Goal: Task Accomplishment & Management: Complete application form

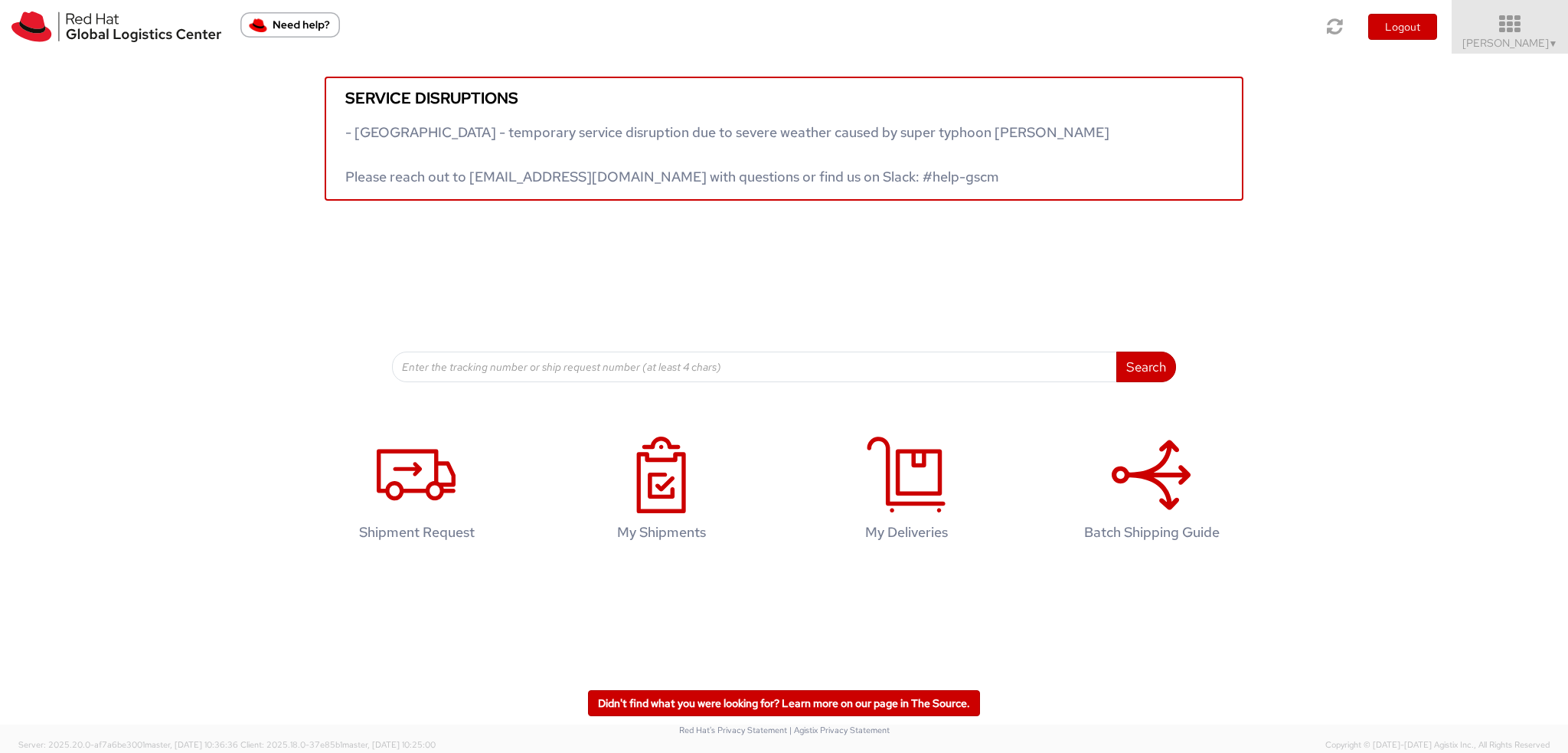
click at [1510, 20] on icon at bounding box center [1510, 25] width 134 height 21
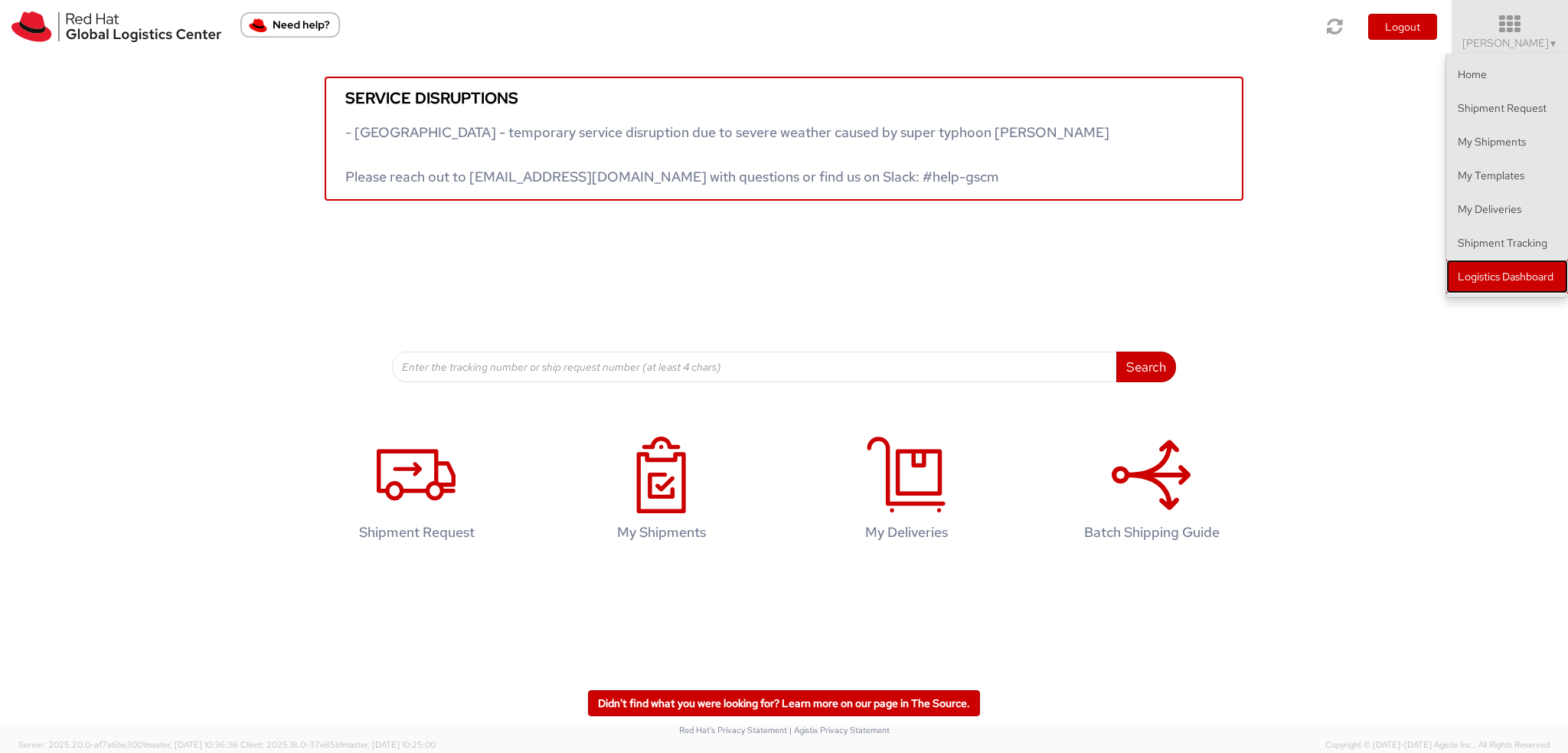
click at [1512, 281] on link "Logistics Dashboard" at bounding box center [1507, 276] width 122 height 34
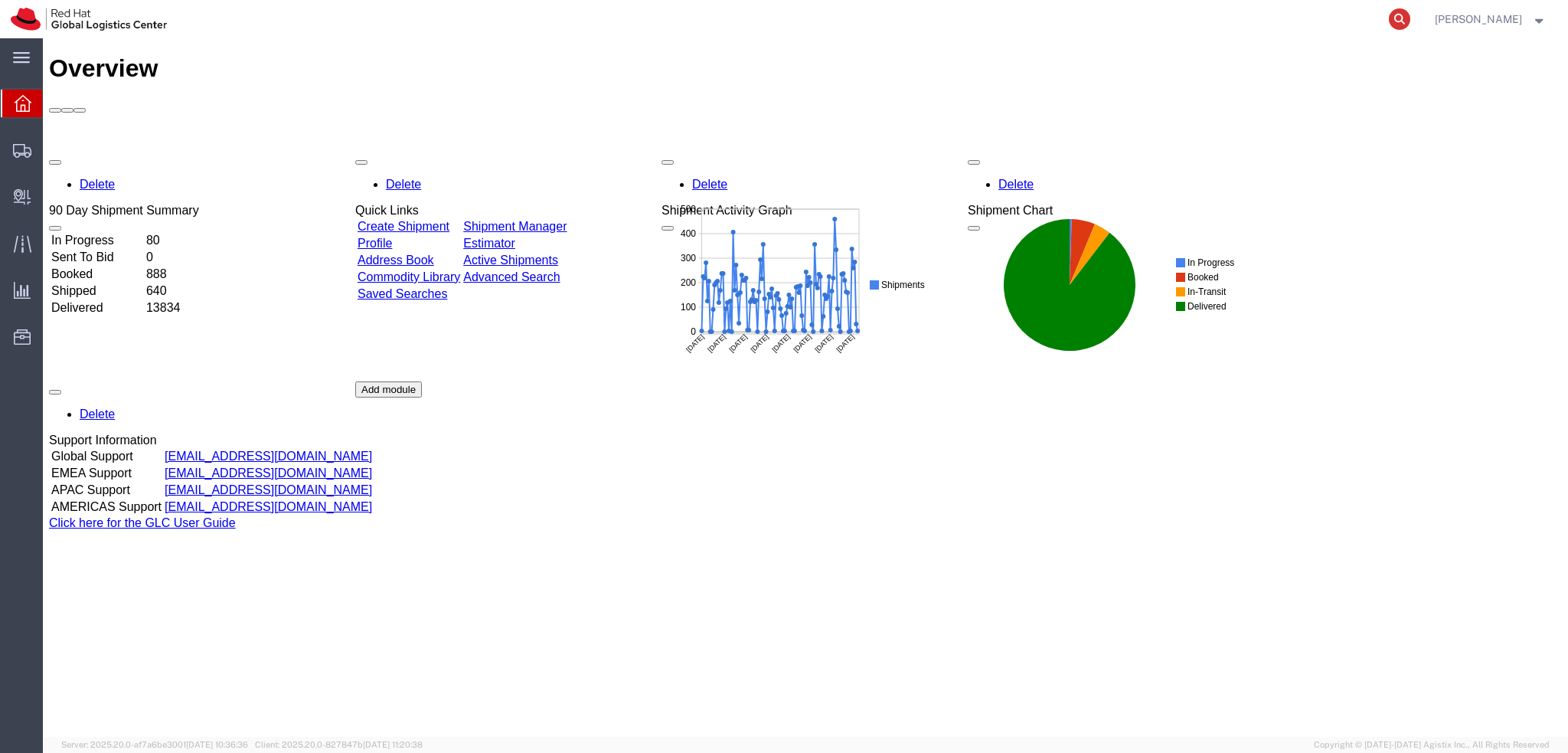
click at [1410, 16] on icon at bounding box center [1399, 19] width 21 height 21
click at [1016, 18] on input "search" at bounding box center [1156, 19] width 465 height 36
paste input "56920323"
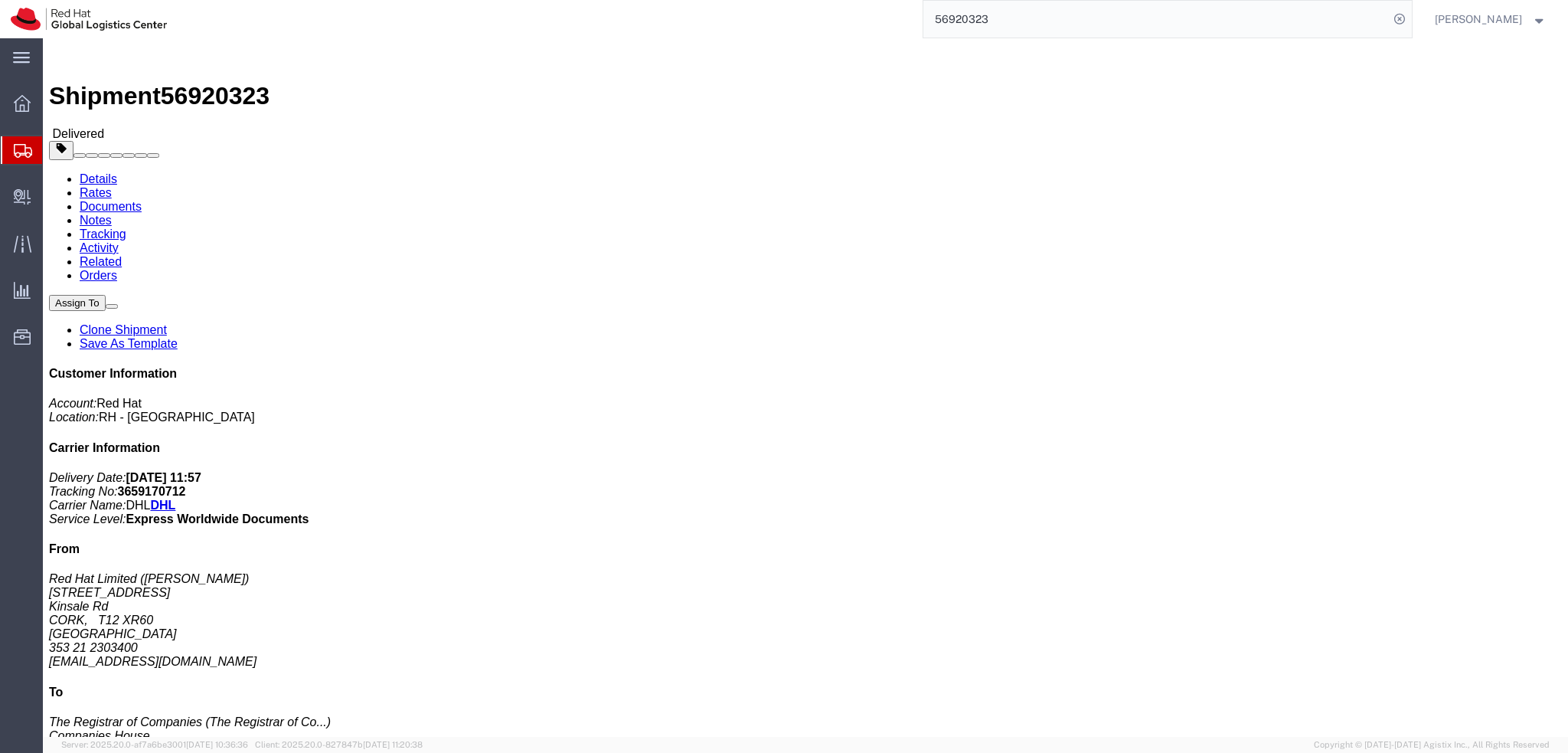
click b "3659170712"
copy b "3659170712"
click b "3659170712"
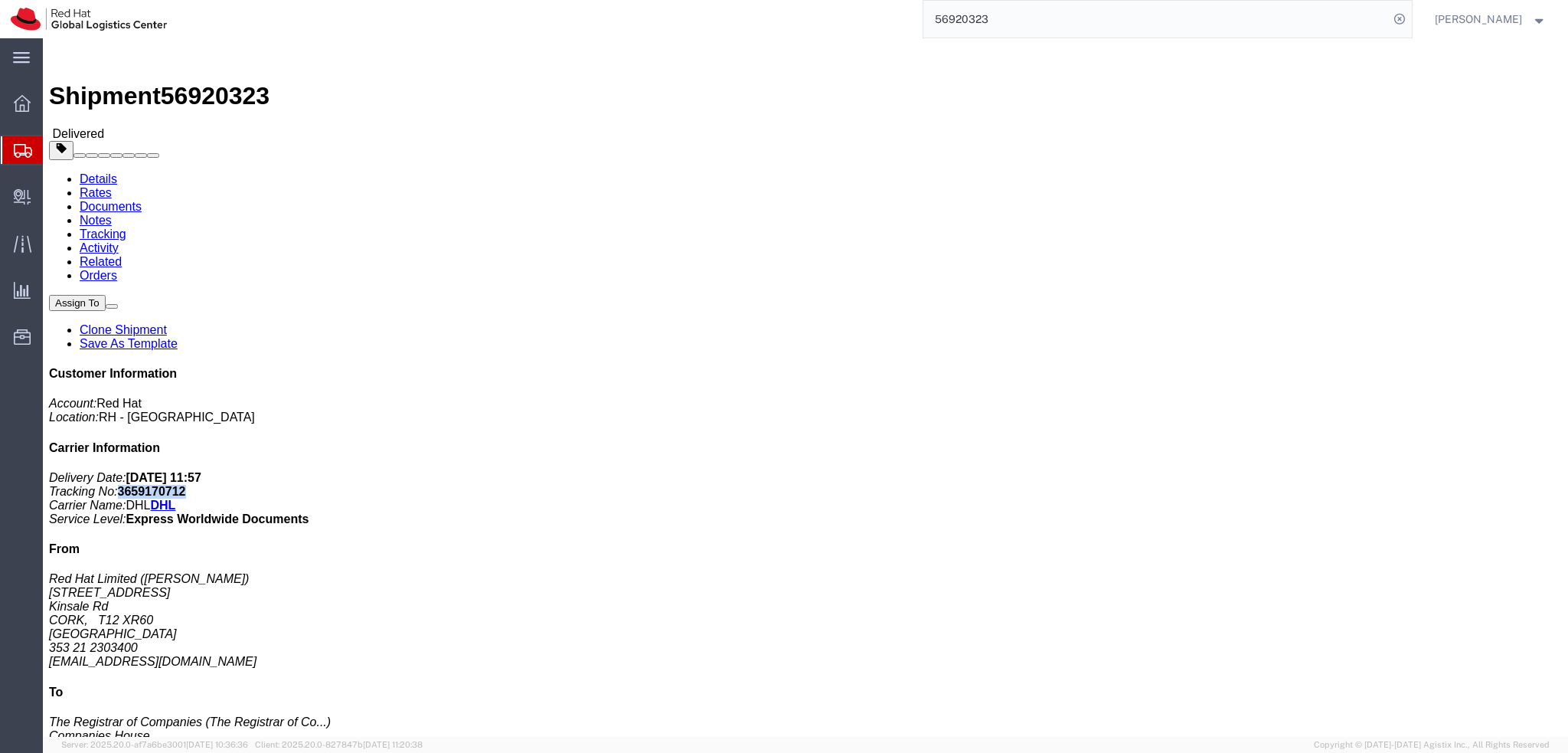
click b "3659170712"
copy b "3659170712"
click div "Shipment Detail Ship From Red Hat Limited (Nicole Daly) 6700 Cork Airport Busin…"
click address "The Registrar of Companies (The Registrar of Companies (England and Wales)) Com…"
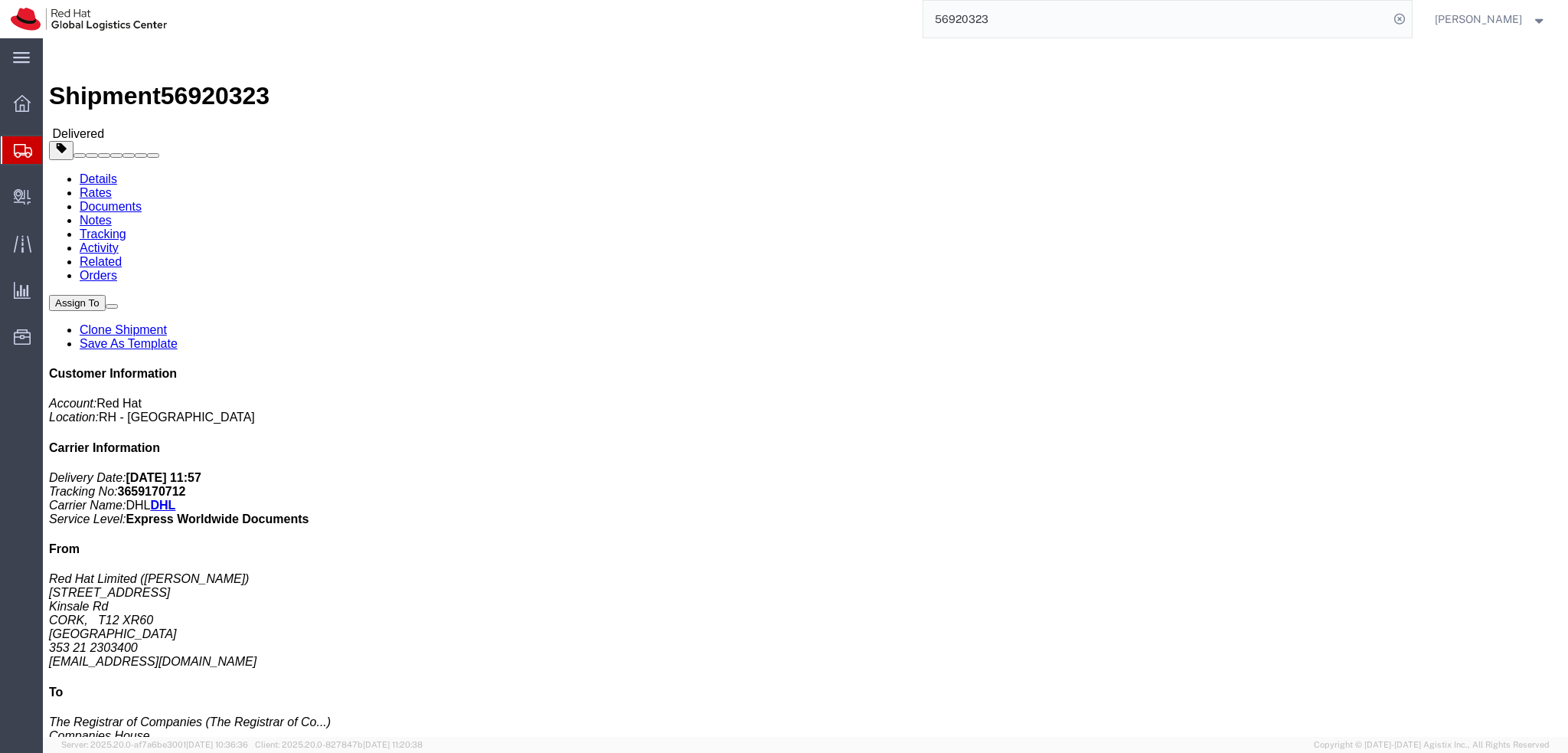
click address "The Registrar of Companies (The Registrar of Companies (England and Wales)) Com…"
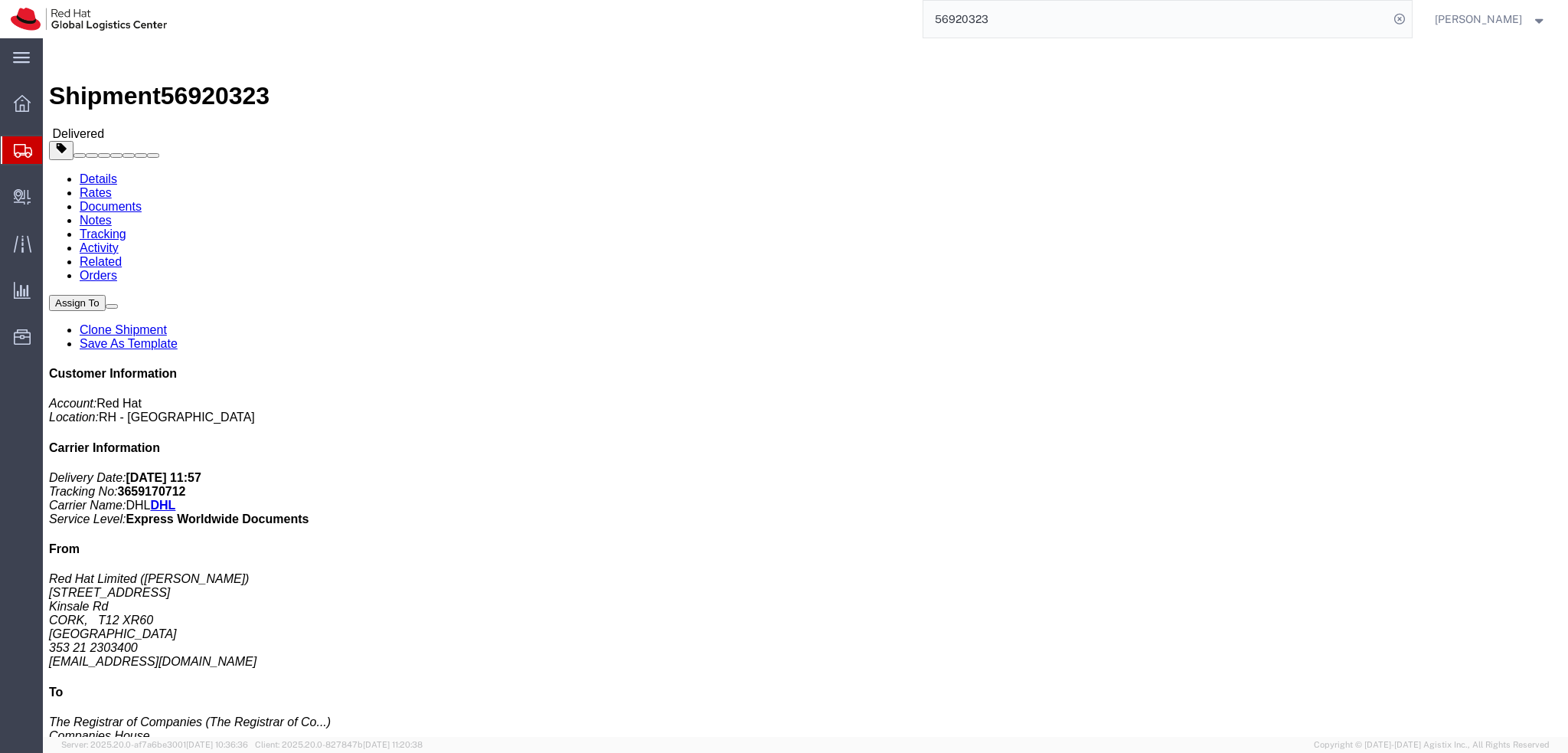
click address "The Registrar of Companies (The Registrar of Companies (England and Wales)) Com…"
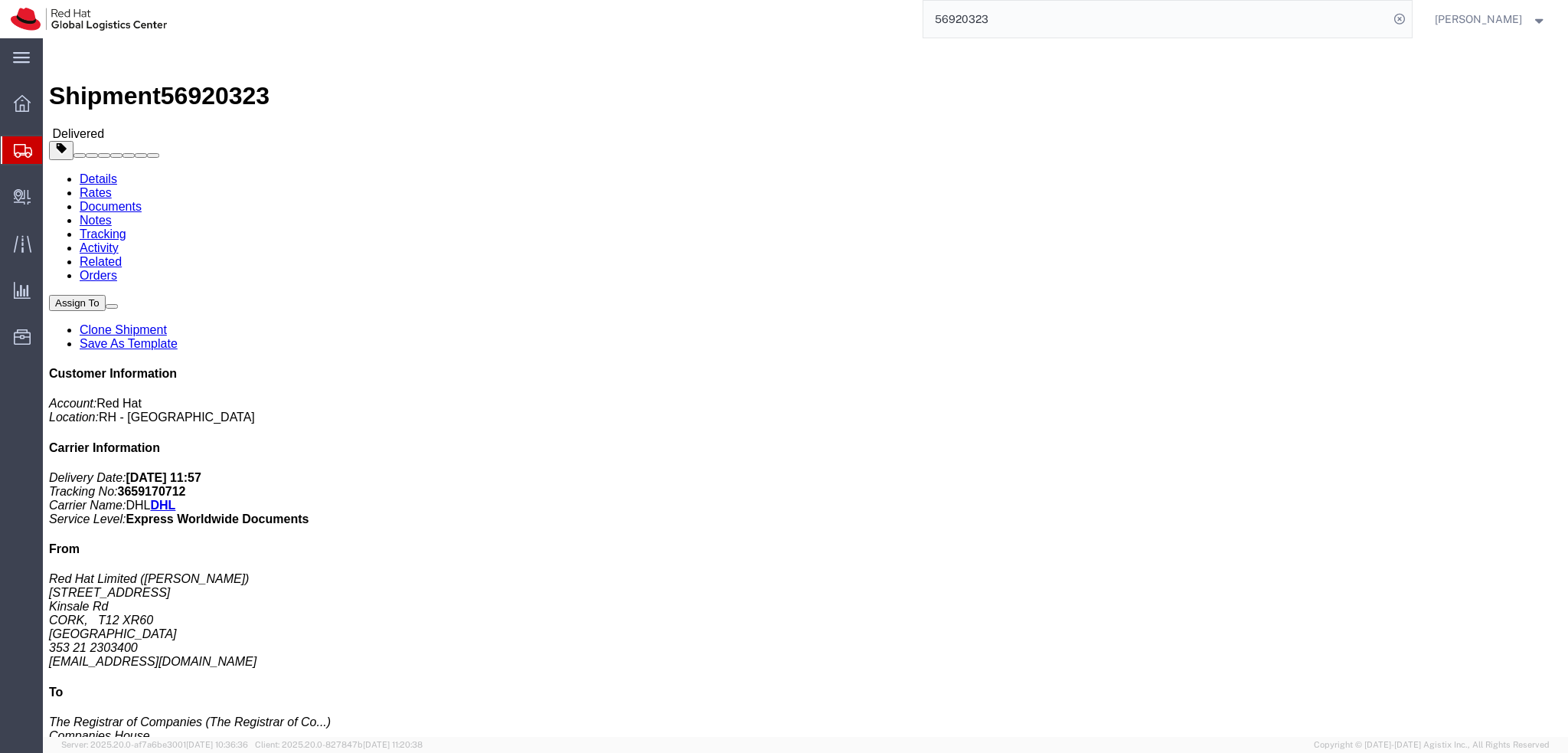
click address "The Registrar of Companies (The Registrar of Companies (England and Wales)) Com…"
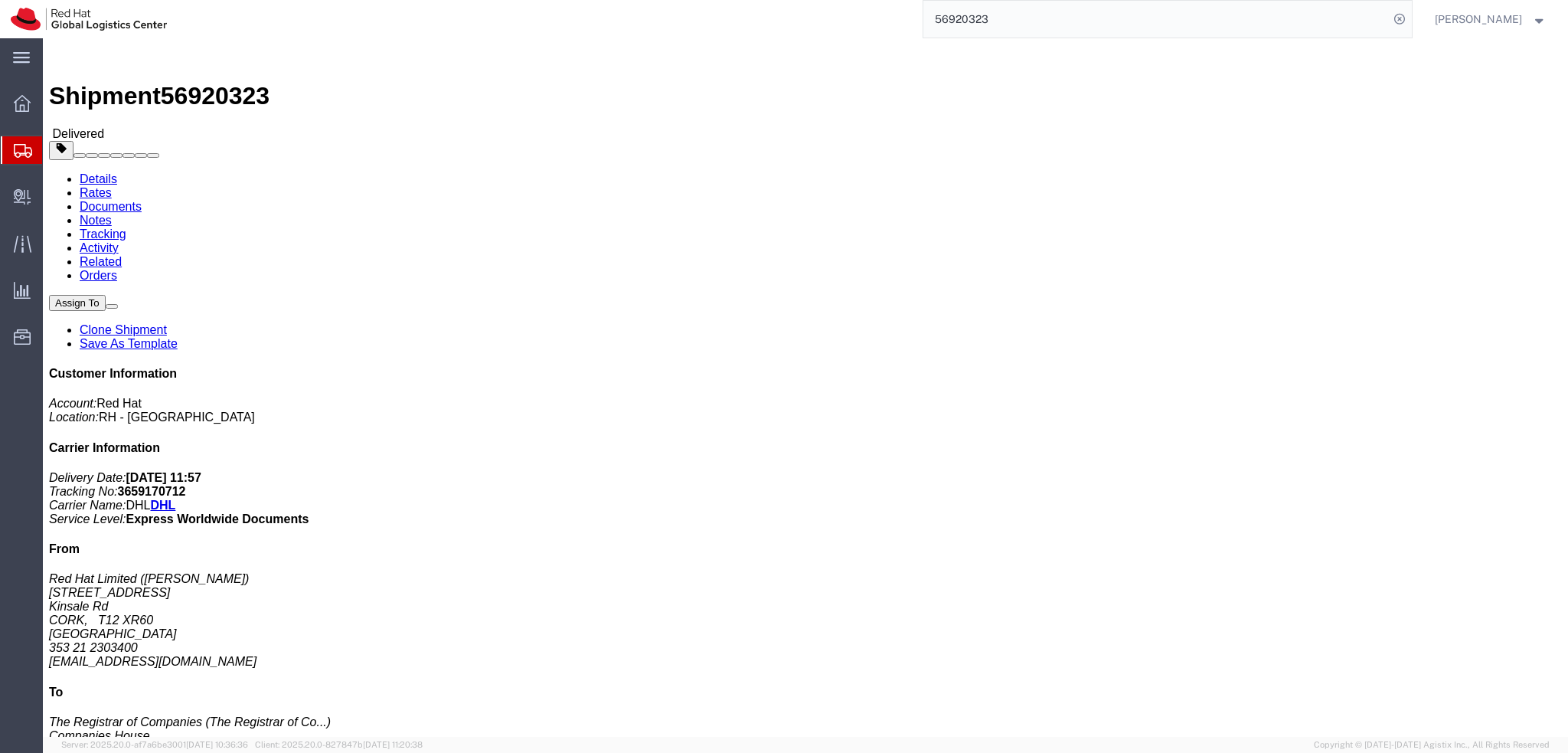
click address "The Registrar of Companies (The Registrar of Companies (England and Wales)) Com…"
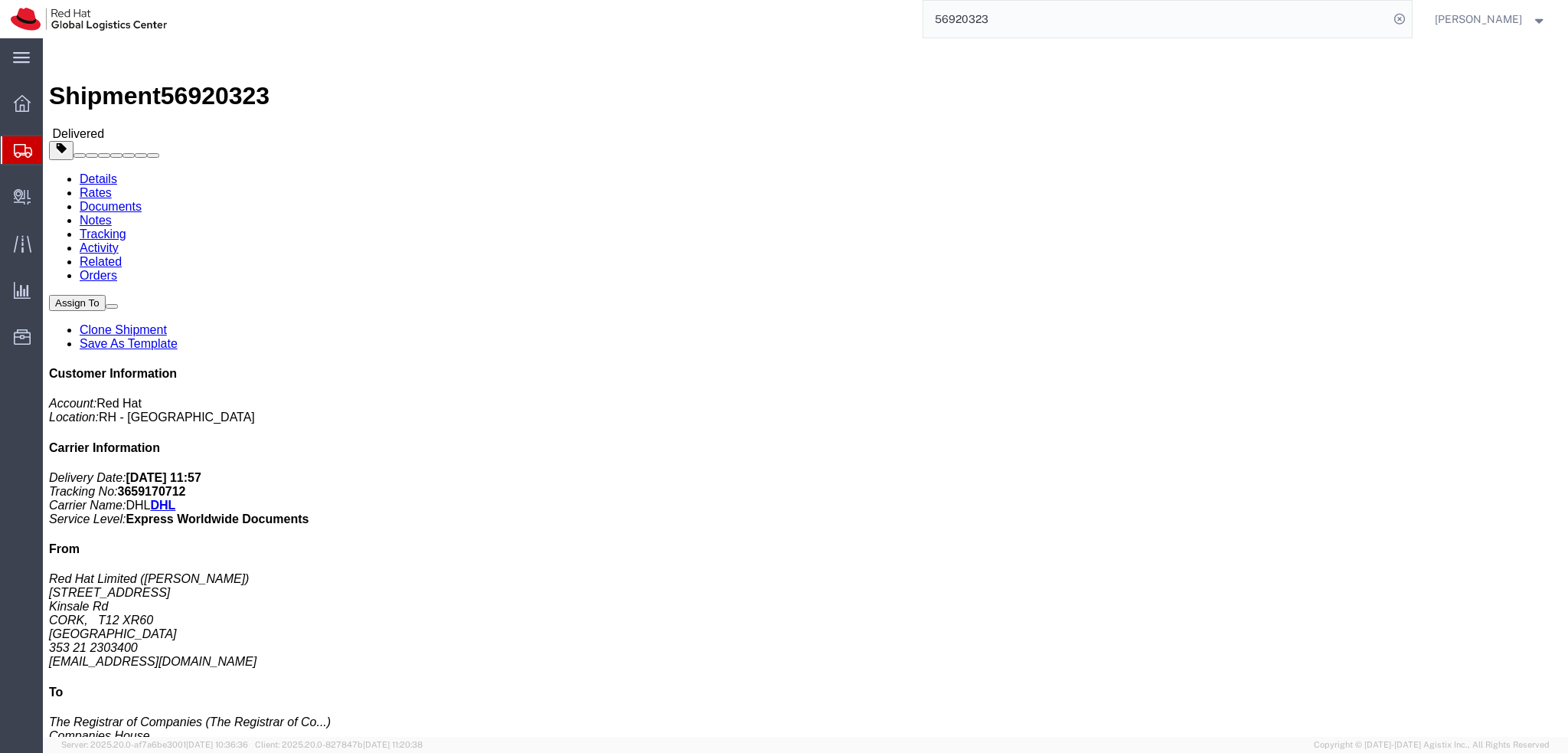
click address "The Registrar of Companies (The Registrar of Companies (England and Wales)) Com…"
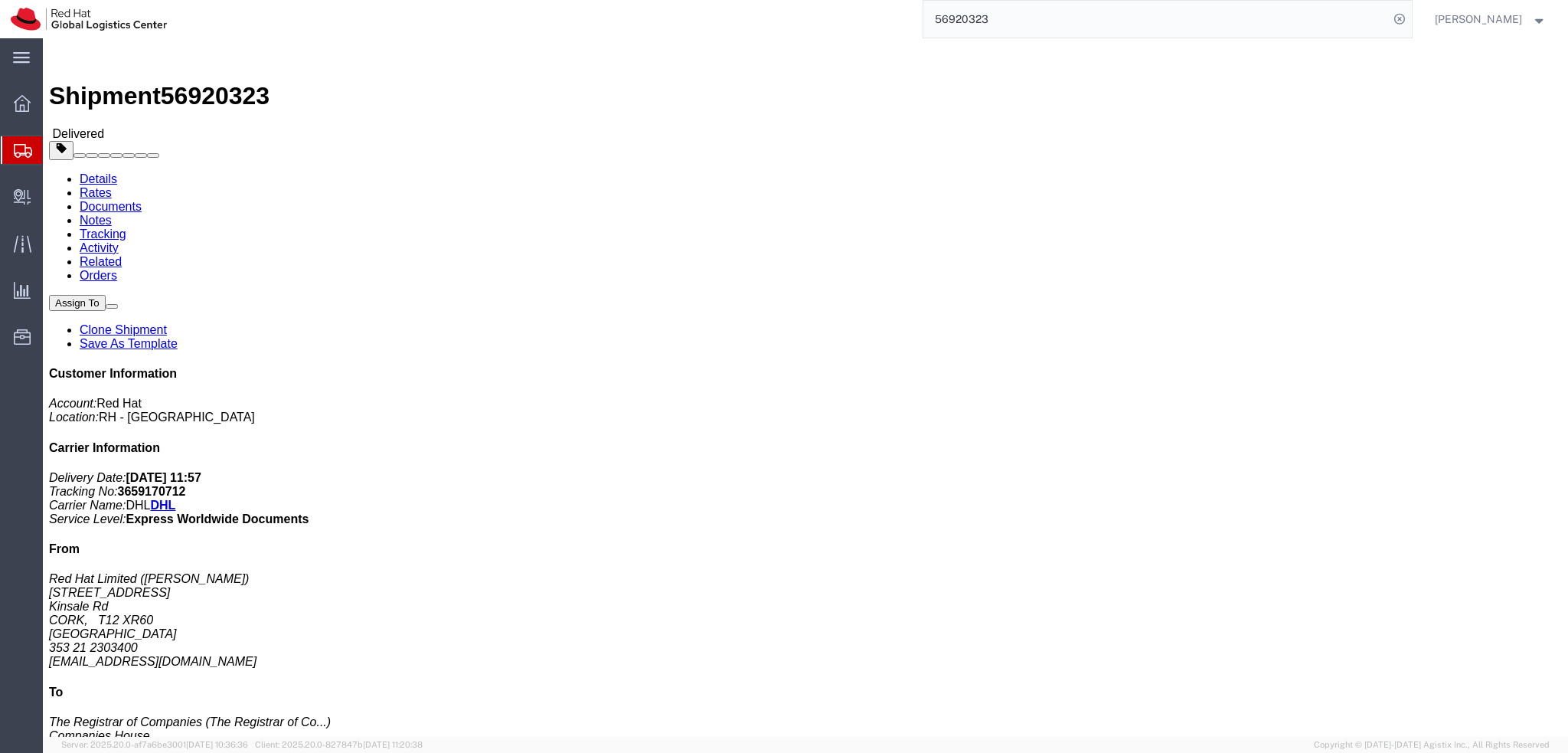
click address "The Registrar of Companies (The Registrar of Companies (England and Wales)) Com…"
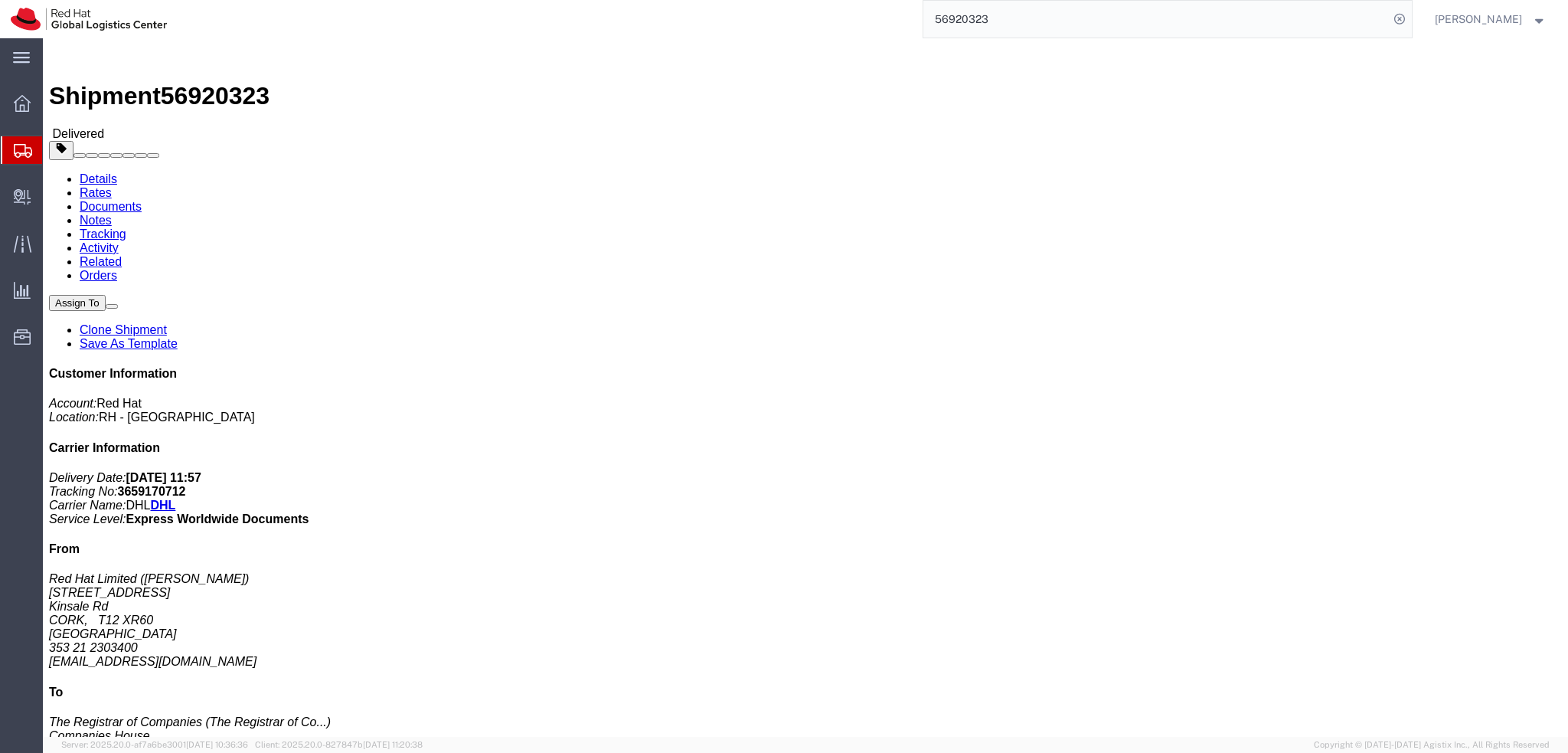
click b "3659170712"
copy b "3659170712"
click h4 "Routing & Vehicle Information"
click b "3659170712"
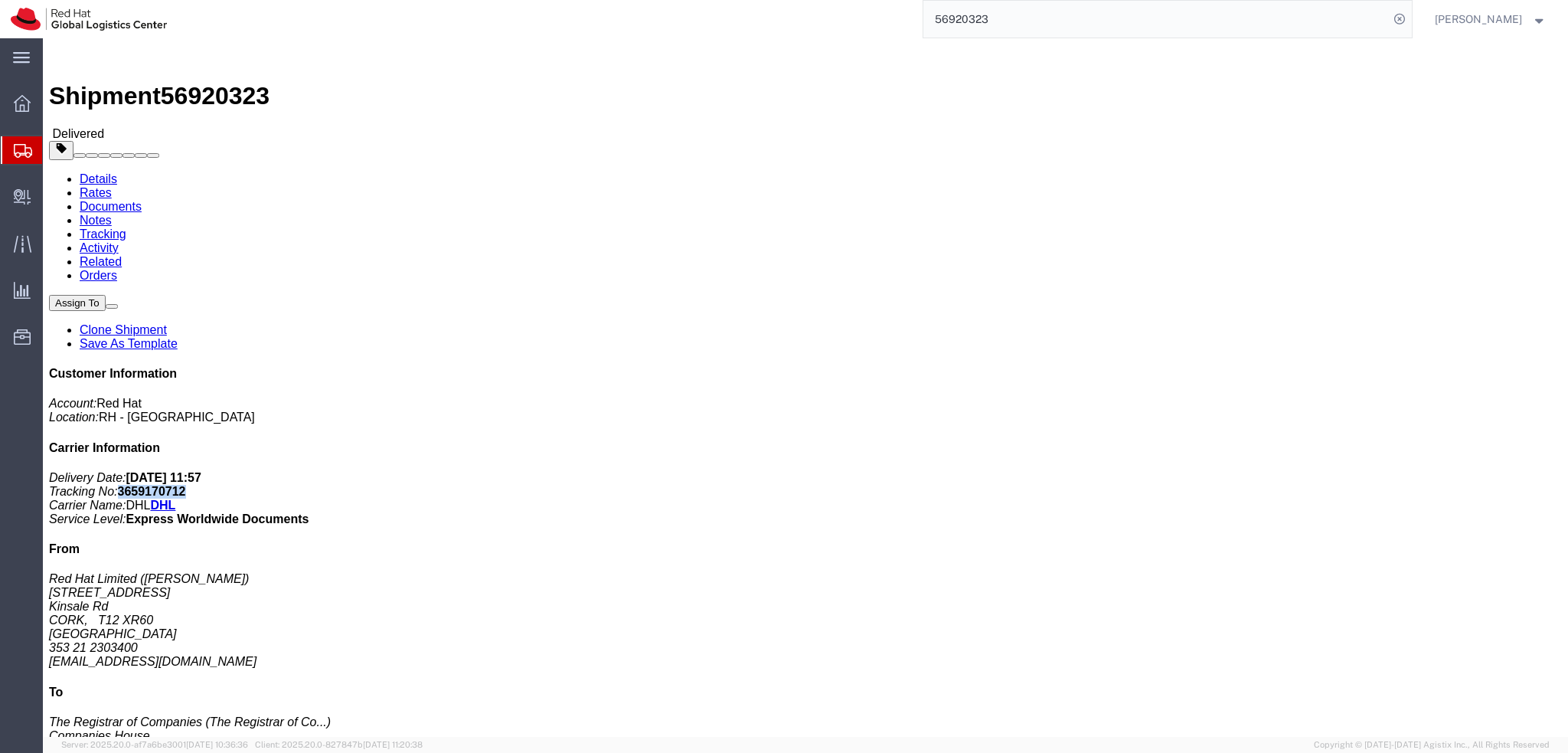
click b "3659170712"
copy b "3659170712"
click address "The Registrar of Companies (The Registrar of Companies (England and Wales)) Com…"
drag, startPoint x: 398, startPoint y: 220, endPoint x: 313, endPoint y: 162, distance: 102.9
click div "Ship To The Registrar of Companies (The Registrar of Companies (England and Wal…"
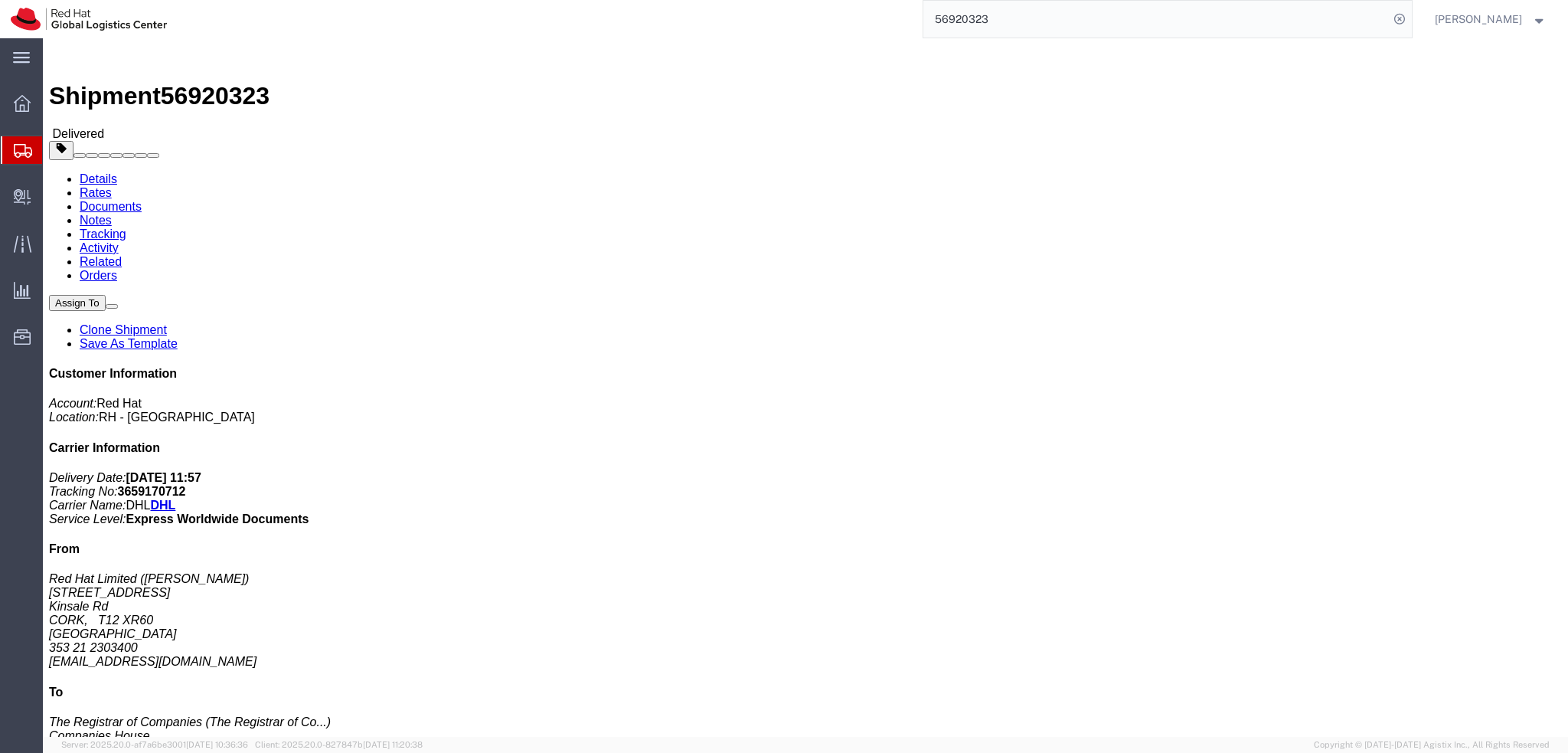
copy address "The Registrar of Companies (The Registrar of Companies (England and Wales)) Com…"
click address "The Registrar of Companies (The Registrar of Companies (England and Wales)) Com…"
click at [1060, 20] on input "56920323" at bounding box center [1156, 19] width 465 height 36
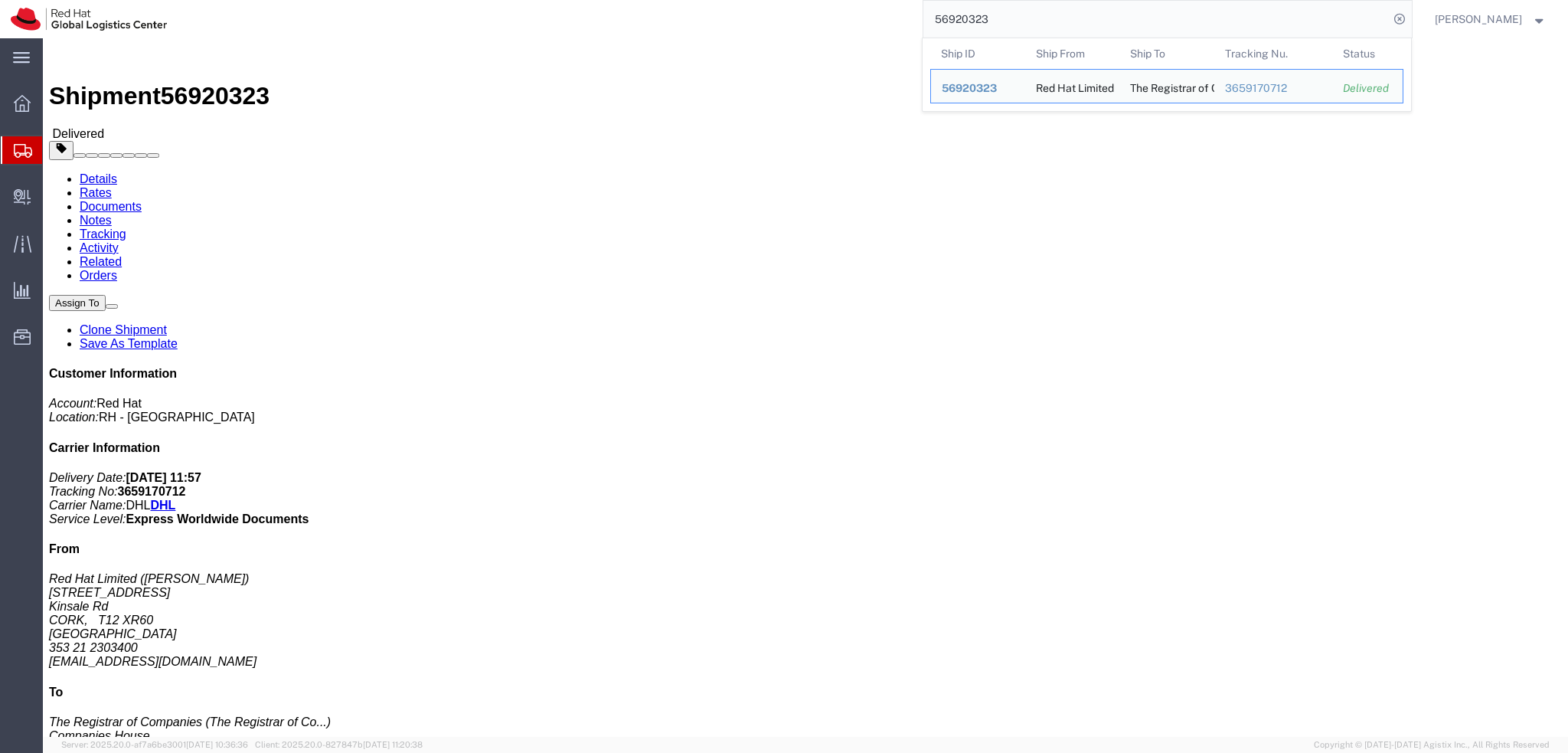
click at [1060, 20] on input "56920323" at bounding box center [1156, 19] width 465 height 36
paste input "623144"
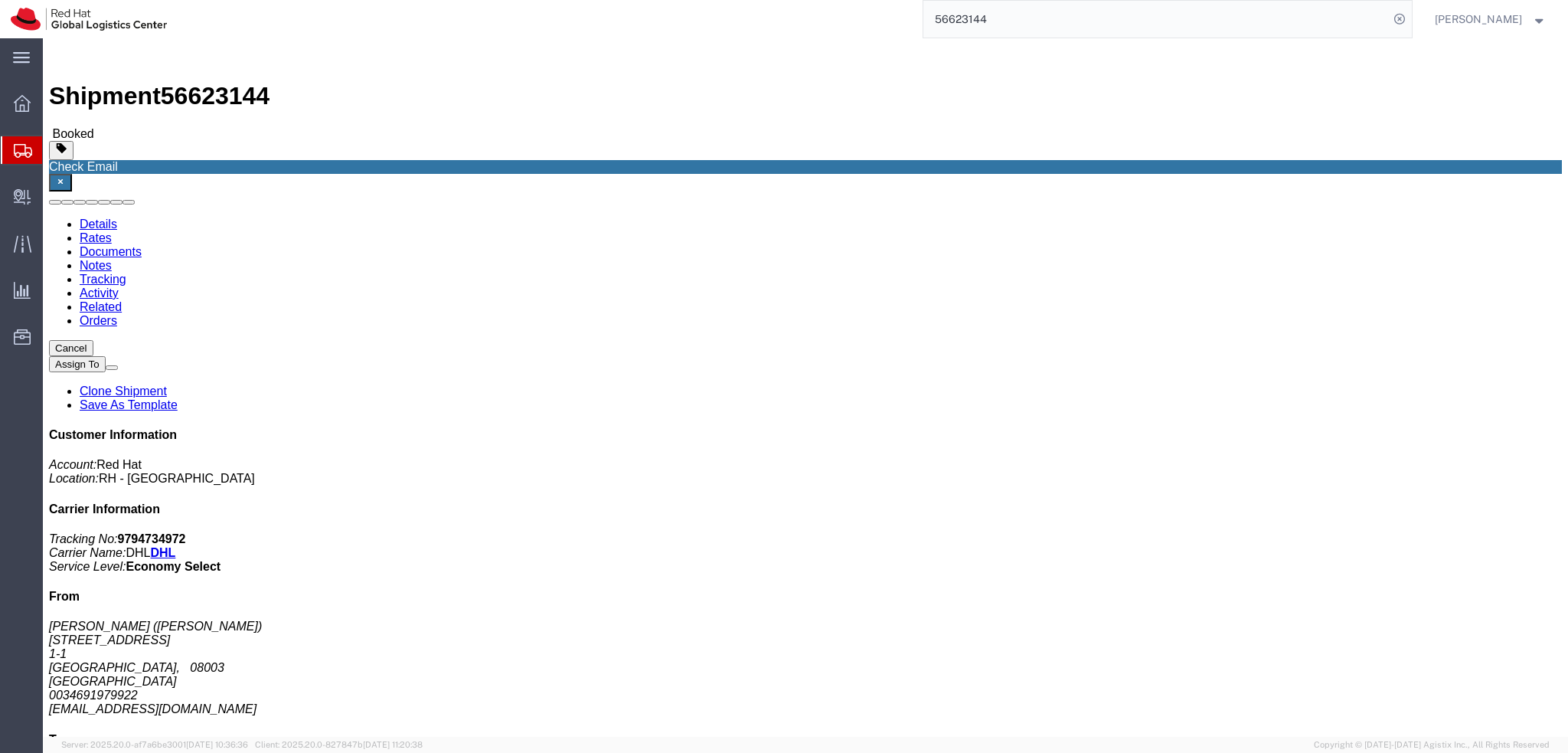
click at [1038, 28] on input "56623144" at bounding box center [1156, 19] width 465 height 36
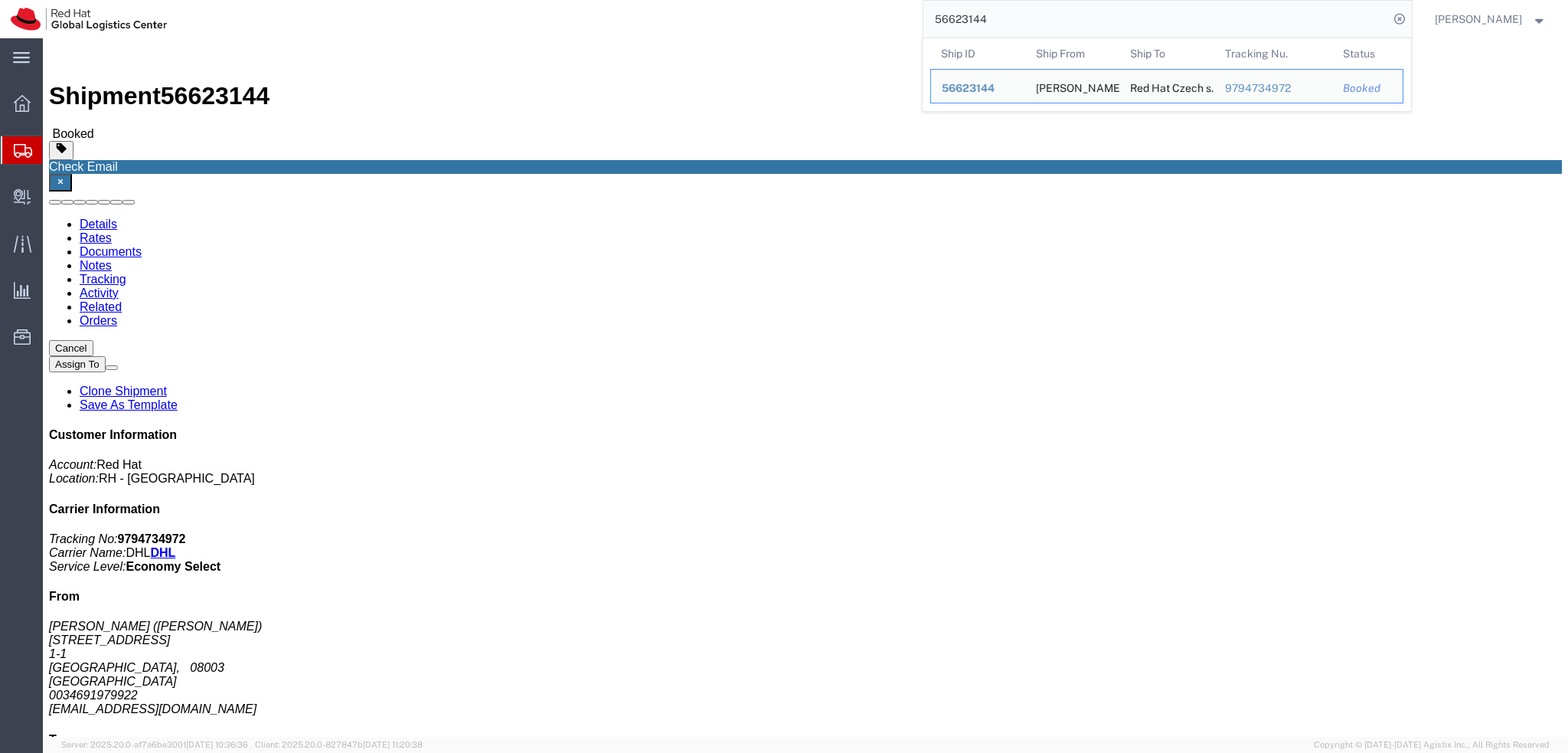
click at [1038, 28] on input "56623144" at bounding box center [1156, 19] width 465 height 36
paste input "963900"
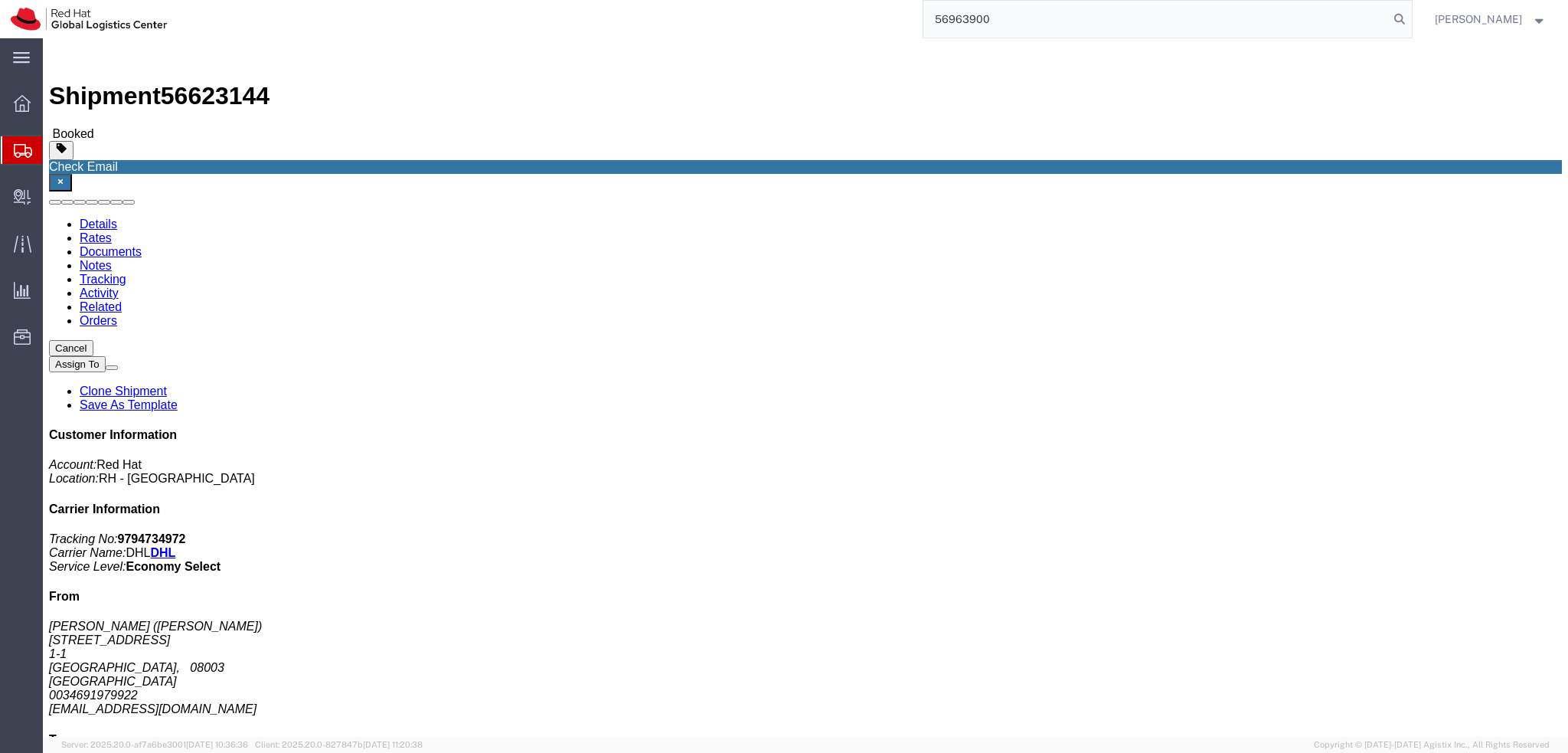
type input "56963900"
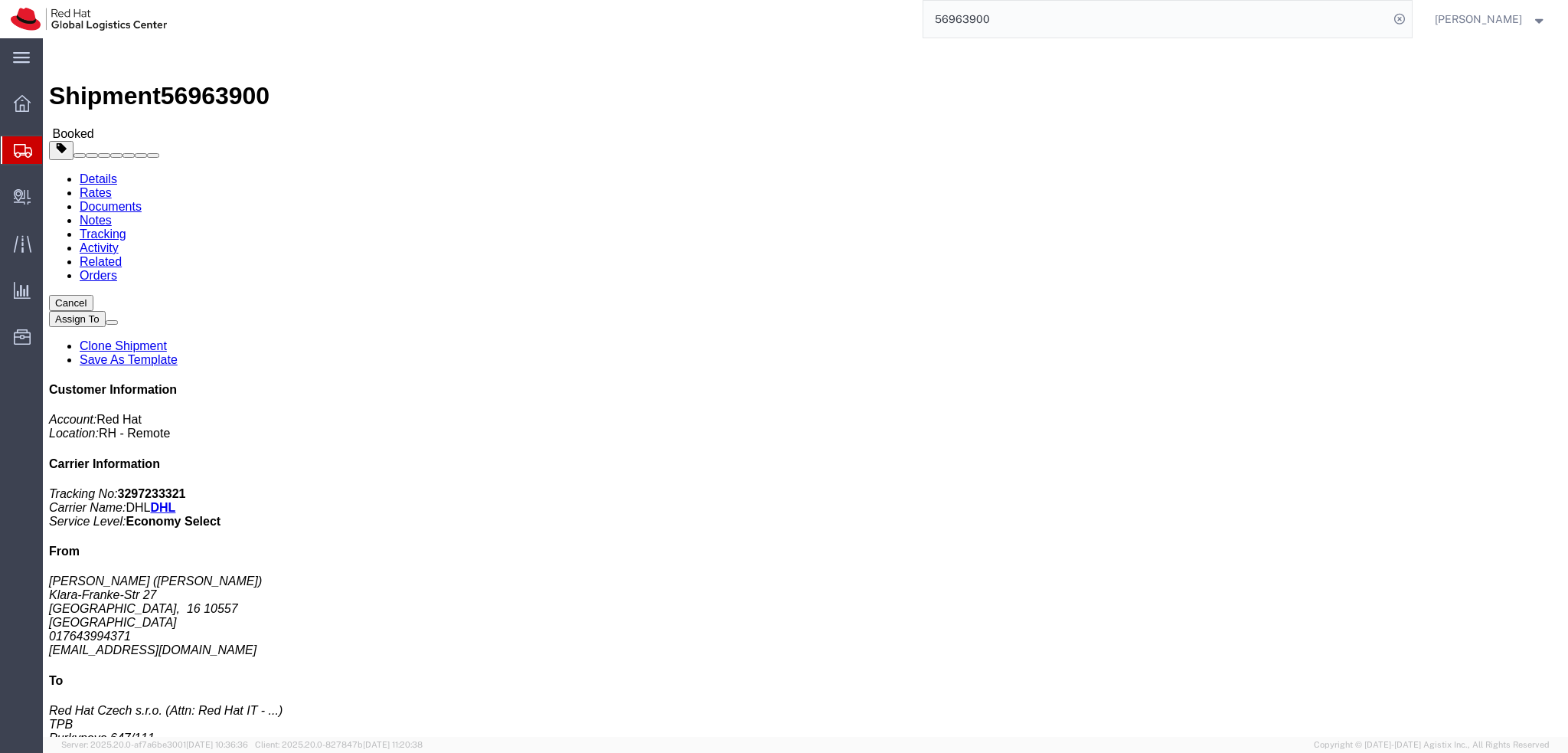
click span "button"
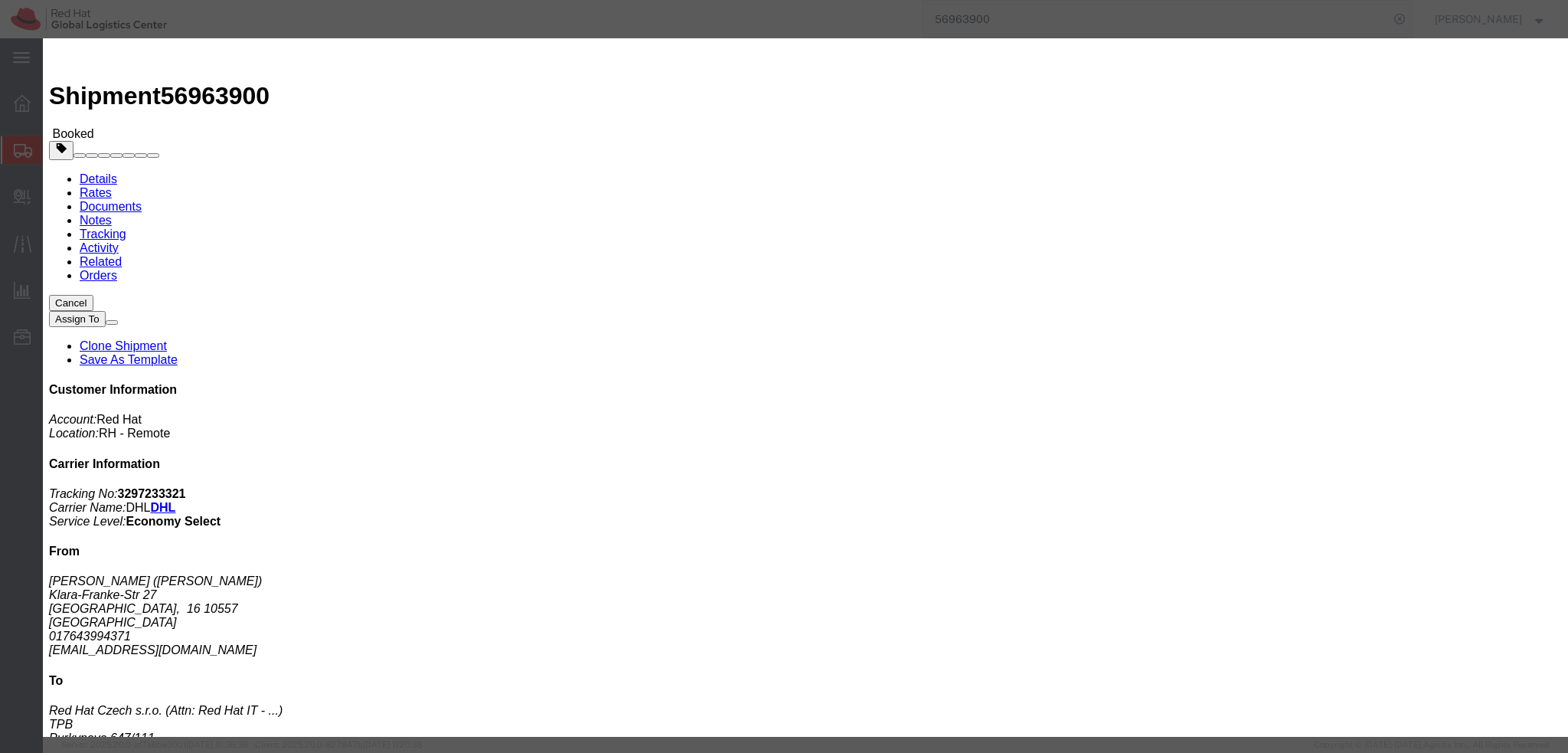
click div "Sep 29 2025 1:49 PM"
click input "1:49 PM"
type input "12:00 PM"
click button "Apply"
click div "Oct 01 2025 1:00 PM"
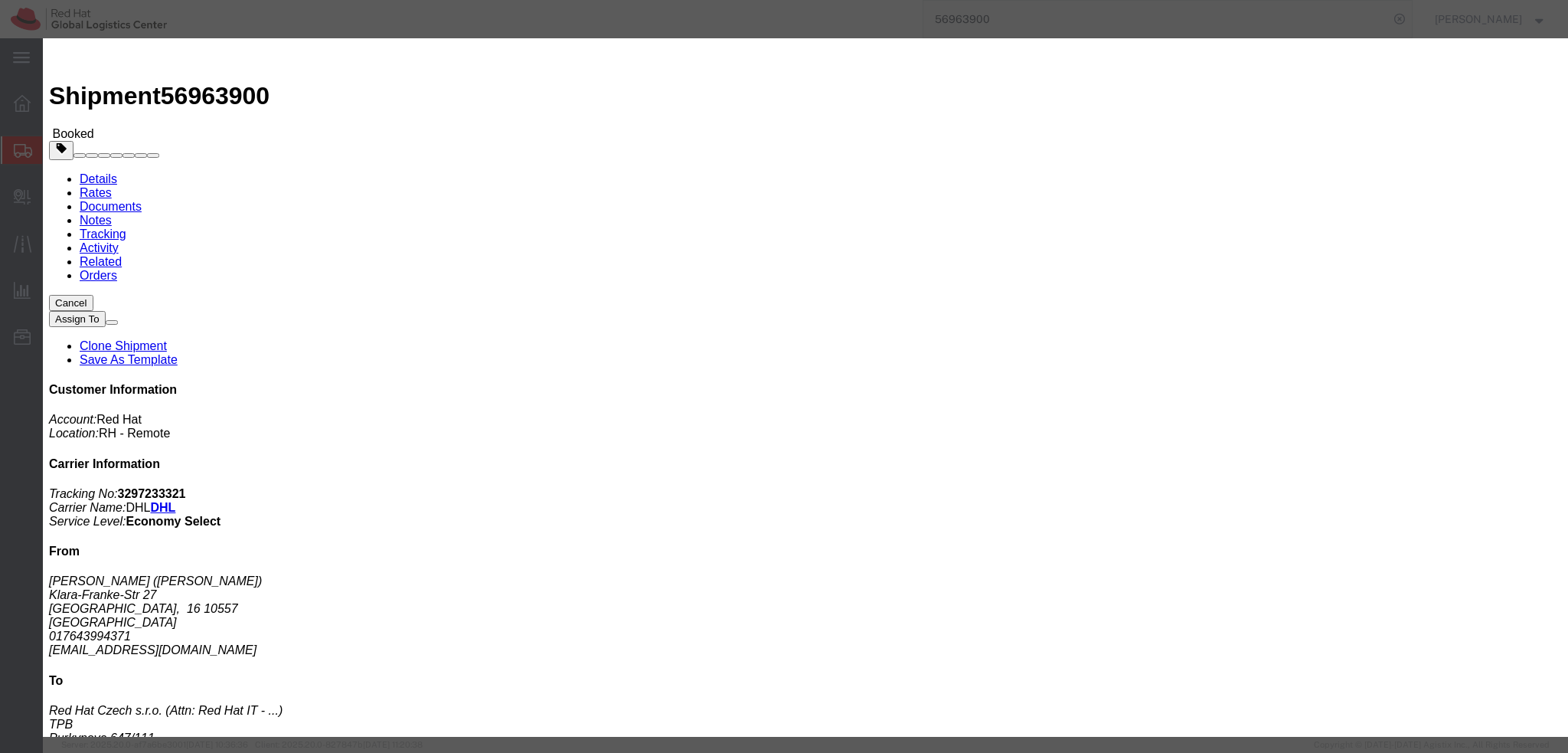
type input "4:00 PM"
click button "Apply"
click button "Save"
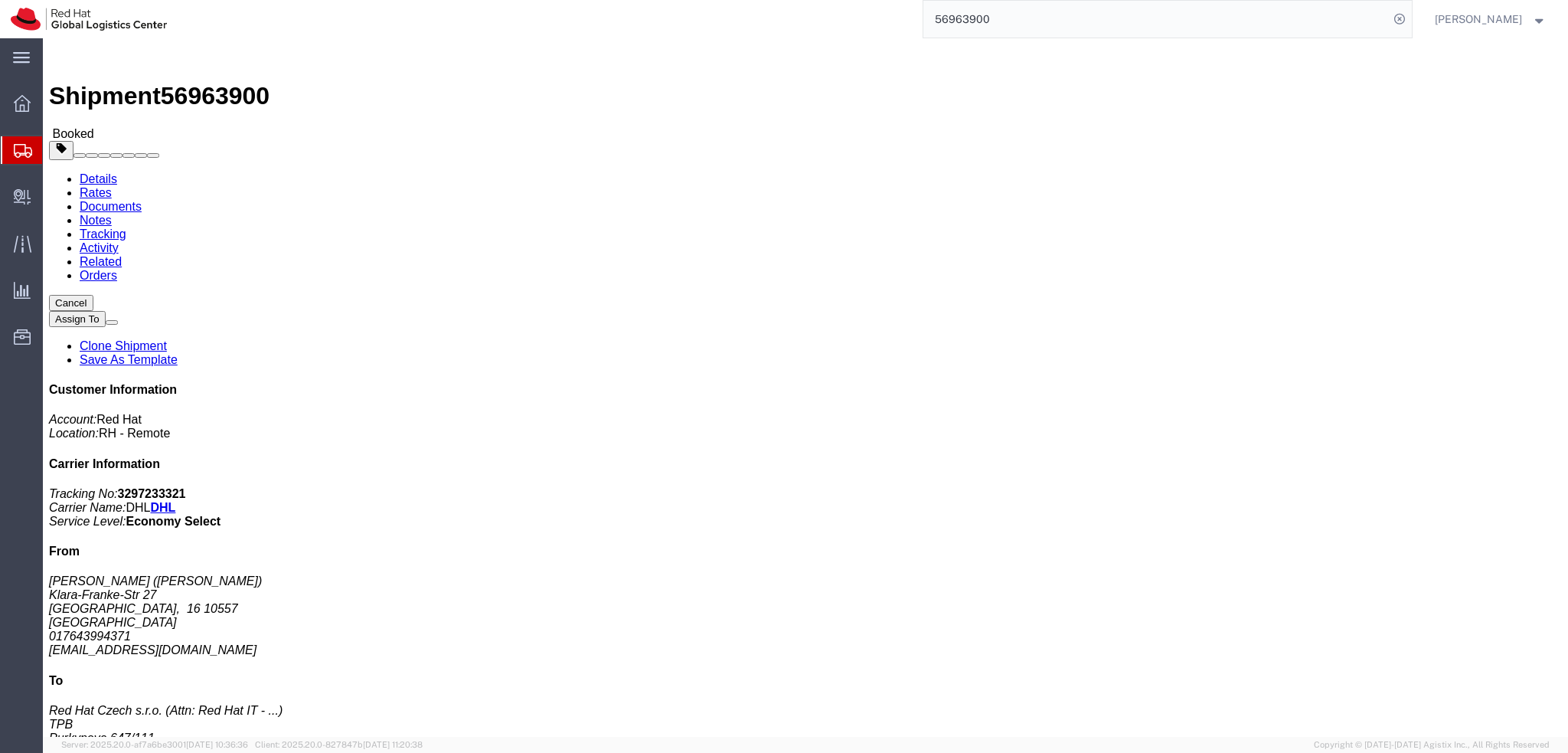
click button "Close"
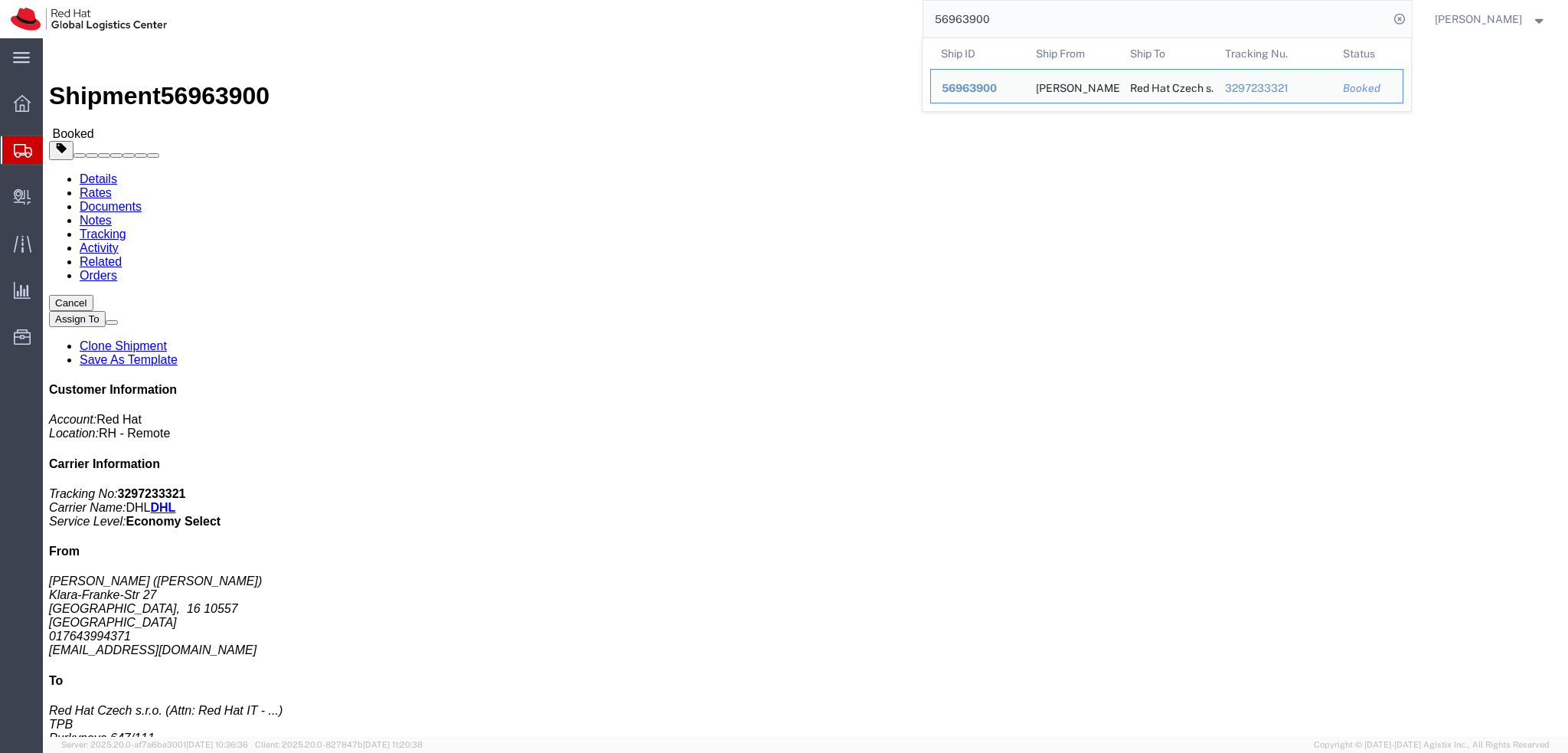
click at [1062, 20] on input "56963900" at bounding box center [1156, 19] width 465 height 36
paste input "884778862803"
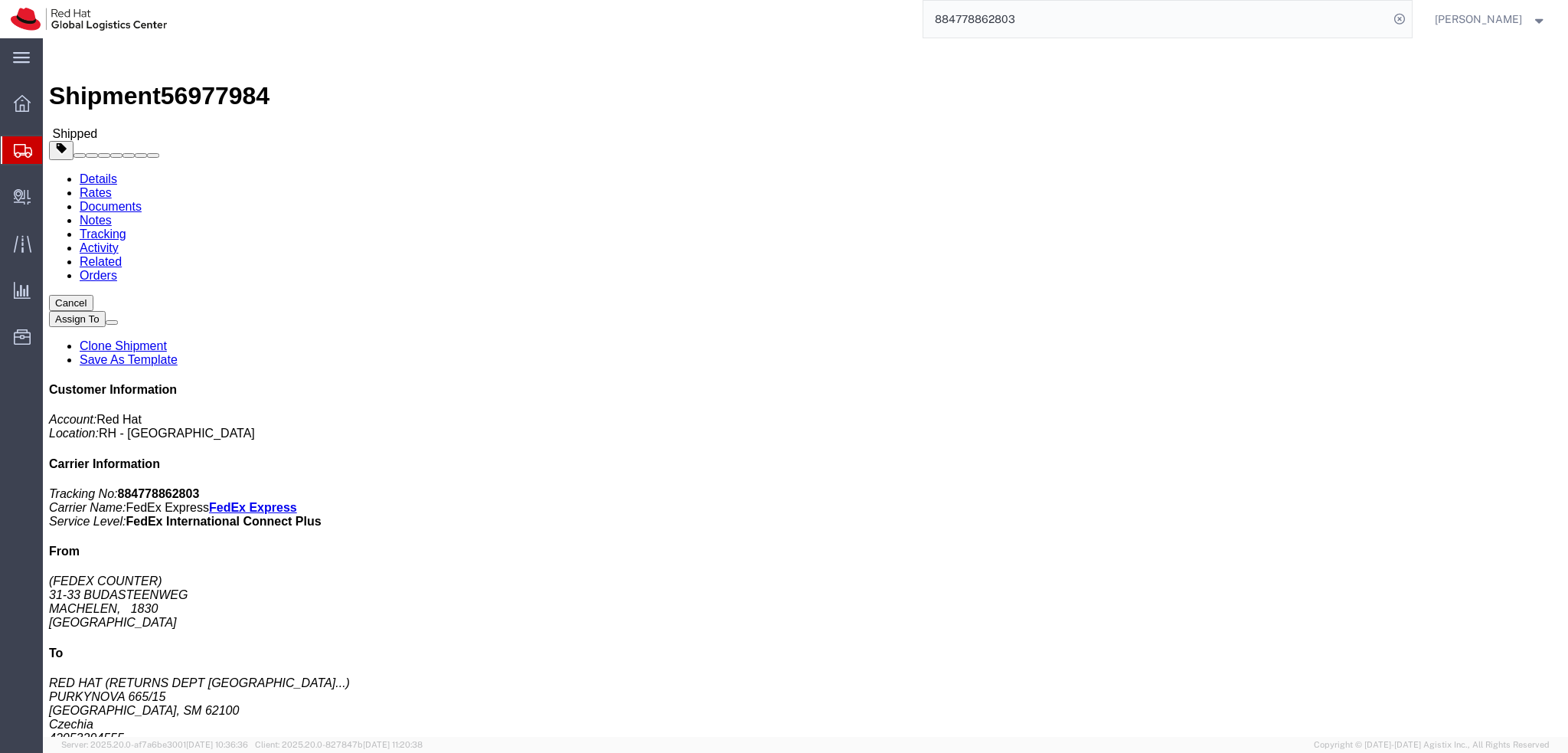
click b "884778862803"
copy b "884778862803"
drag, startPoint x: 321, startPoint y: 162, endPoint x: 415, endPoint y: 215, distance: 107.9
click address "RED HAT (RETURNS DEPT CZECHIA) PURKYNOVA 665/15 BRNO, SM 62100 Czechia 42053294…"
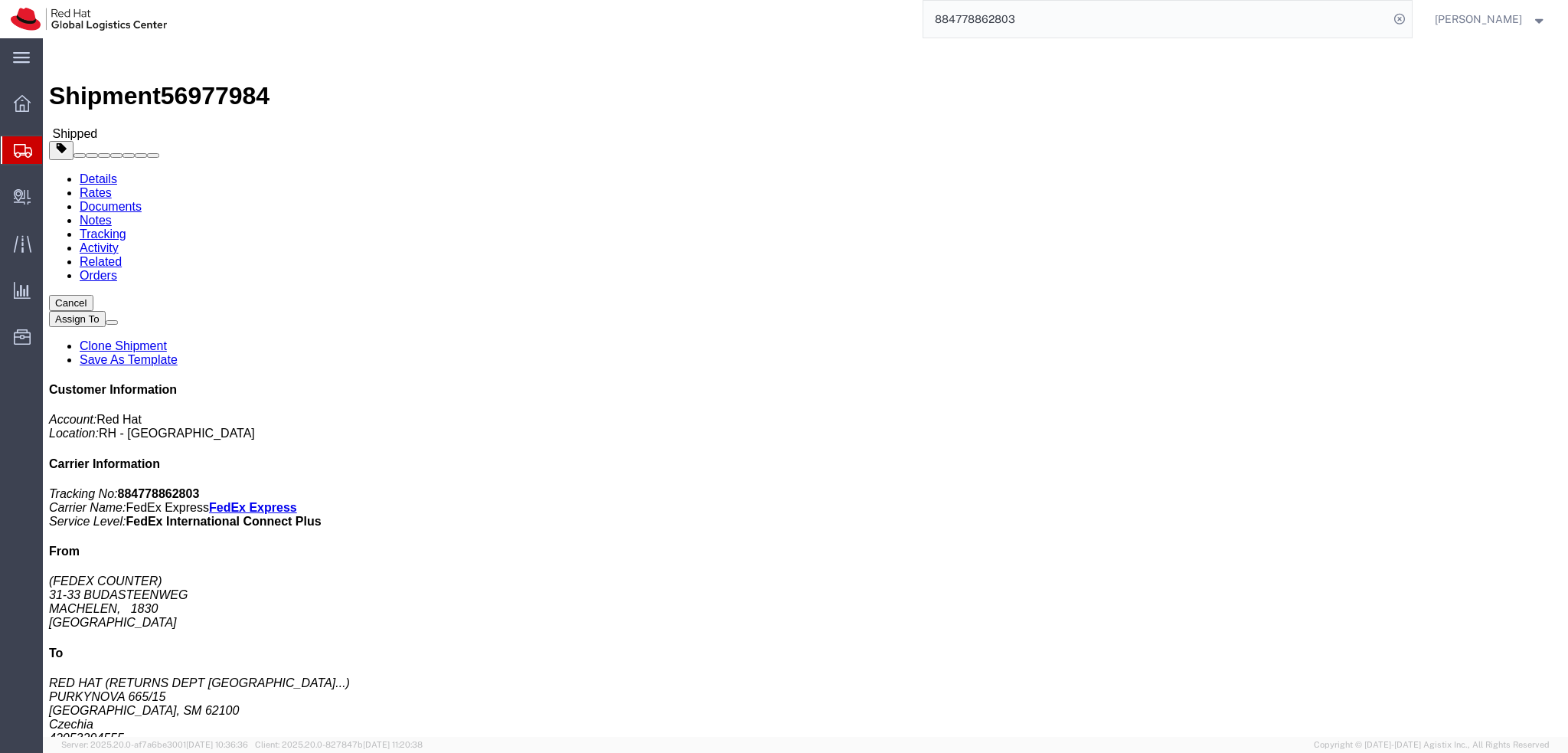
copy address "RED HAT (RETURNS DEPT CZECHIA) PURKYNOVA 665/15 BRNO, SM 62100 Czechia"
click at [1089, 20] on input "884778862803" at bounding box center [1156, 19] width 465 height 36
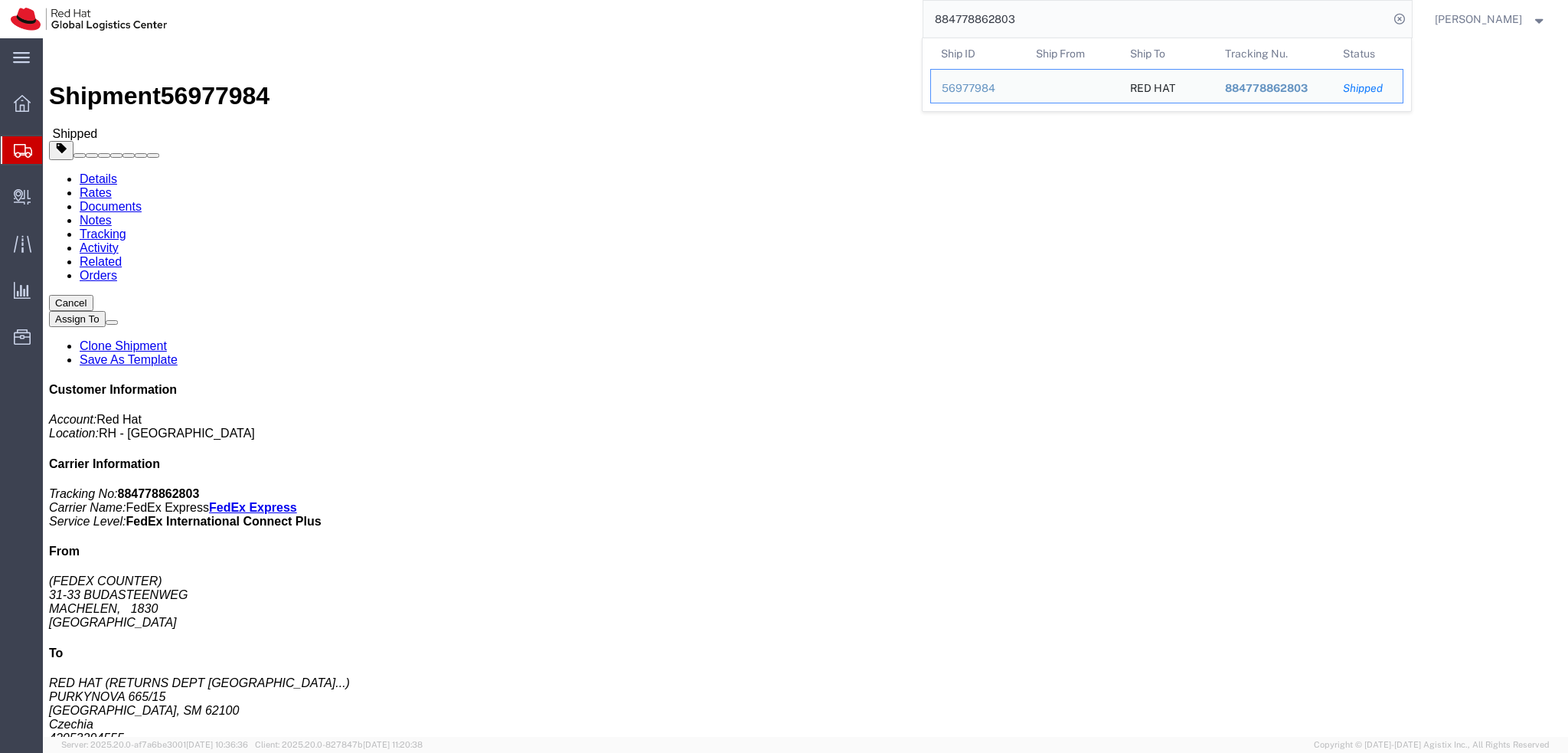
click at [1089, 20] on input "884778862803" at bounding box center [1156, 19] width 465 height 36
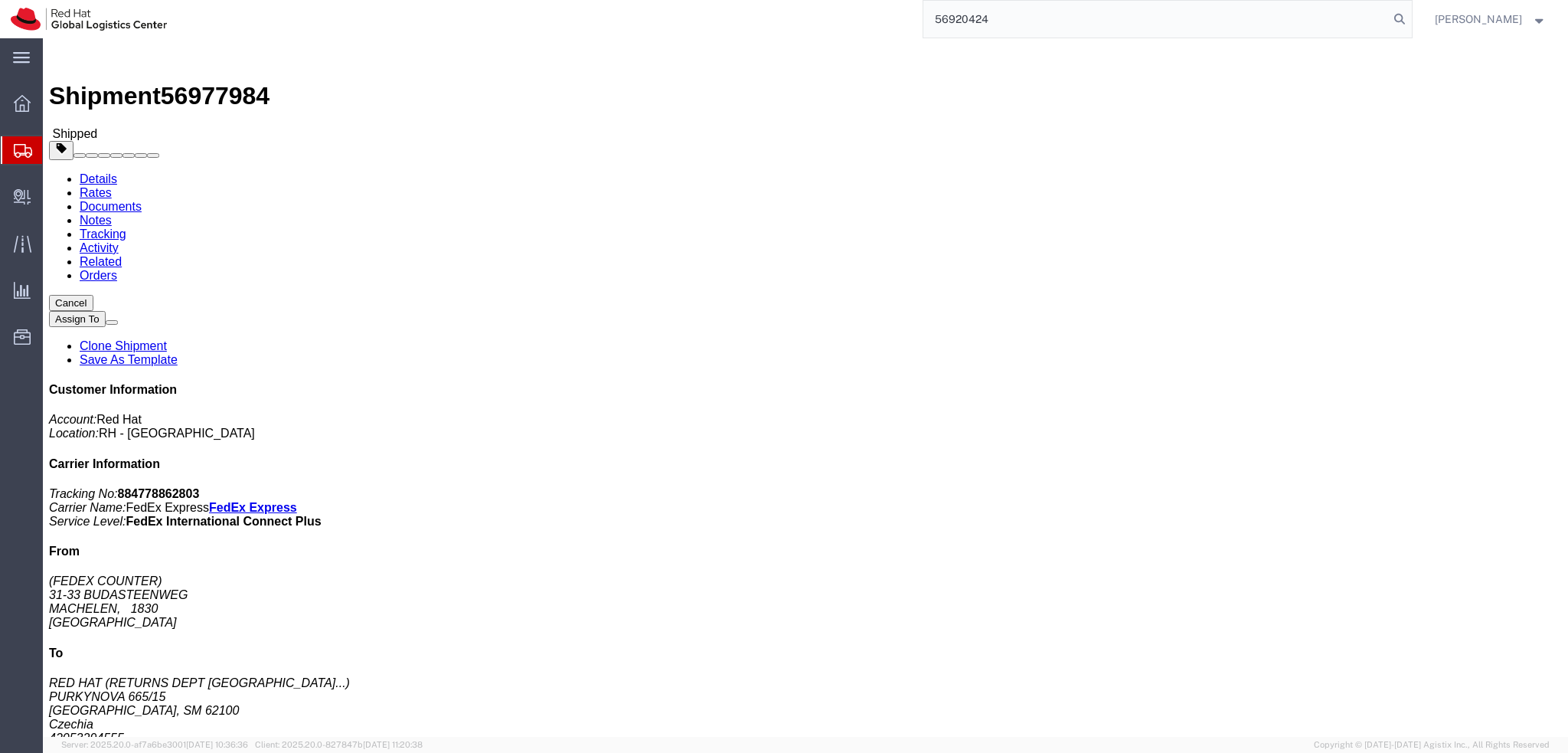
type input "56920424"
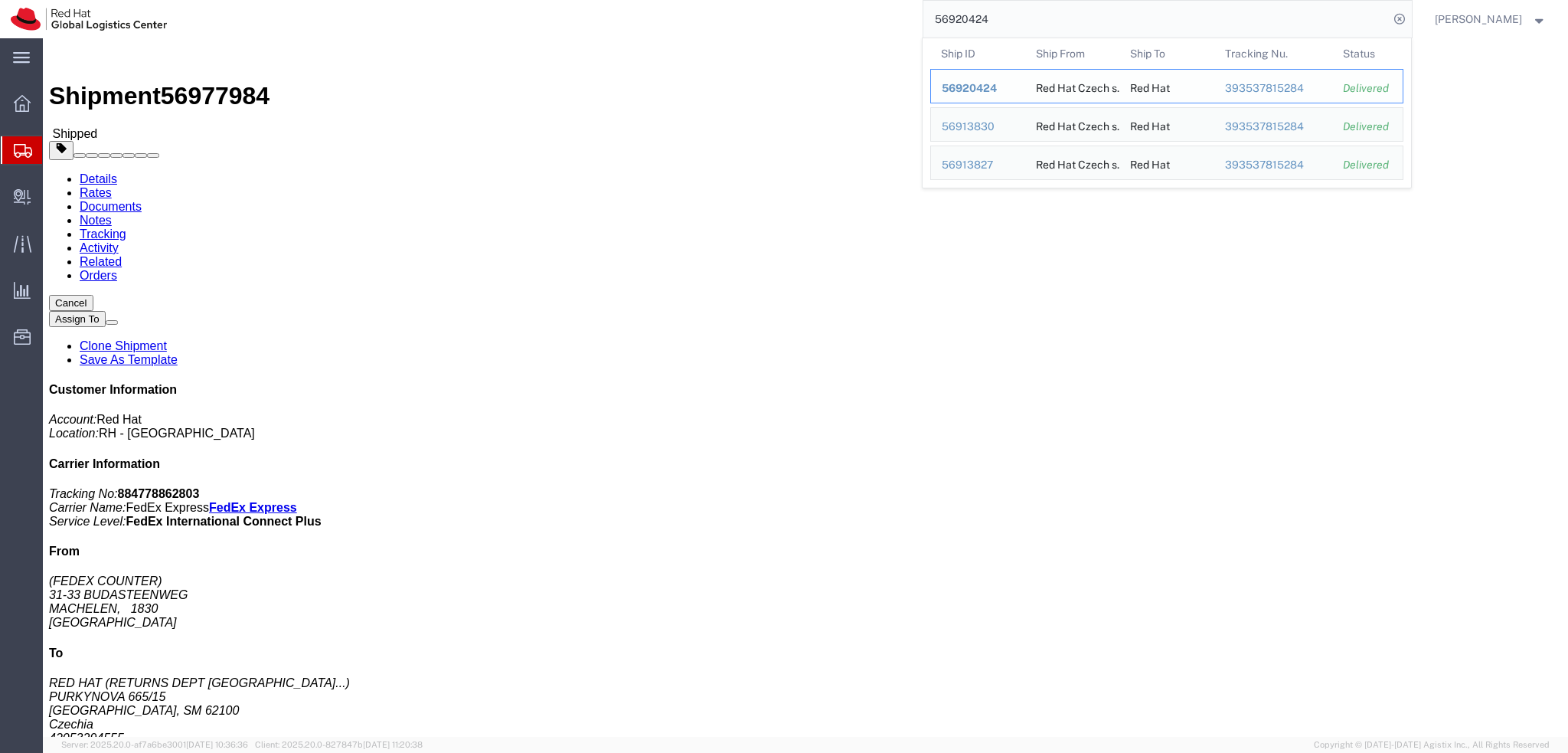
click at [997, 87] on span "56920424" at bounding box center [970, 88] width 55 height 12
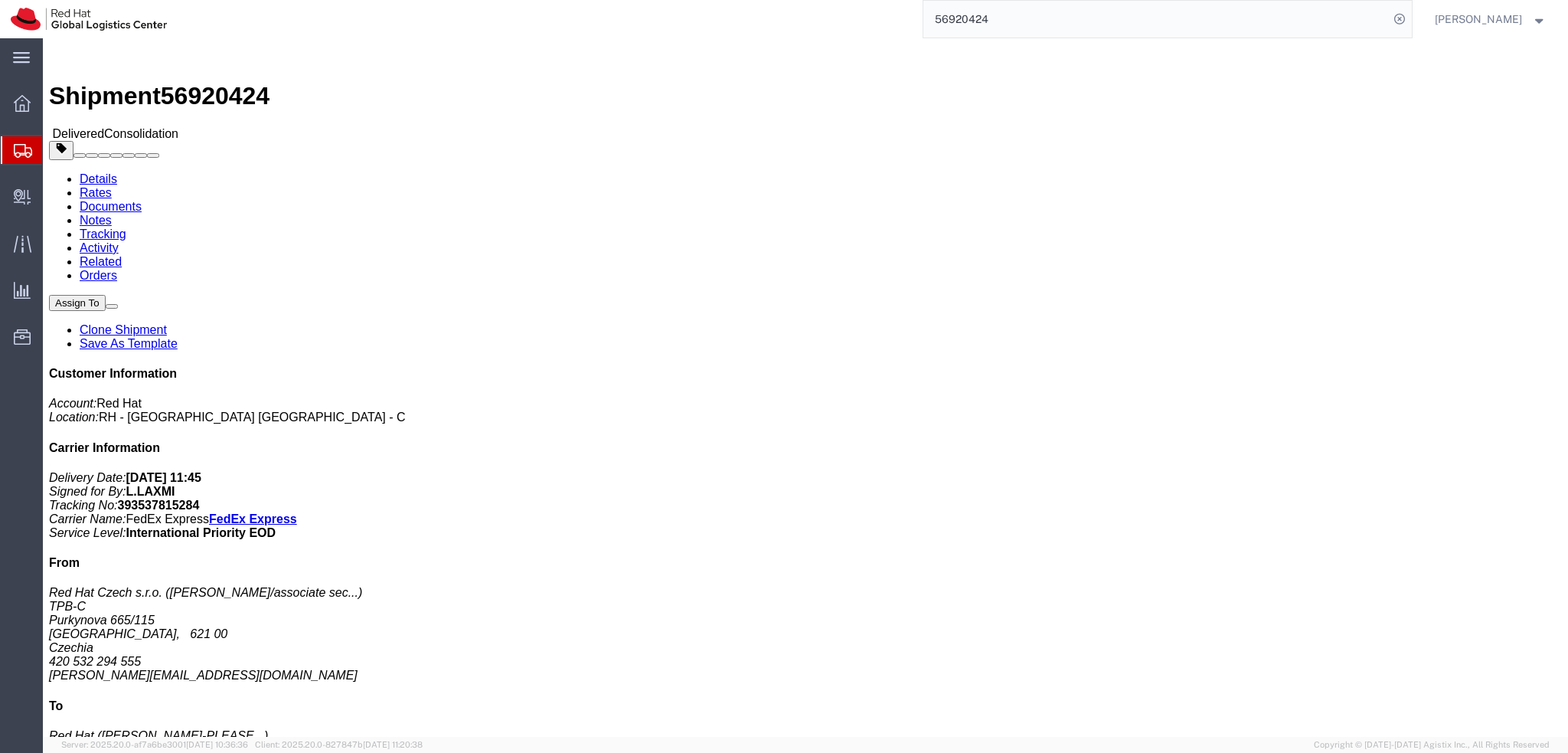
click img
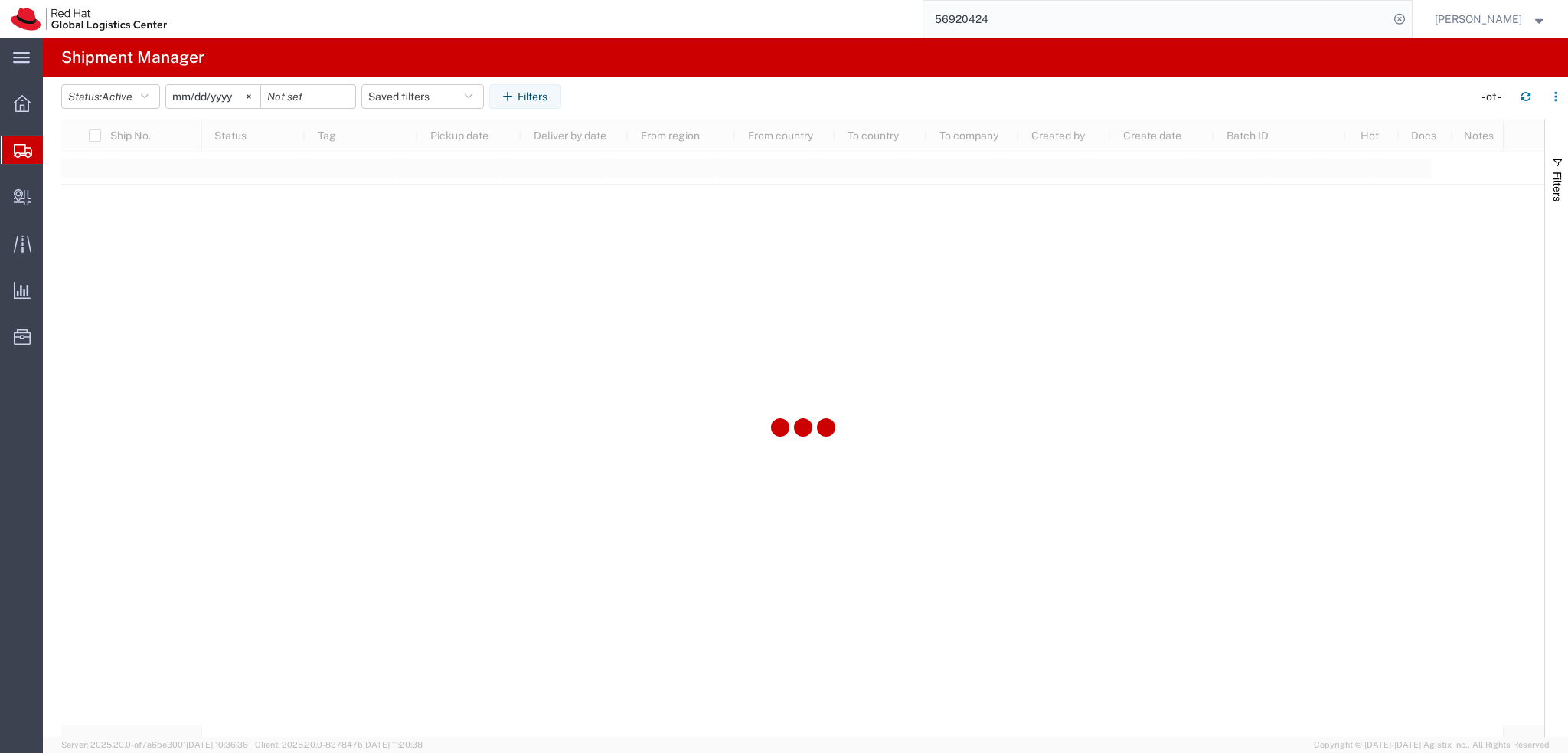
type input "2025-01-05"
click at [440, 98] on button "Saved filters" at bounding box center [423, 97] width 123 height 25
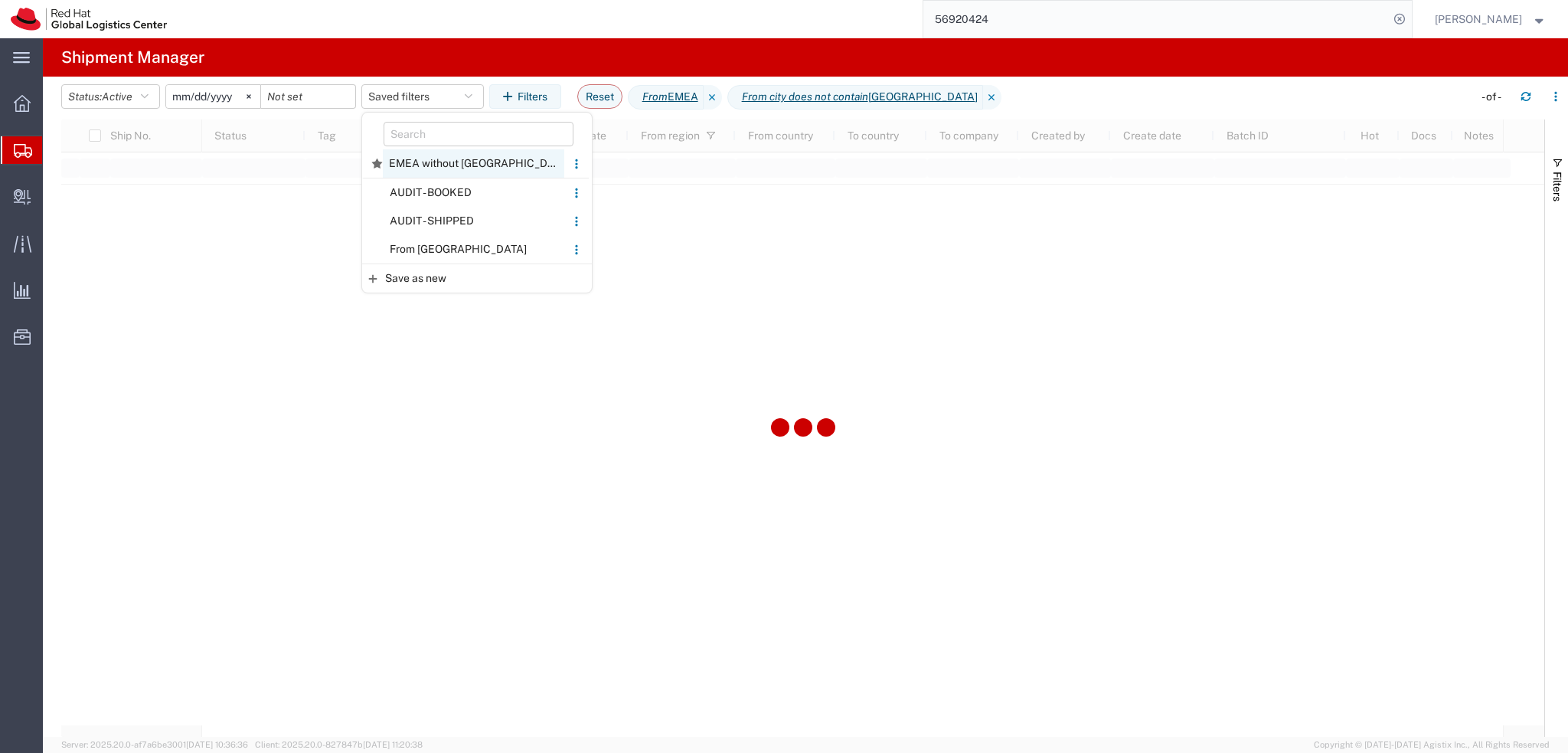
click at [452, 168] on span "EMEA without Brno" at bounding box center [473, 163] width 181 height 28
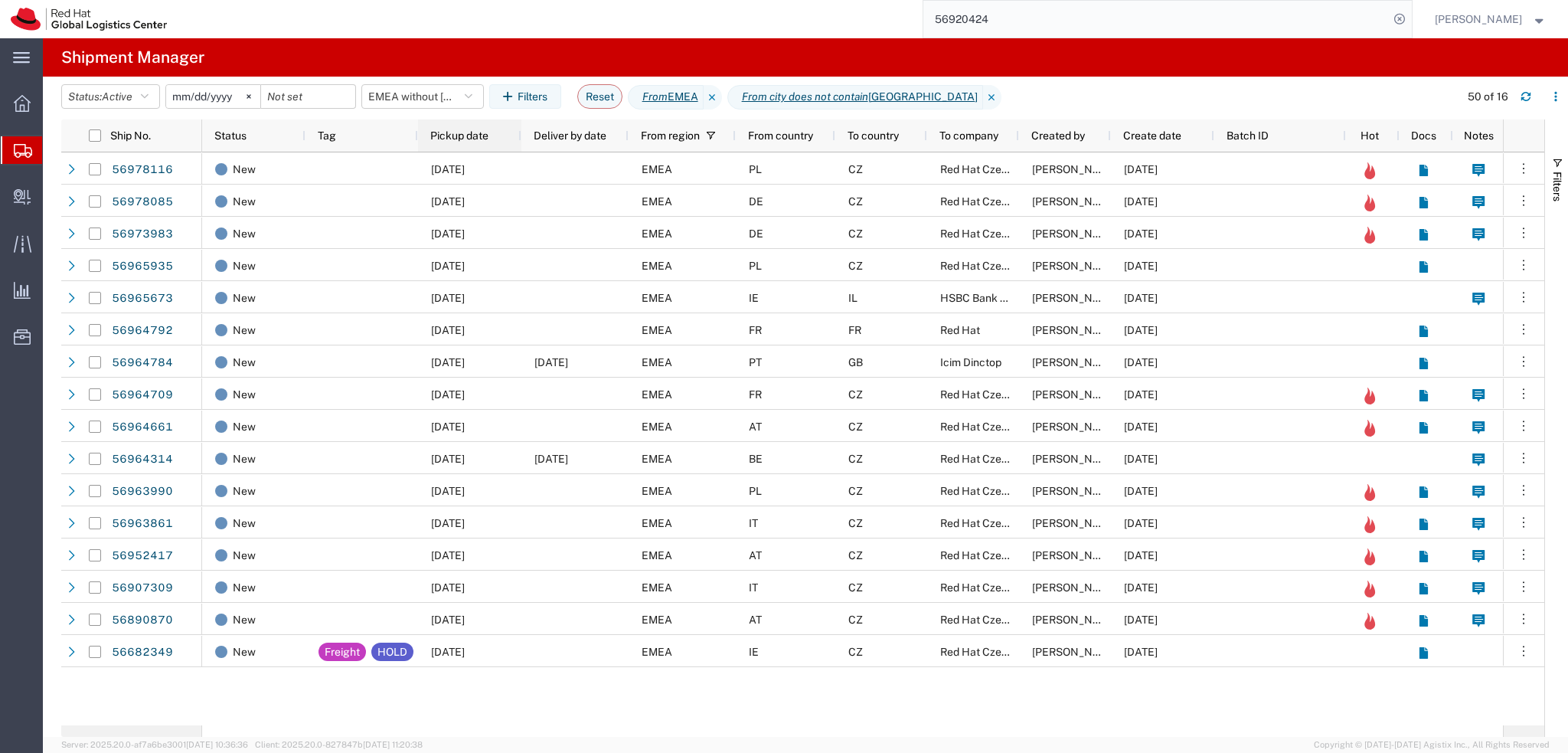
click at [465, 134] on span "Pickup date" at bounding box center [460, 136] width 59 height 12
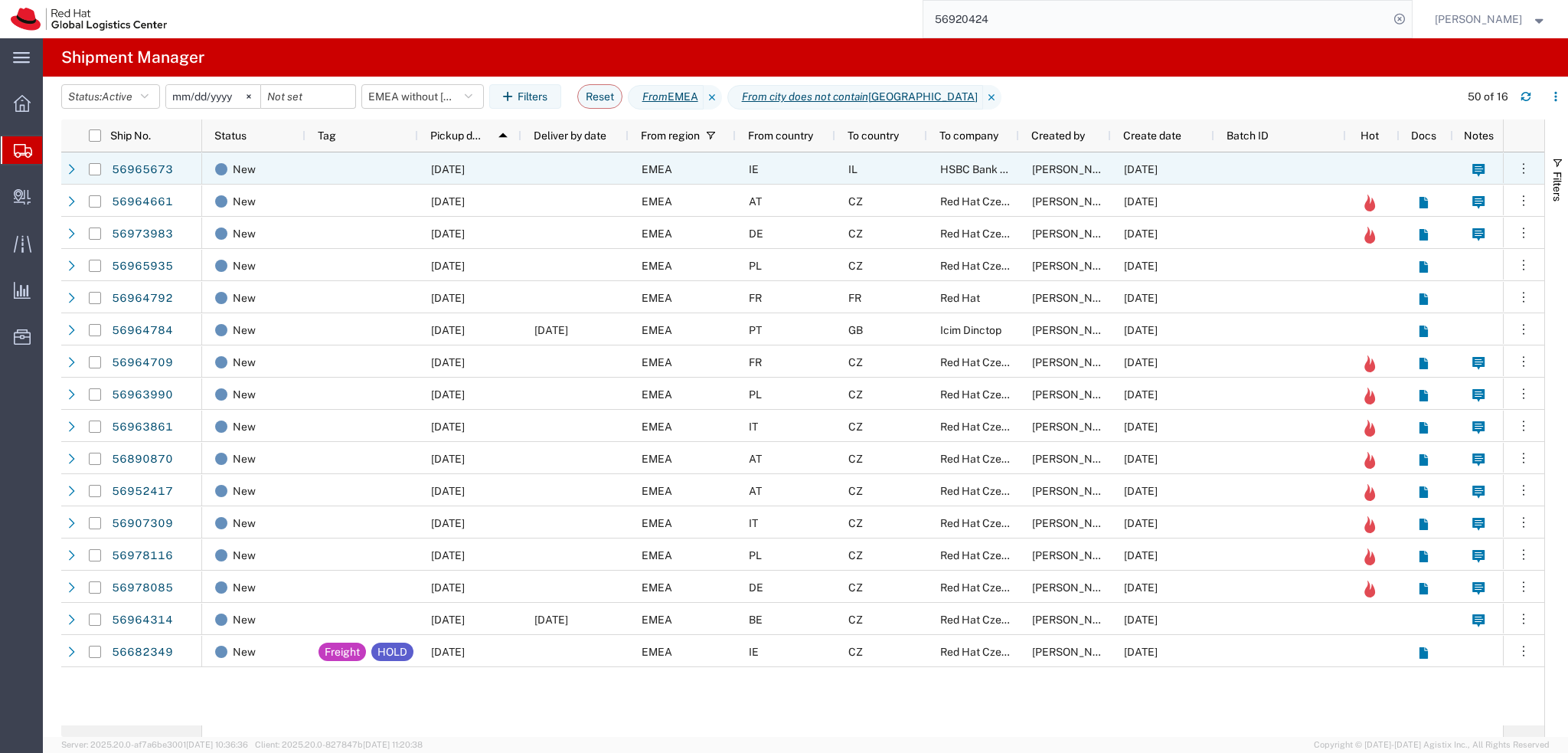
click at [553, 174] on div at bounding box center [574, 169] width 107 height 32
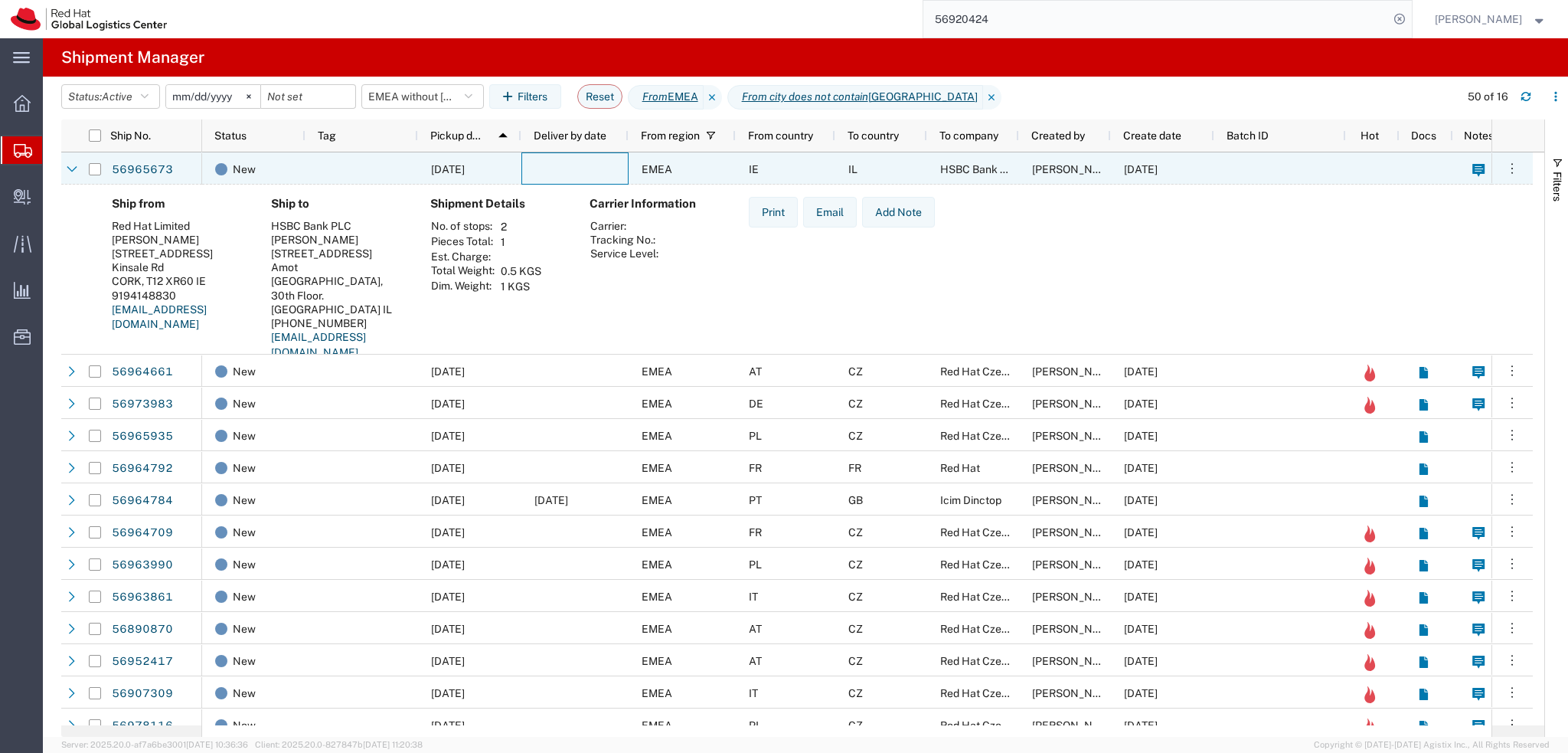
click at [559, 170] on div at bounding box center [574, 169] width 107 height 32
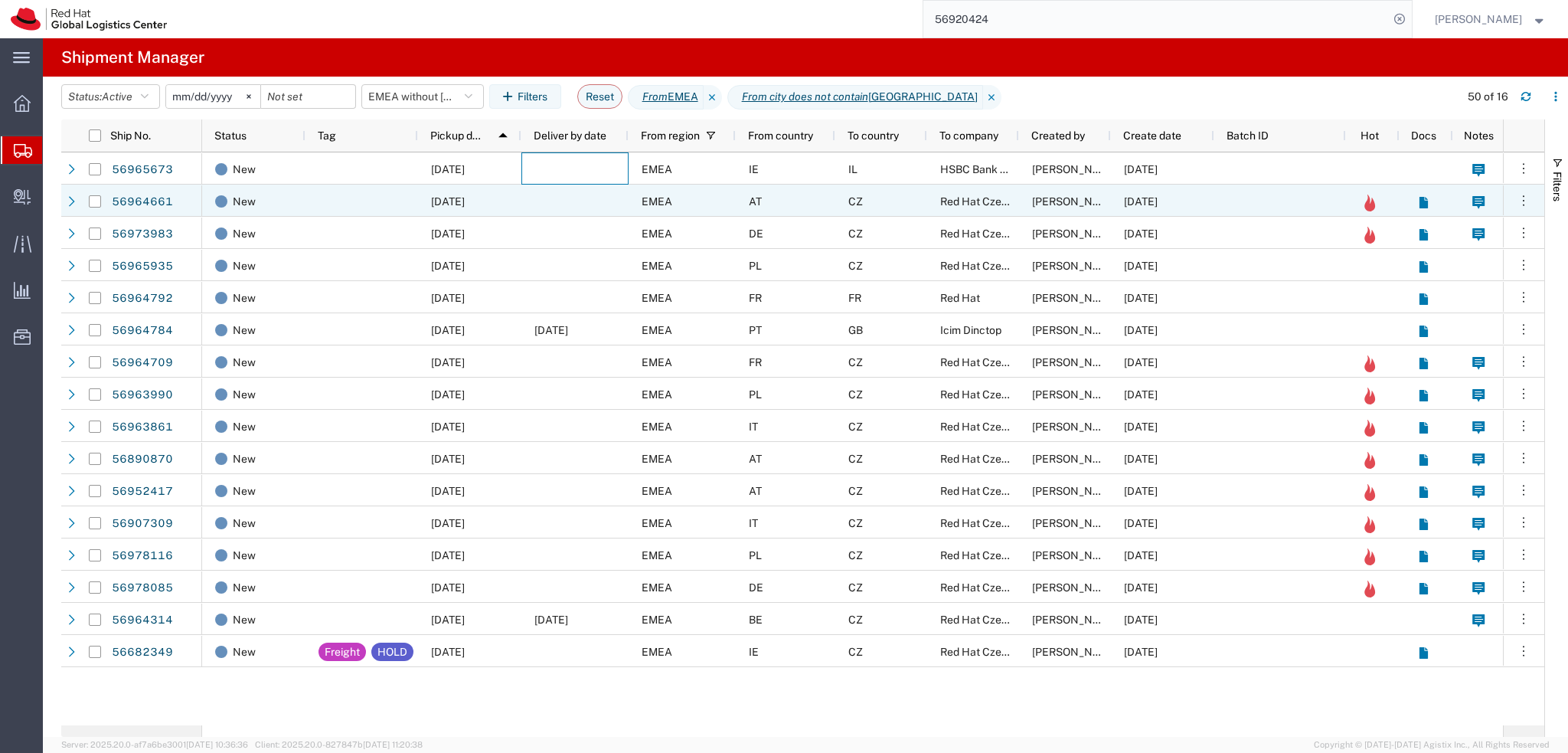
click at [558, 198] on div at bounding box center [574, 201] width 107 height 32
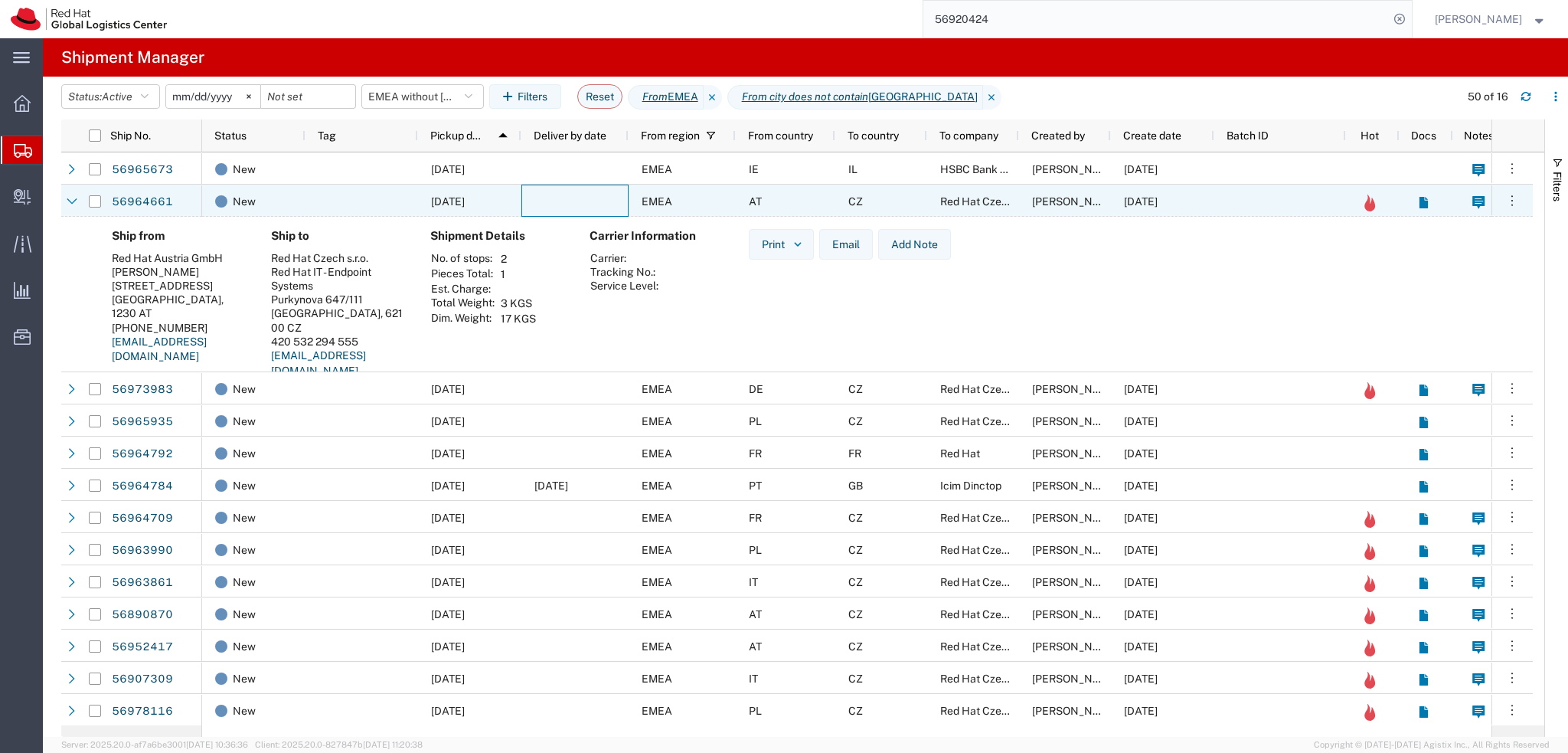
click at [558, 198] on div at bounding box center [574, 201] width 107 height 32
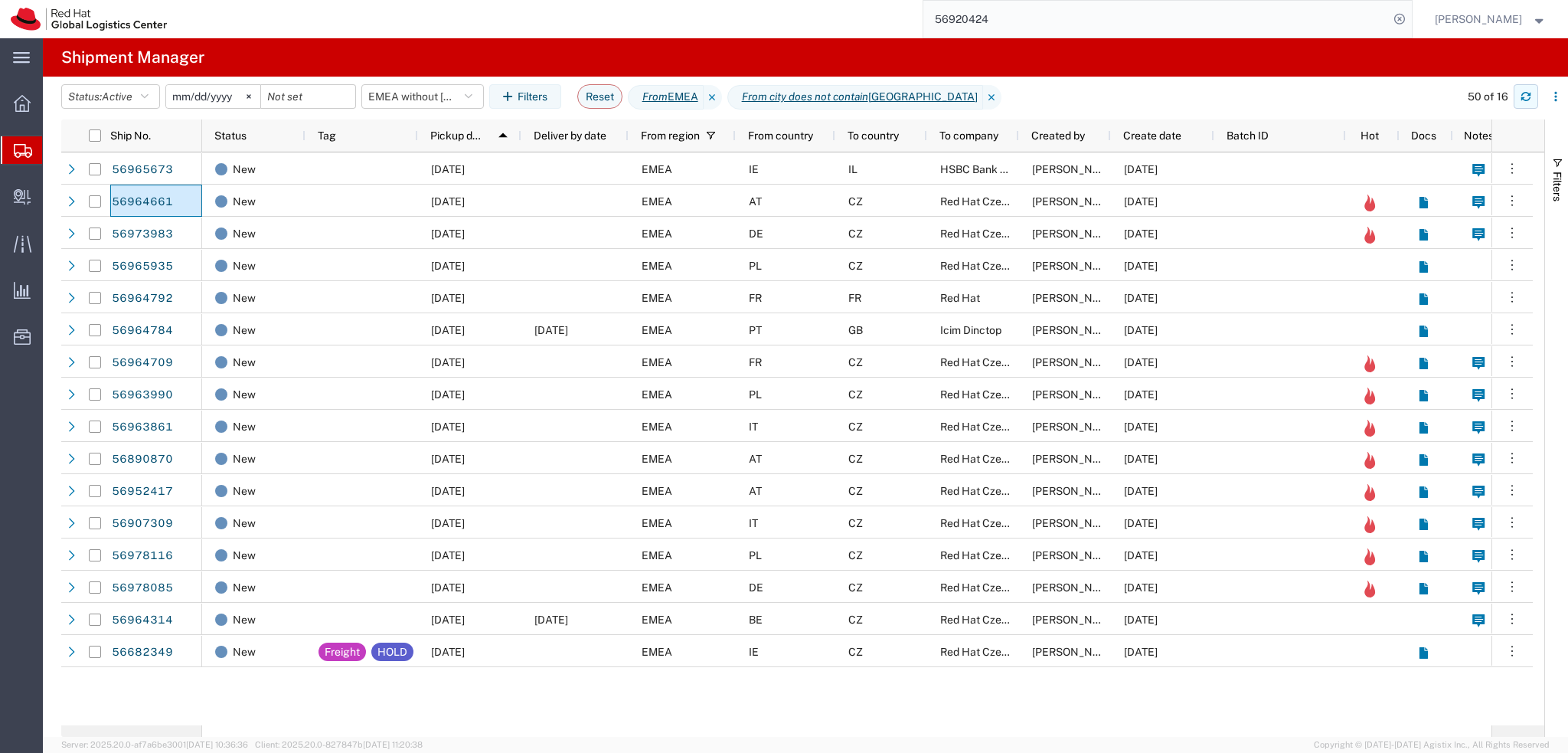
click at [1524, 94] on icon "button" at bounding box center [1526, 97] width 11 height 11
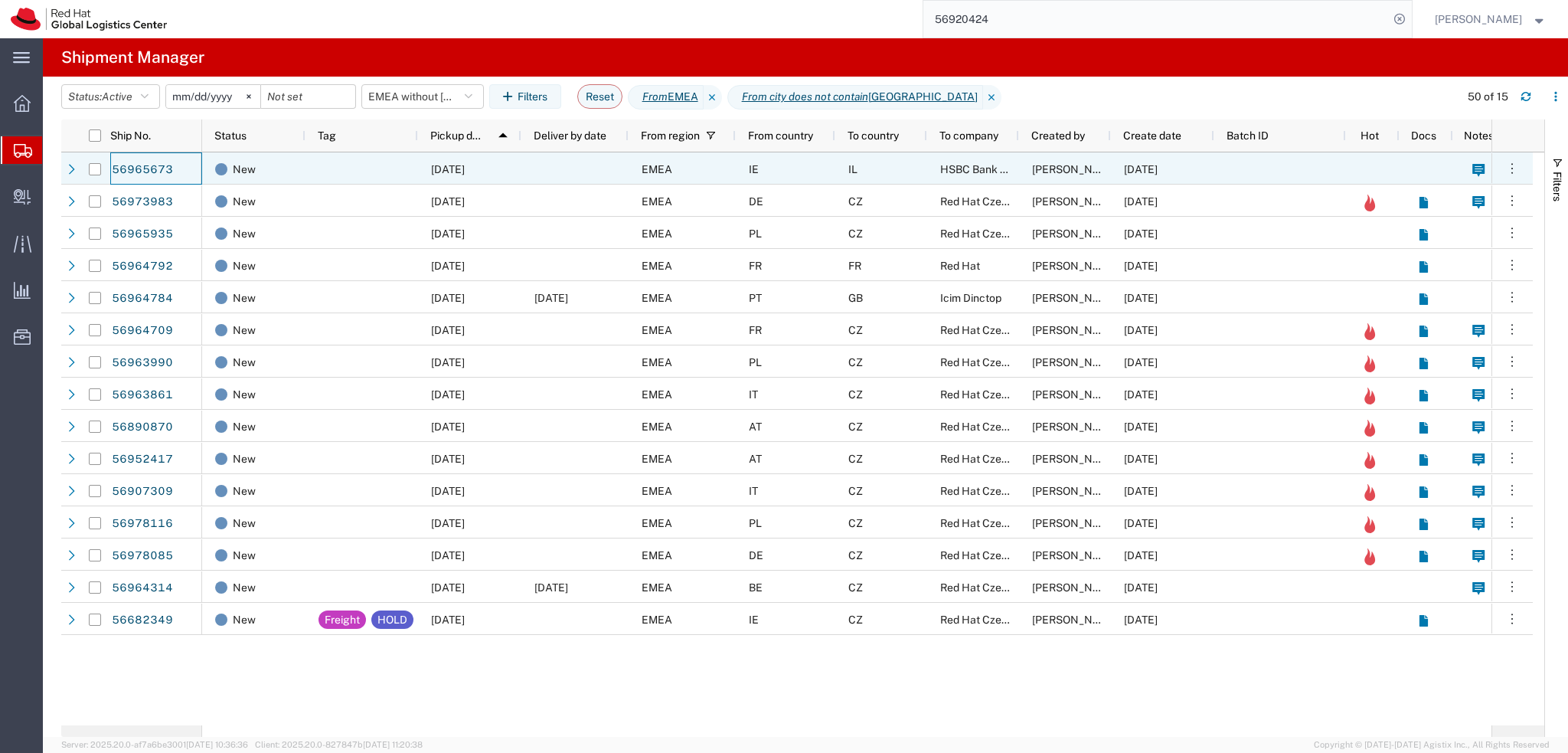
click at [355, 177] on div at bounding box center [361, 169] width 113 height 32
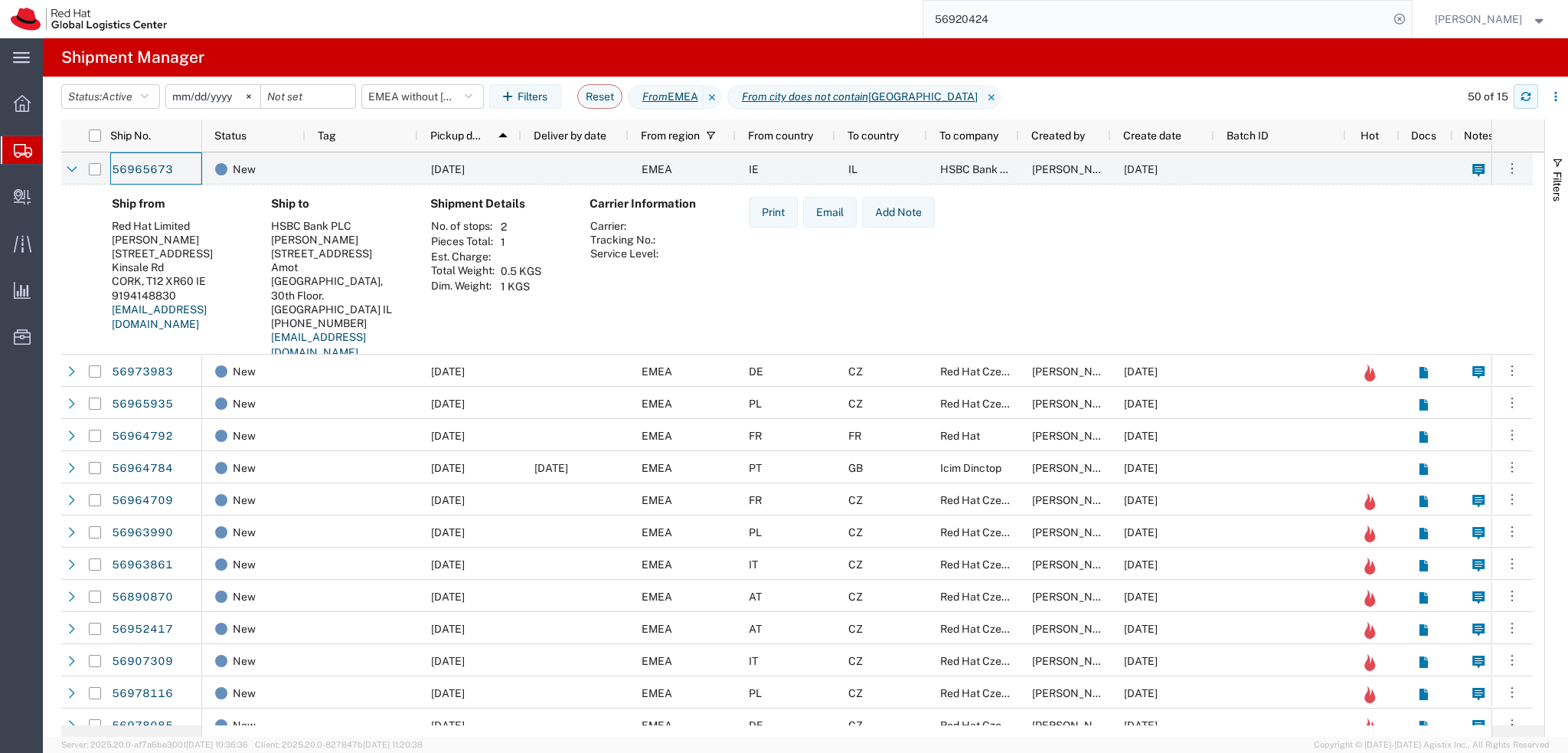
click at [1527, 103] on button "button" at bounding box center [1526, 97] width 25 height 25
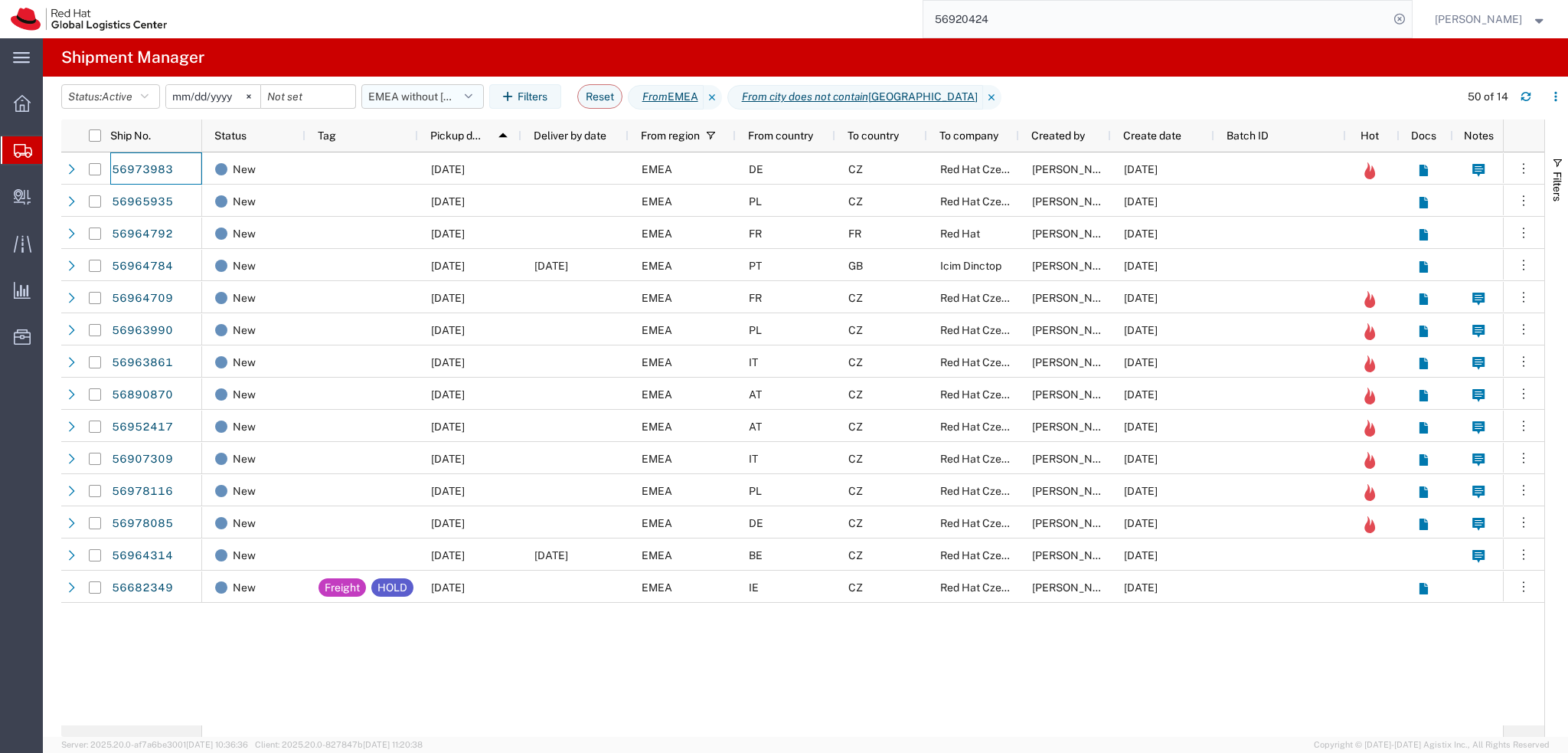
click at [438, 103] on button "EMEA without Brno" at bounding box center [423, 97] width 123 height 25
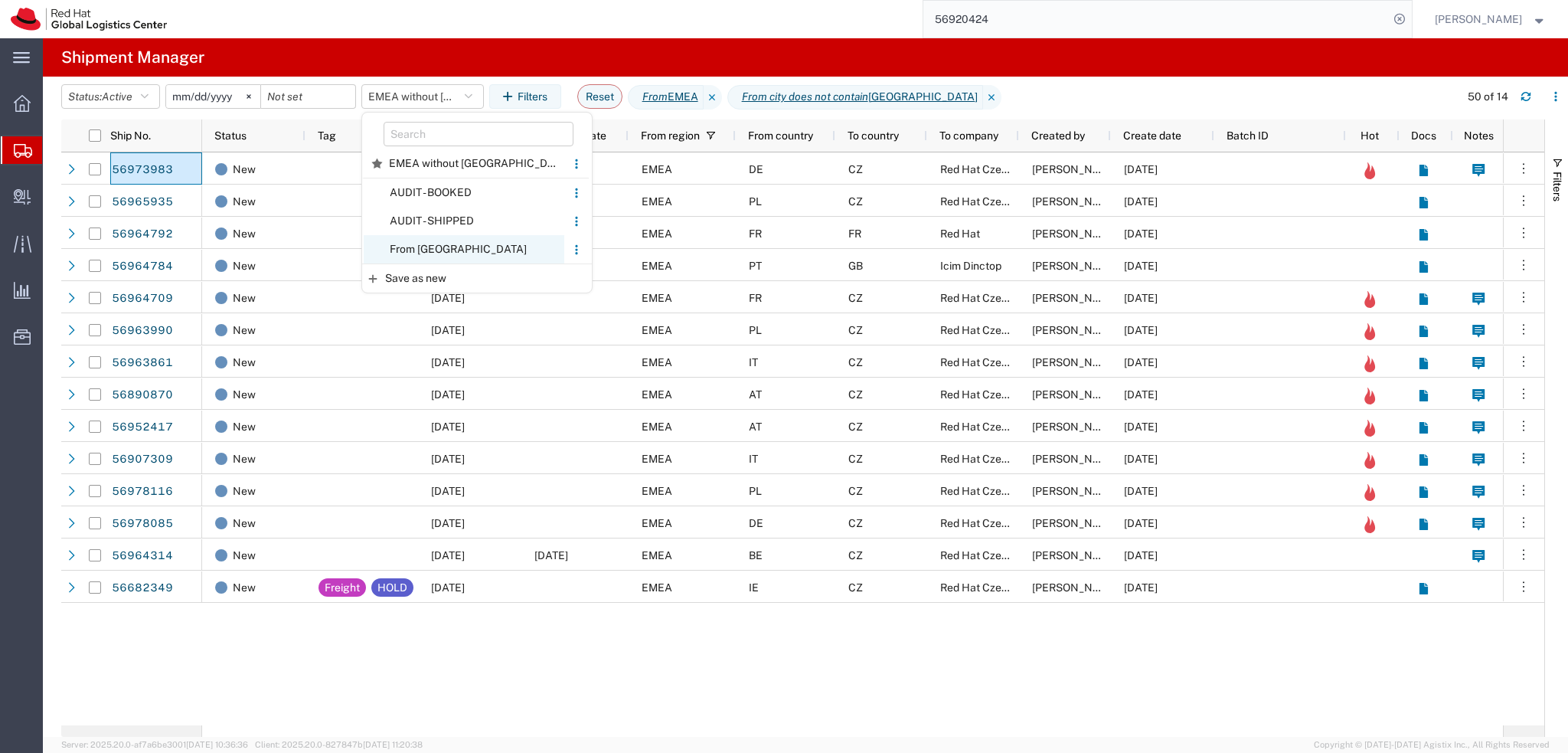
click at [468, 248] on span "From CZ" at bounding box center [464, 250] width 201 height 28
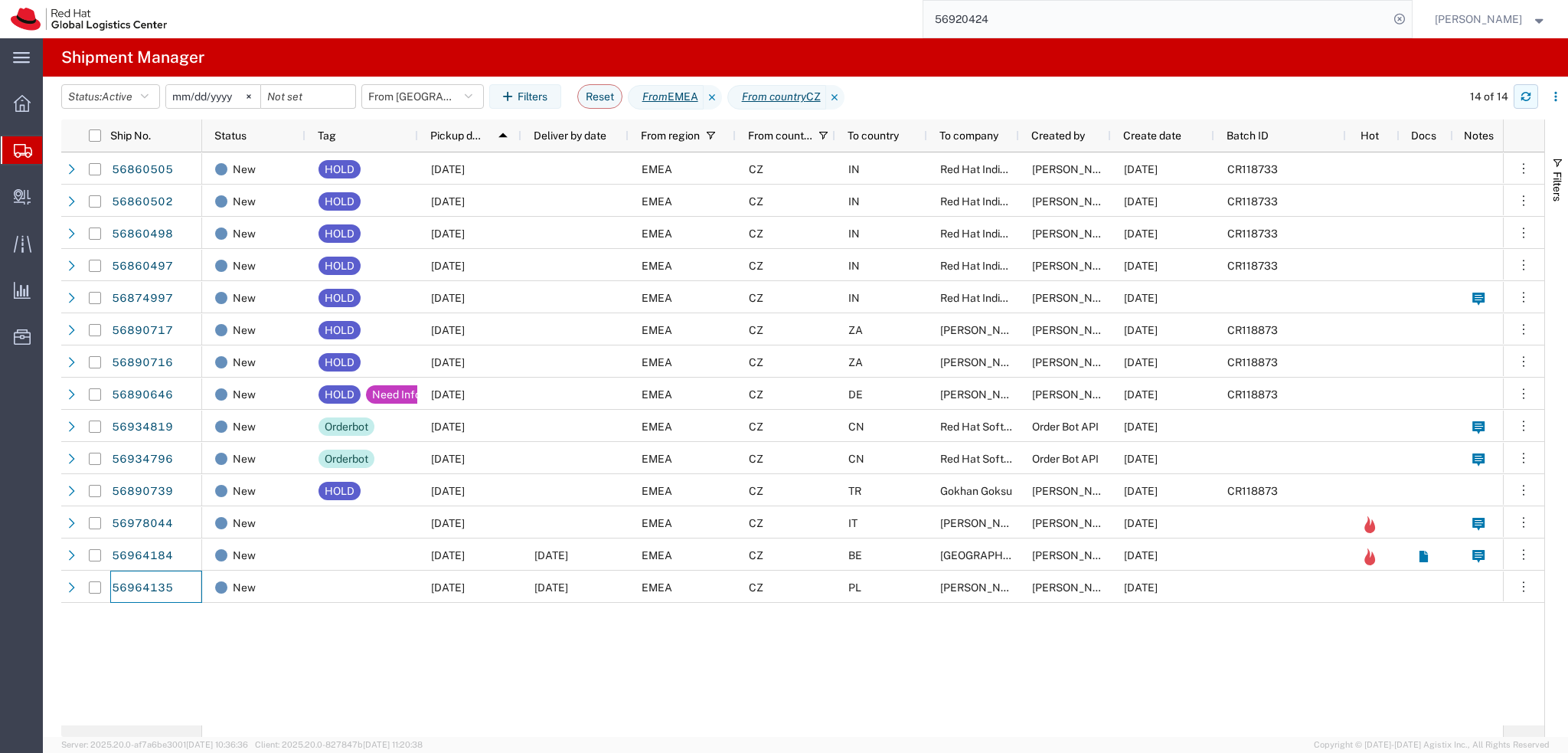
click at [1524, 98] on icon "button" at bounding box center [1526, 99] width 9 height 4
click at [1532, 94] on button "button" at bounding box center [1526, 97] width 25 height 25
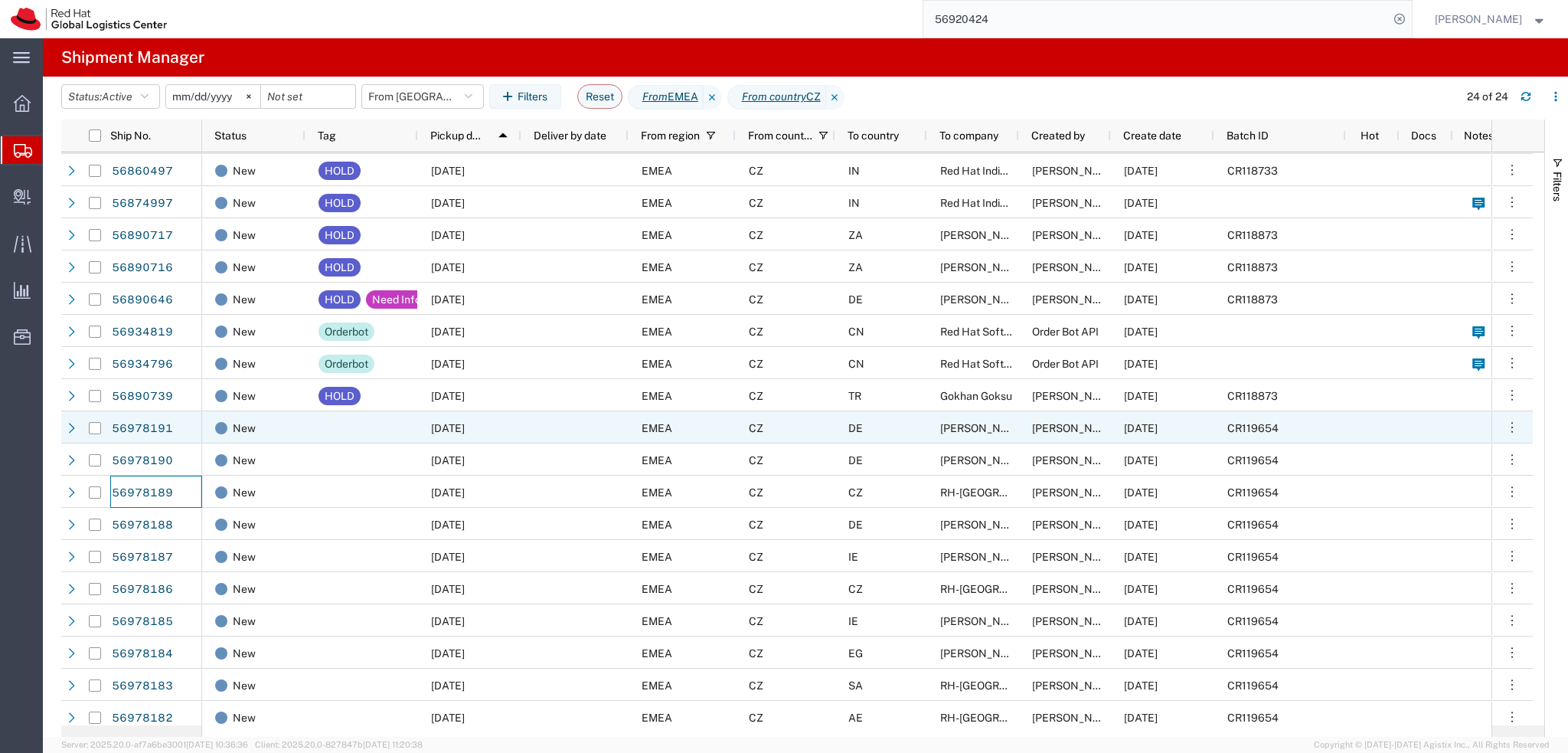
scroll to position [199, 0]
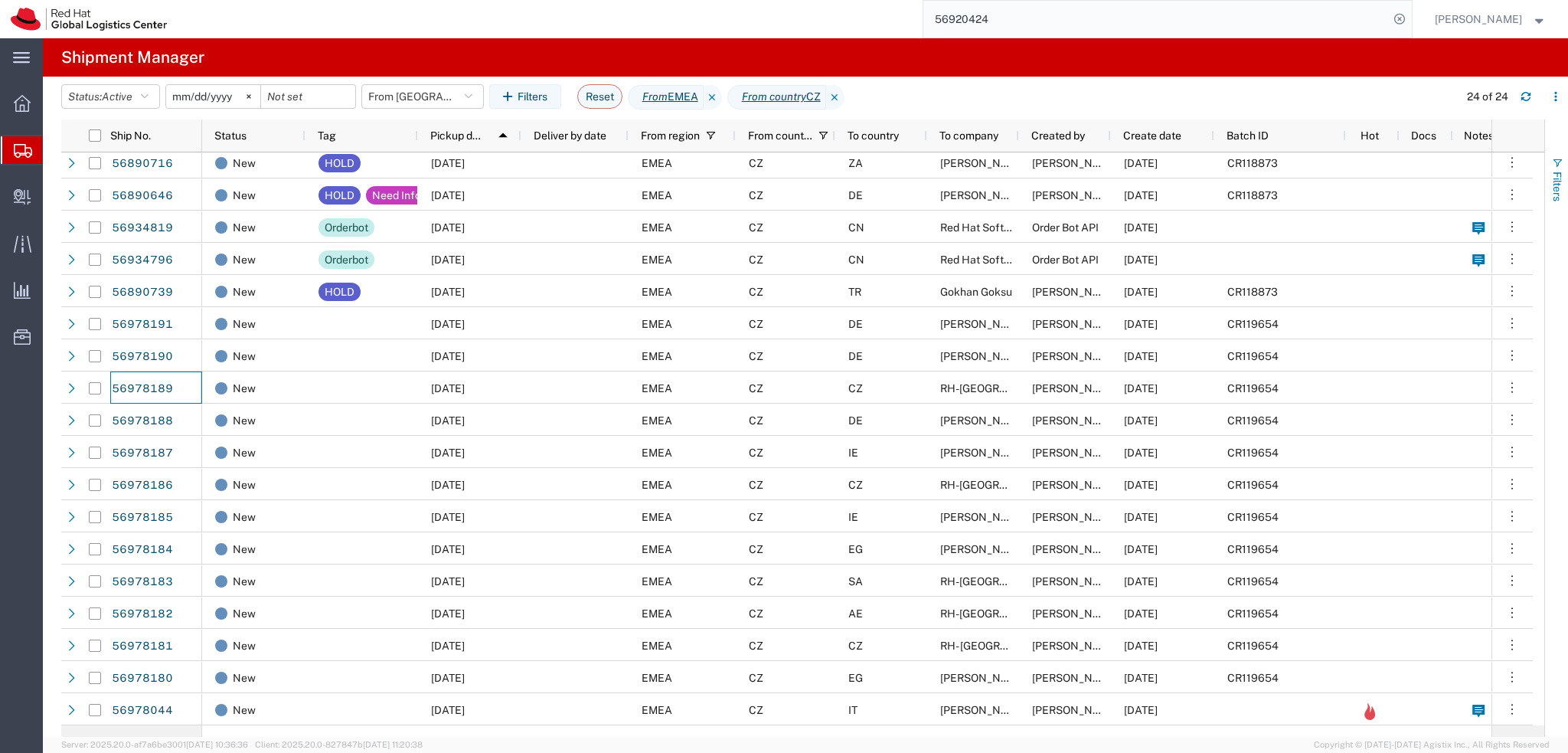
click at [1553, 184] on span "Filters" at bounding box center [1557, 186] width 12 height 30
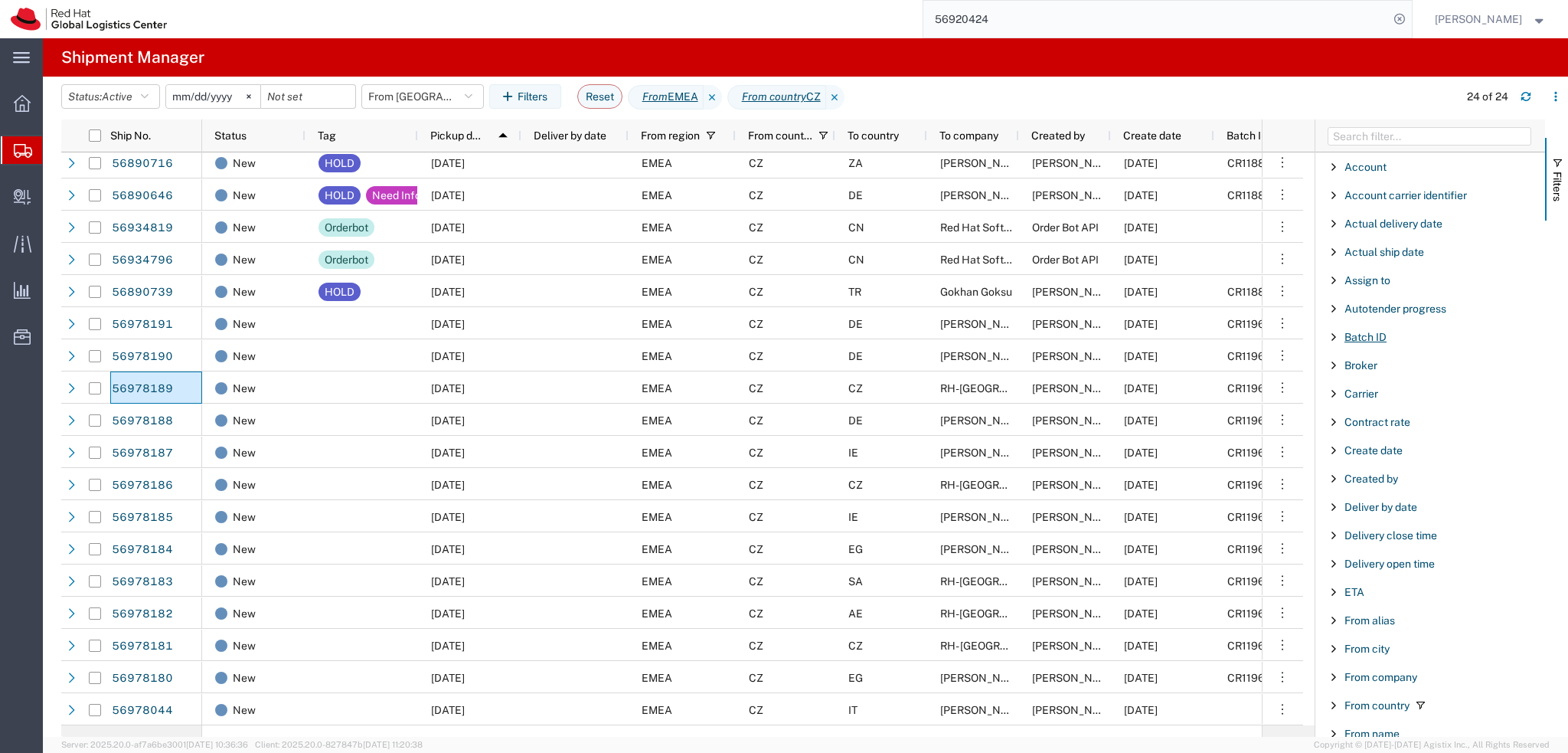
click at [1353, 337] on span "Batch ID" at bounding box center [1365, 337] width 42 height 12
click at [1402, 399] on input "Filter Value" at bounding box center [1436, 401] width 201 height 19
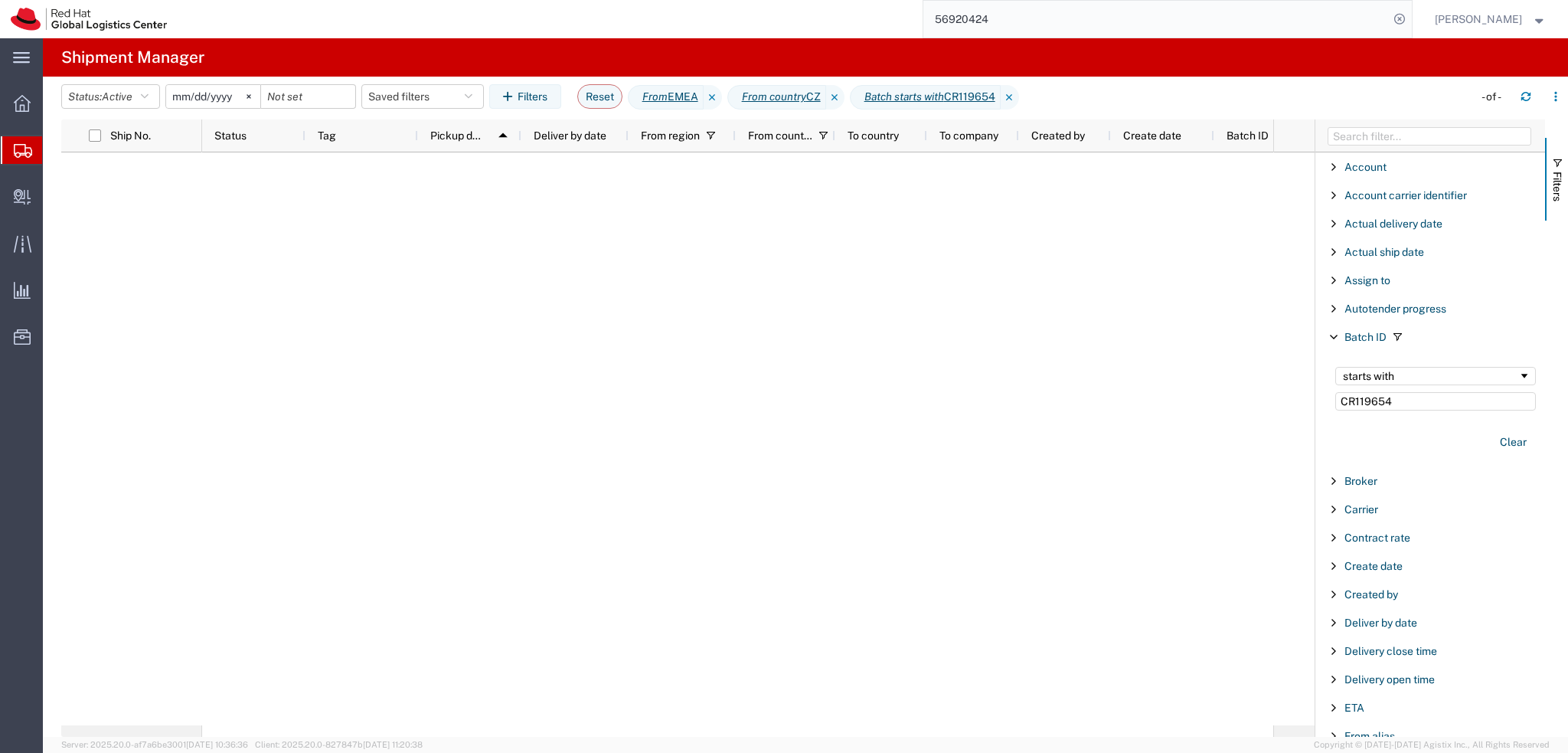
type input "CR119654"
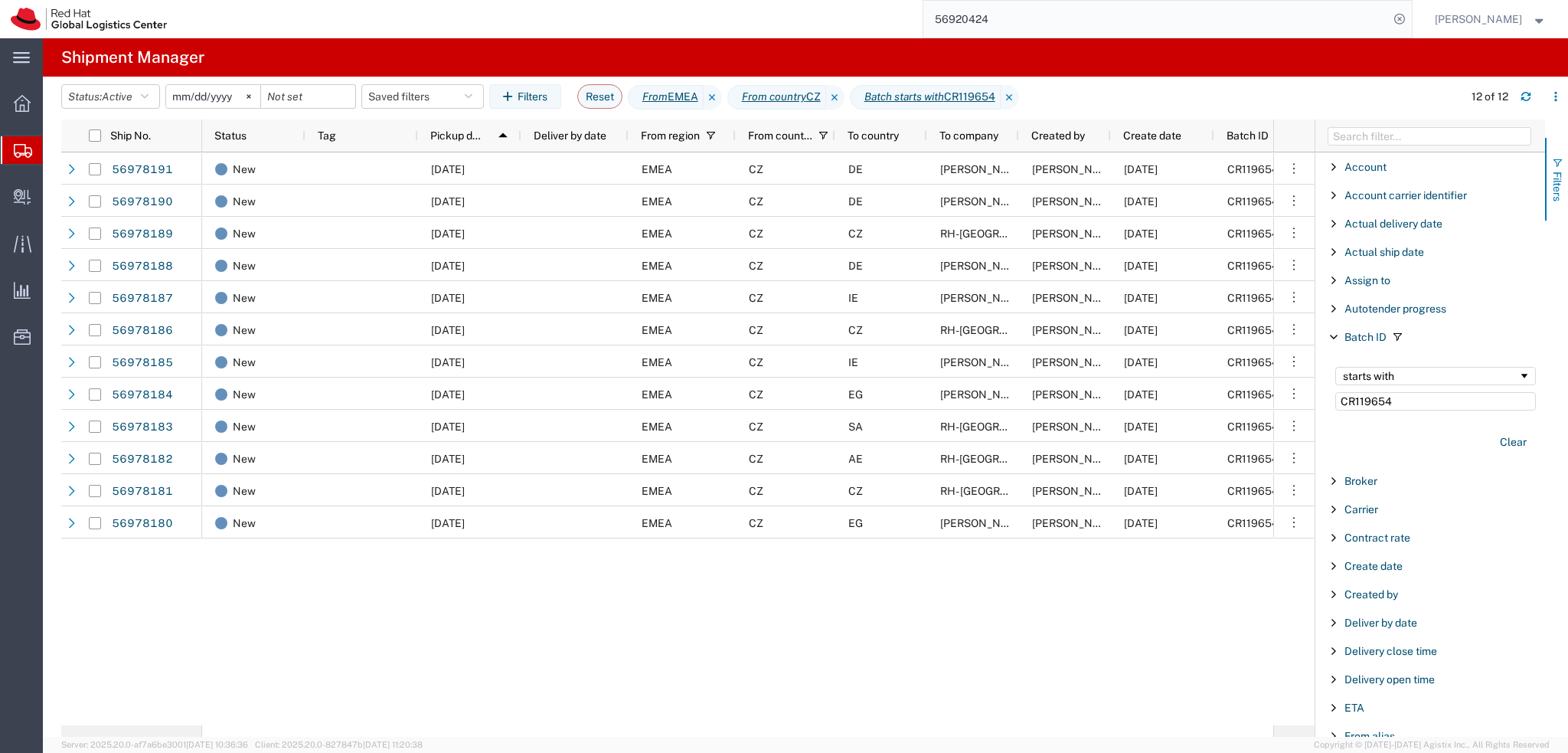
click at [1563, 179] on span "Filters" at bounding box center [1557, 186] width 12 height 30
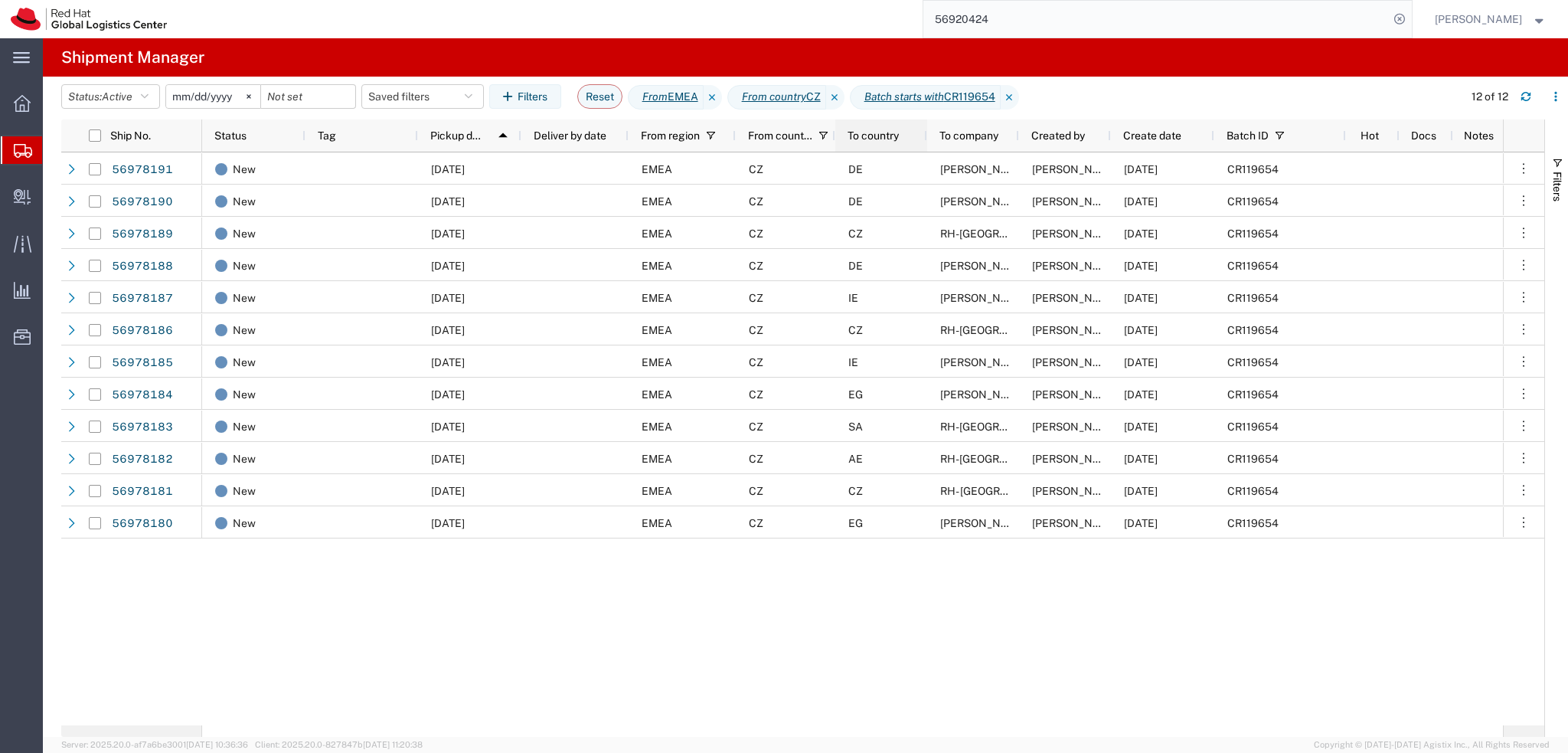
click at [888, 132] on span "To country" at bounding box center [874, 136] width 51 height 12
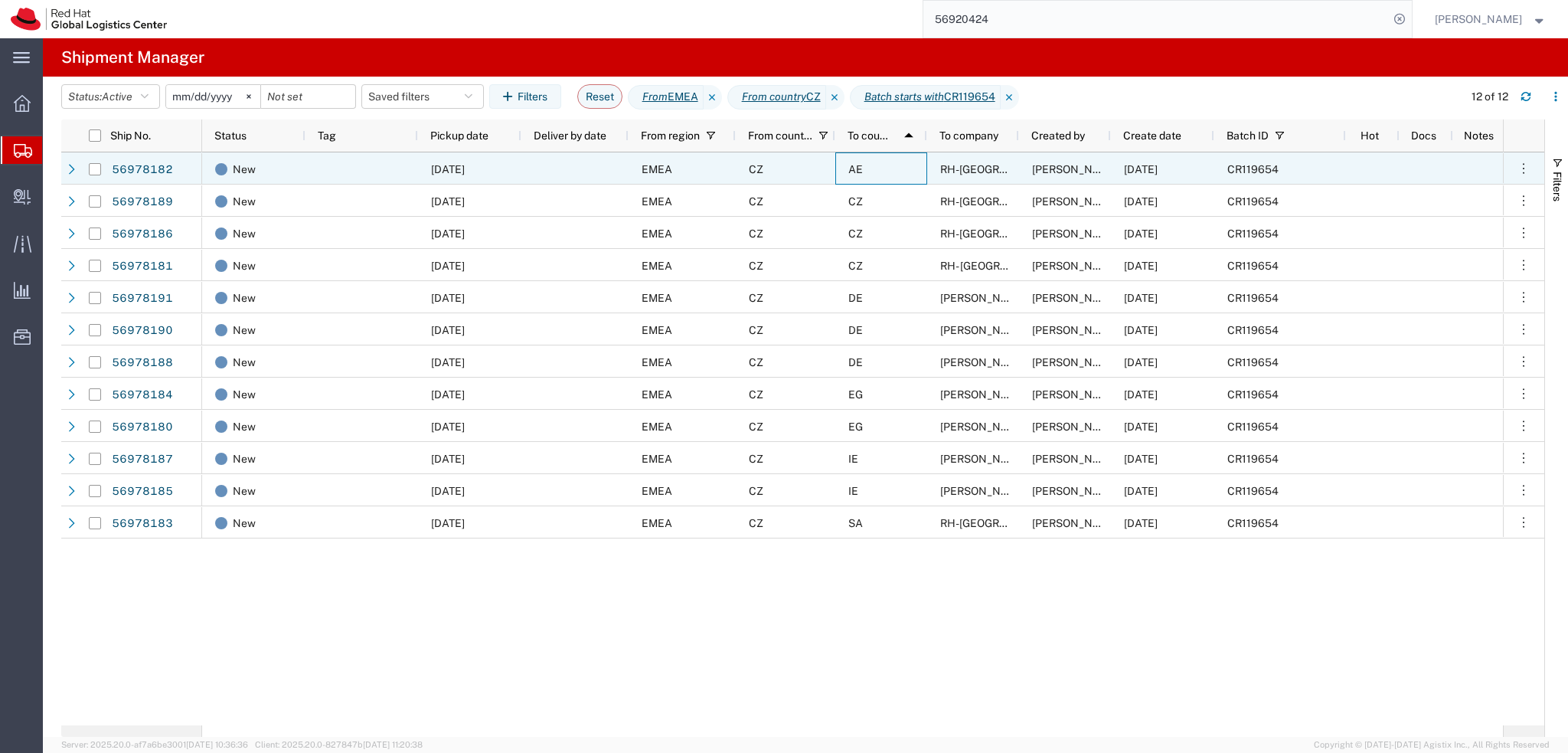
click at [891, 177] on div "AE" at bounding box center [881, 169] width 91 height 32
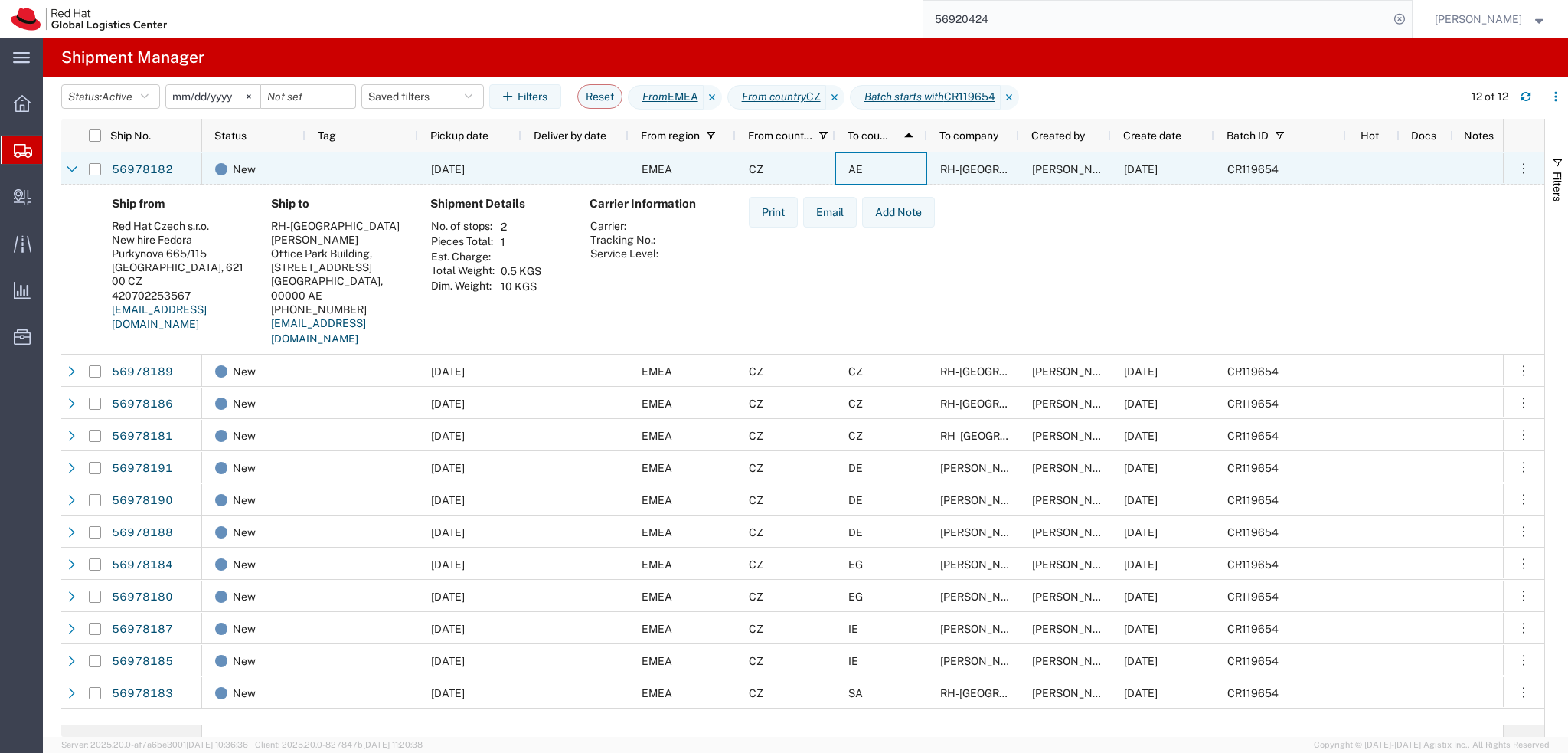
click at [887, 172] on div "AE" at bounding box center [881, 169] width 91 height 32
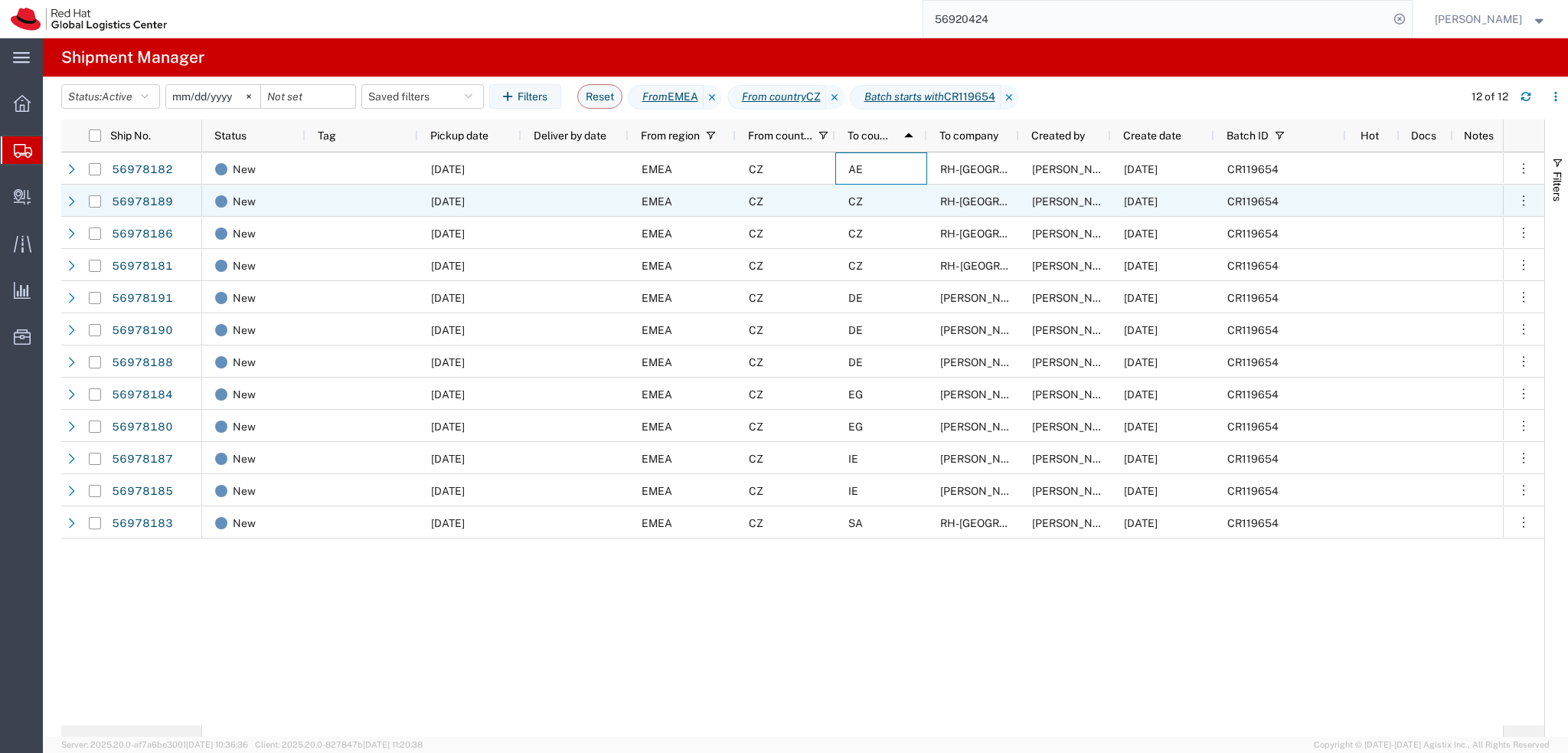
click at [900, 204] on div "CZ" at bounding box center [881, 201] width 91 height 32
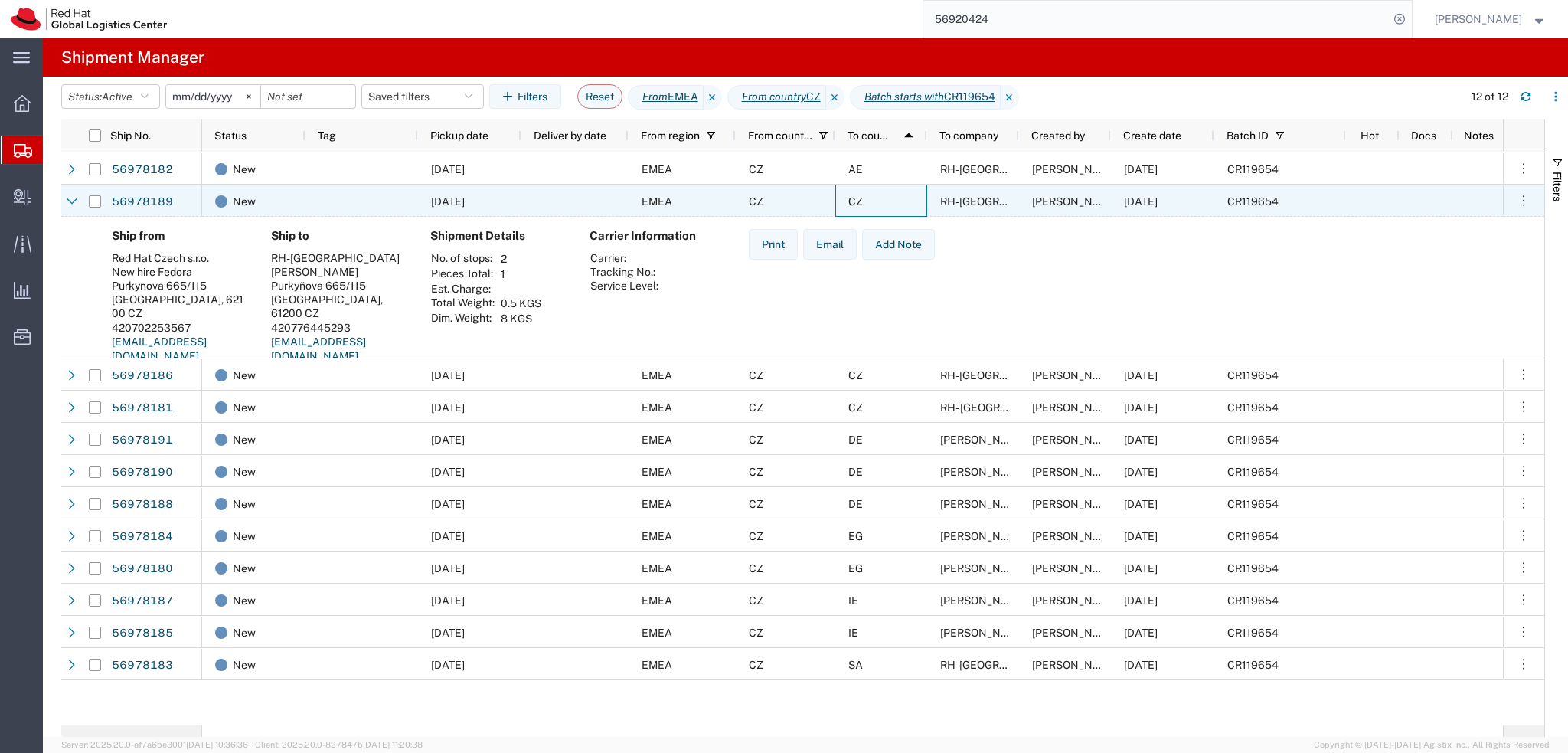
click at [900, 204] on div "CZ" at bounding box center [881, 201] width 91 height 32
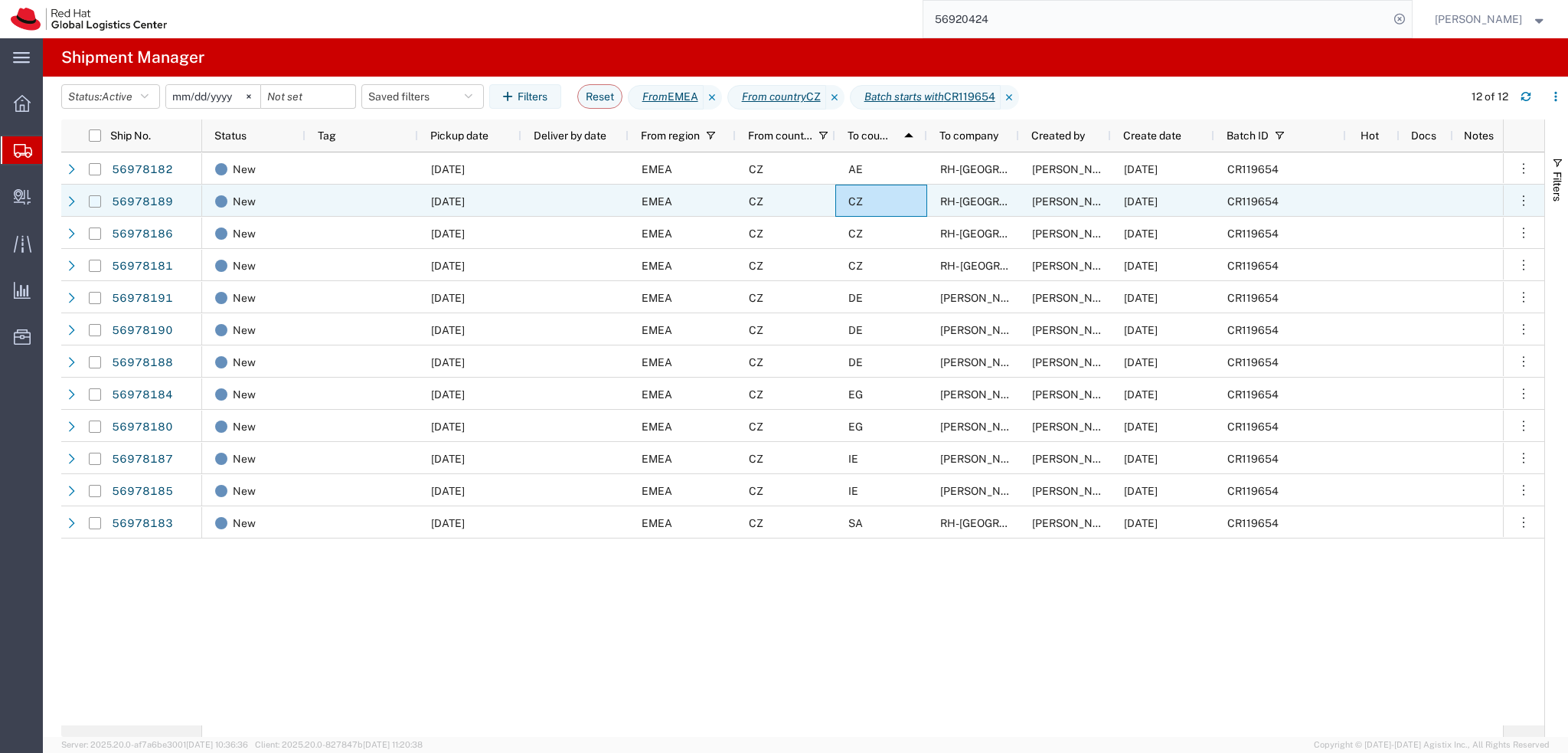
click at [92, 202] on input "Press Space to toggle row selection (unchecked)" at bounding box center [95, 202] width 12 height 12
checkbox input "true"
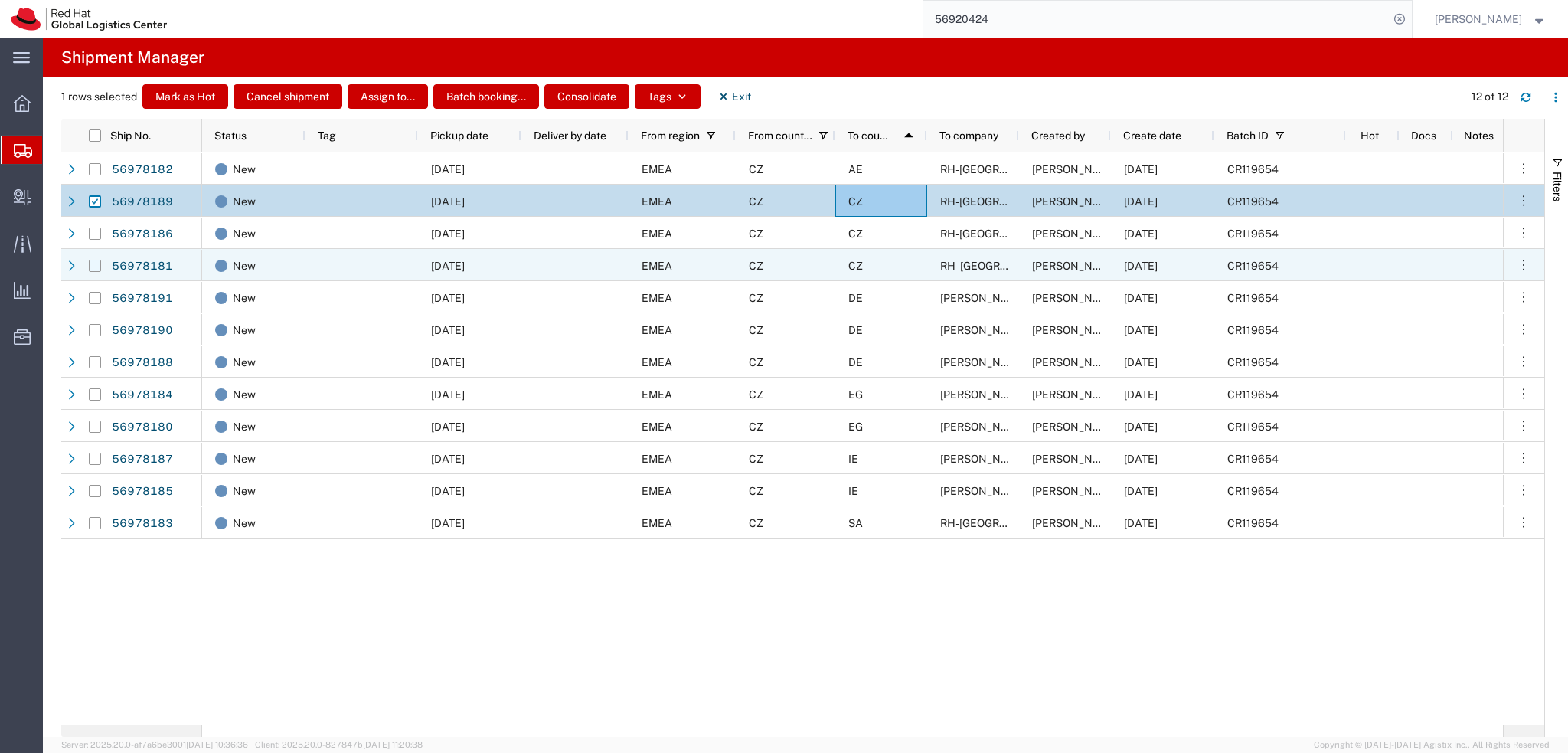
click at [100, 265] on input "Press Space to toggle row selection (unchecked)" at bounding box center [95, 266] width 12 height 12
checkbox input "true"
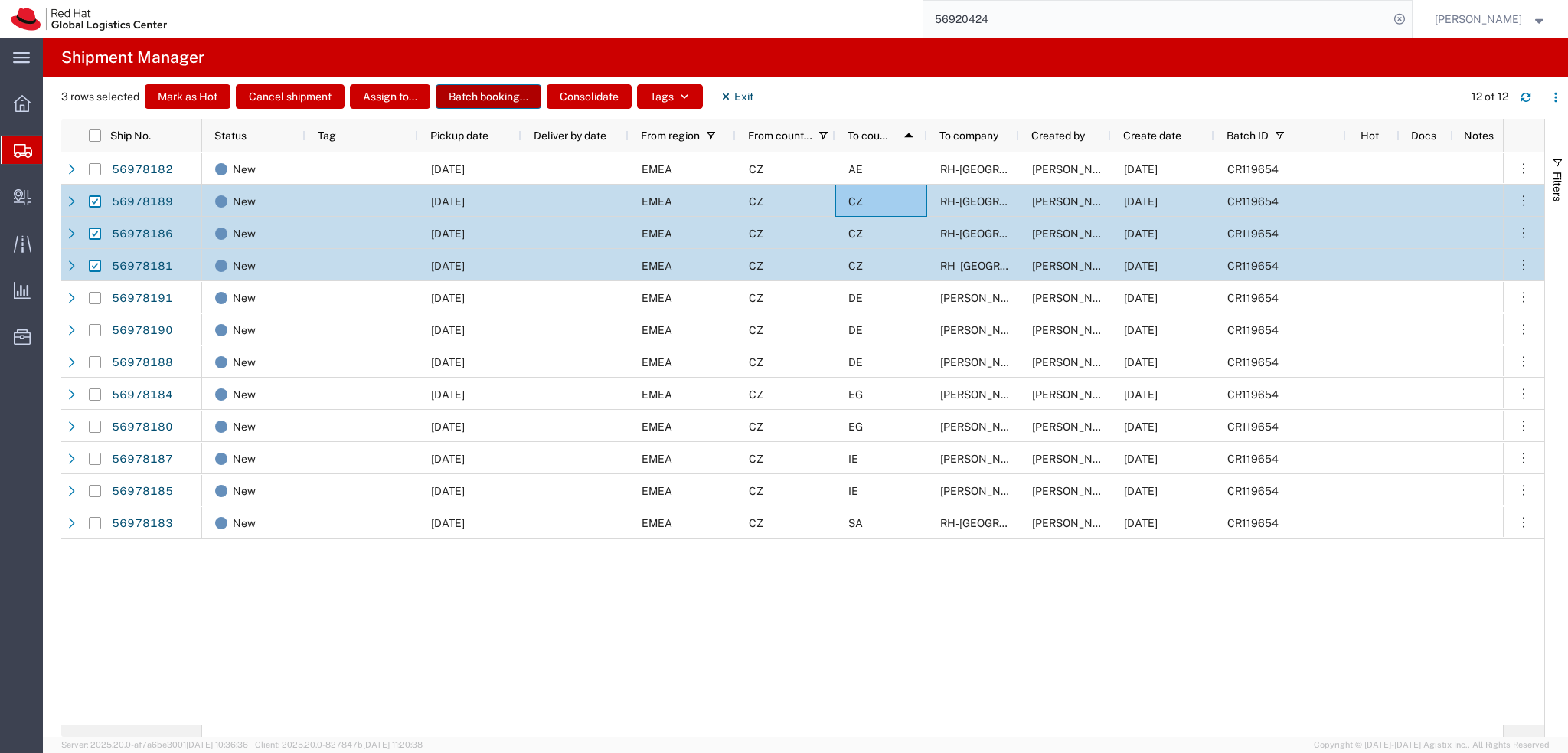
click at [488, 100] on button "Batch booking..." at bounding box center [488, 97] width 106 height 25
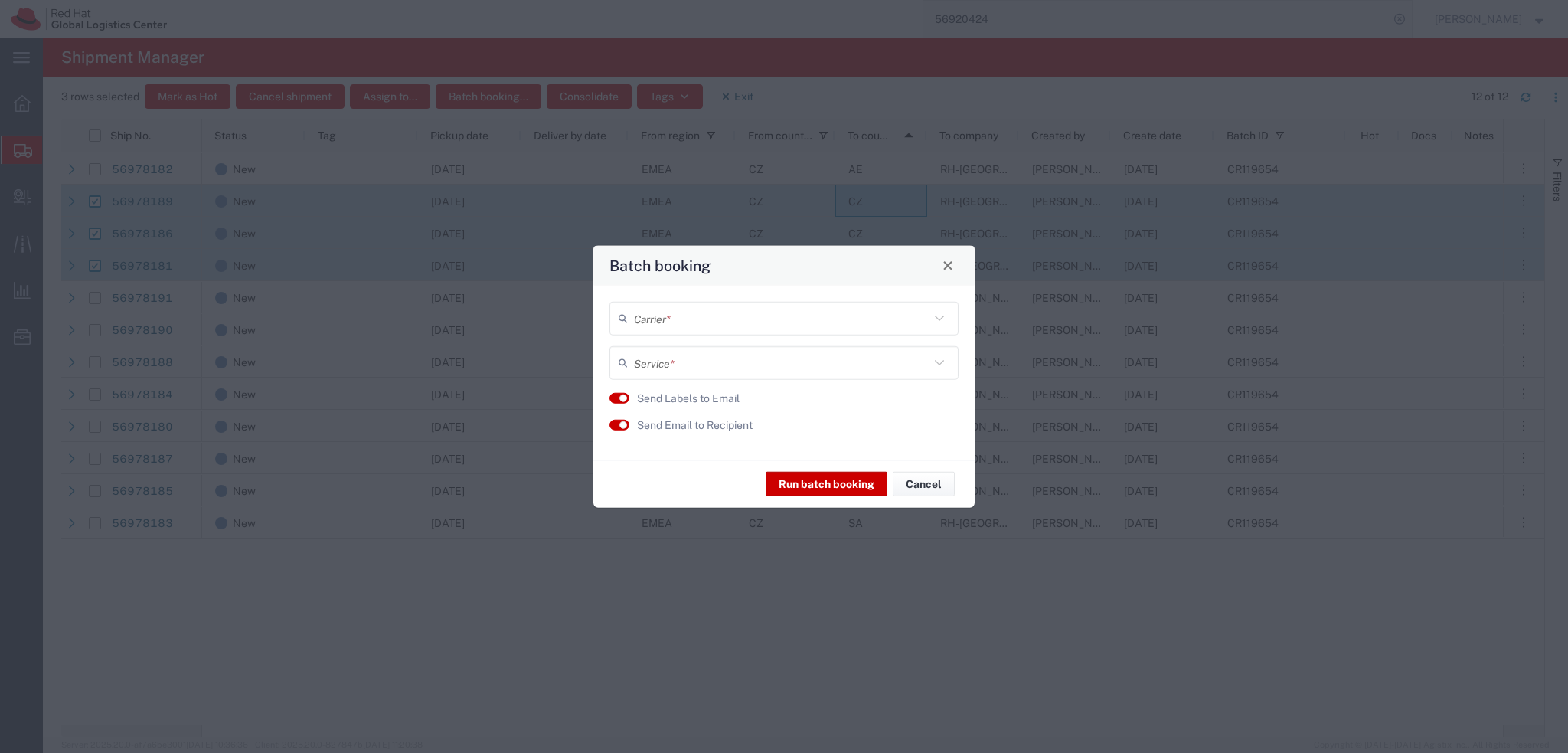
click at [664, 314] on input "text" at bounding box center [781, 318] width 296 height 27
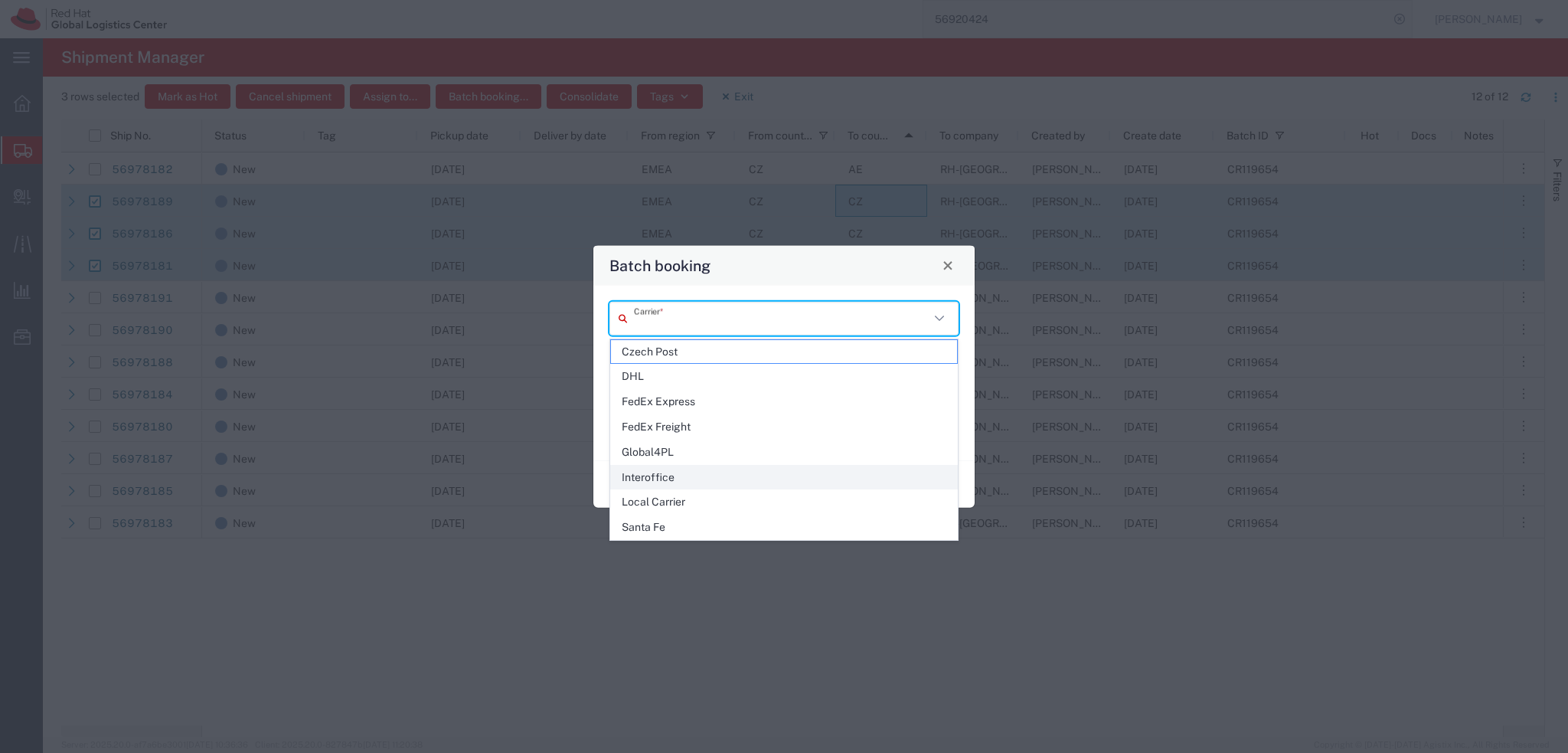
click at [677, 487] on span "Interoffice" at bounding box center [784, 477] width 346 height 24
type input "Interoffice"
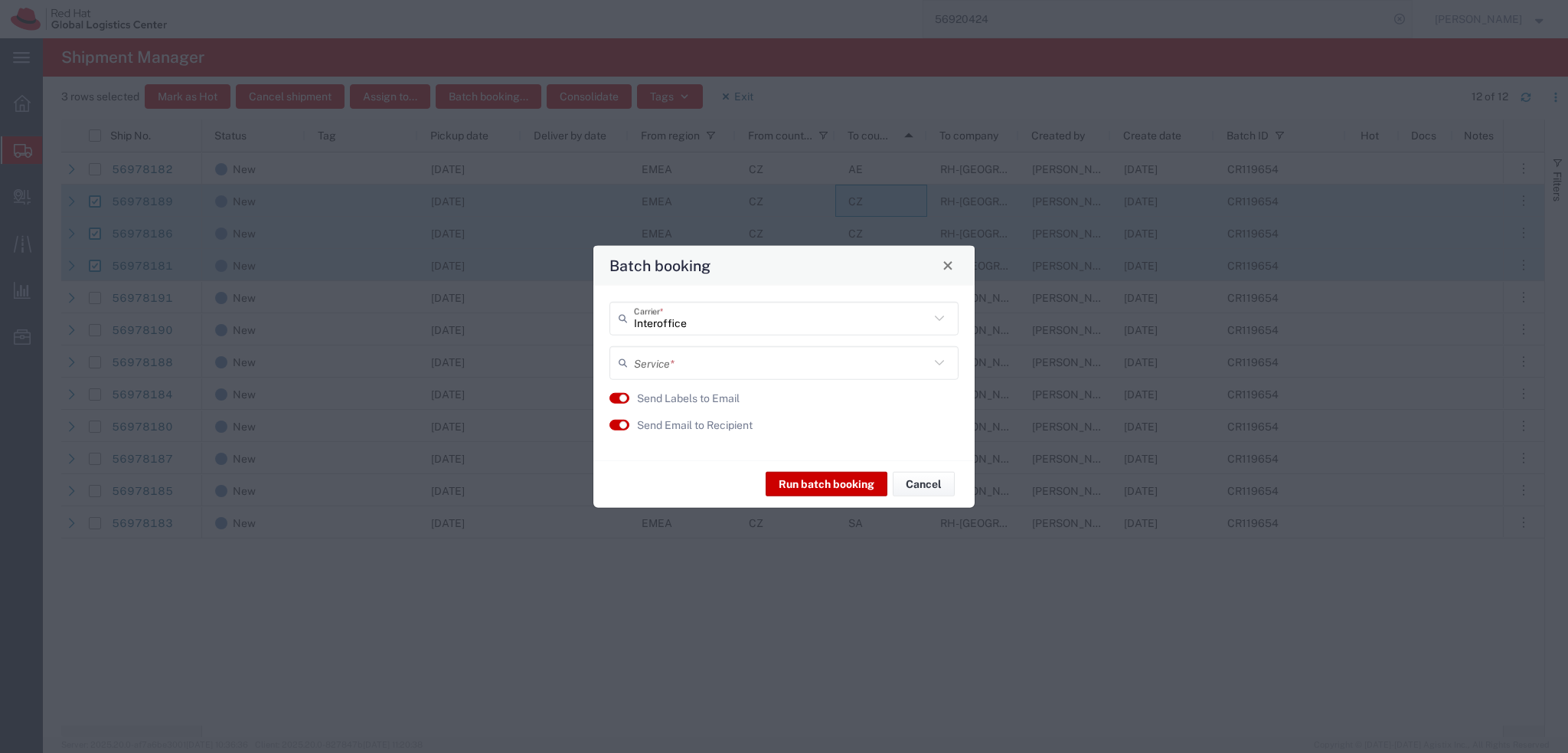
click at [681, 367] on input "text" at bounding box center [781, 362] width 296 height 27
click at [683, 398] on span "IO_Ground" at bounding box center [784, 396] width 346 height 24
type input "IO_Ground"
click at [613, 428] on button "button" at bounding box center [619, 425] width 20 height 11
click at [826, 479] on button "Run batch booking" at bounding box center [826, 484] width 122 height 25
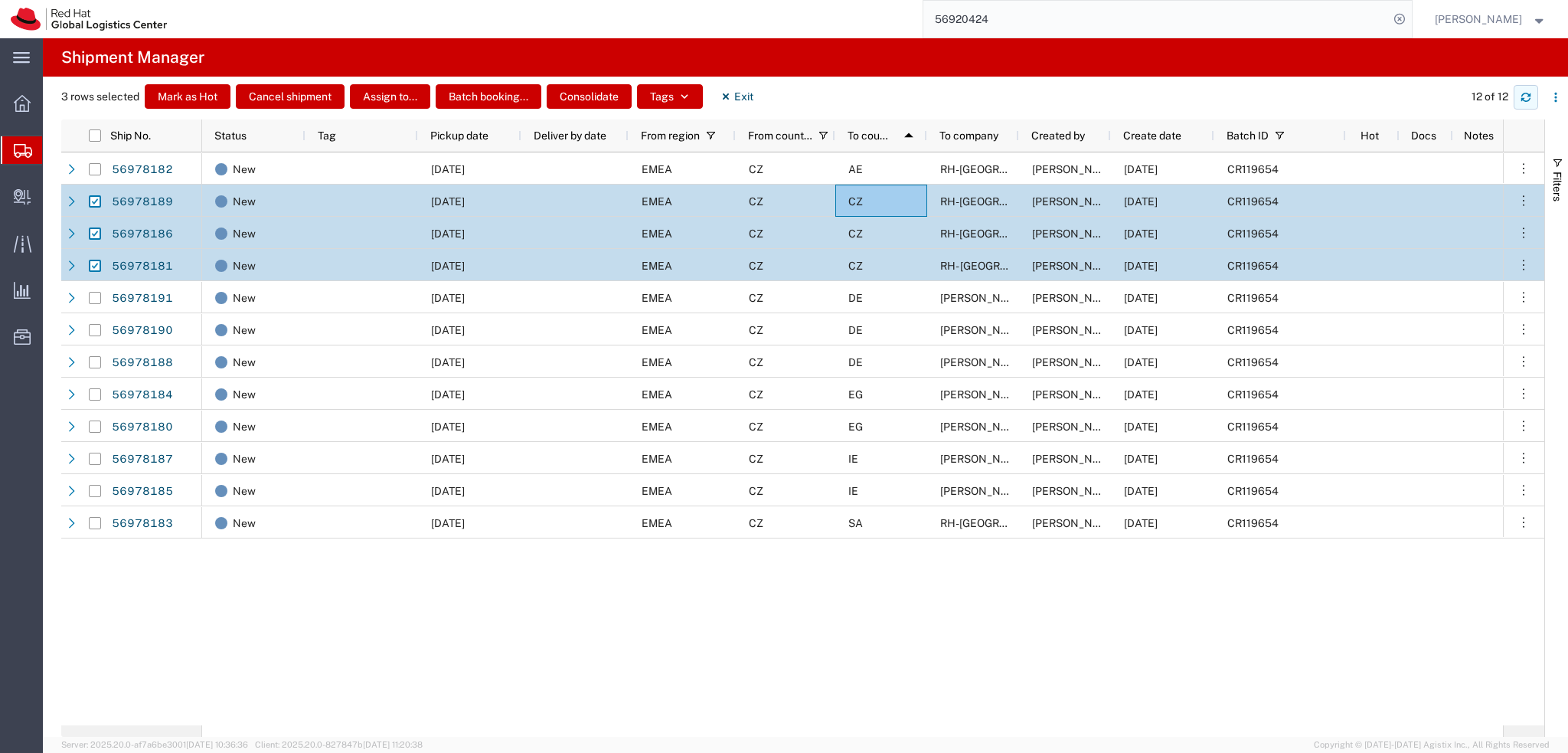
click at [1522, 98] on icon "button" at bounding box center [1526, 99] width 9 height 4
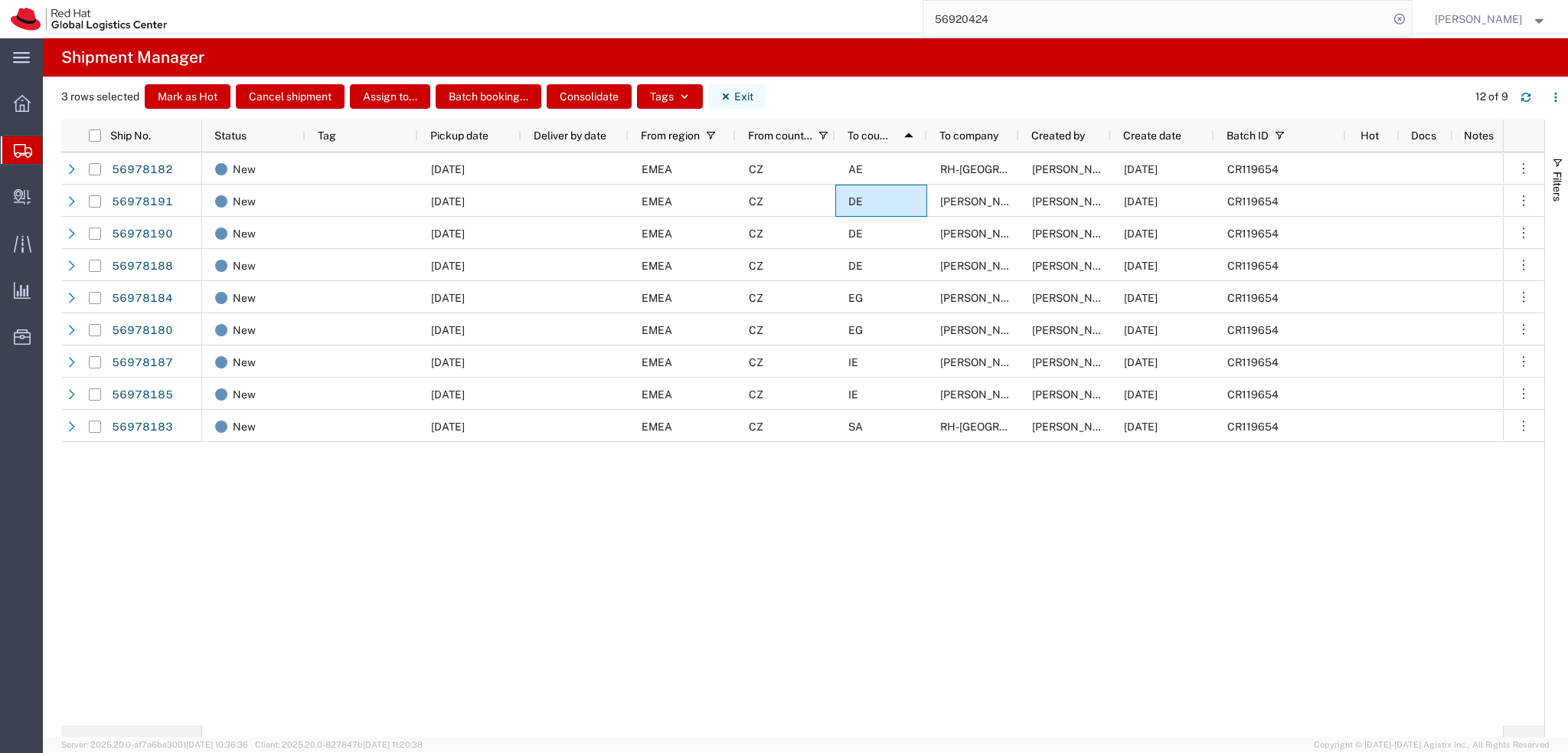
click at [740, 94] on button "Exit" at bounding box center [737, 97] width 58 height 25
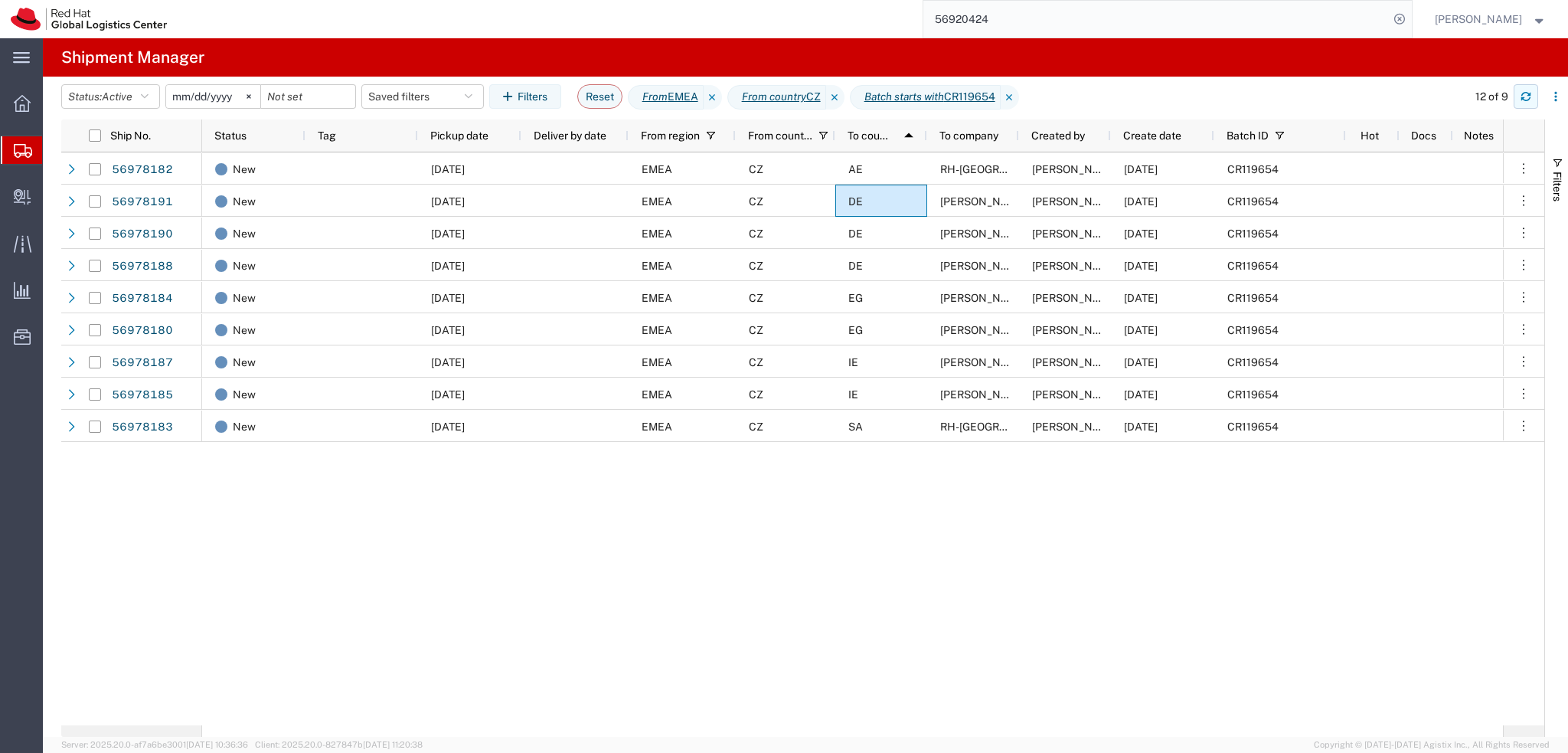
click at [1522, 98] on icon "button" at bounding box center [1526, 99] width 9 height 4
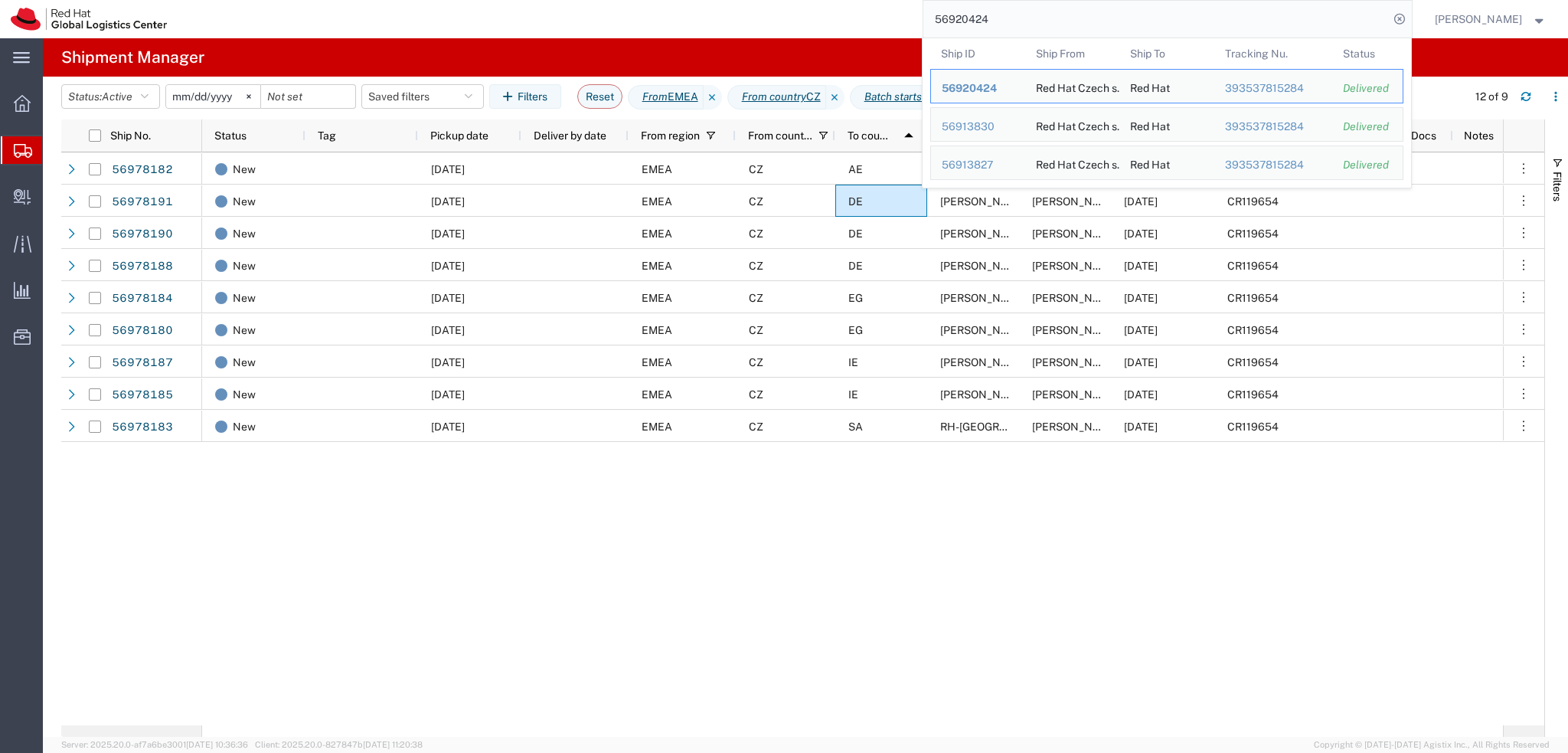
click at [1043, 21] on input "56920424" at bounding box center [1156, 19] width 465 height 36
paste input "78189"
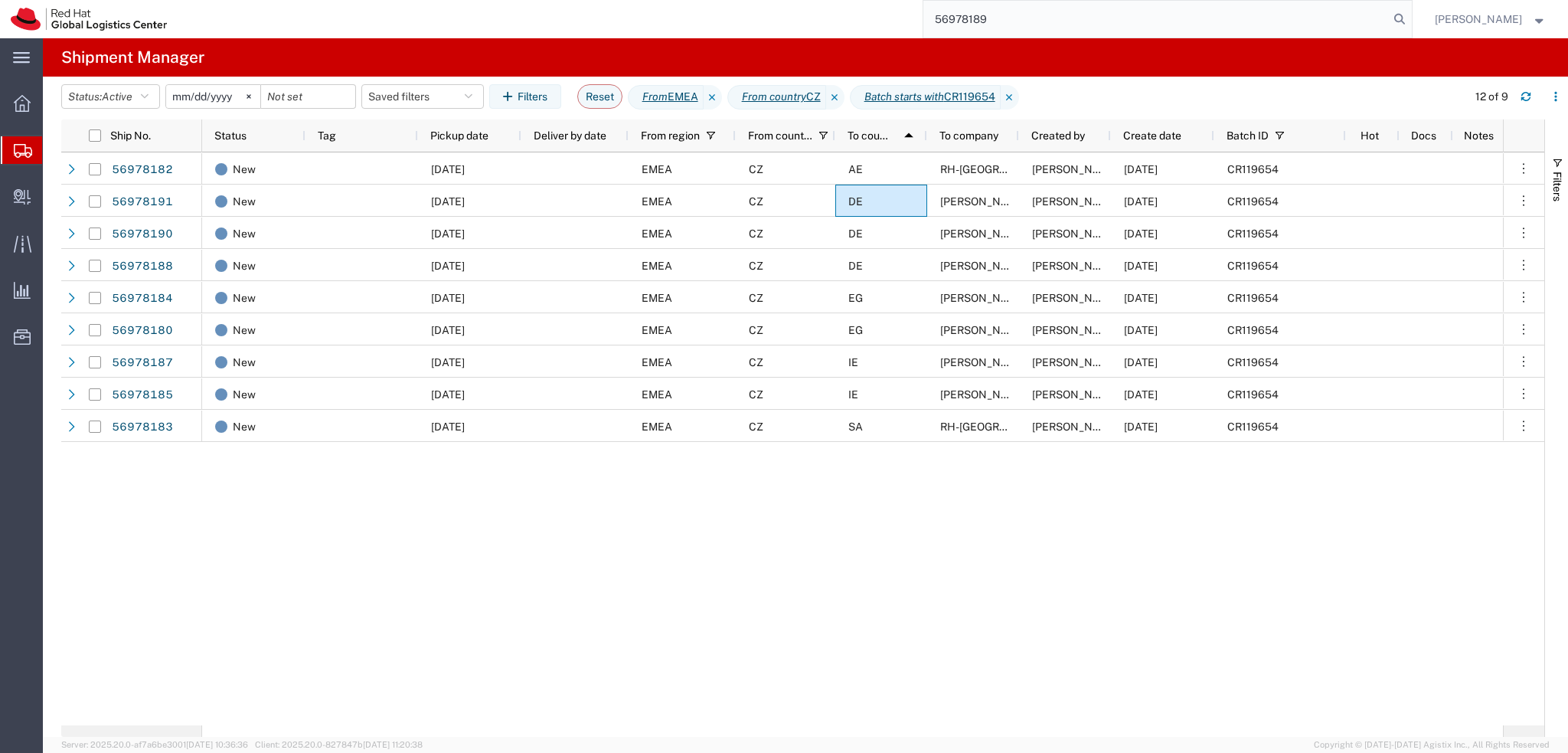
type input "56978189"
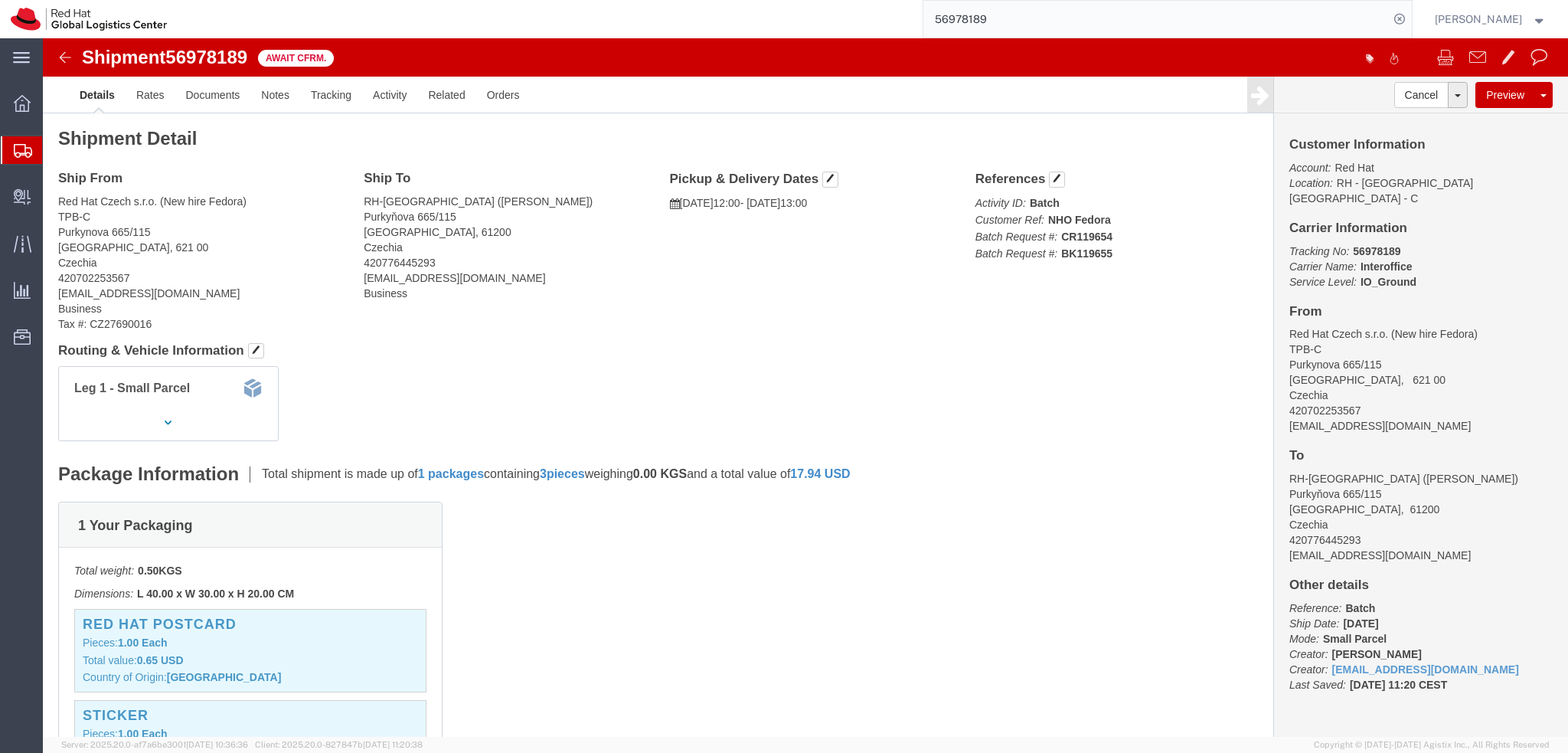
click img
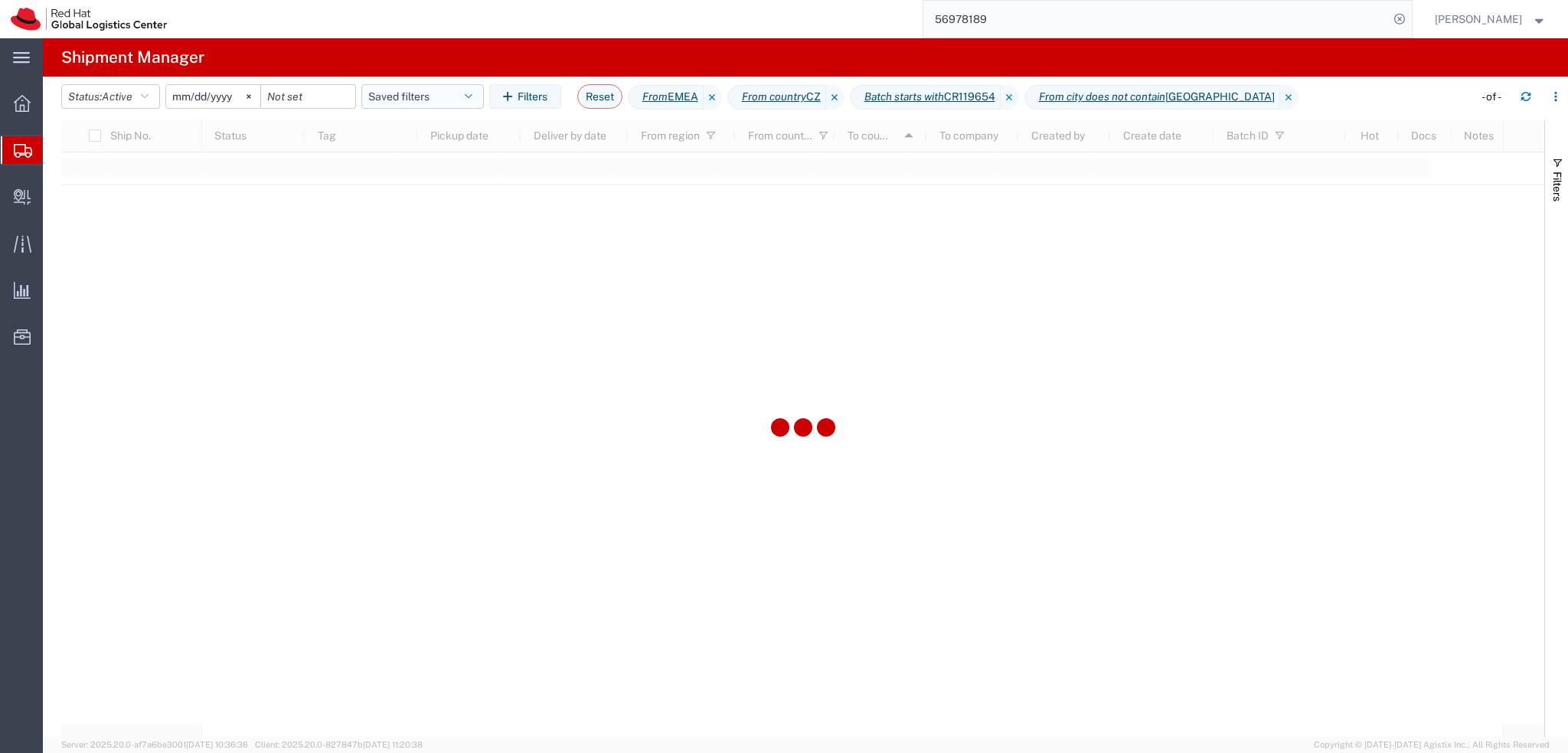
click at [438, 90] on button "Saved filters" at bounding box center [423, 97] width 123 height 25
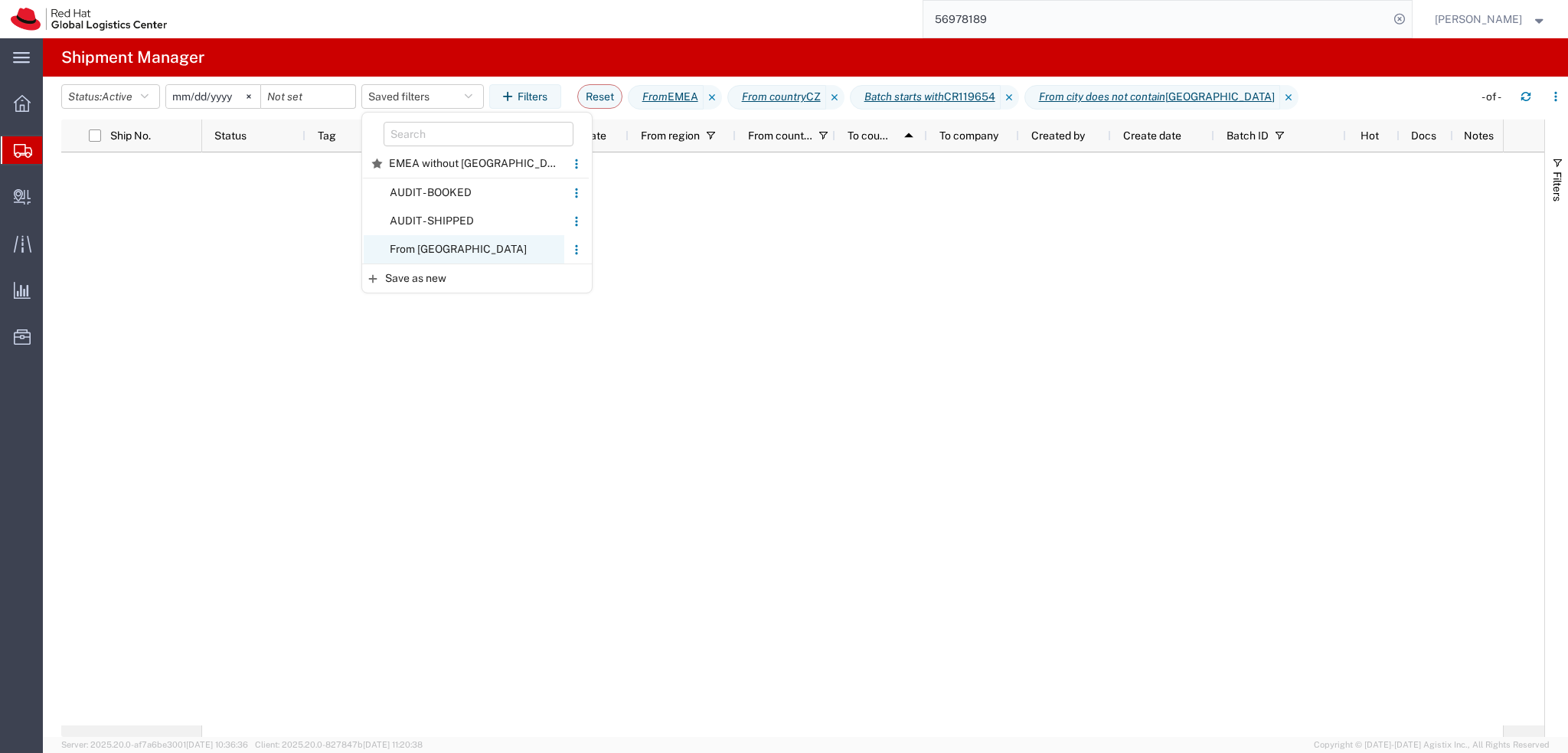
click at [441, 248] on span "From CZ" at bounding box center [464, 250] width 201 height 28
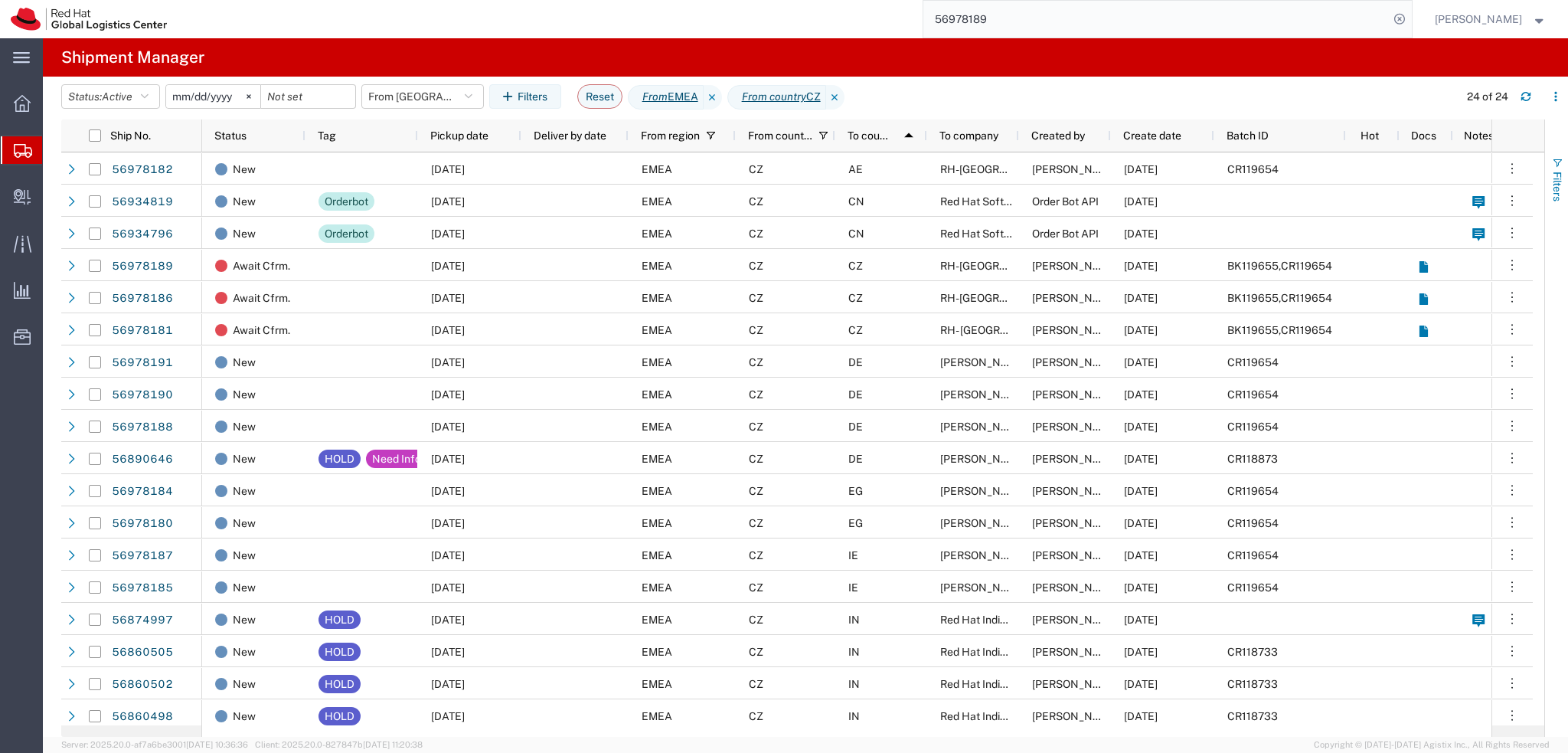
click at [1551, 186] on span "Filters" at bounding box center [1557, 186] width 12 height 30
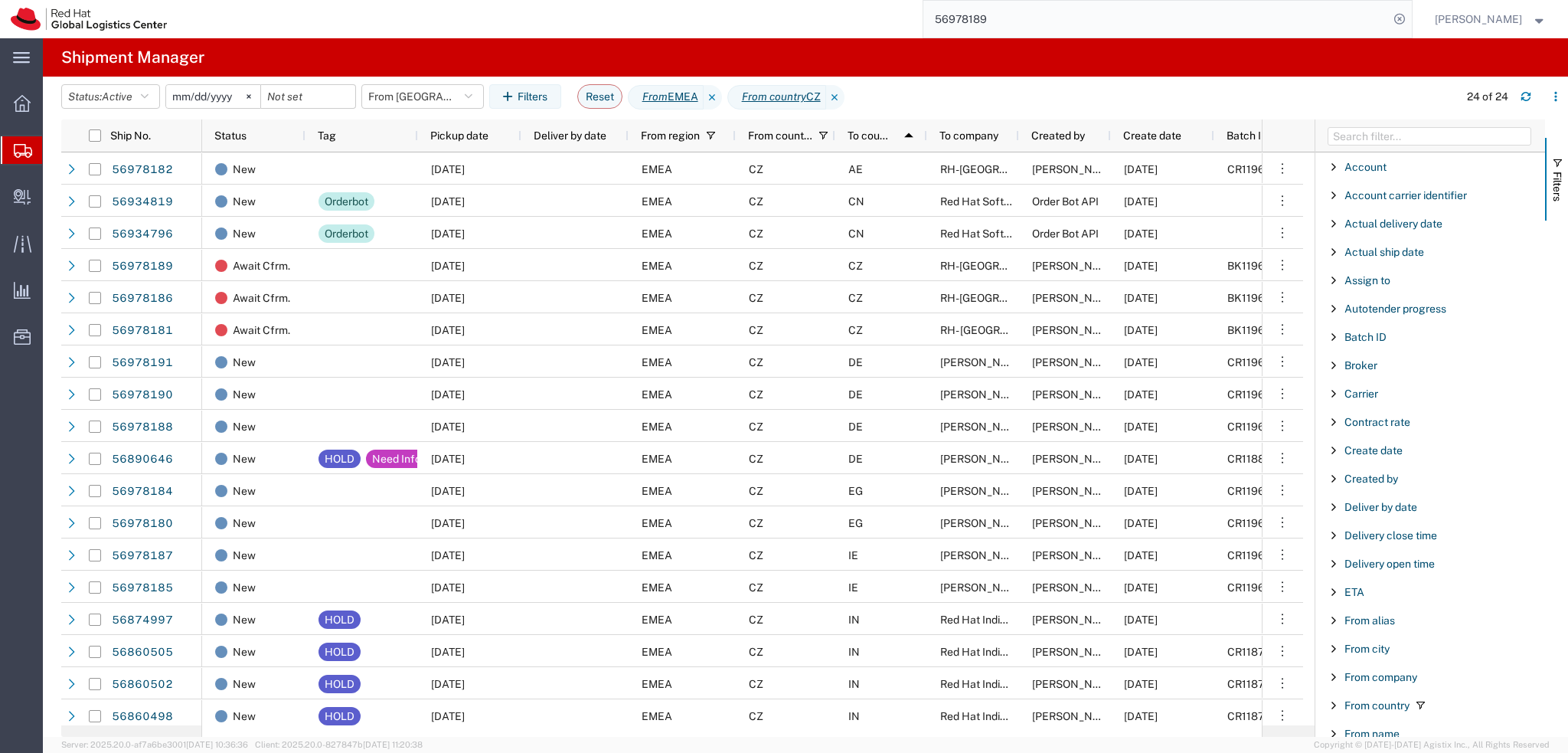
click at [1358, 342] on div "Batch ID" at bounding box center [1430, 337] width 230 height 28
click at [1358, 342] on span "Batch ID" at bounding box center [1365, 337] width 42 height 12
click at [1358, 339] on span "Batch ID" at bounding box center [1365, 337] width 42 height 12
click at [1401, 400] on input "Filter Value" at bounding box center [1436, 401] width 201 height 19
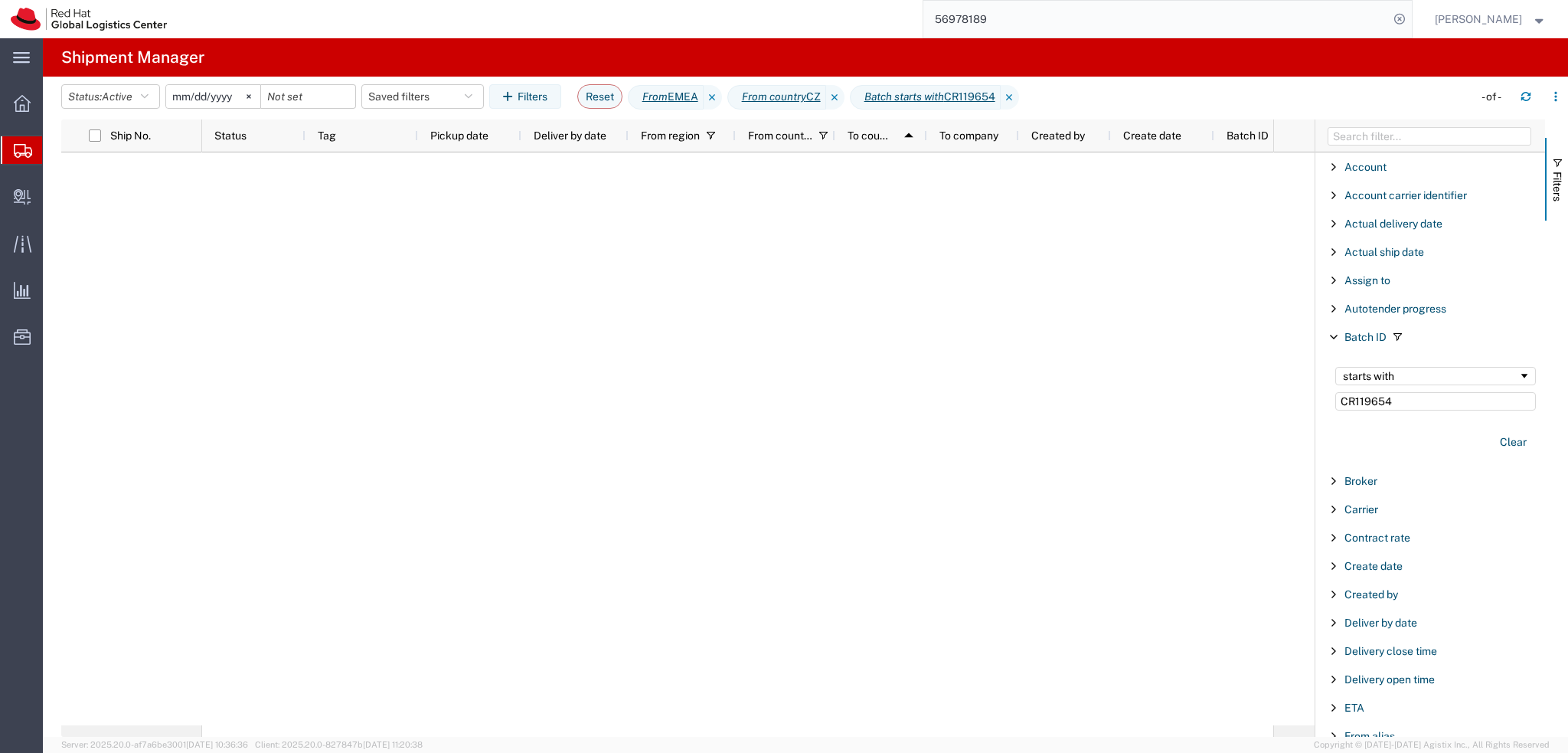
type input "CR119654"
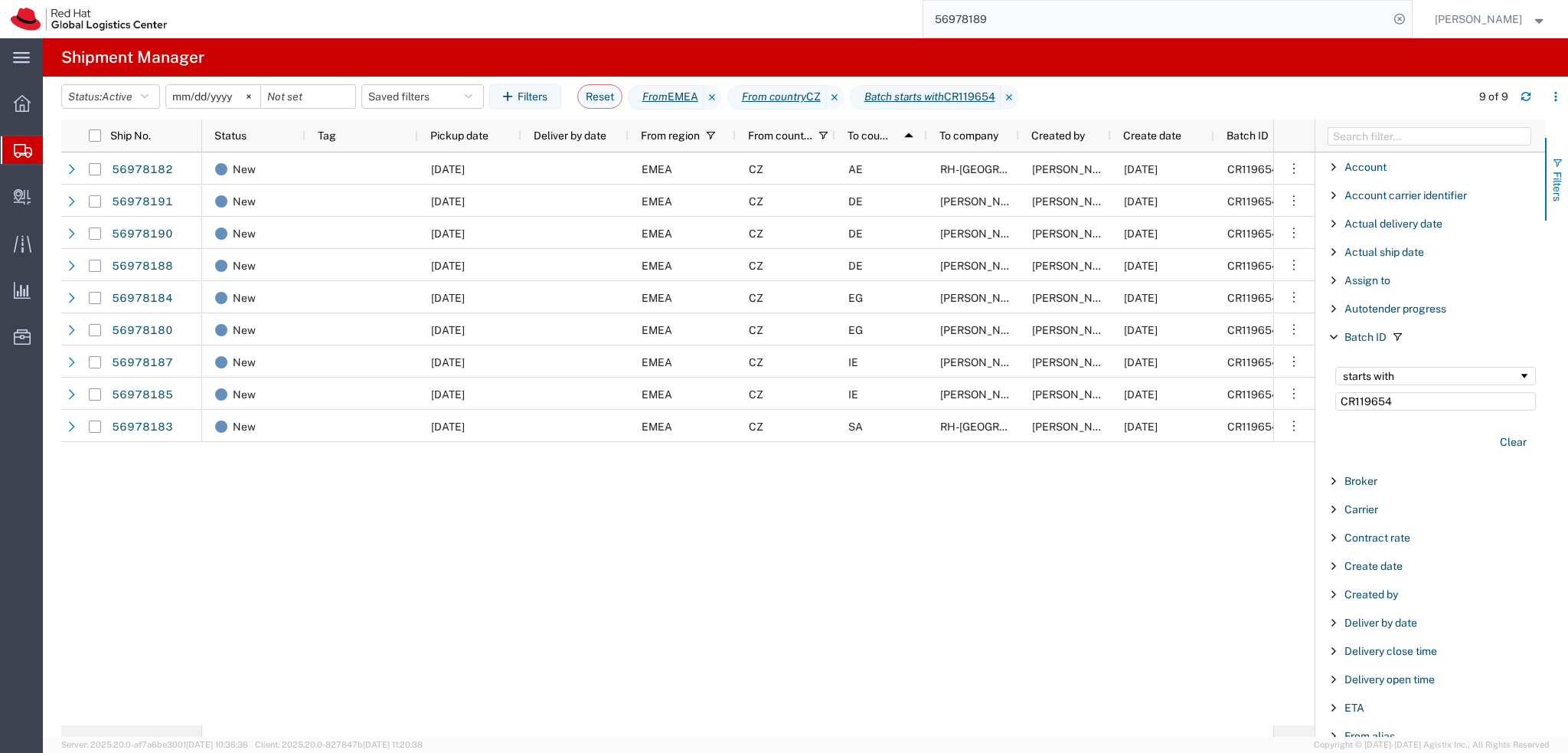
click at [1553, 179] on span "Filters" at bounding box center [1557, 186] width 12 height 30
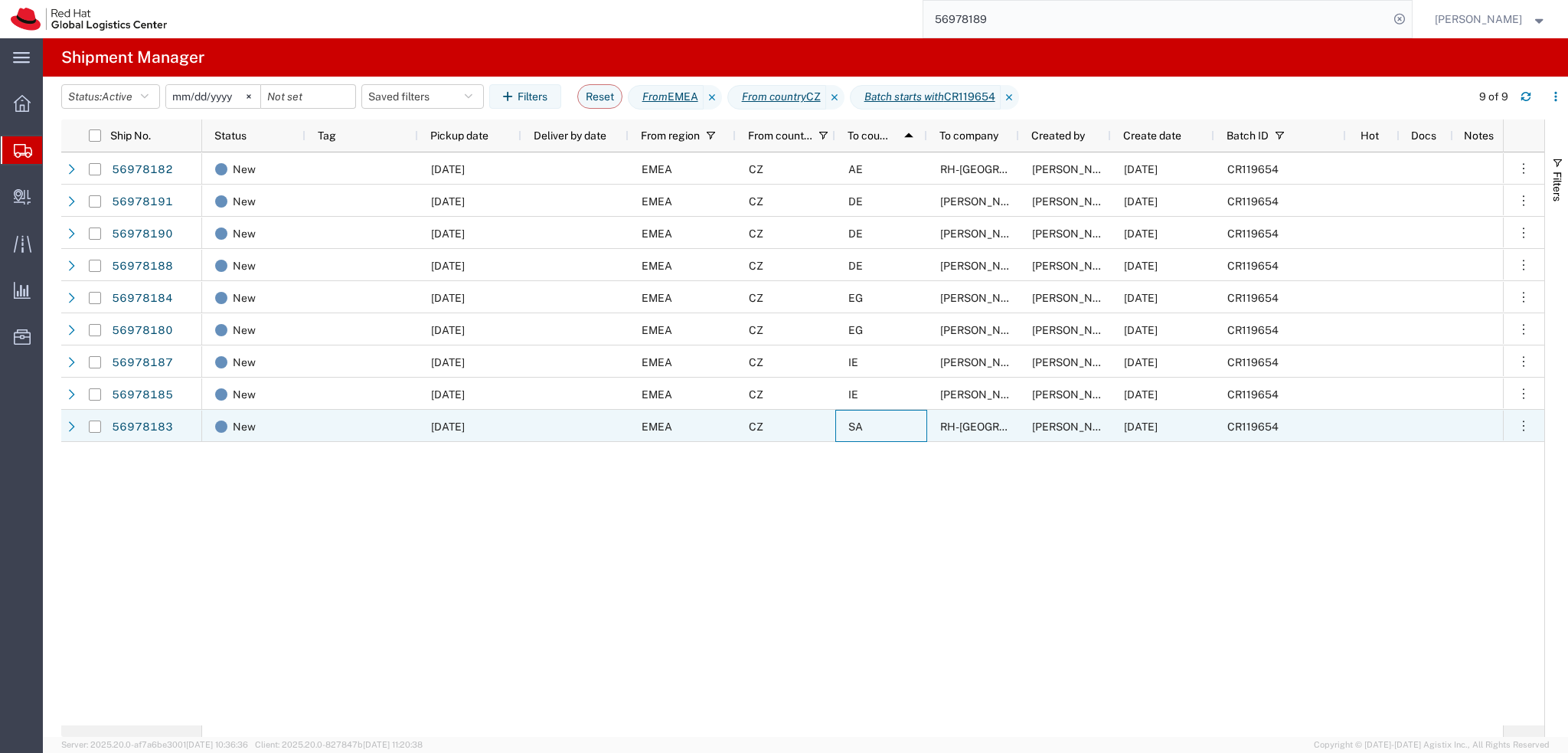
click at [899, 428] on div "SA" at bounding box center [881, 425] width 91 height 32
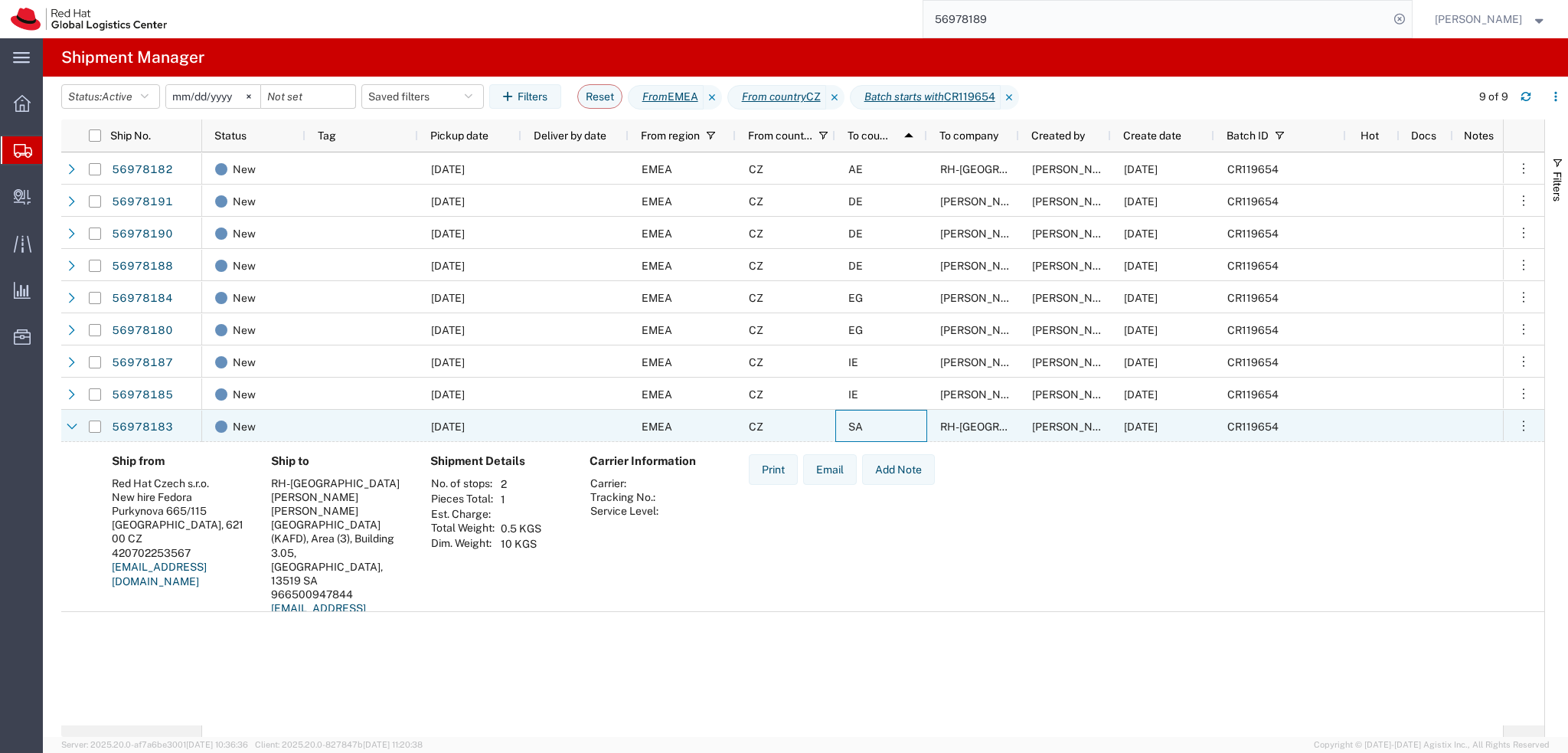
click at [891, 436] on div "SA" at bounding box center [881, 425] width 91 height 32
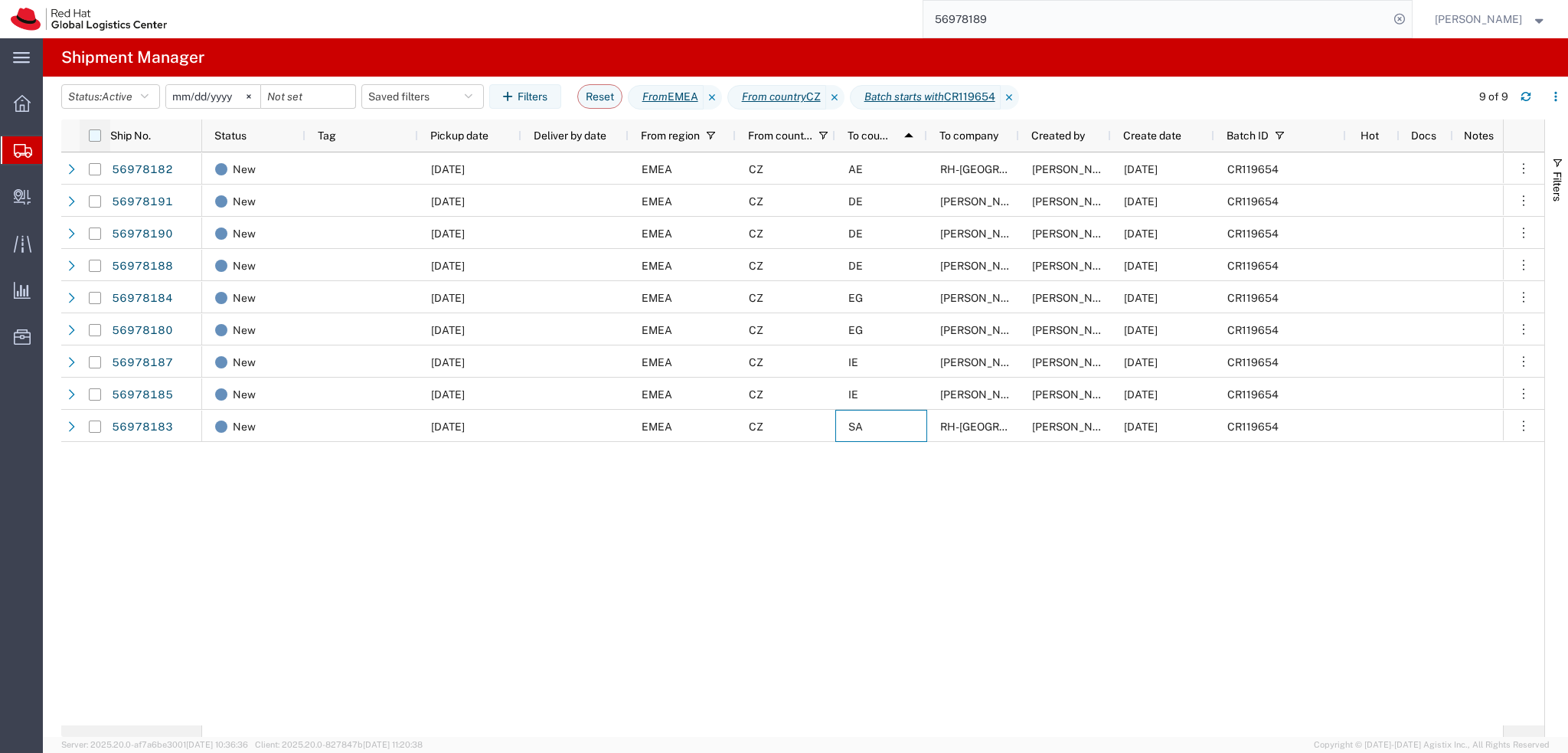
click at [91, 137] on input "checkbox" at bounding box center [95, 136] width 12 height 12
checkbox input "true"
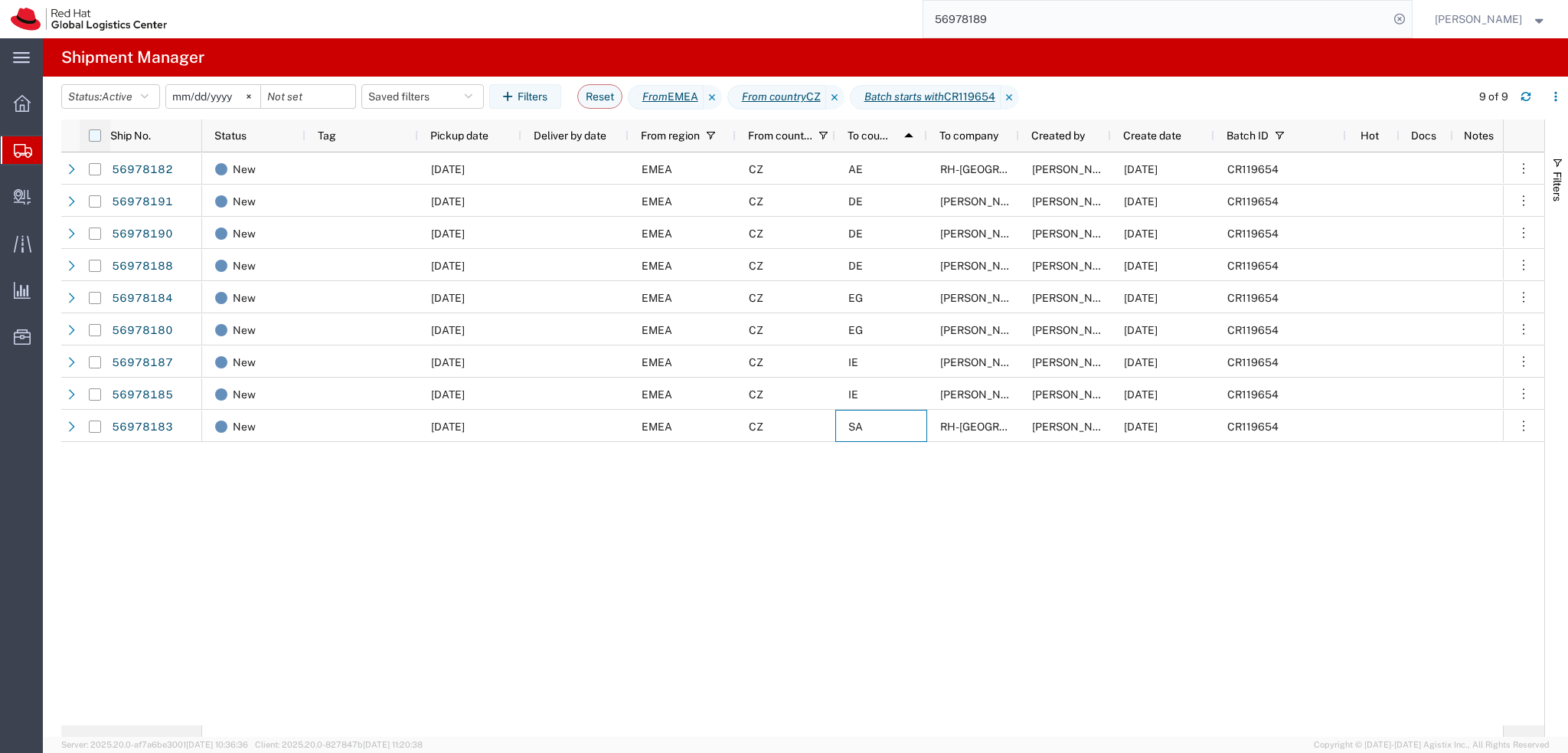
checkbox input "true"
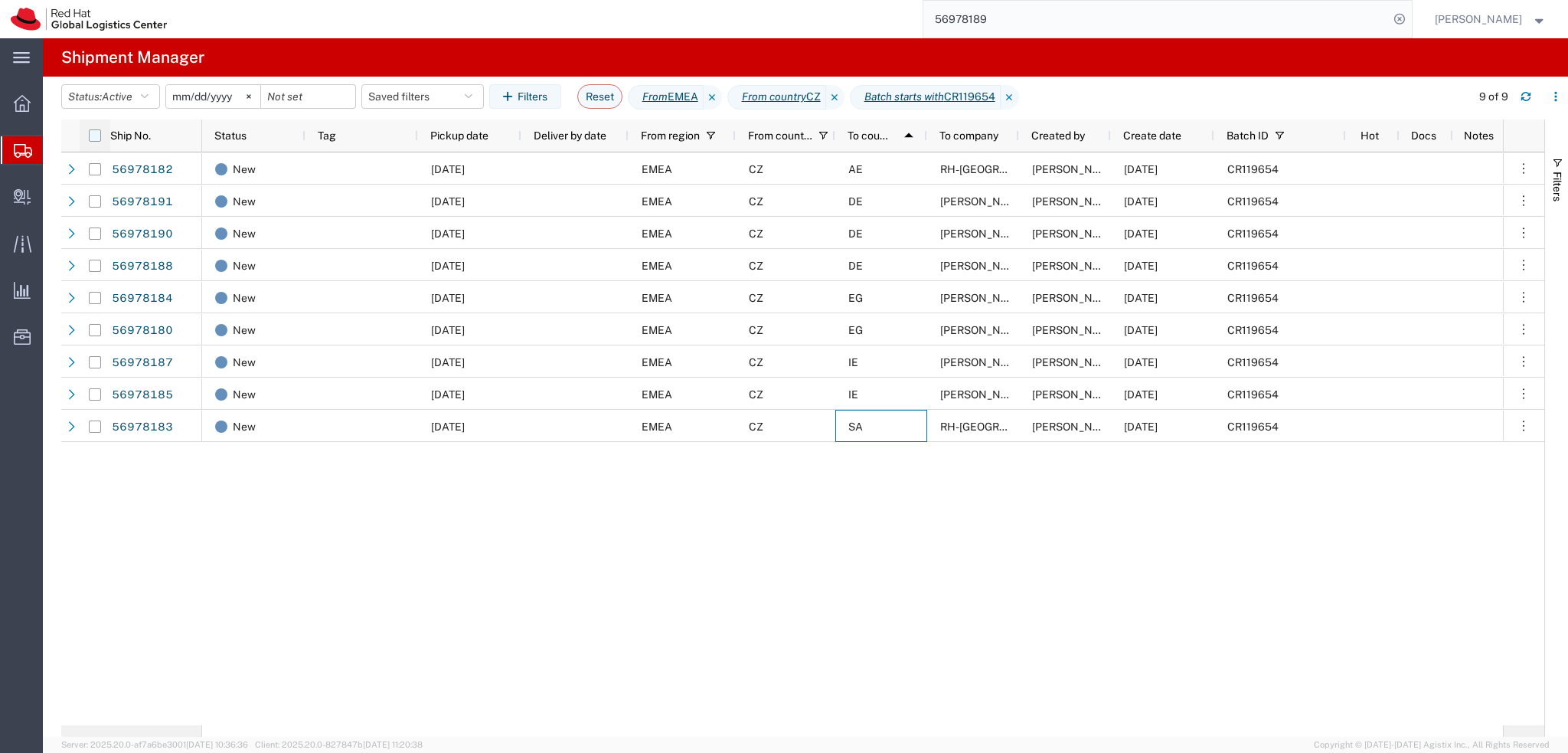
checkbox input "true"
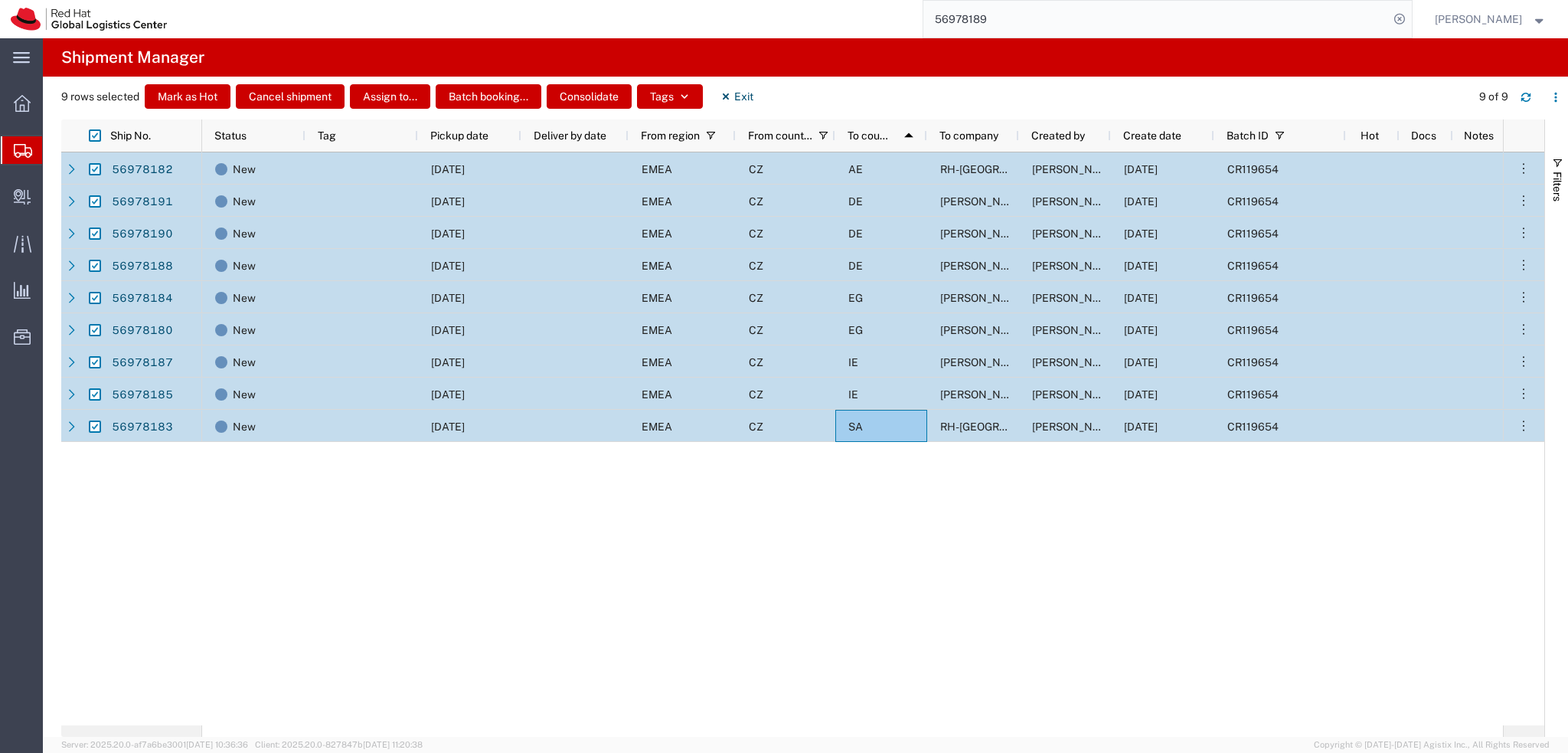
click at [95, 170] on input "Press Space to toggle row selection (checked)" at bounding box center [95, 170] width 12 height 12
checkbox input "false"
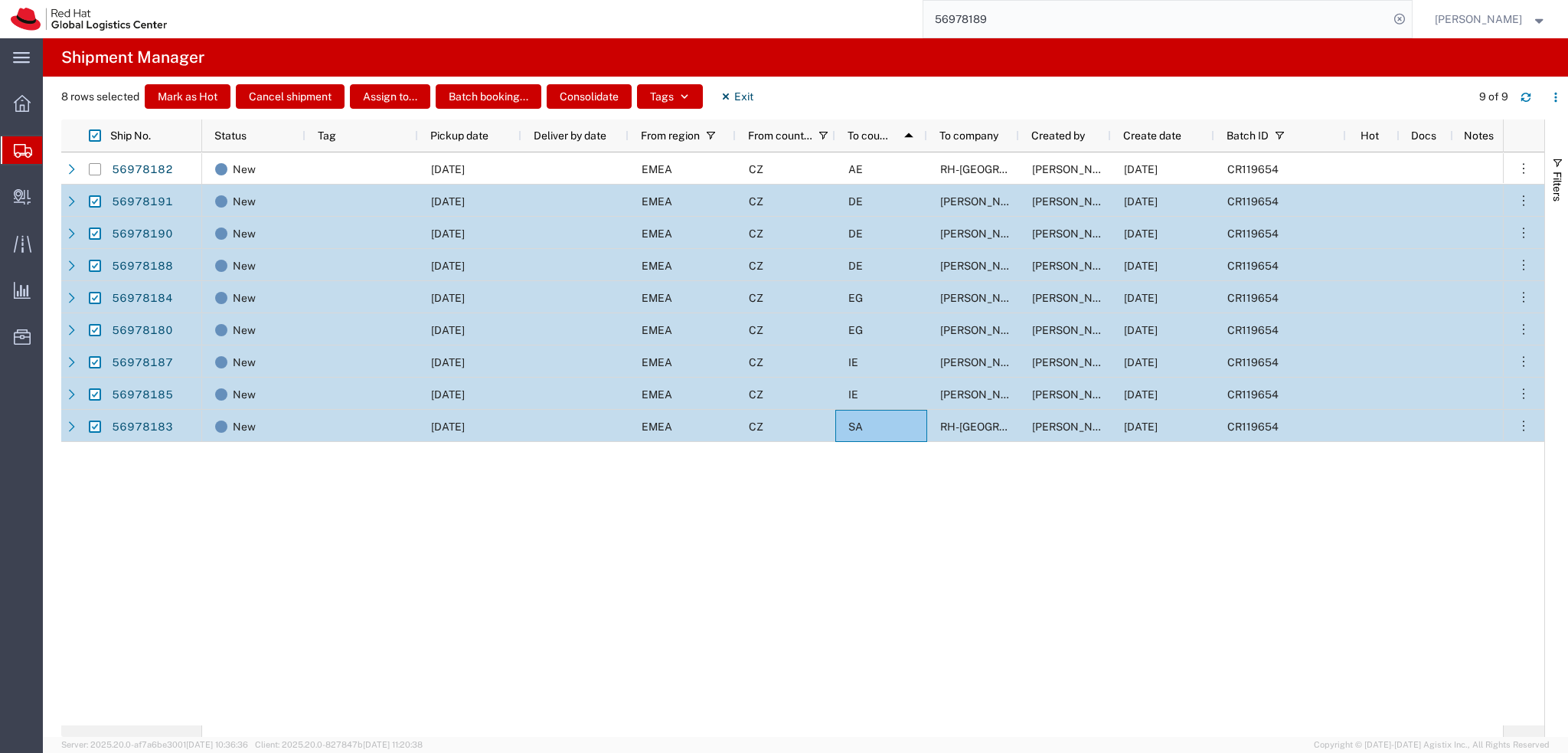
click at [97, 425] on input "Press Space to toggle row selection (checked)" at bounding box center [95, 426] width 12 height 12
checkbox input "false"
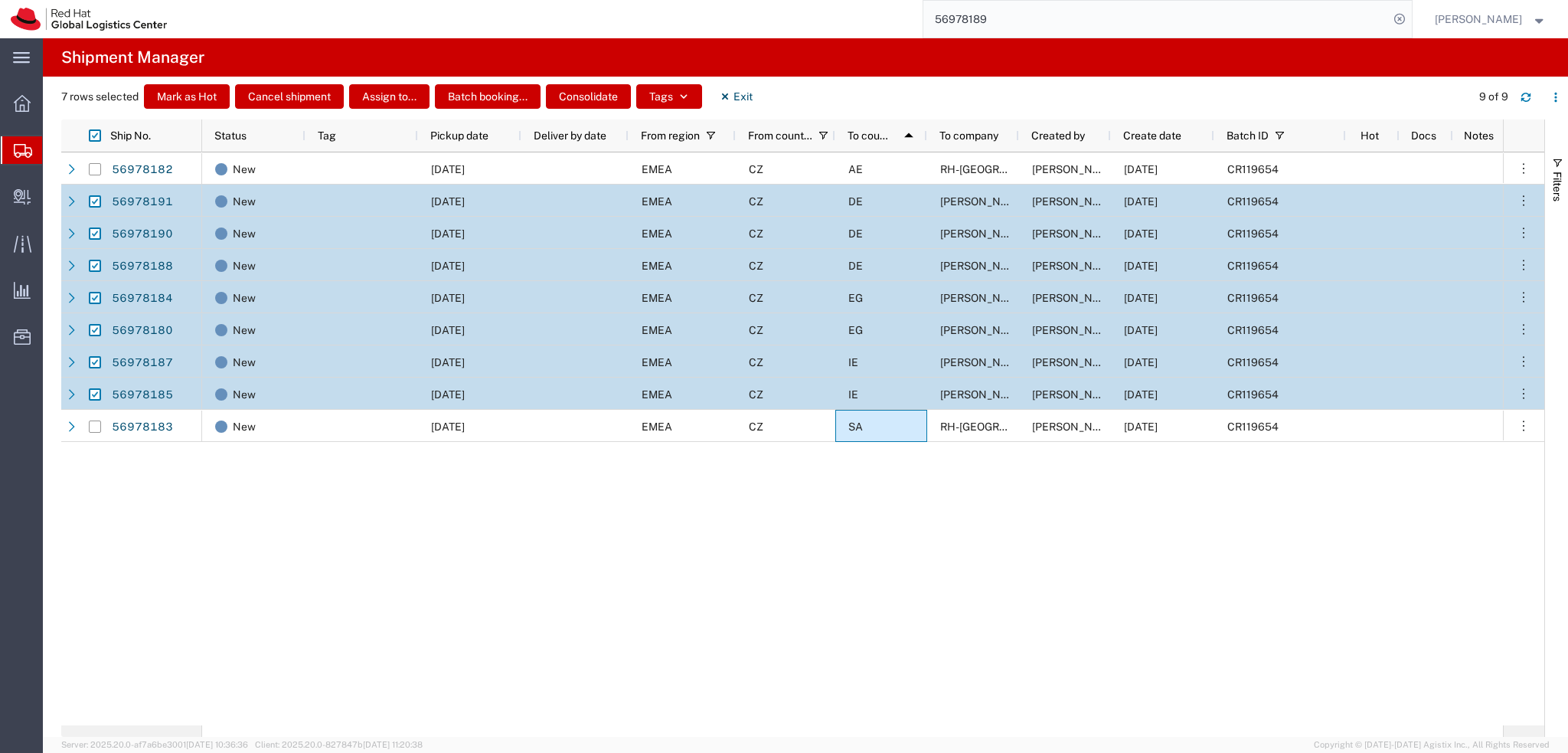
click at [90, 297] on input "Press Space to toggle row selection (checked)" at bounding box center [95, 298] width 12 height 12
checkbox input "false"
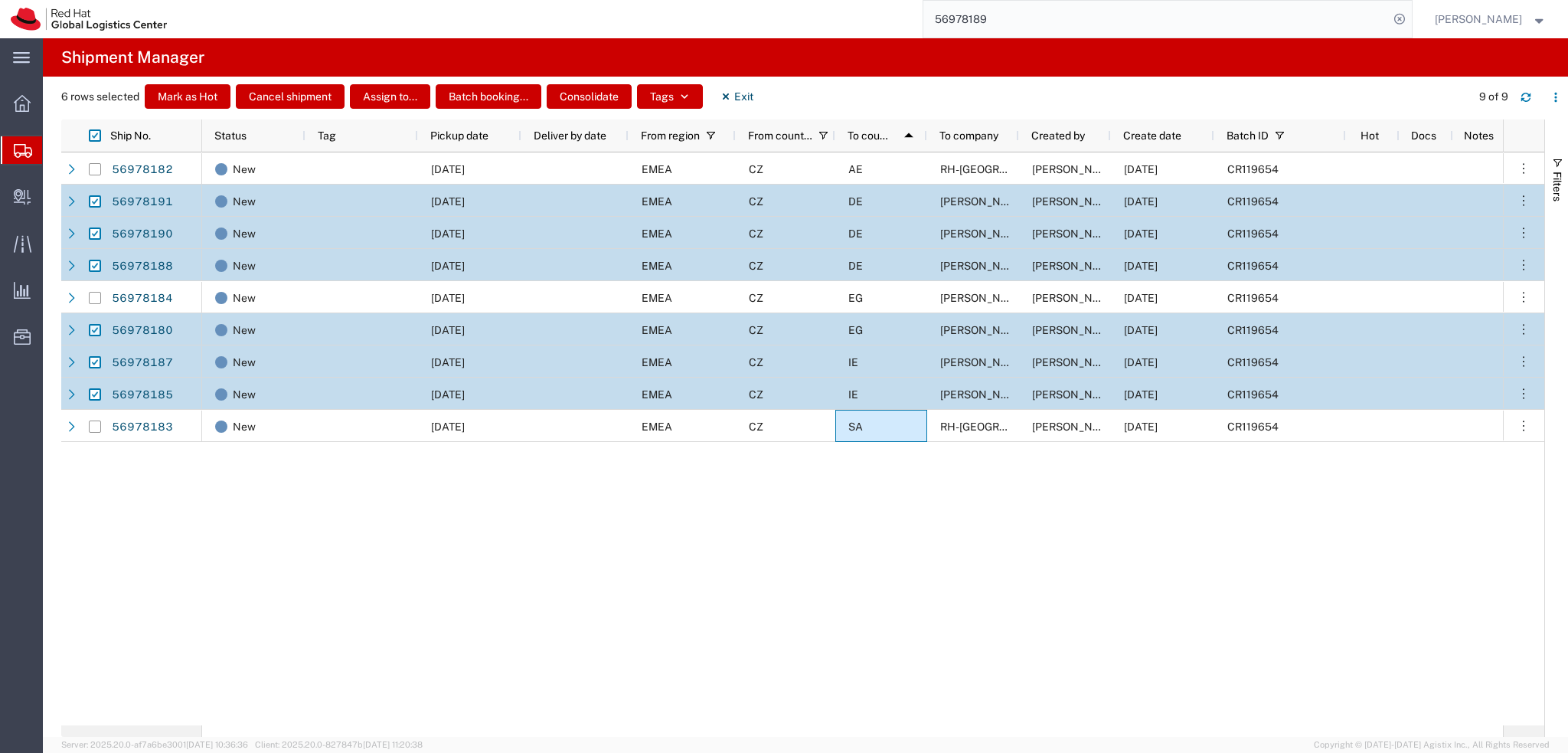
click at [95, 329] on input "Press Space to toggle row selection (checked)" at bounding box center [95, 330] width 12 height 12
checkbox input "false"
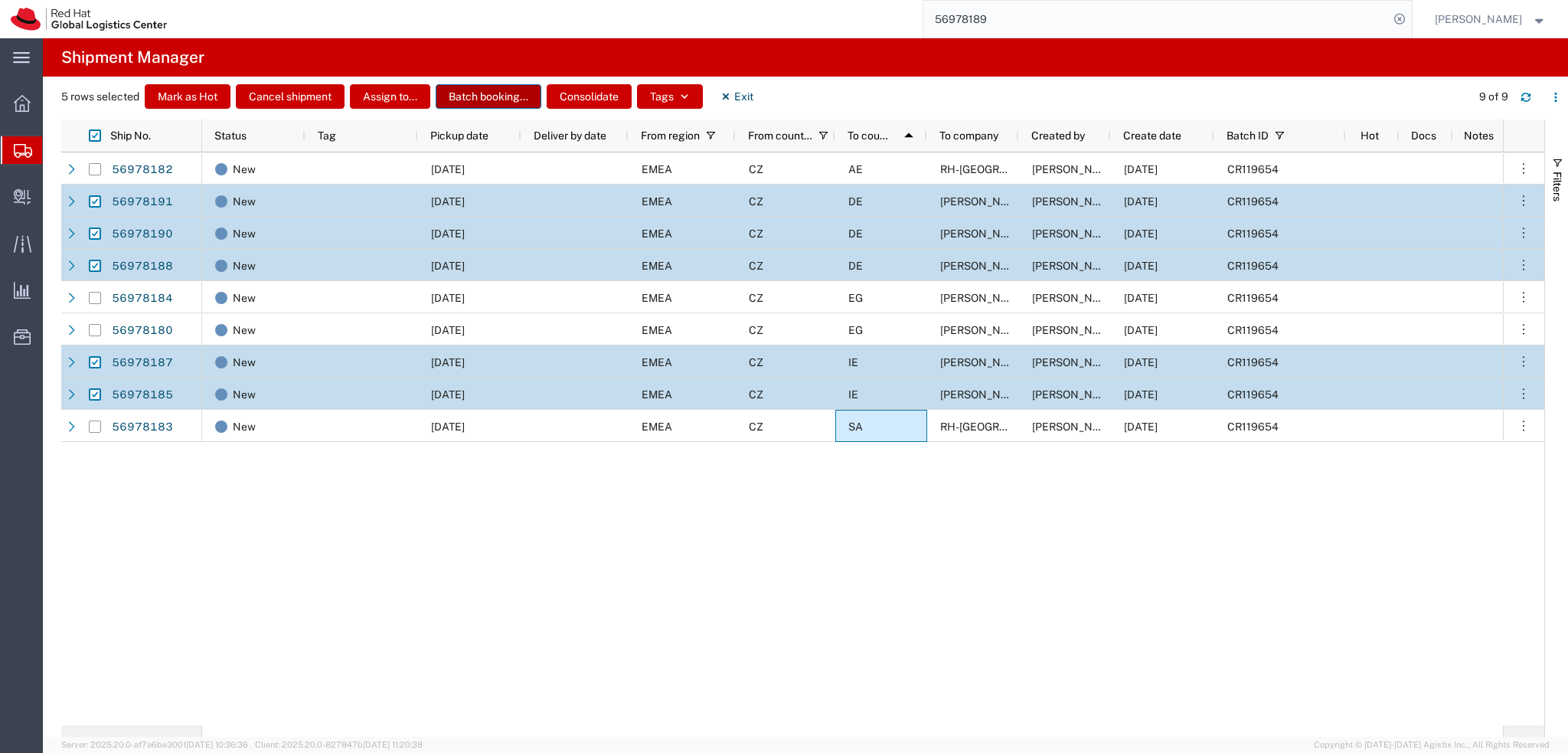
click at [487, 94] on button "Batch booking..." at bounding box center [488, 97] width 106 height 25
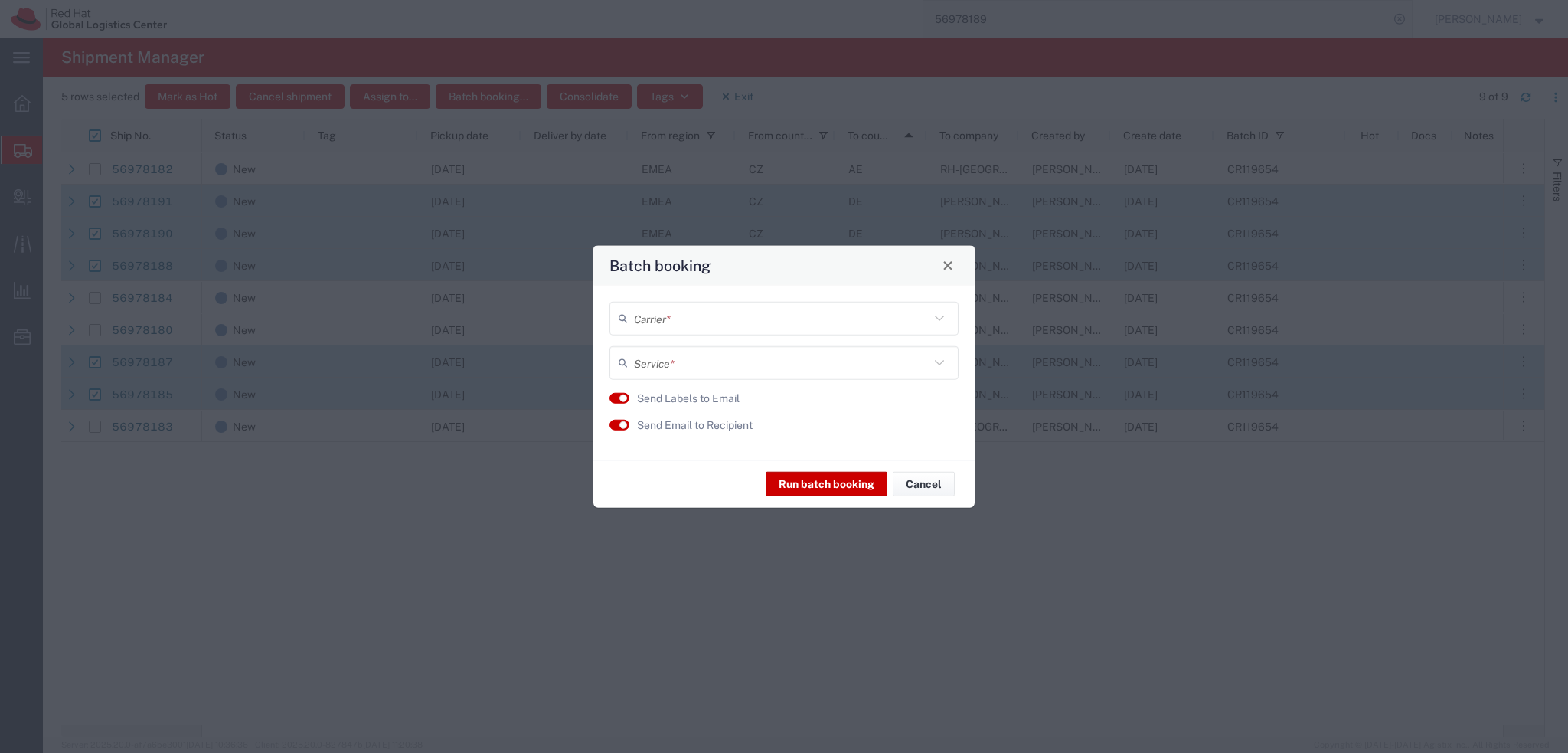
click at [683, 316] on input "text" at bounding box center [781, 318] width 296 height 27
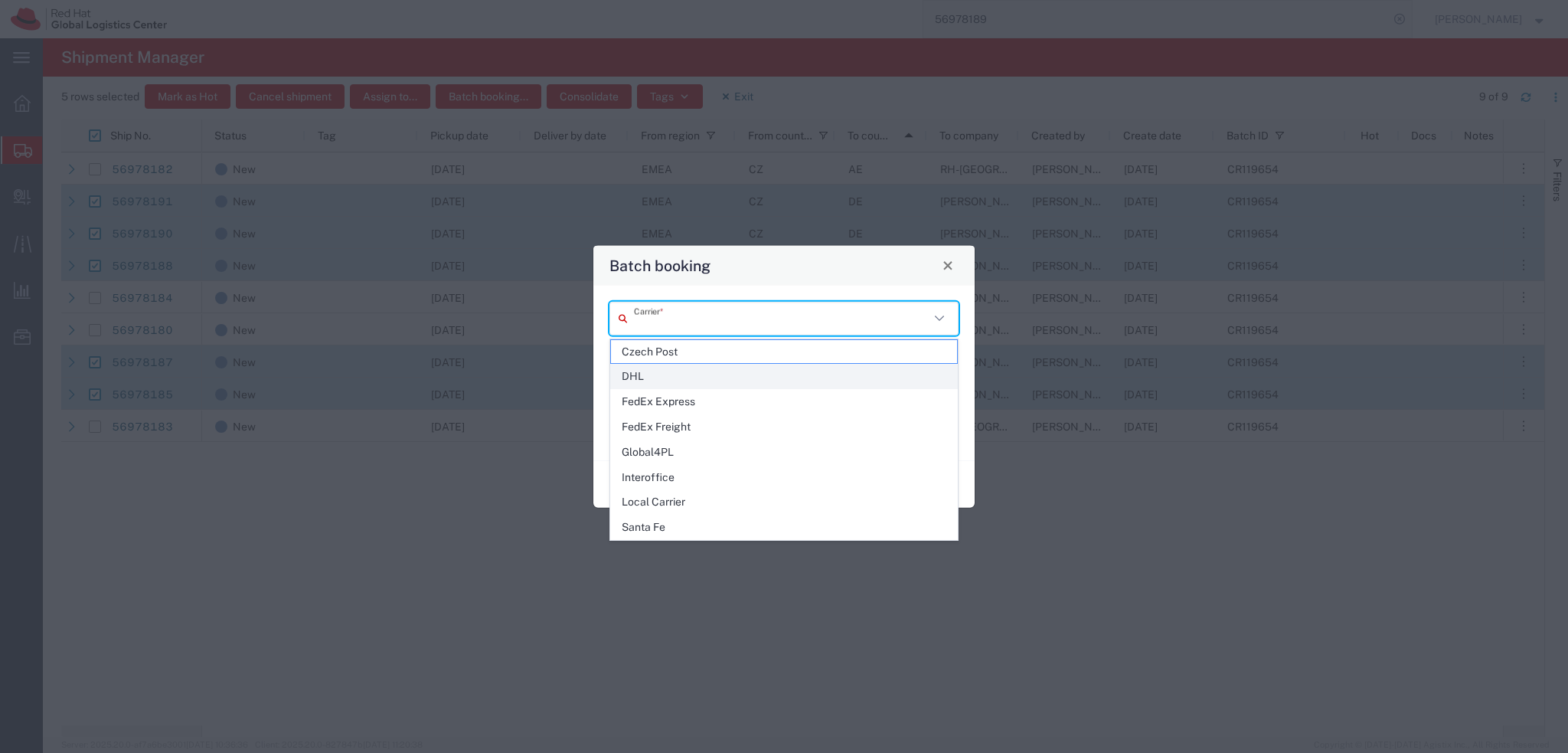
click at [682, 375] on span "DHL" at bounding box center [784, 376] width 346 height 24
type input "DHL"
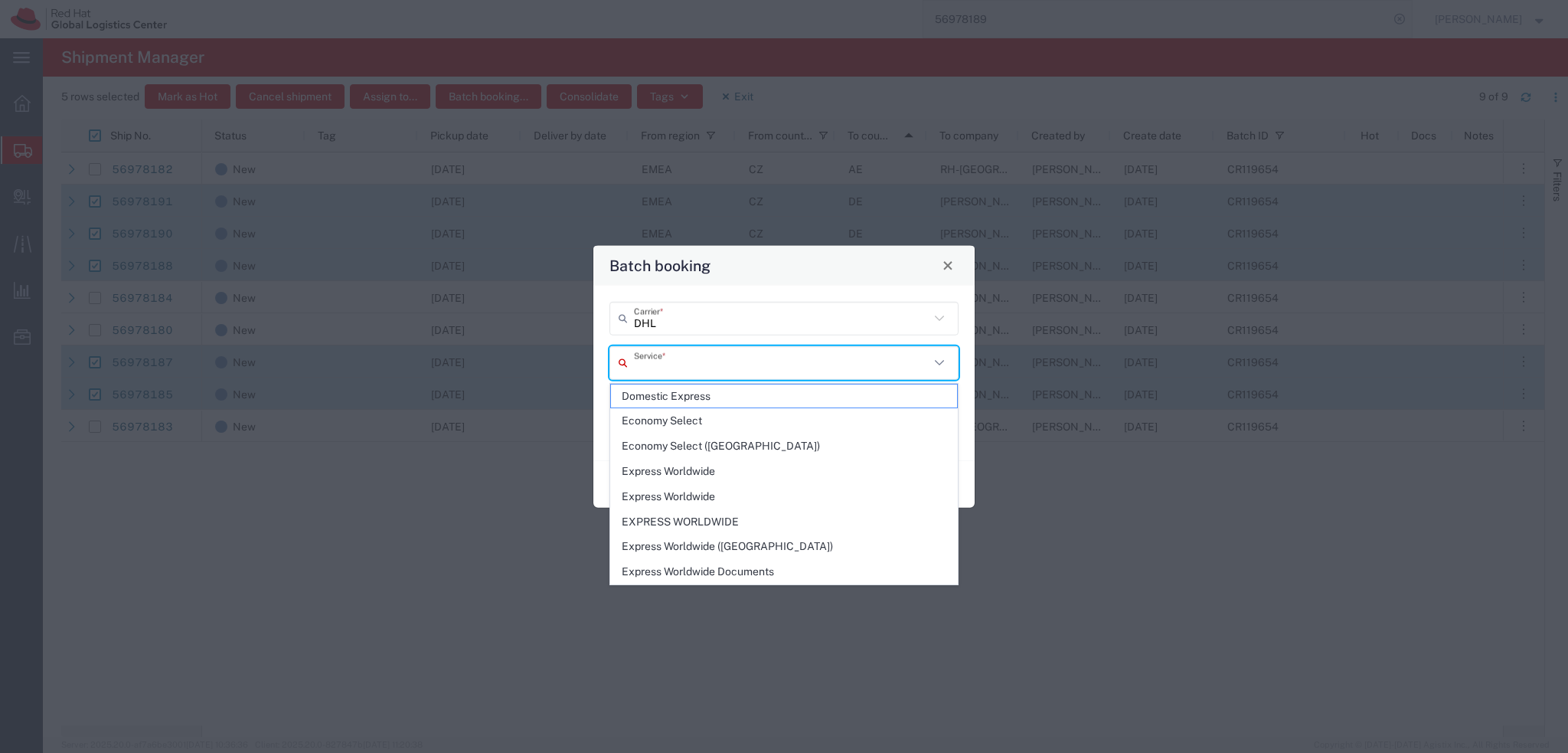
click at [679, 362] on input "text" at bounding box center [781, 362] width 296 height 27
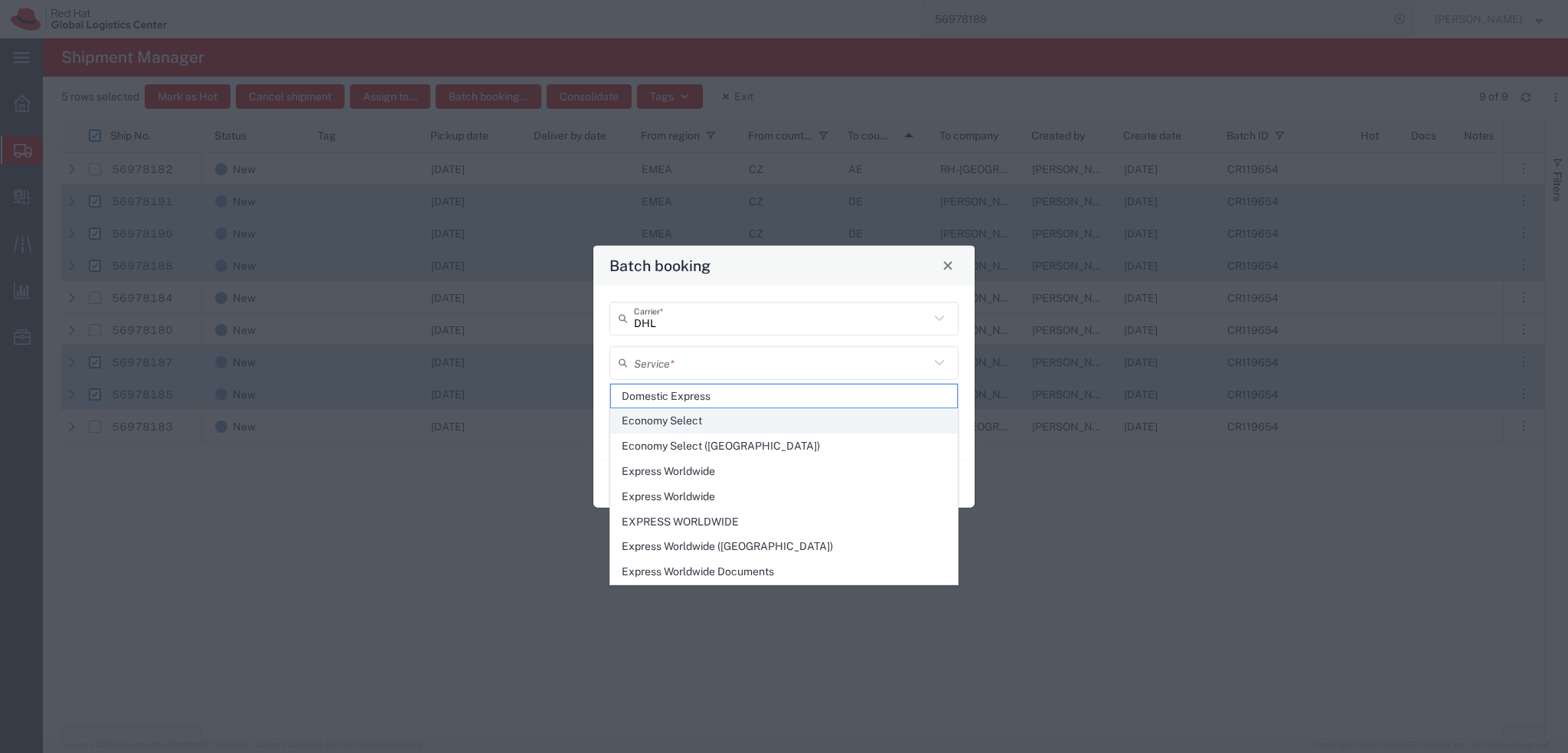
click at [732, 421] on span "Economy Select" at bounding box center [784, 421] width 346 height 24
type input "Economy Select"
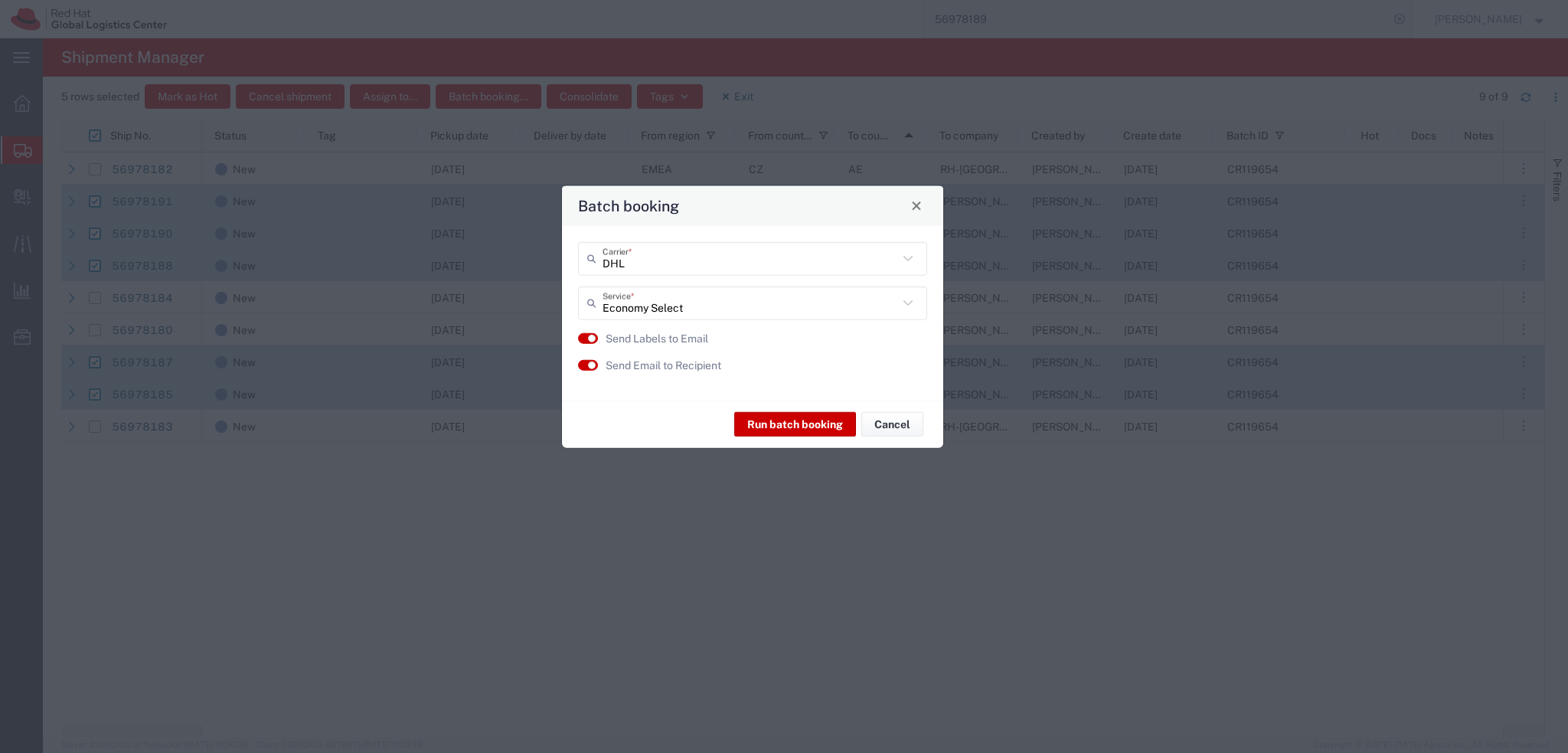
drag, startPoint x: 770, startPoint y: 262, endPoint x: 738, endPoint y: 202, distance: 68.0
click at [738, 202] on div "Batch booking" at bounding box center [752, 205] width 381 height 40
click at [816, 419] on button "Run batch booking" at bounding box center [795, 424] width 122 height 25
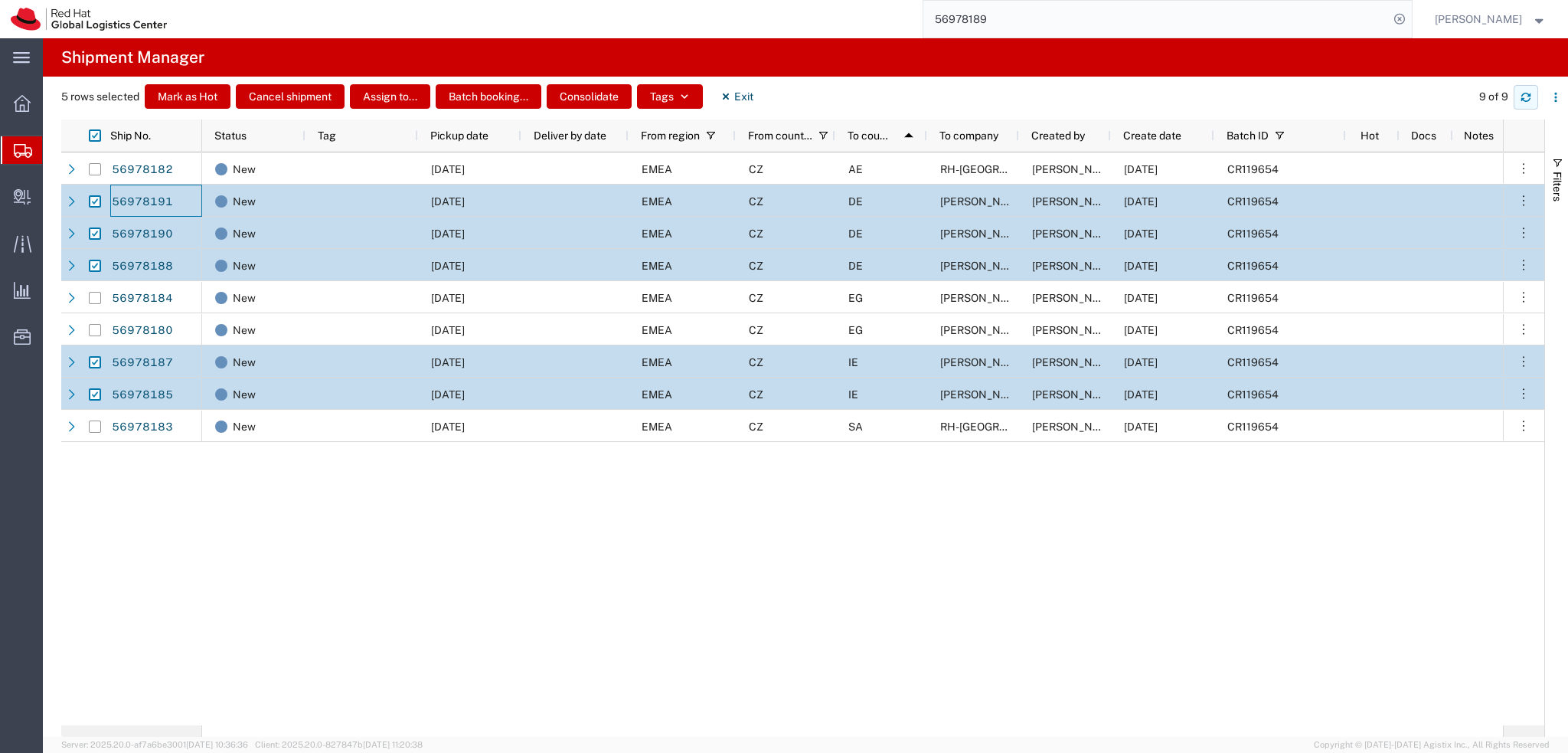
click at [1527, 107] on button "button" at bounding box center [1526, 98] width 25 height 25
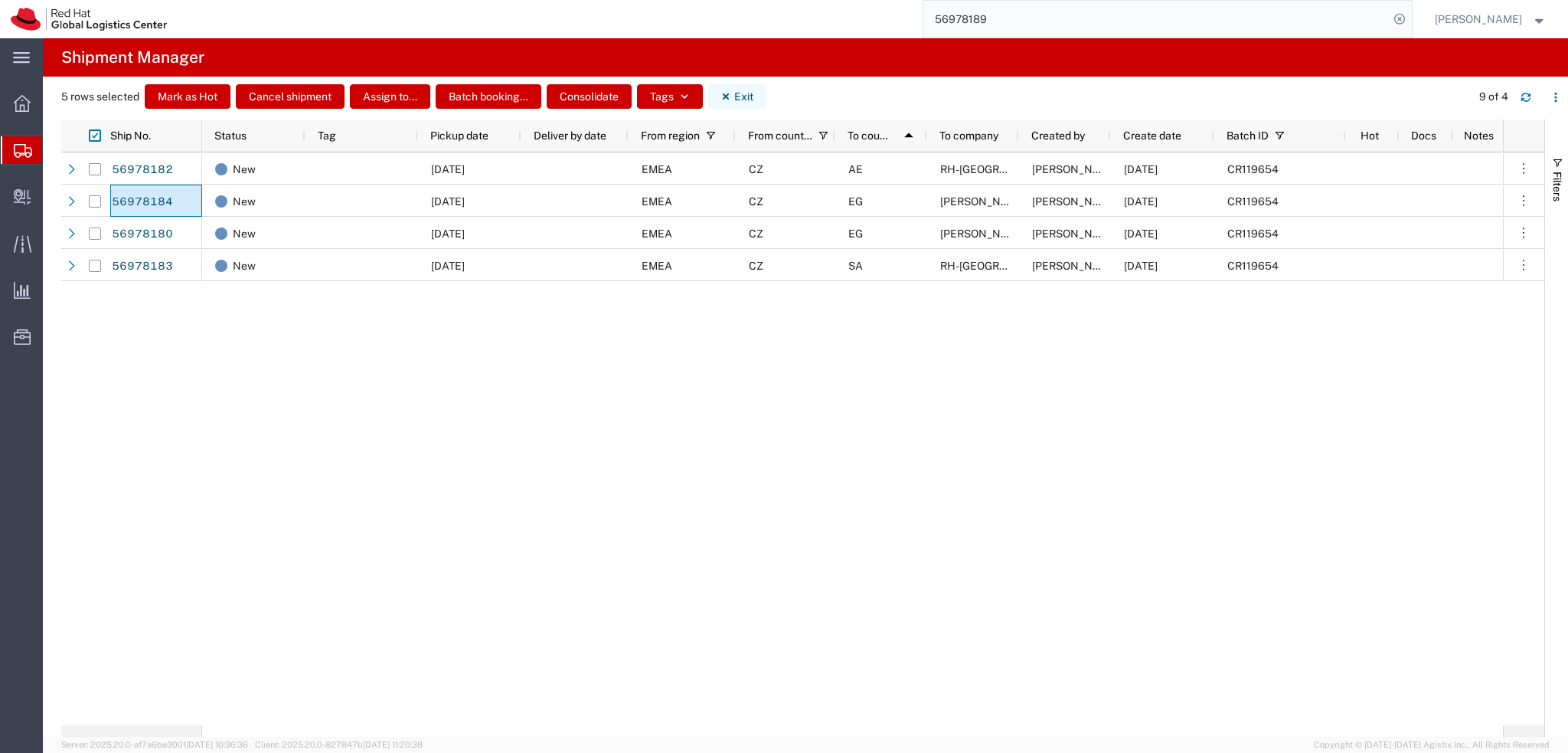
click at [742, 91] on button "Exit" at bounding box center [737, 97] width 58 height 25
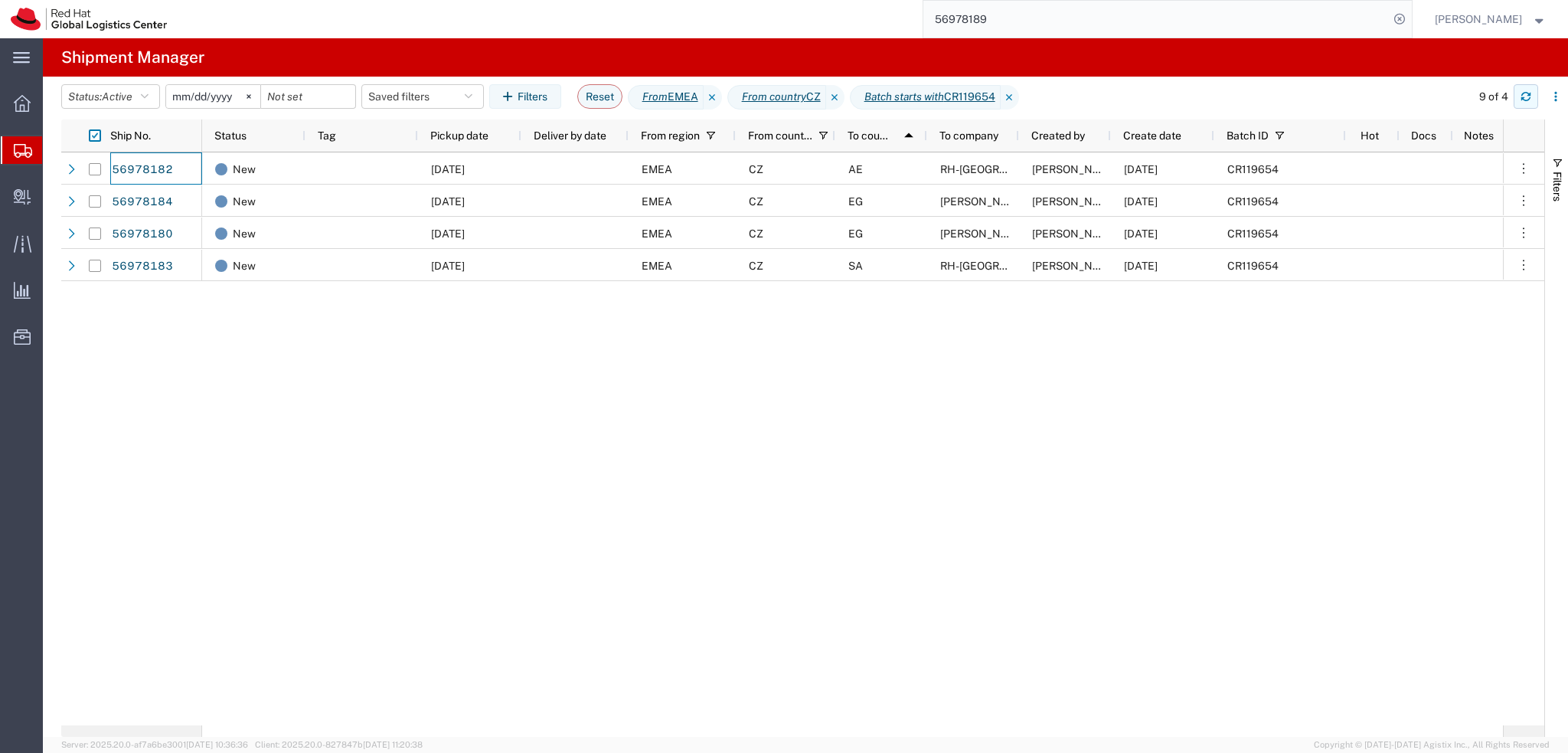
click at [1525, 100] on icon "button" at bounding box center [1526, 99] width 9 height 4
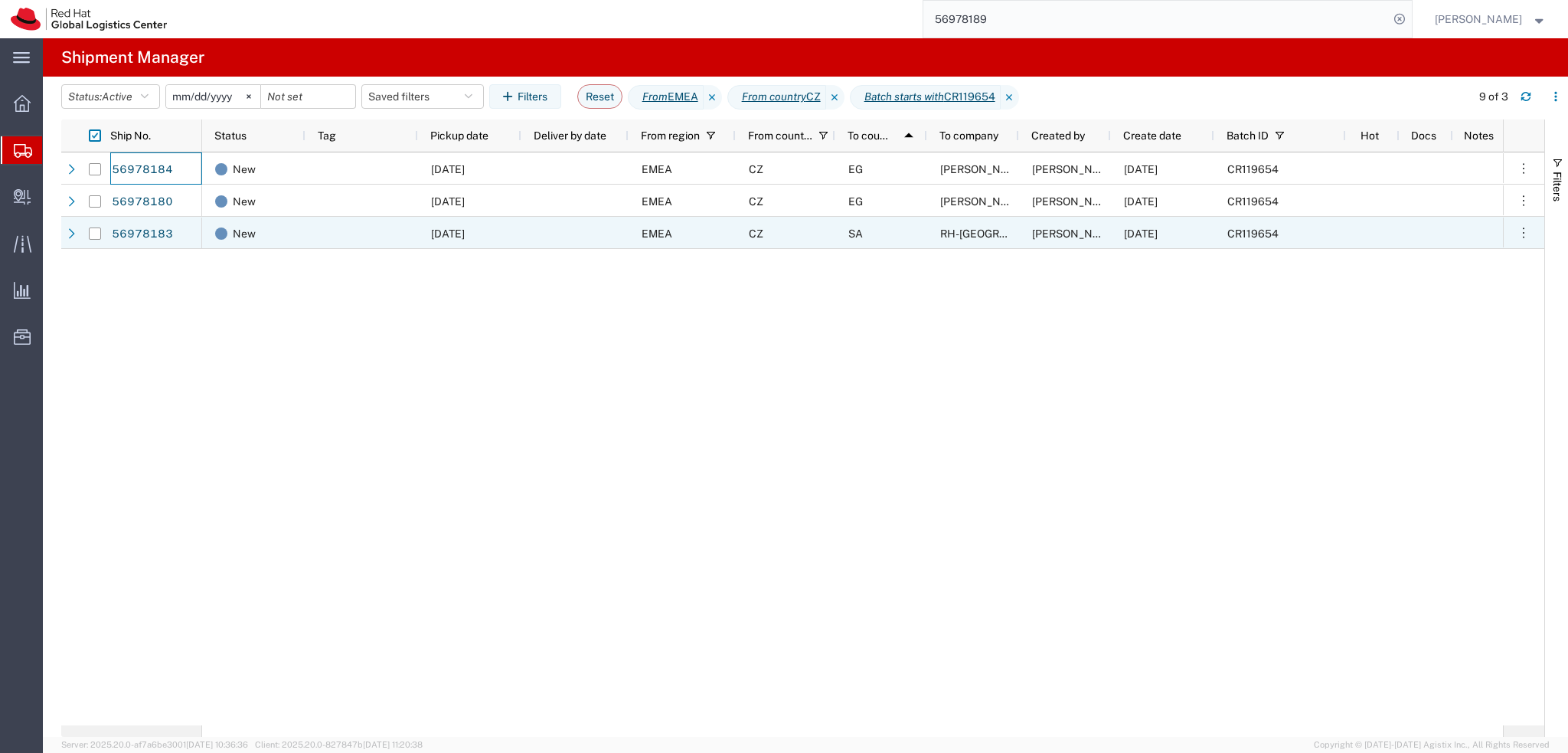
click at [805, 238] on div "CZ" at bounding box center [786, 233] width 99 height 32
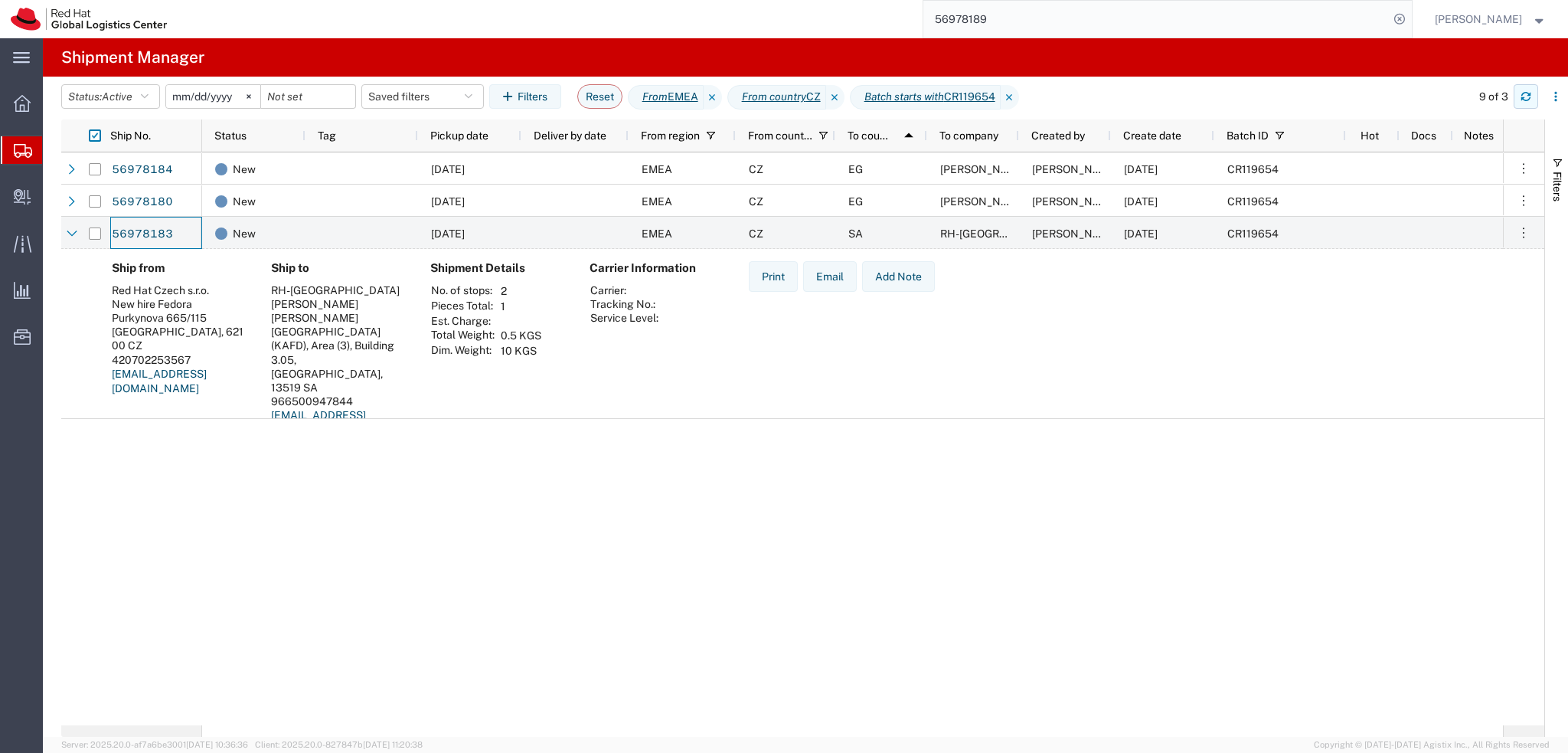
click at [1527, 98] on icon "button" at bounding box center [1526, 97] width 11 height 11
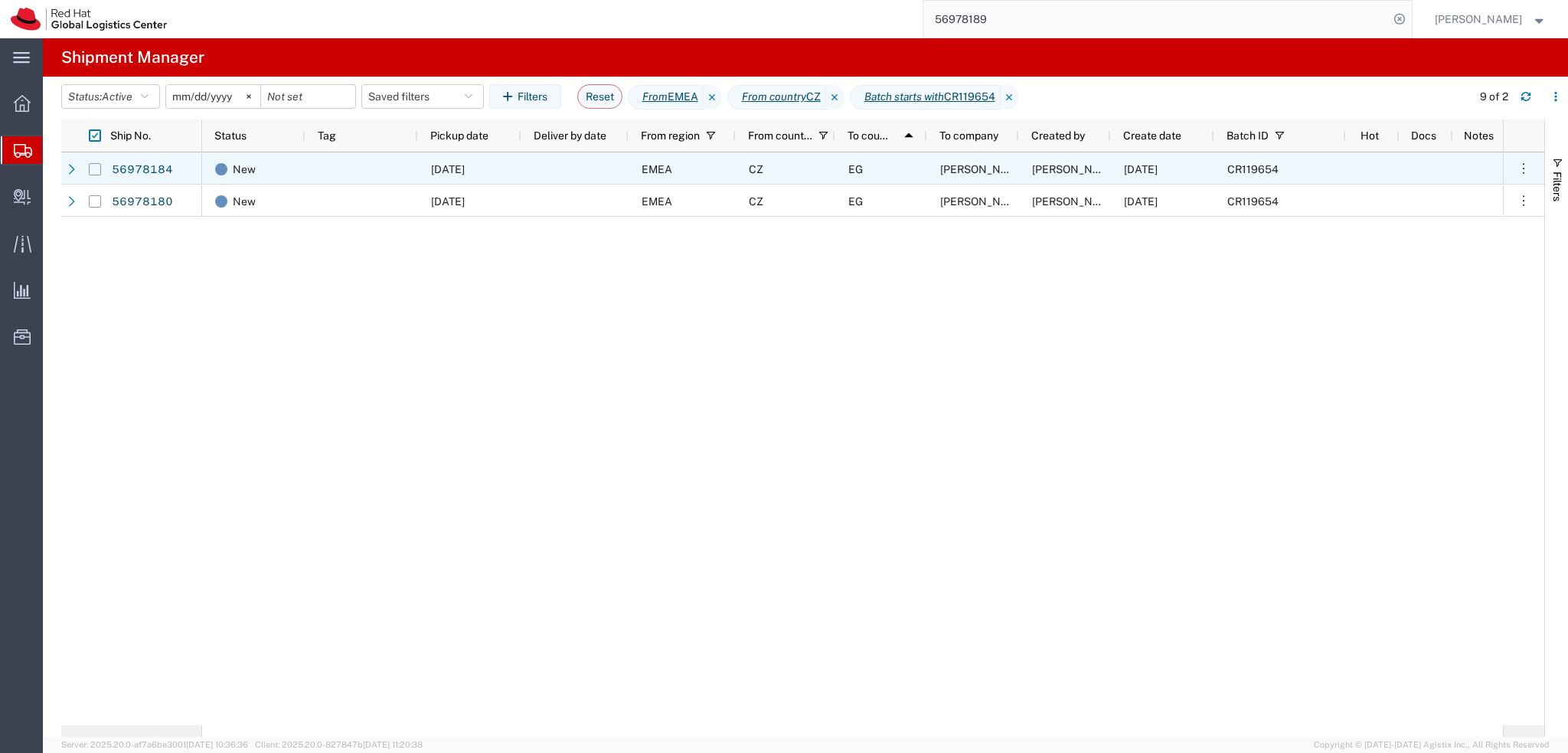
click at [95, 168] on input "Press Space to toggle row selection (unchecked)" at bounding box center [95, 170] width 12 height 12
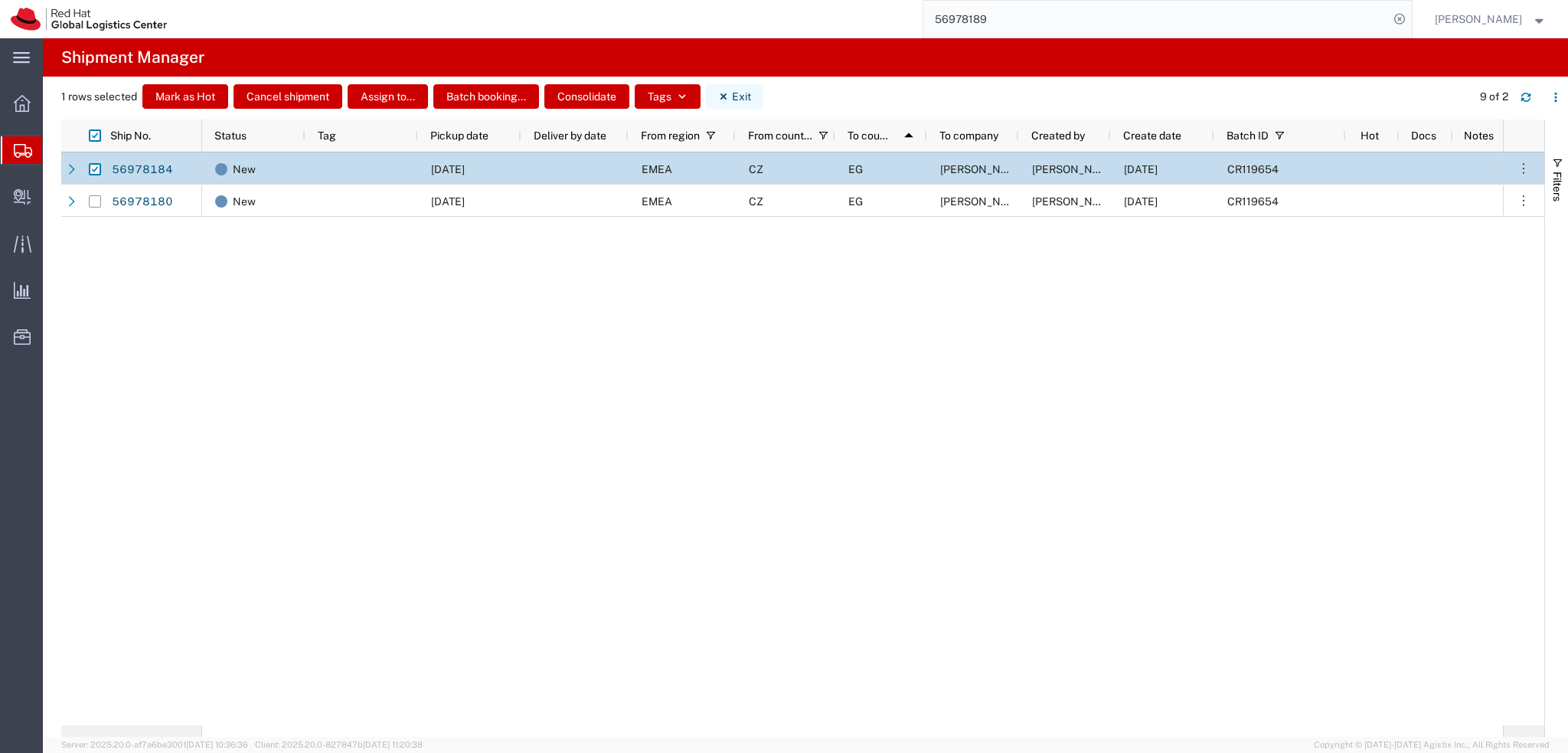
click at [754, 91] on button "Exit" at bounding box center [734, 97] width 58 height 25
checkbox input "false"
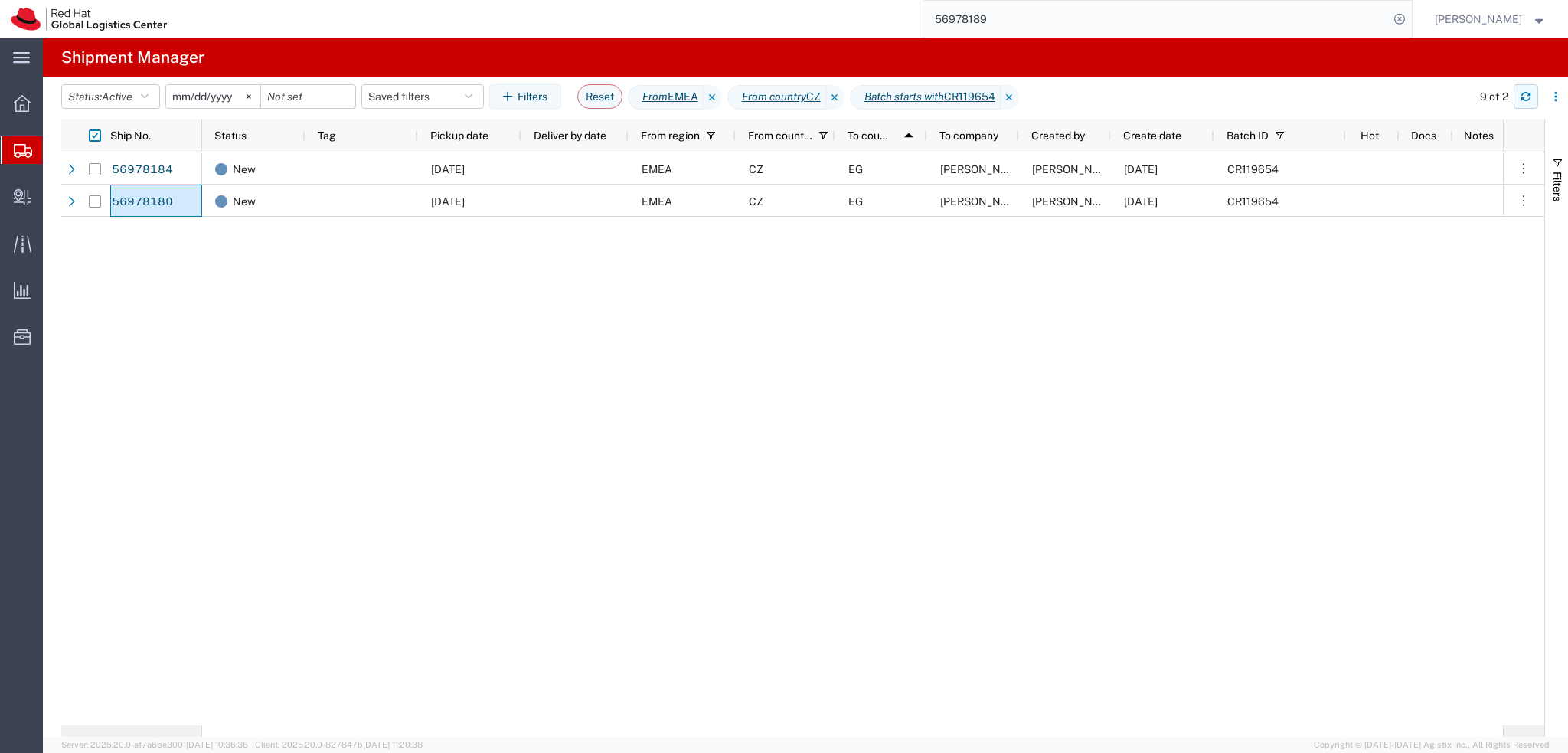
click at [1524, 95] on icon "button" at bounding box center [1526, 97] width 11 height 11
click at [1522, 100] on icon "button" at bounding box center [1526, 97] width 11 height 11
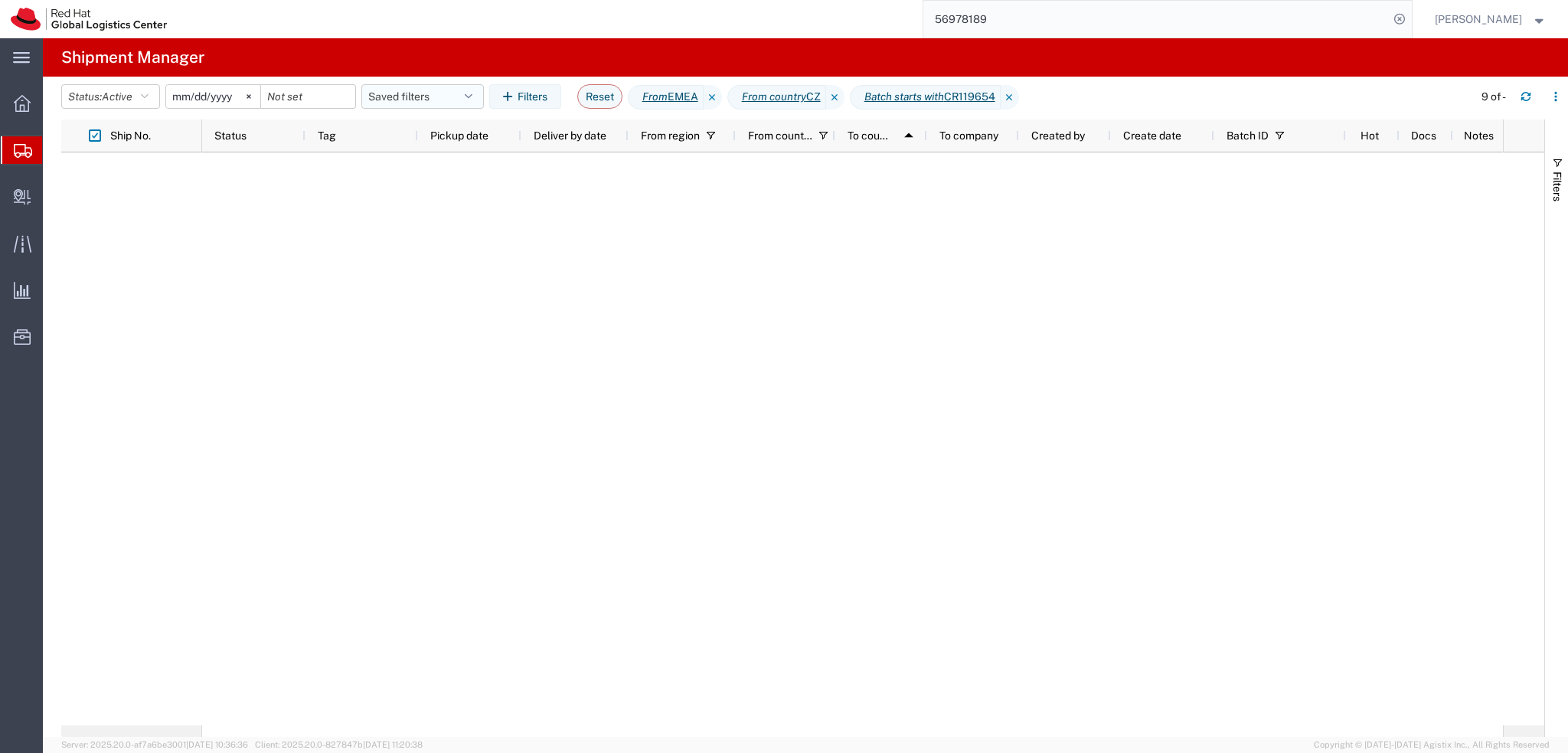
click at [465, 104] on button "Saved filters" at bounding box center [423, 97] width 123 height 25
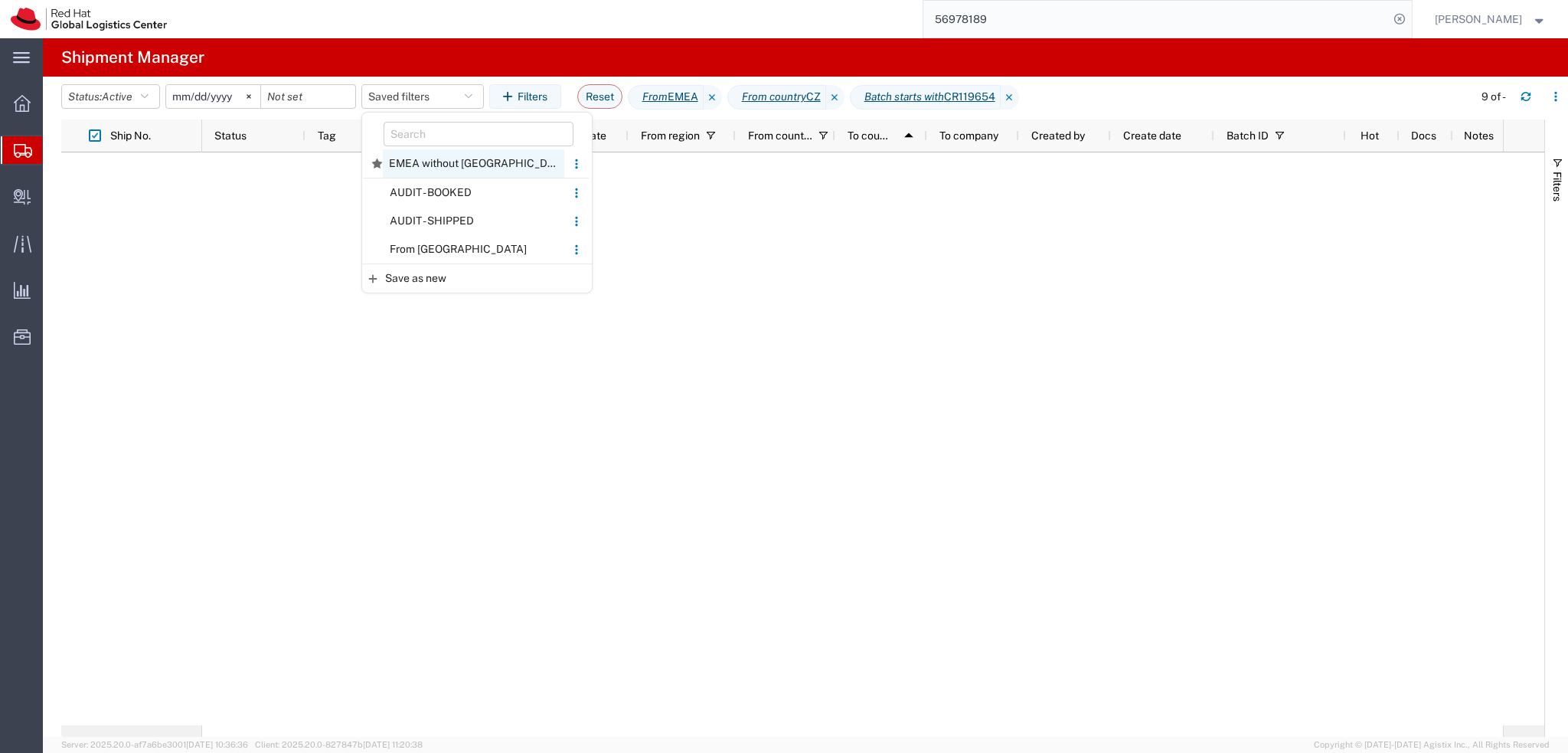
click at [456, 173] on span "EMEA without Brno" at bounding box center [473, 163] width 181 height 28
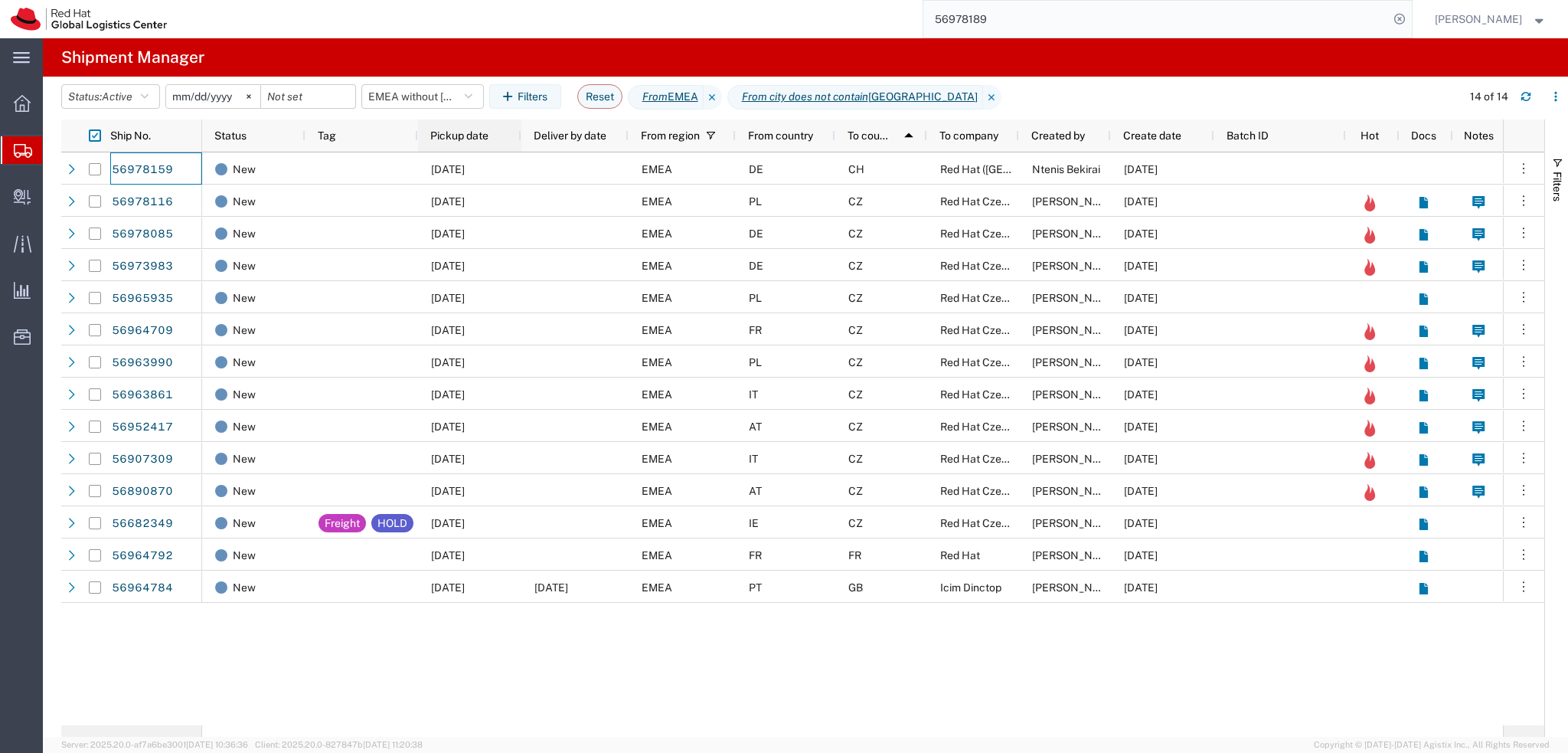
click at [469, 131] on span "Pickup date" at bounding box center [460, 136] width 59 height 12
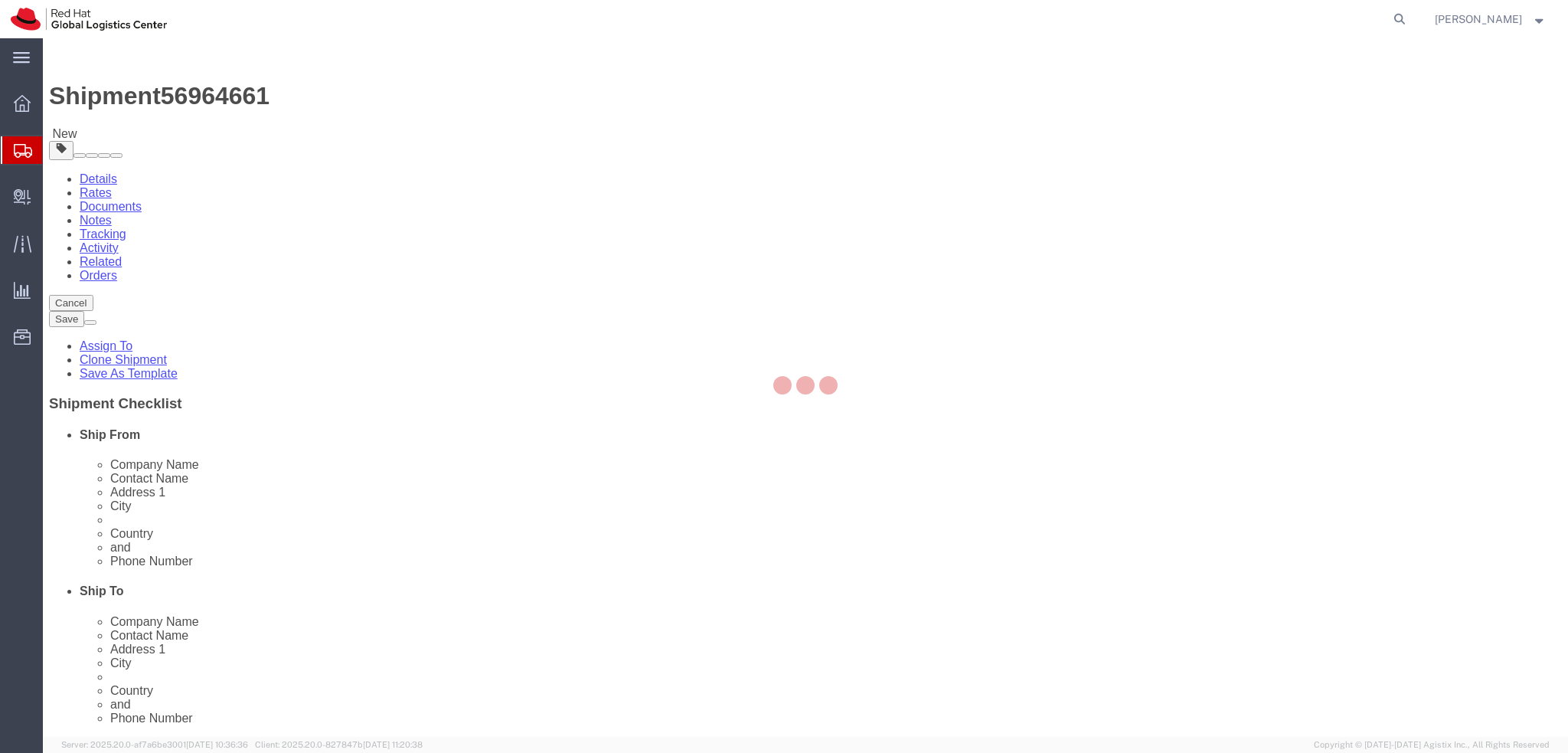
select select
select select "38036"
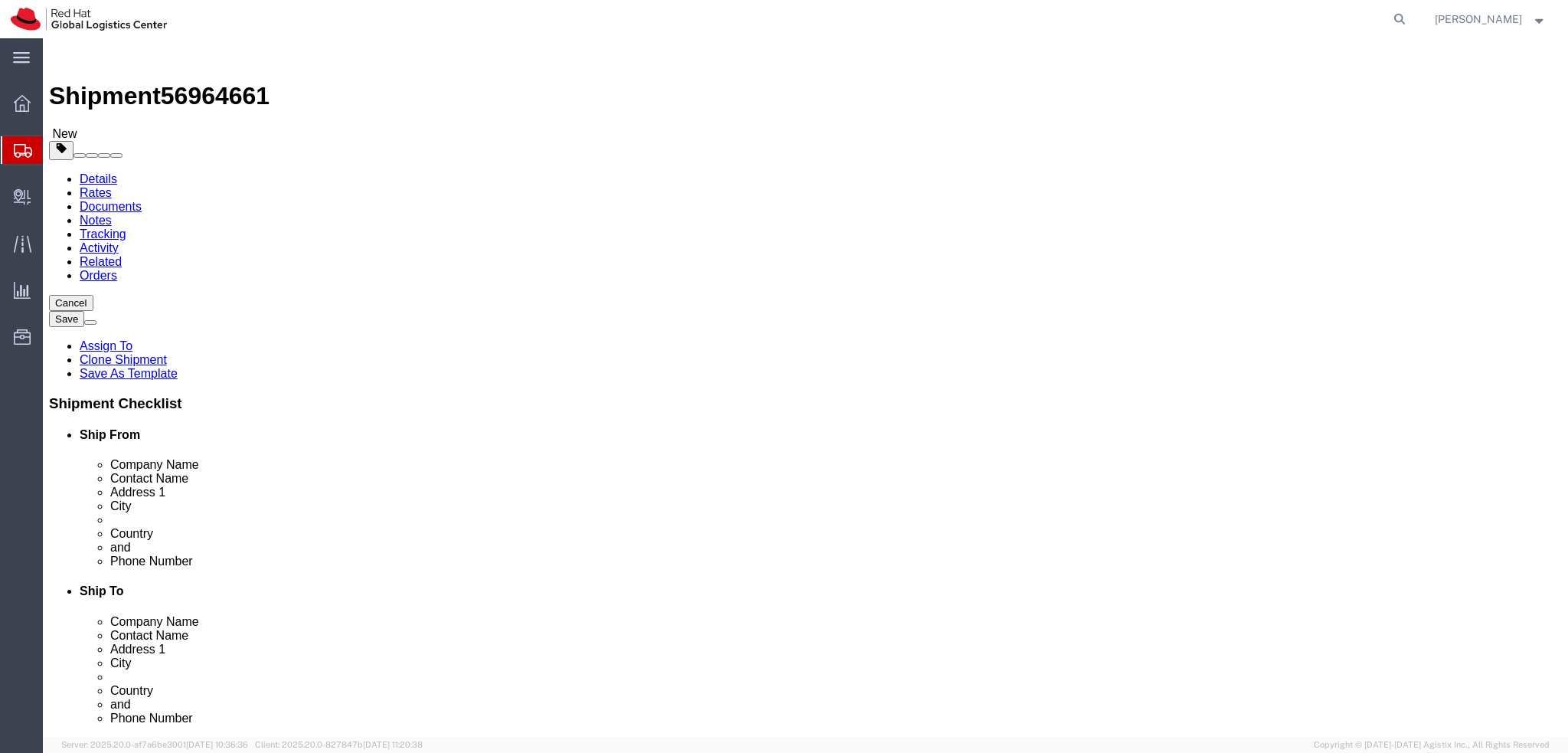
drag, startPoint x: 343, startPoint y: 316, endPoint x: 169, endPoint y: 316, distance: 174.0
click div "Contact Name Francois Plaiasu"
paste input "Francois Plaiasu"
drag, startPoint x: 368, startPoint y: 287, endPoint x: 83, endPoint y: 284, distance: 285.0
click div "Company Name Francois Plaiasu"
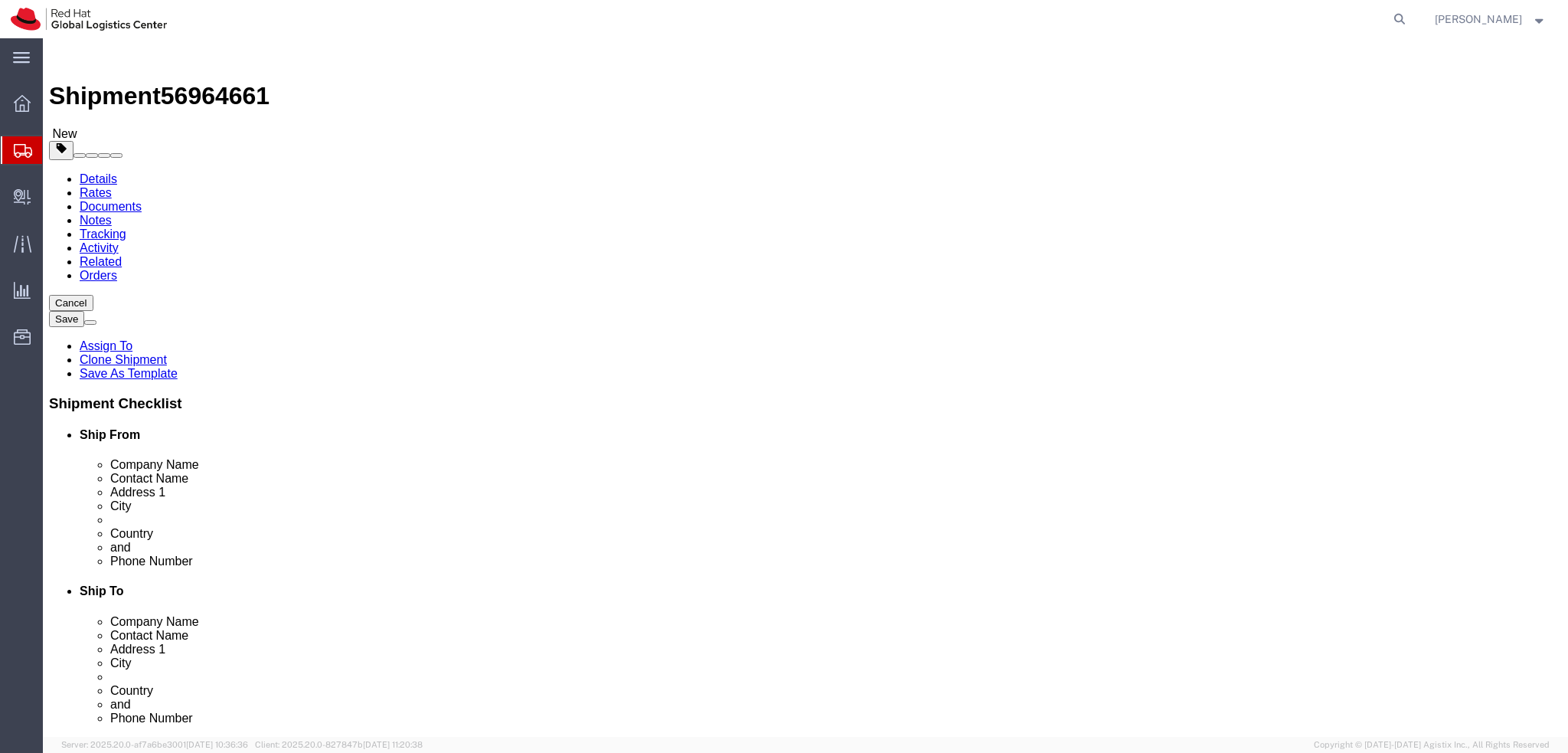
type input "Francois Plaiasu"
click label "Address 1"
click link "Package Information"
click dd "1.00 Each"
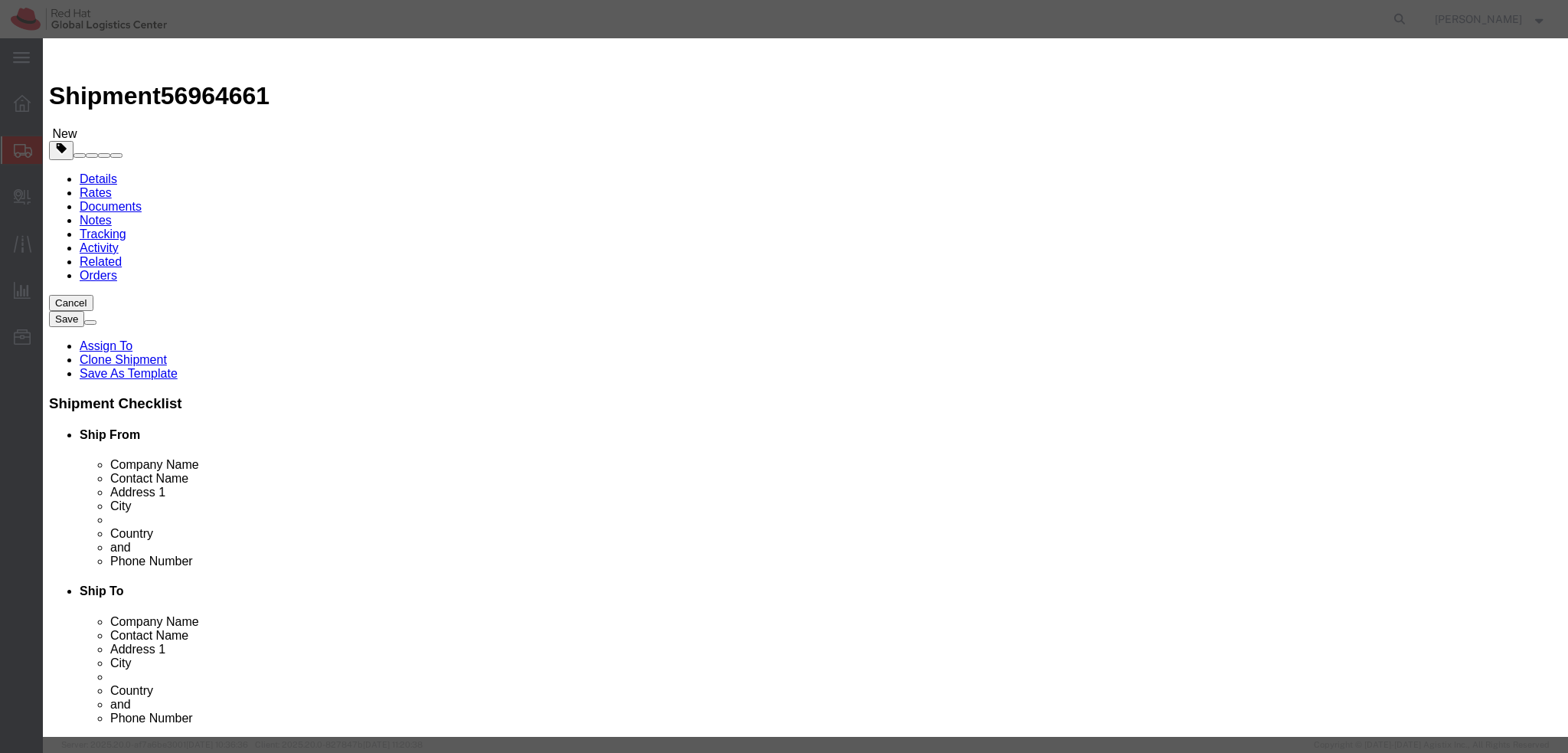
click input "1000.00"
type input "500"
click textarea
type textarea "Laptop"
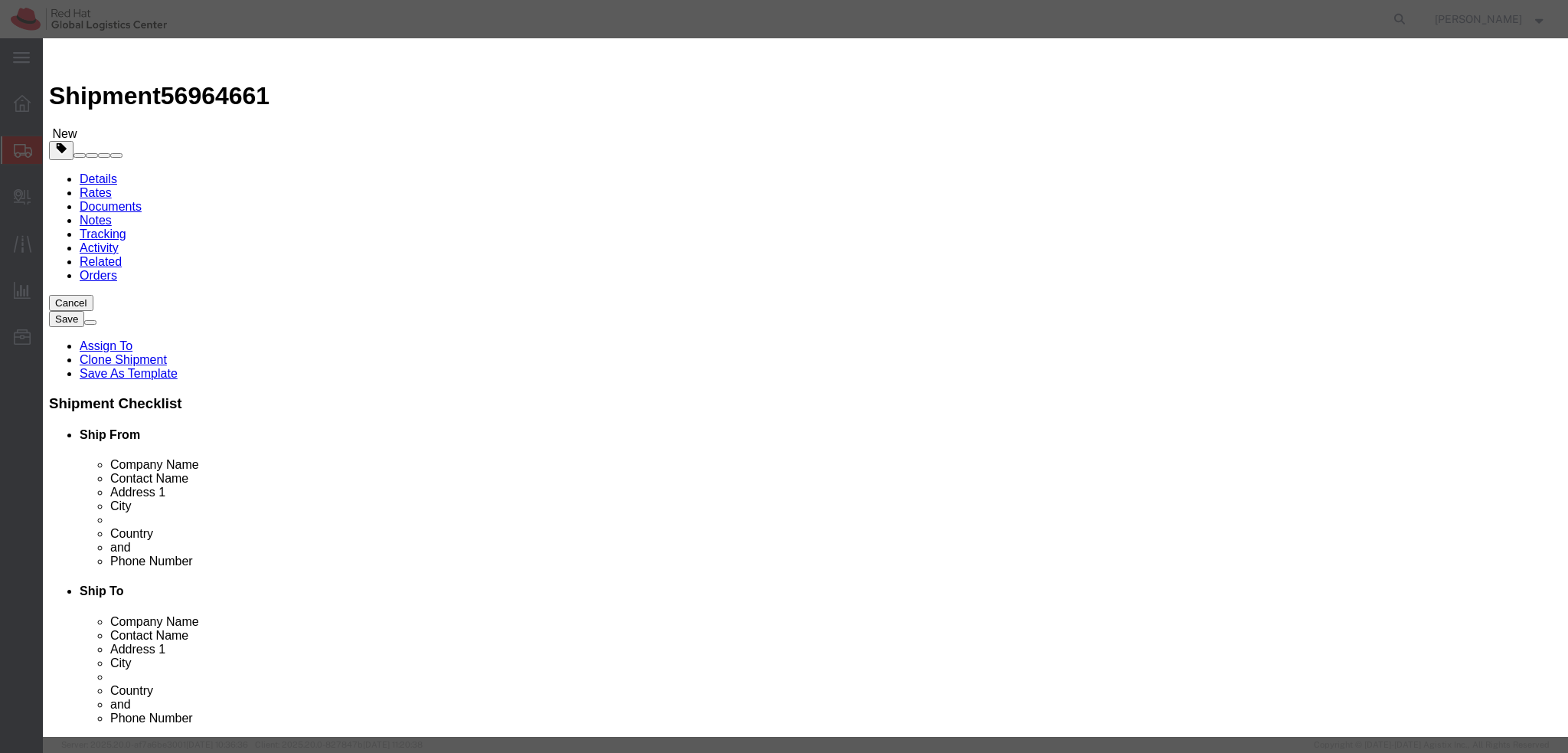
click button "Save & Close"
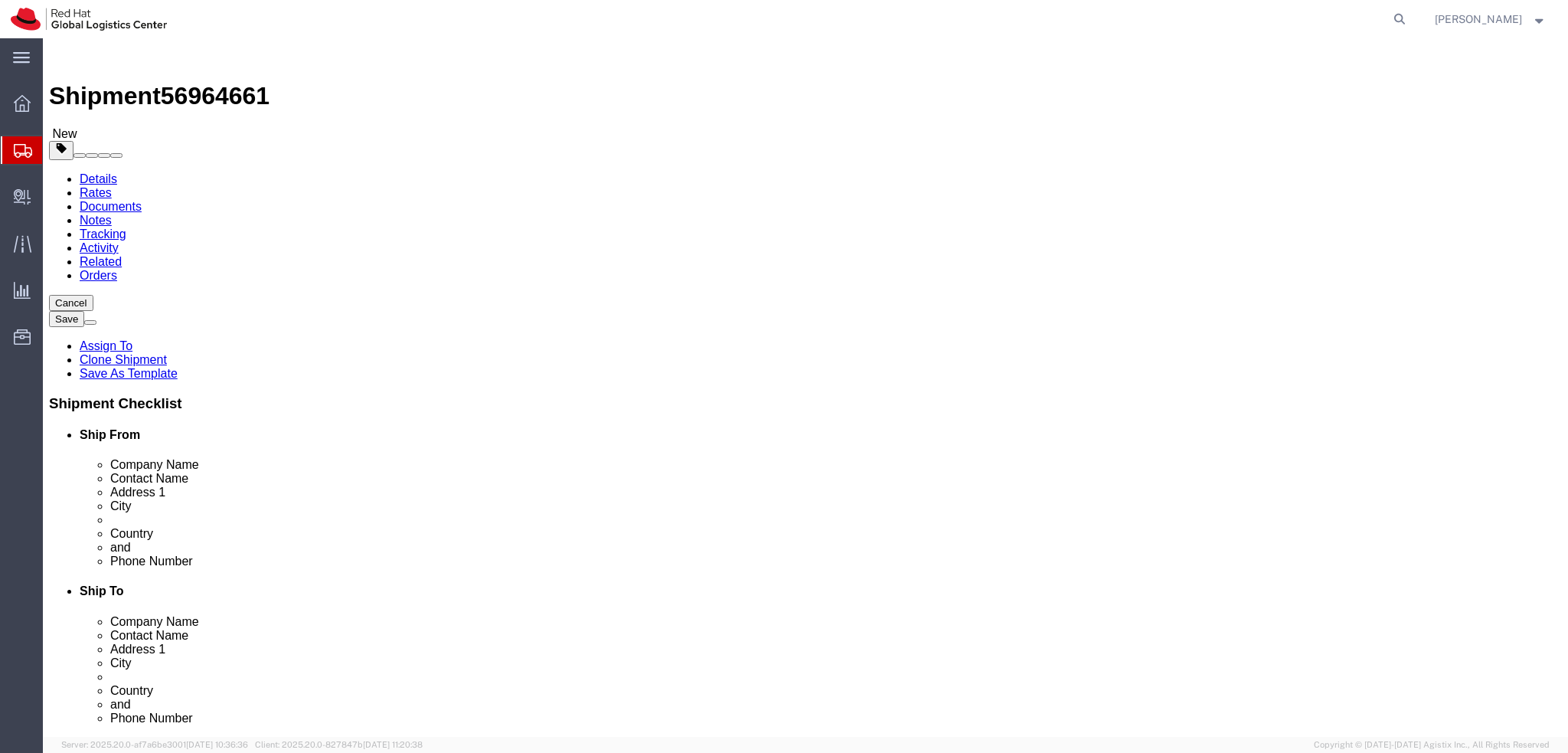
click icon
click li "Special Services"
click icon
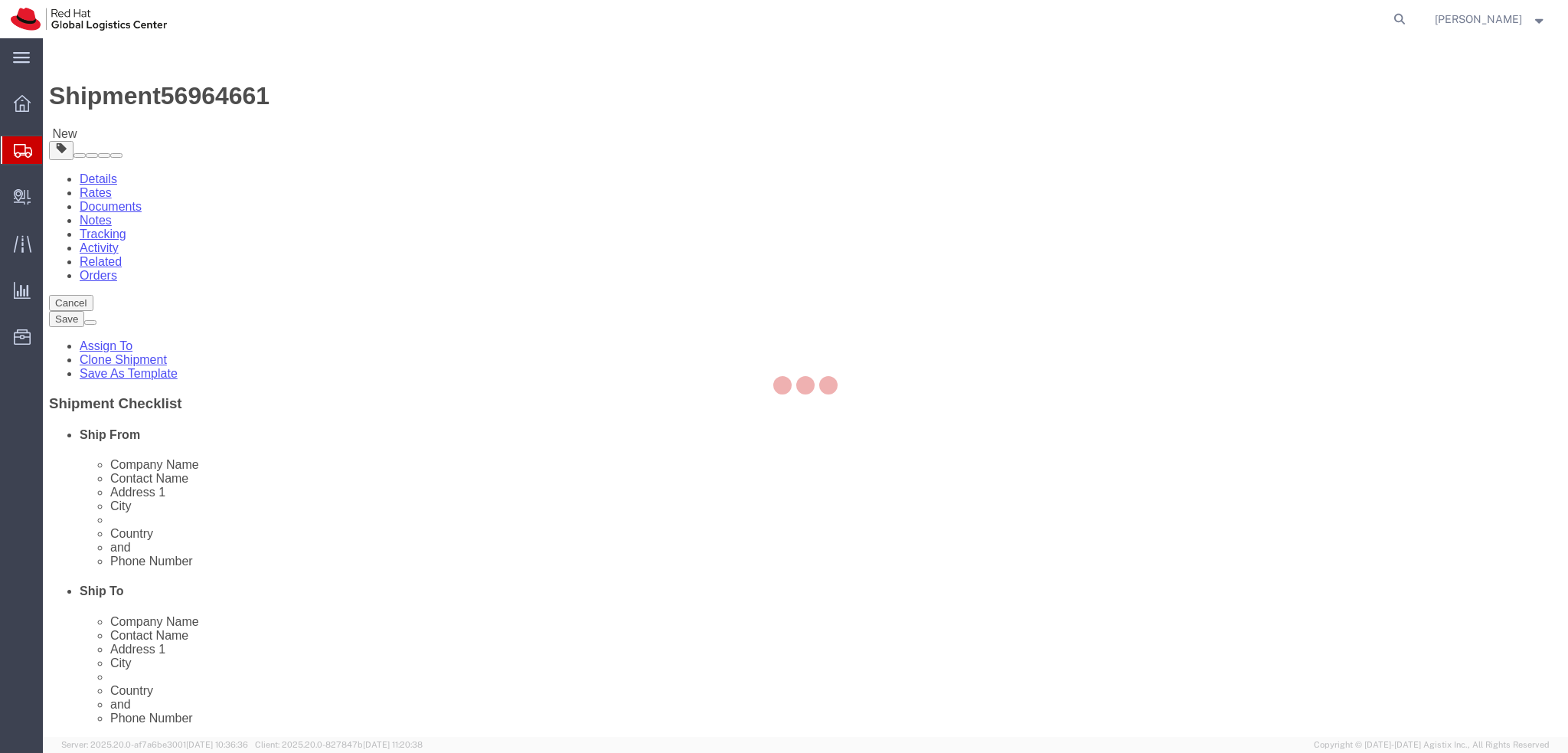
select select "COSTCENTER"
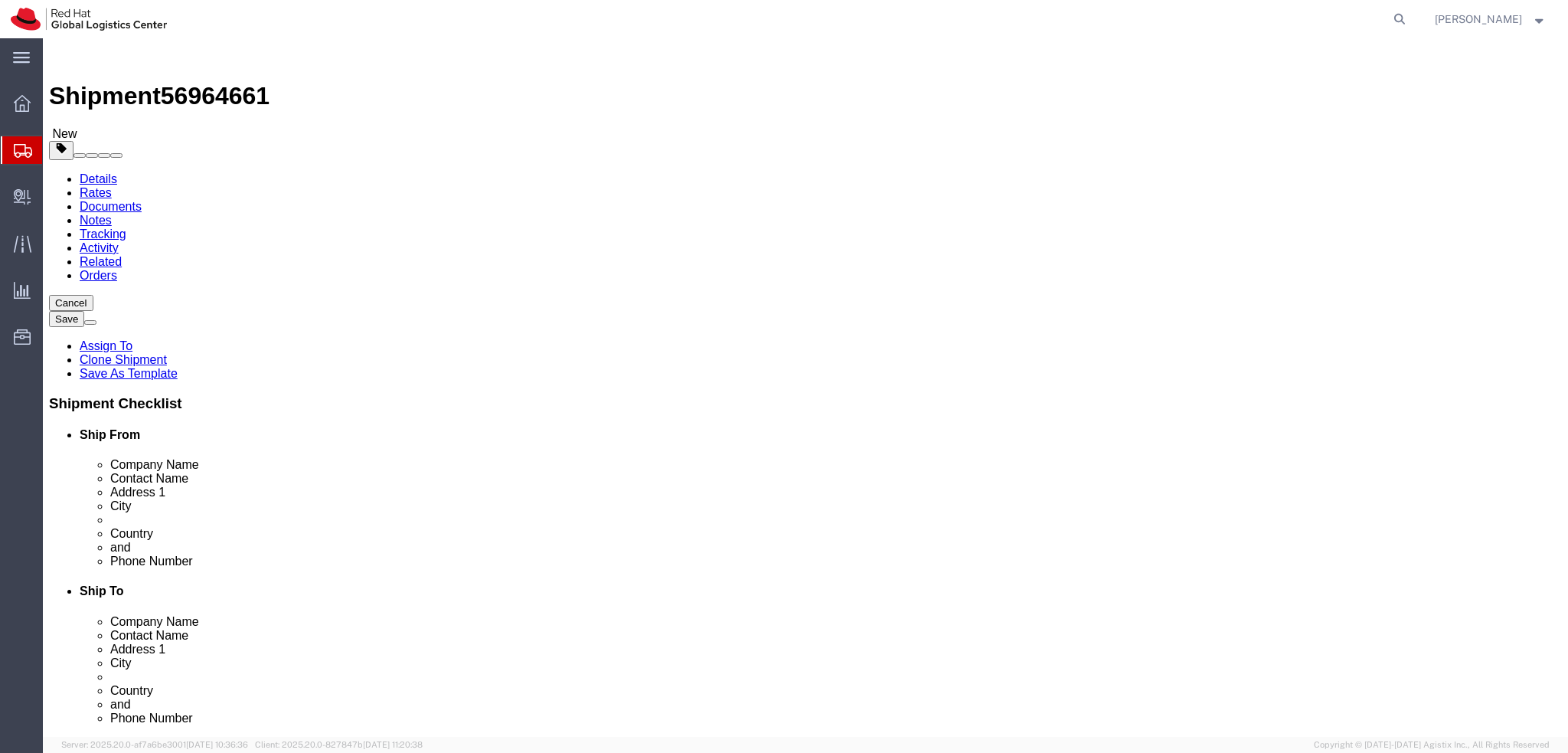
click input "Return Label Required"
checkbox input "false"
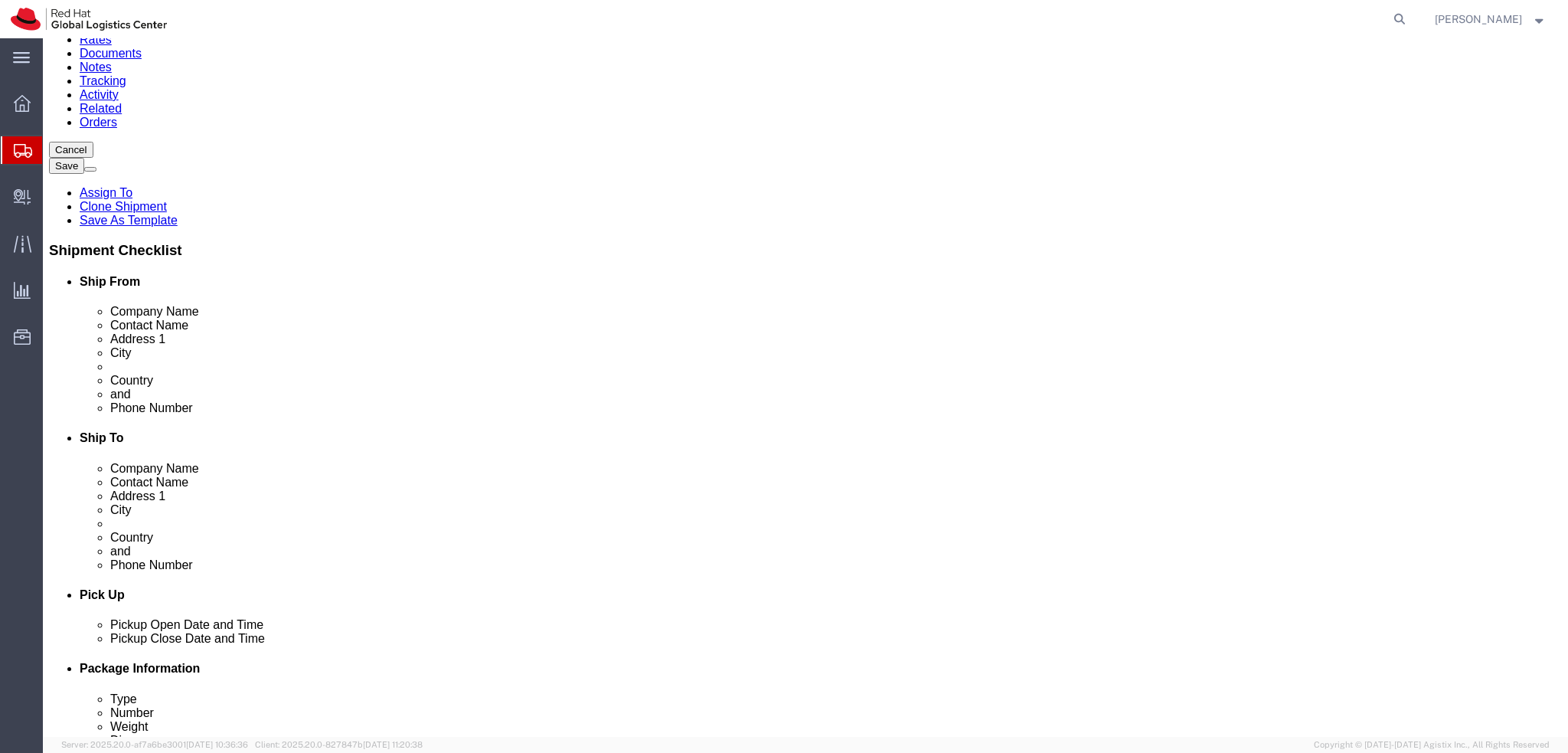
type input "850"
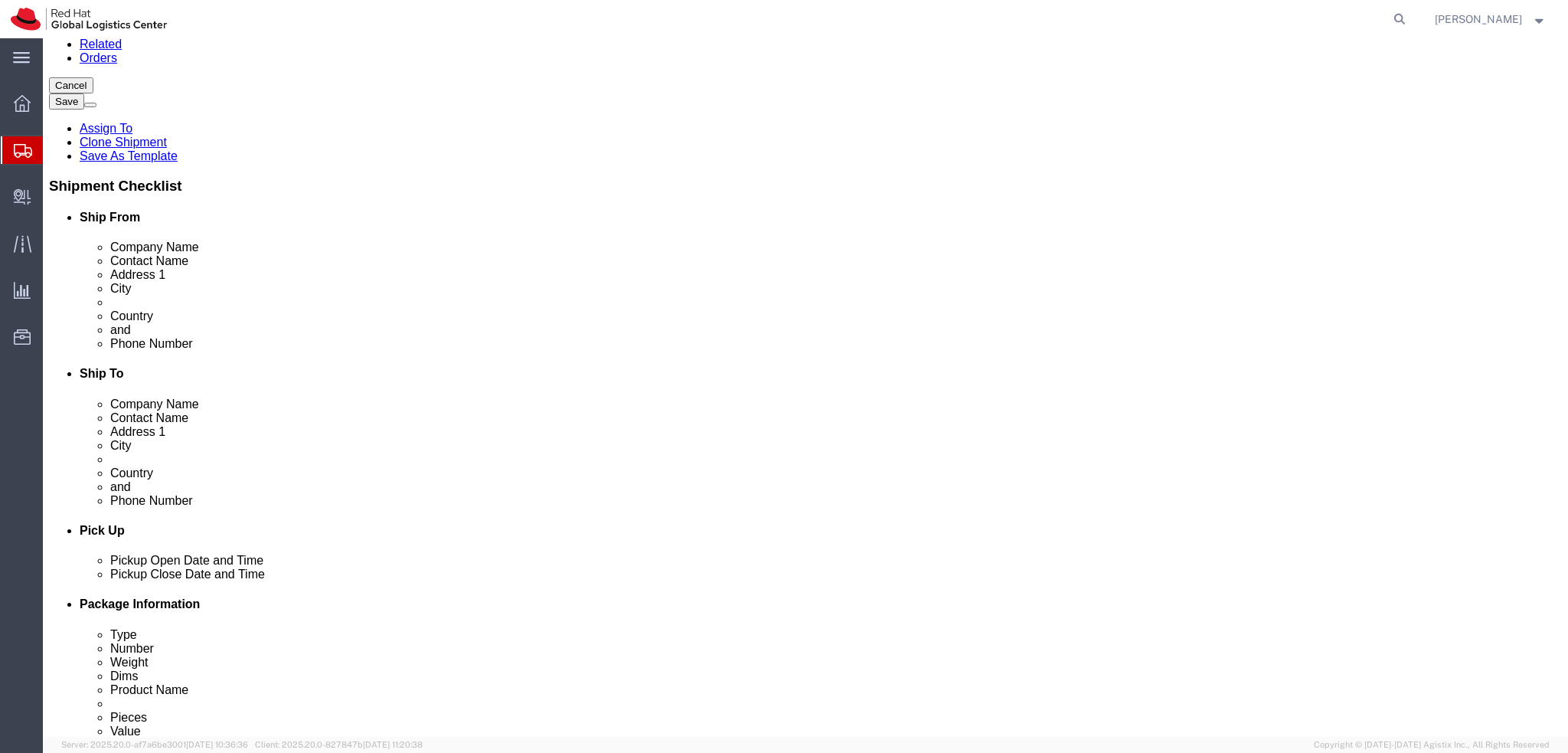
scroll to position [0, 0]
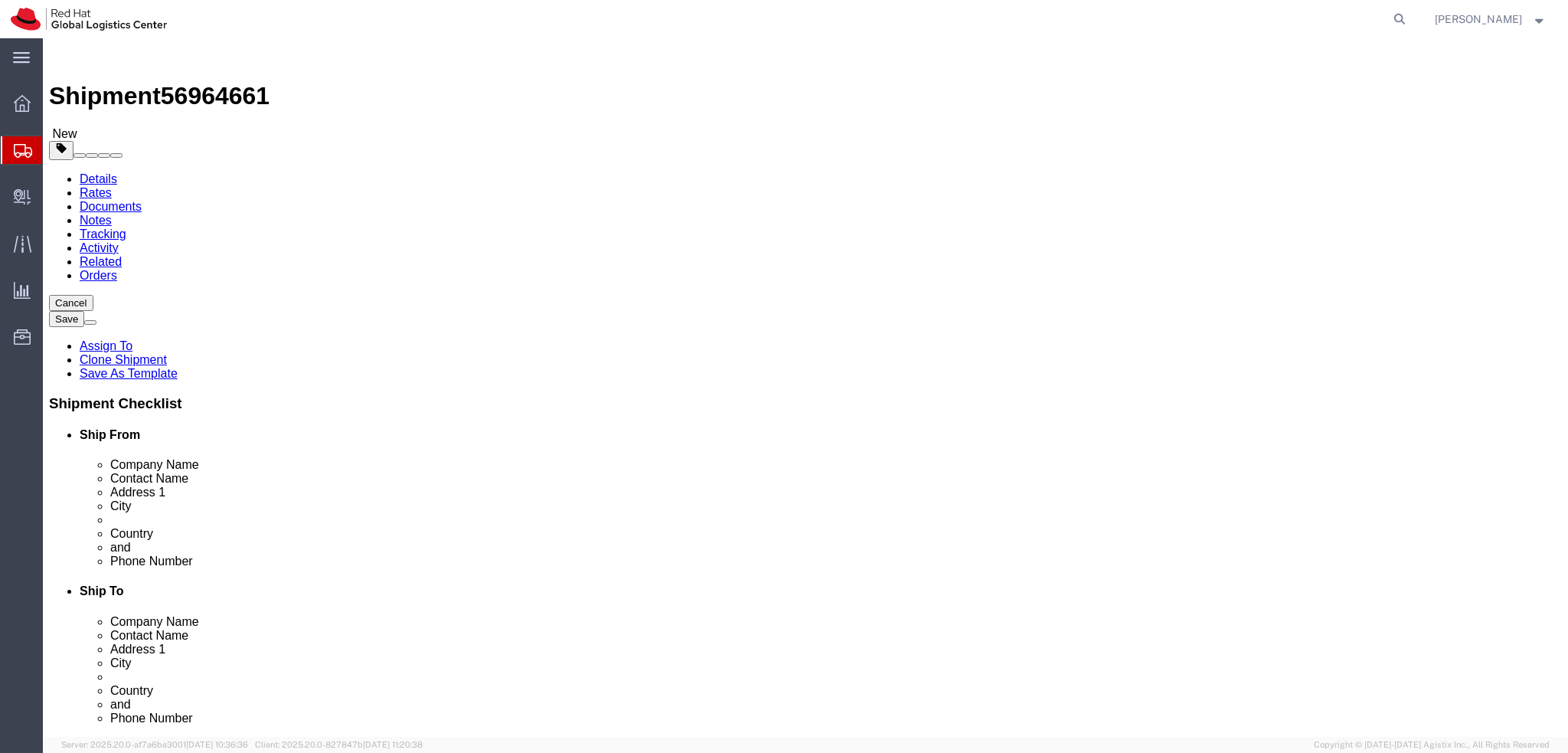
click link "Shipment Information"
click icon
click button "Rate Shipment"
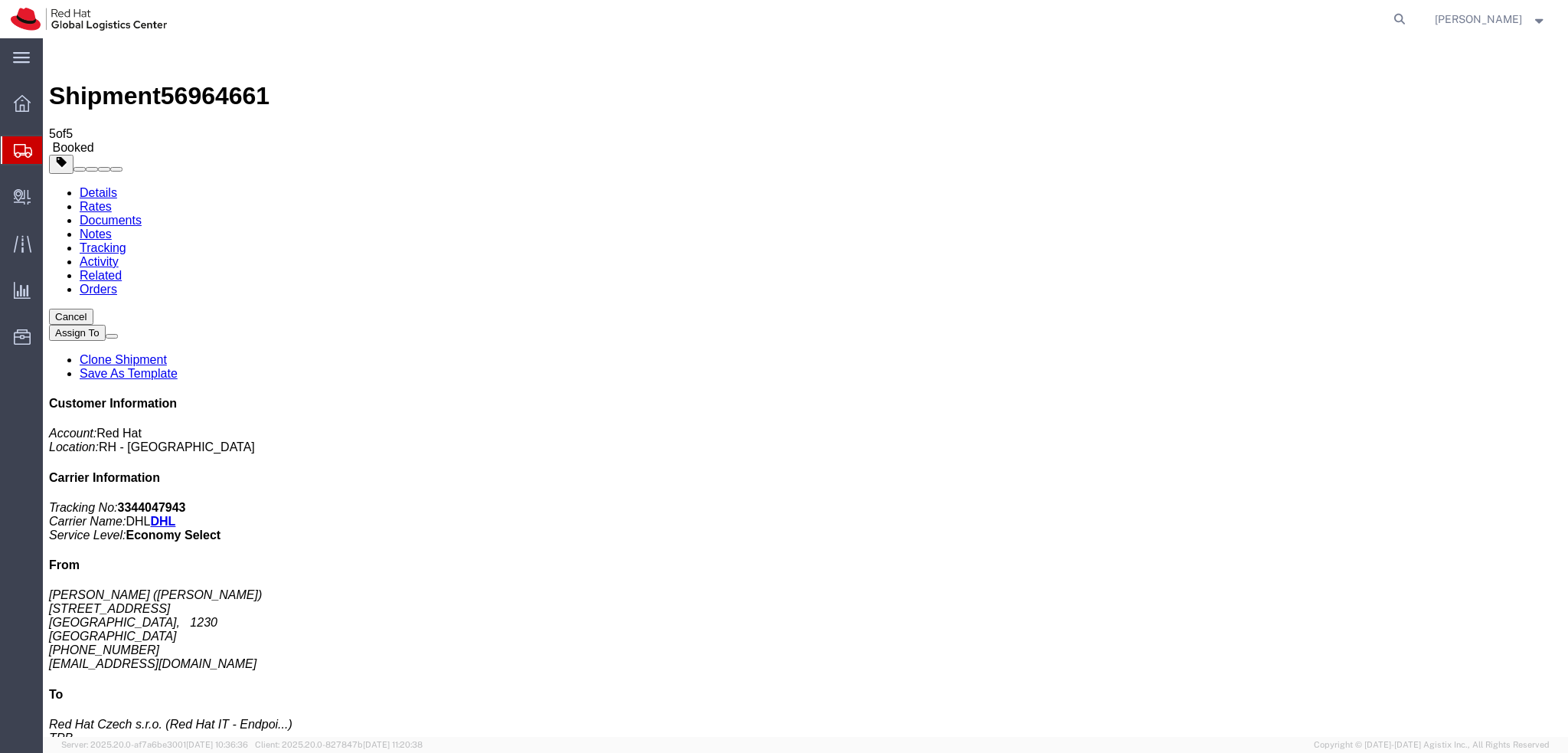
click at [107, 186] on link "Details" at bounding box center [99, 193] width 37 height 13
click button "button"
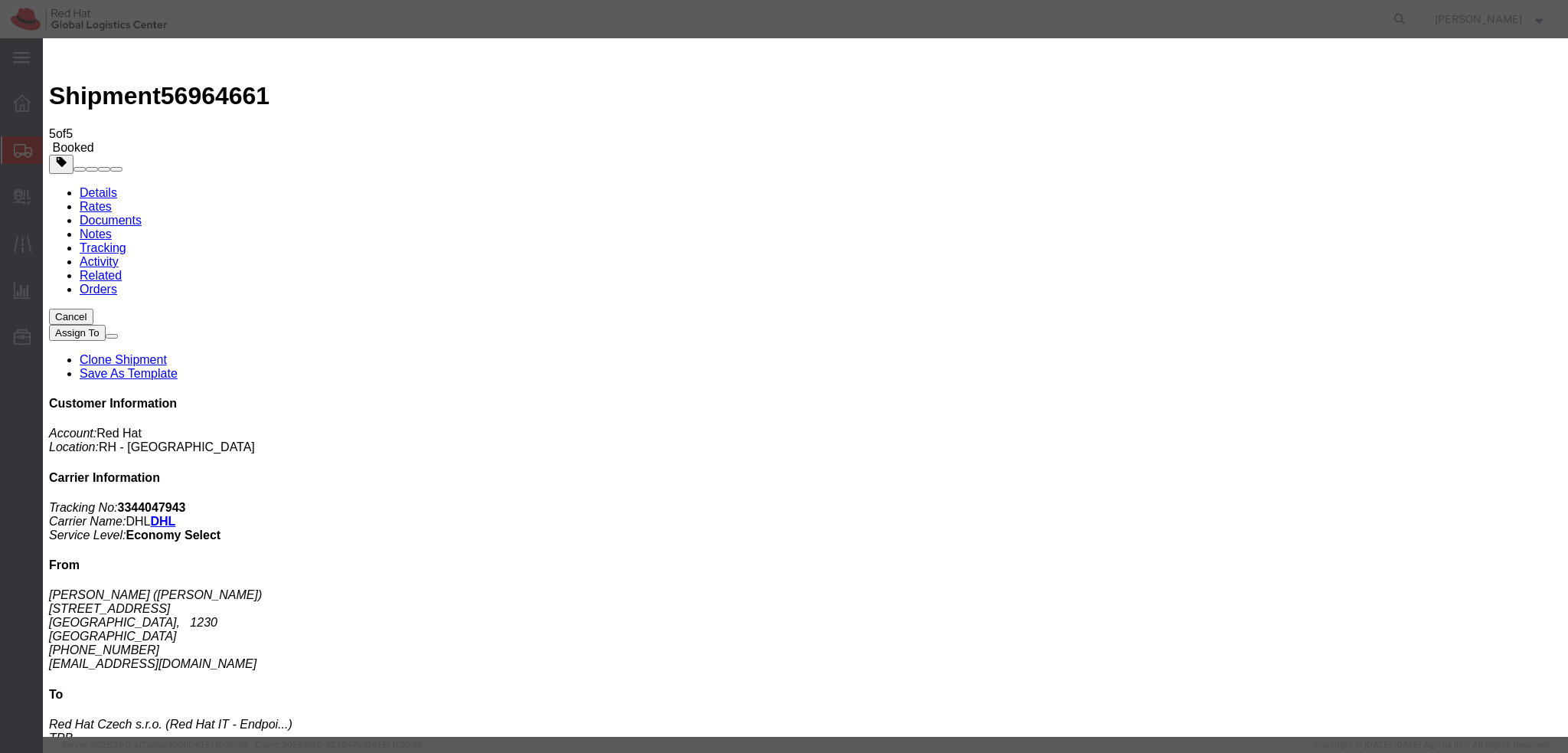
click div "Sep 30 2025 11:14 AM"
type input "12:00 PM"
click button "Apply"
click div "Sep 30 2025 12:14 PM"
type input "4:00 PM"
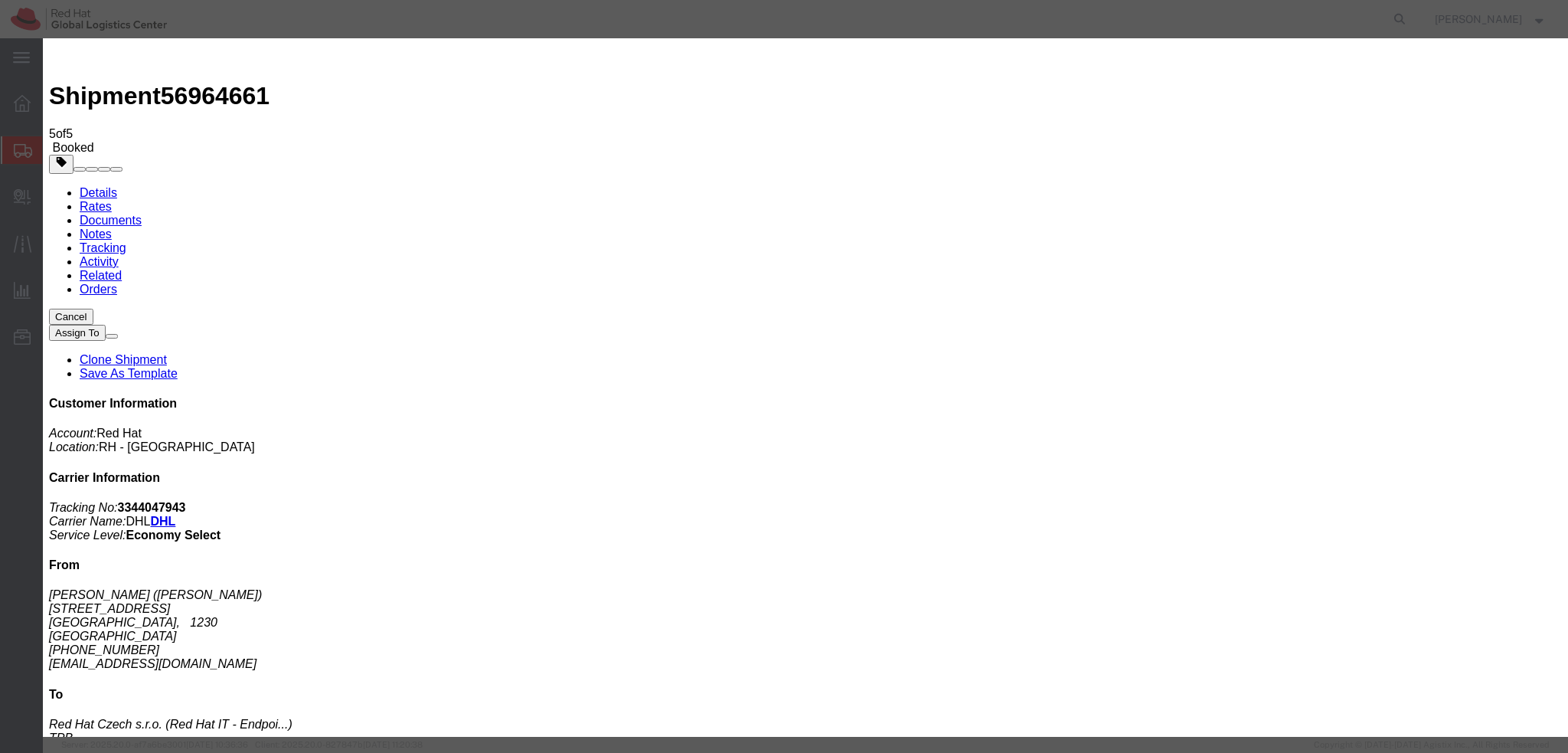
click div "Close Time 4:00 PM Sep 30 2025 12:14 PM - Sep 30 2025 12:14 PM Cancel Apply"
click button "Apply"
click button "Save"
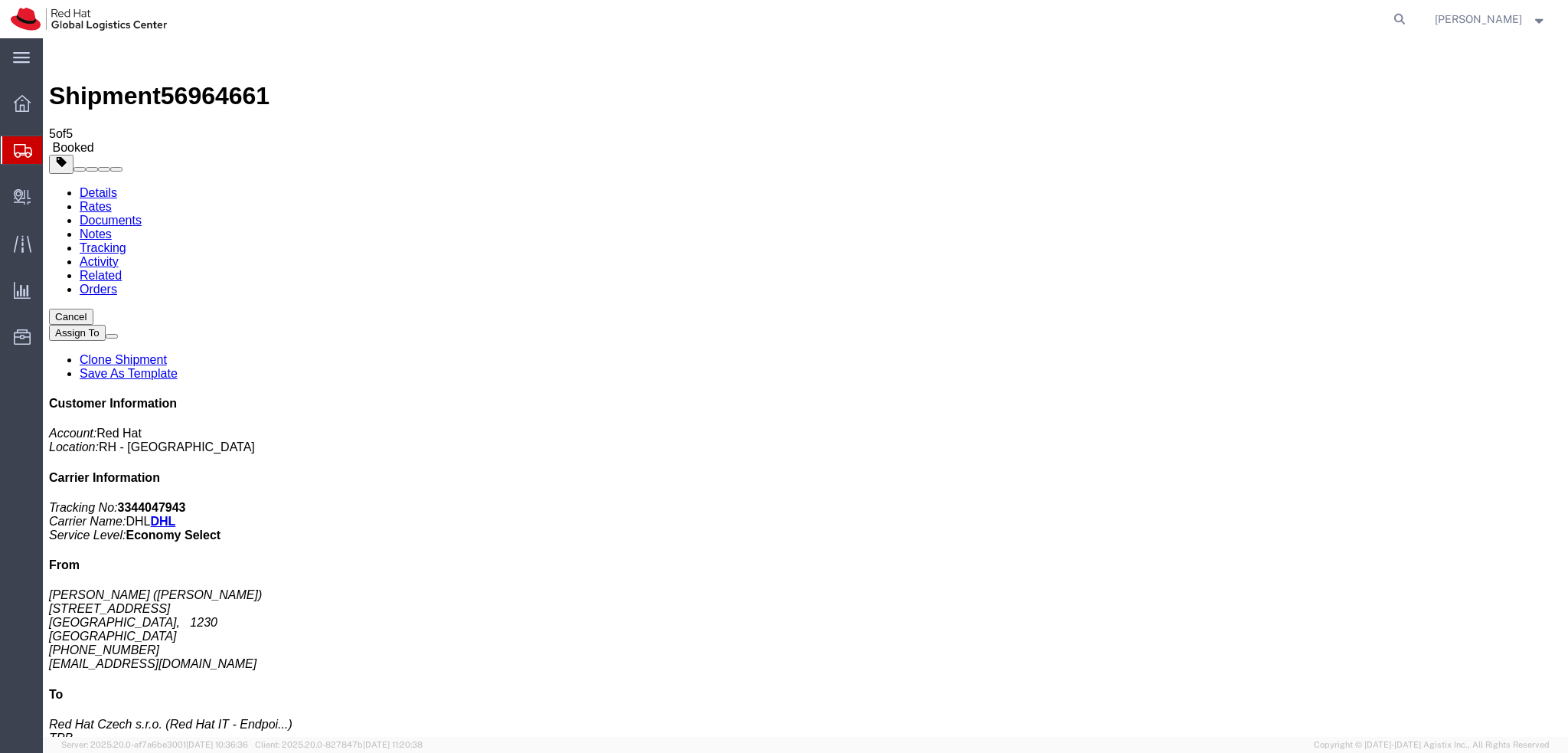
click button "Close"
click address "Francois Plaiasu (Francois Plaiasu) Tuschlgasse 5 WIEN, 1230 Austria +436768521…"
copy div "fplaiasu@redhat.com"
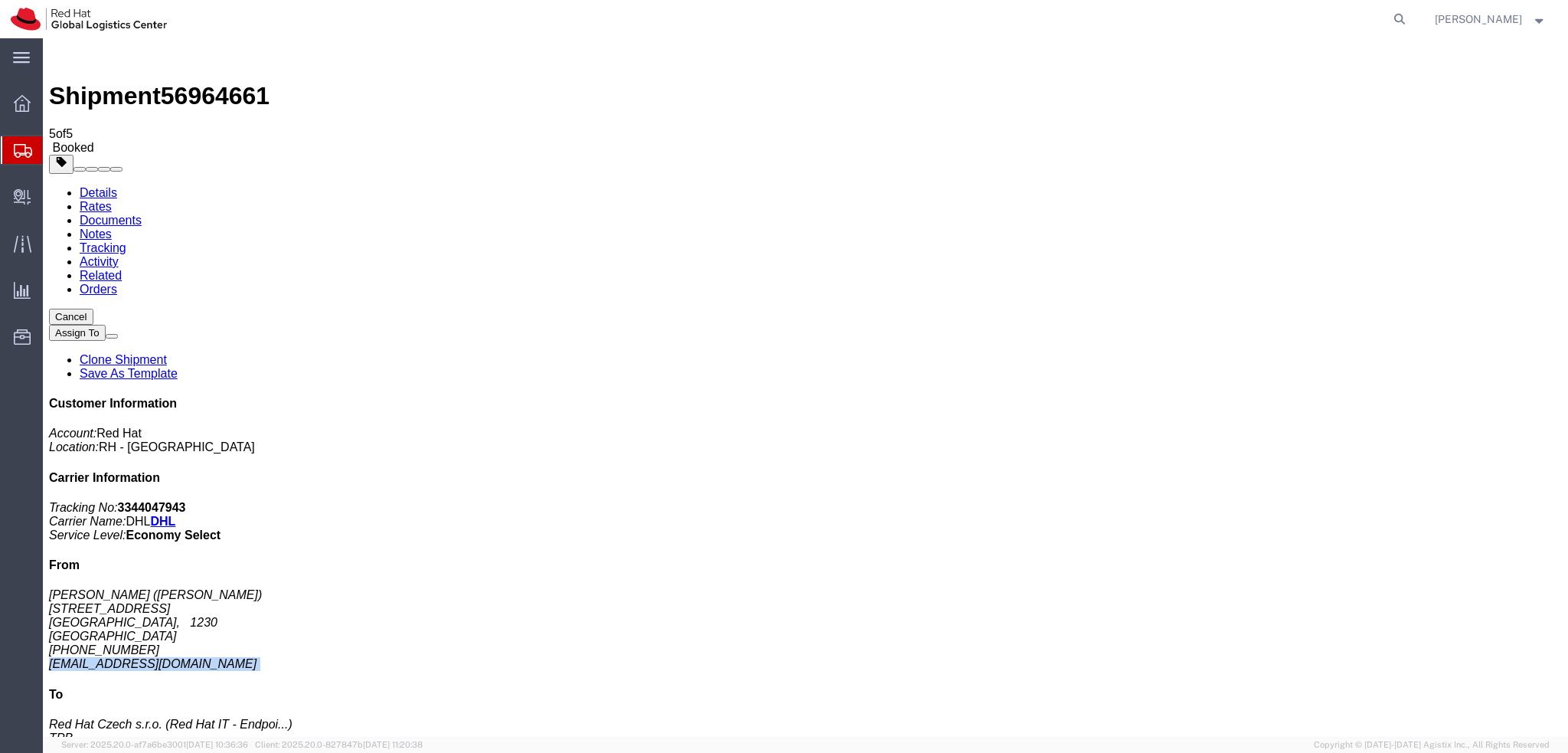
click link "Documents"
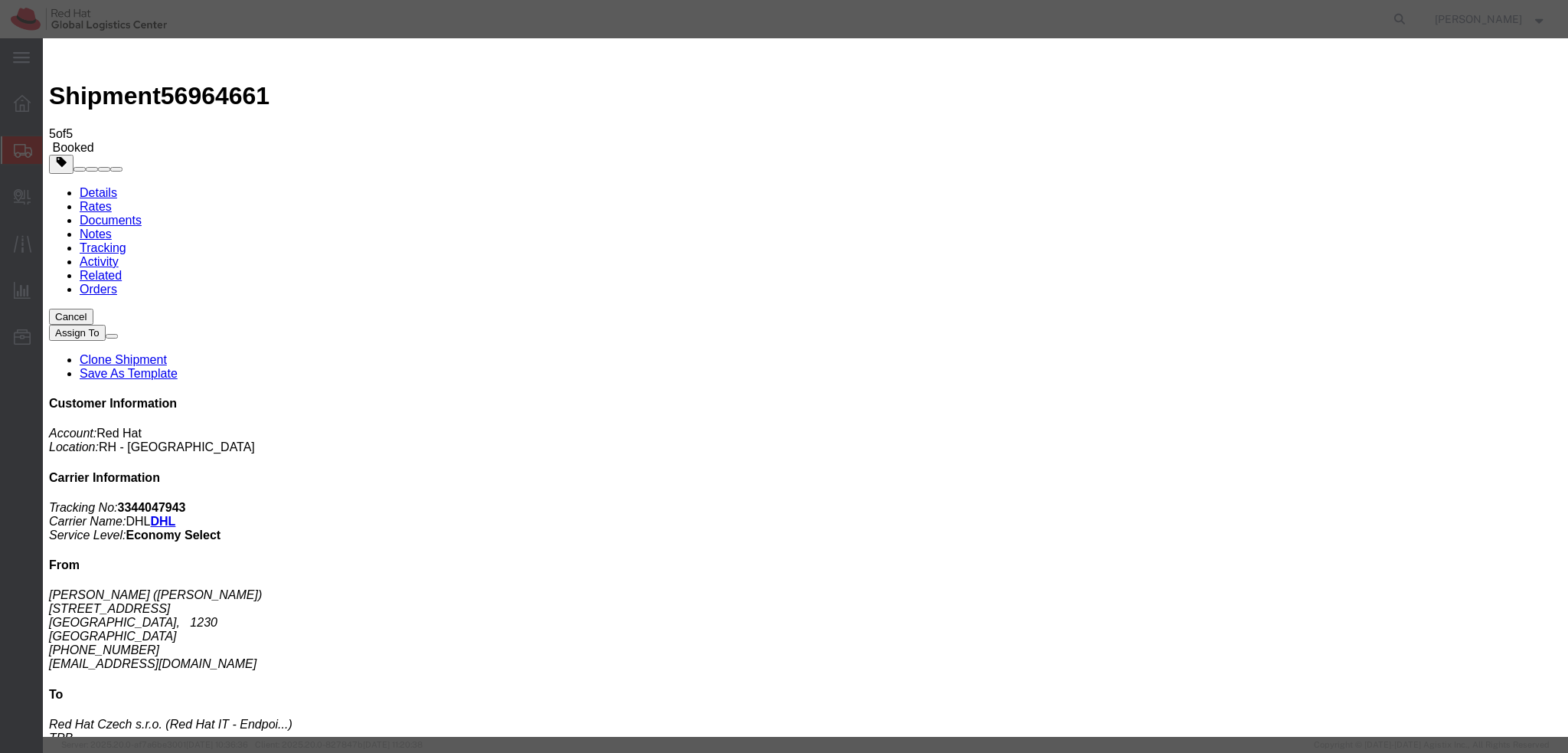
paste input "fplaiasu@redhat.com"
type input "fplaiasu@redhat.com"
drag, startPoint x: 661, startPoint y: 186, endPoint x: 670, endPoint y: 186, distance: 9.0
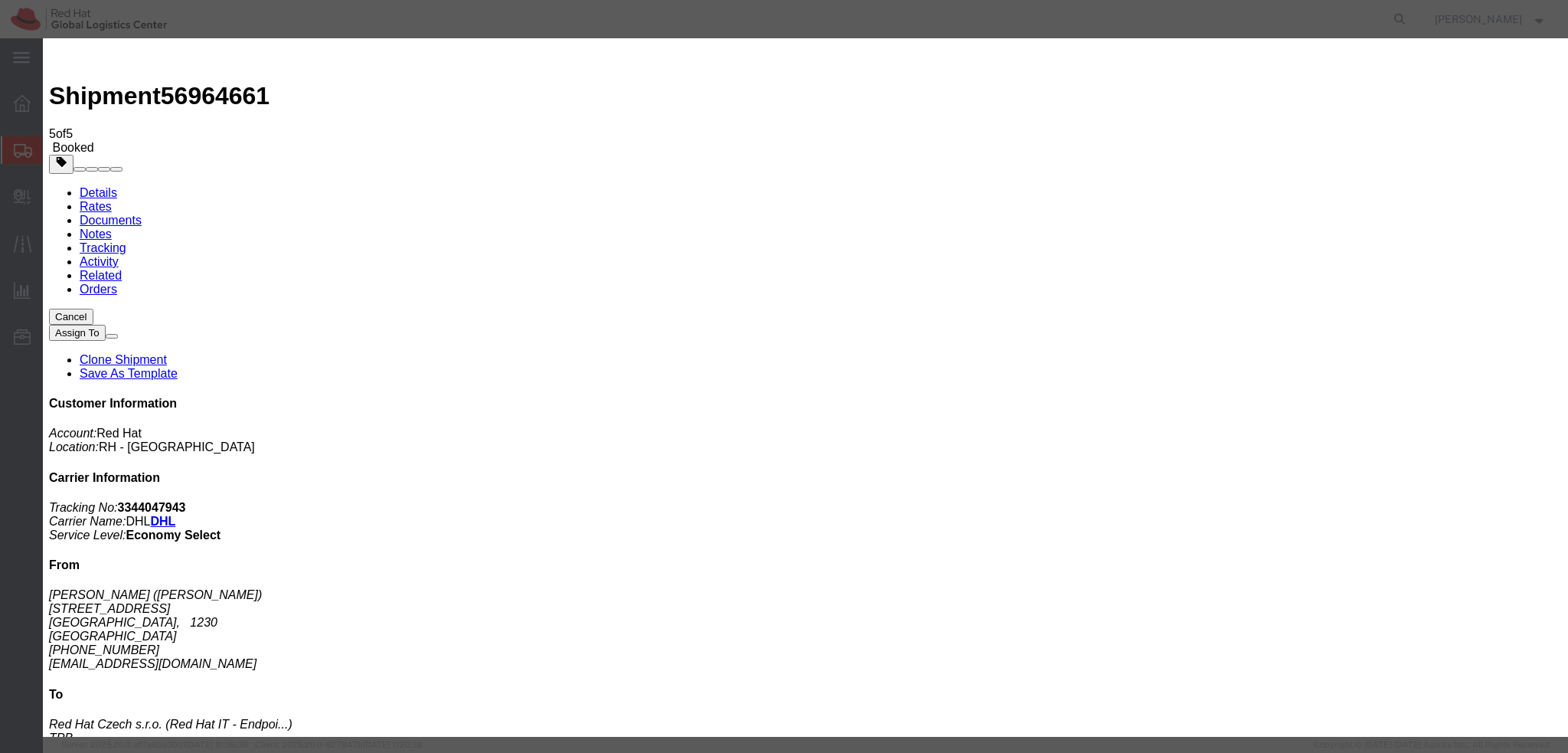
paste textarea "Hi A, please find the label for your shipment to B attached to this email. Plea…"
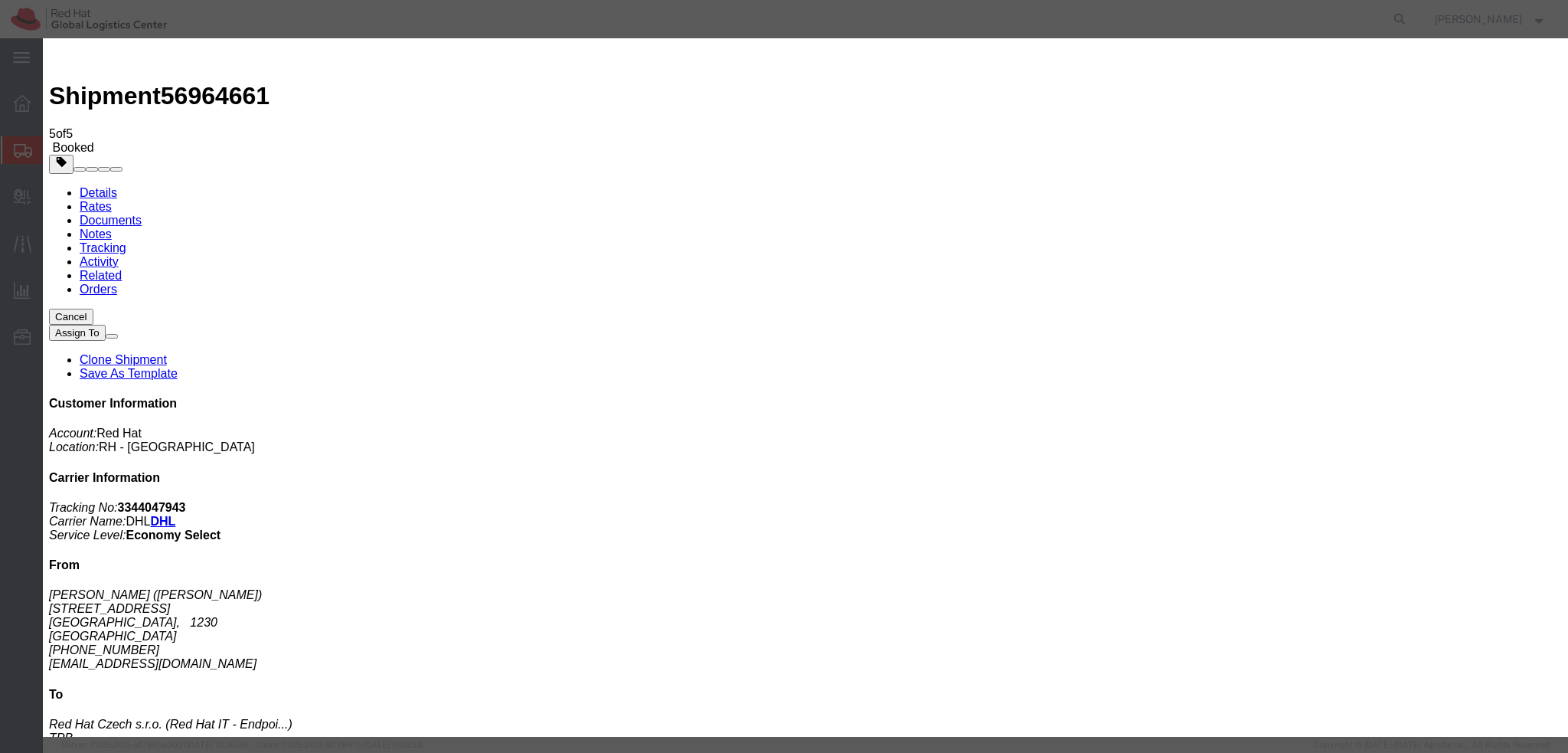
type textarea "Hi Francois, please find the label for your shipment to Brno attached to this e…"
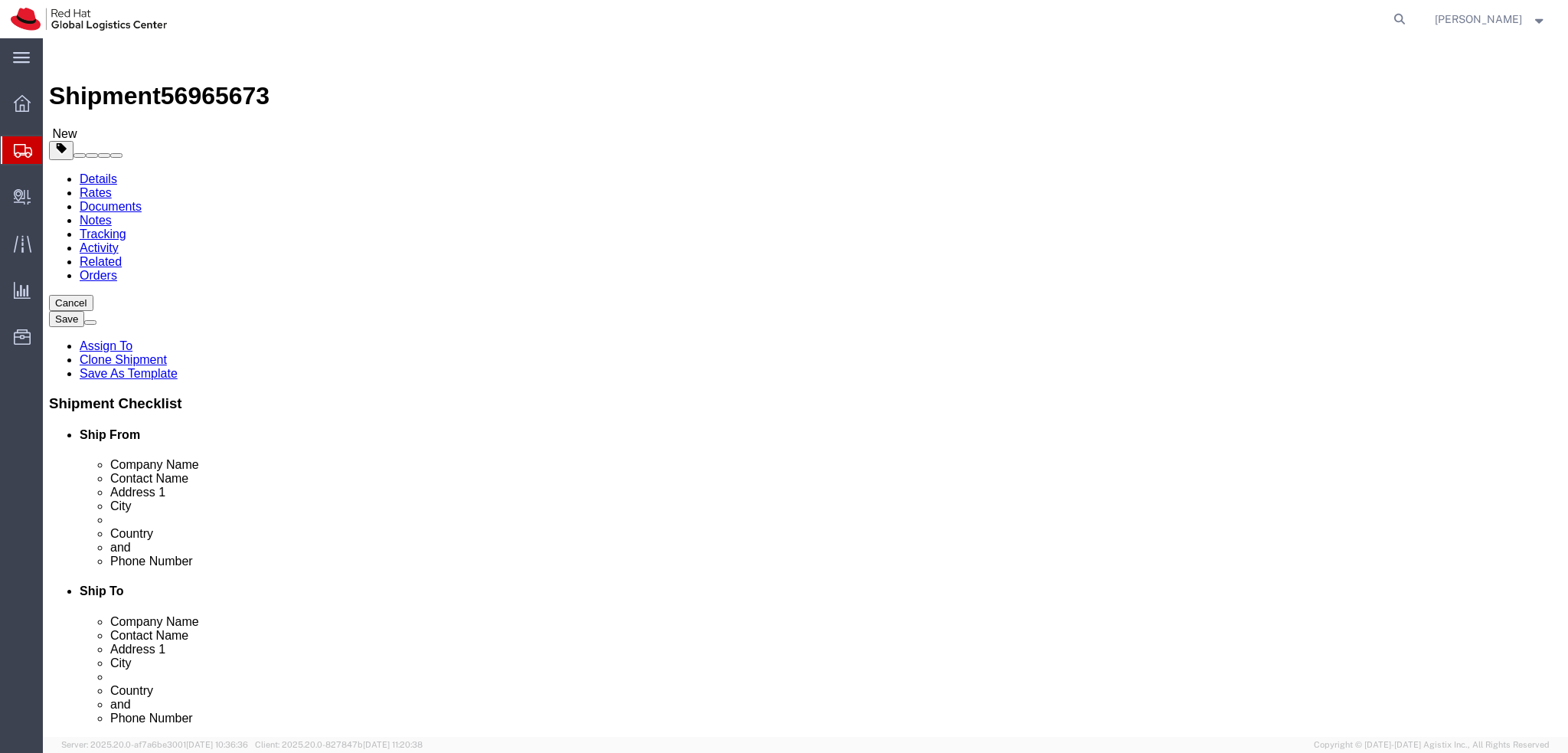
select select "37944"
select select
click div "Company Name HSBC Bank PLC"
click icon
click dd "1.00 EUR"
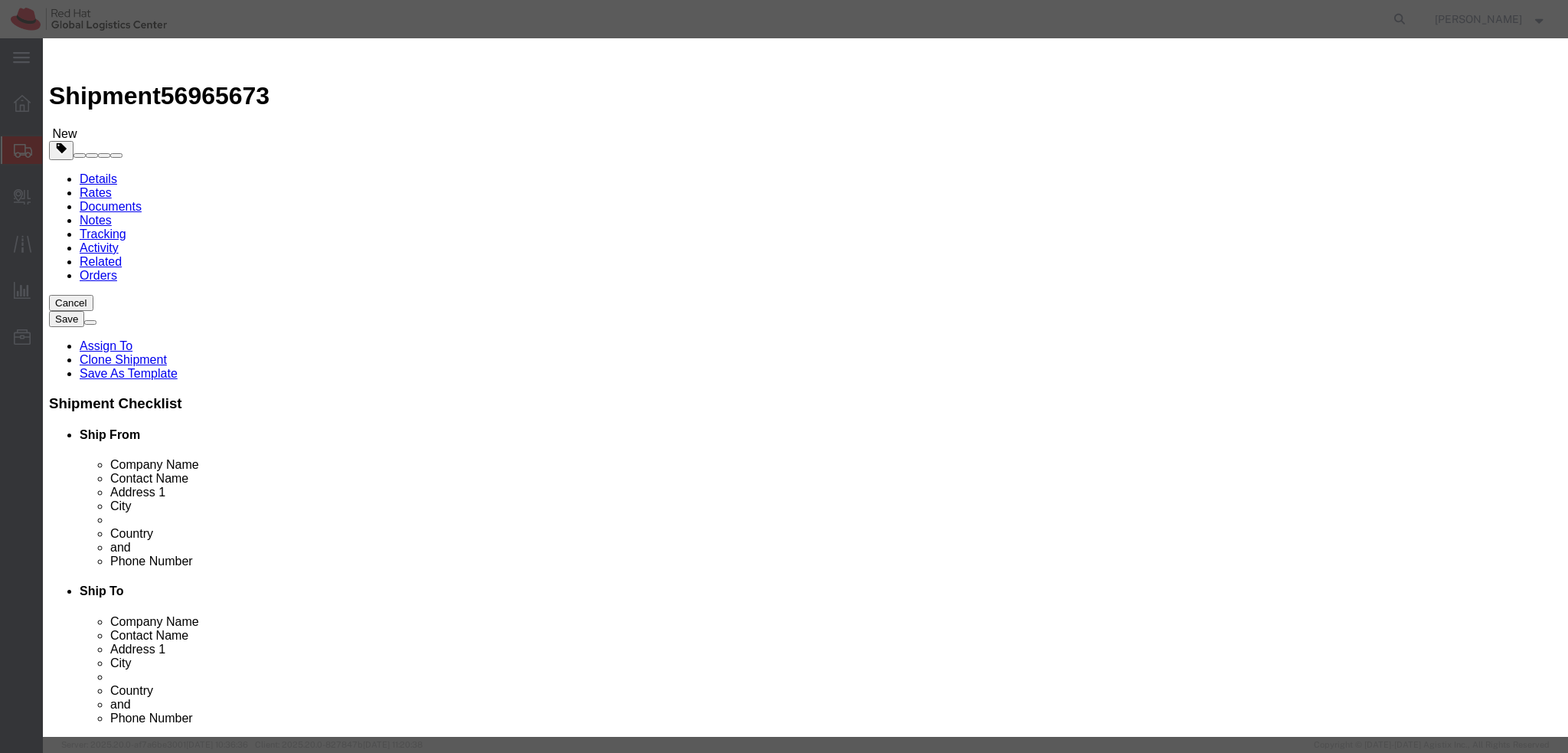
click button "Save & Close"
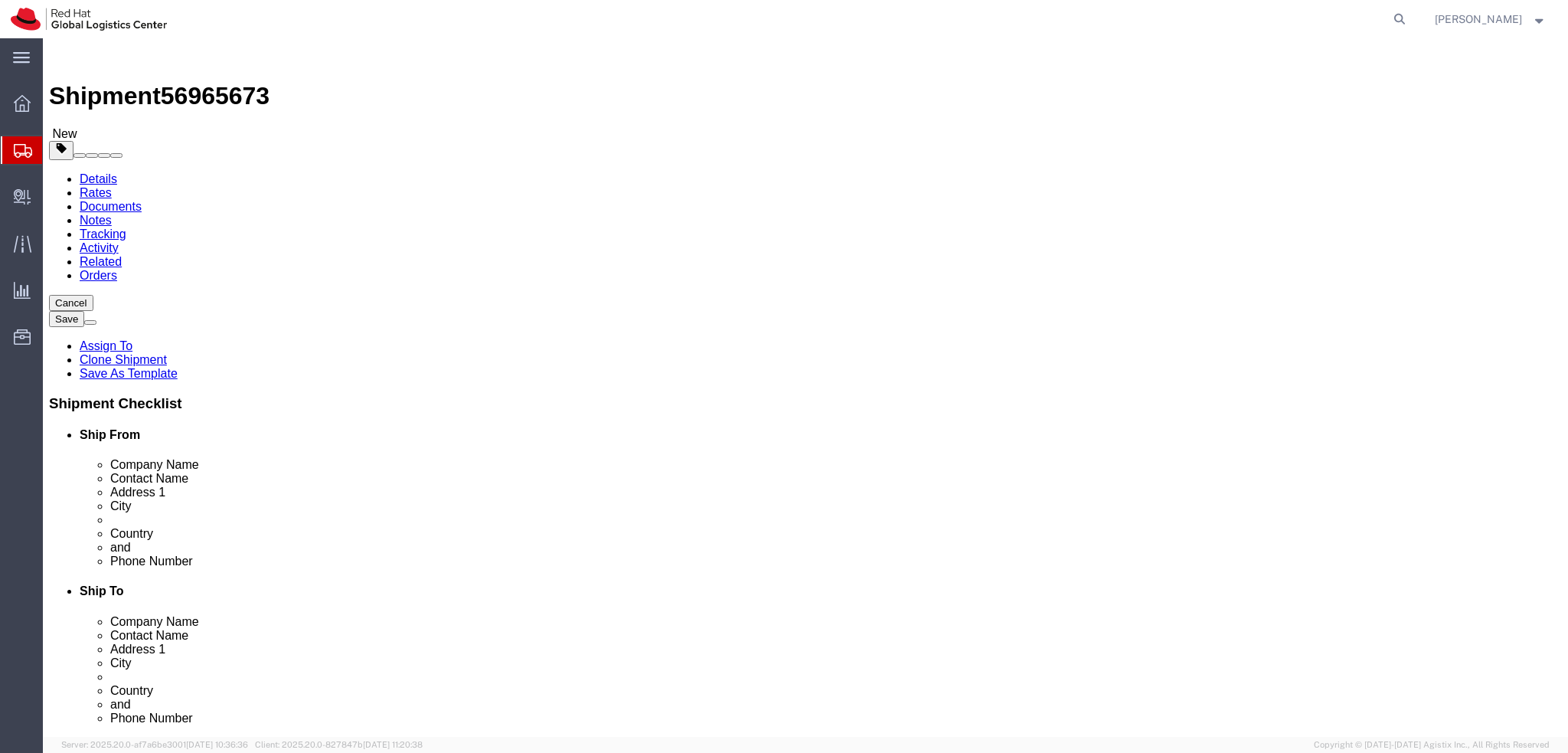
click icon
type input "850"
click icon
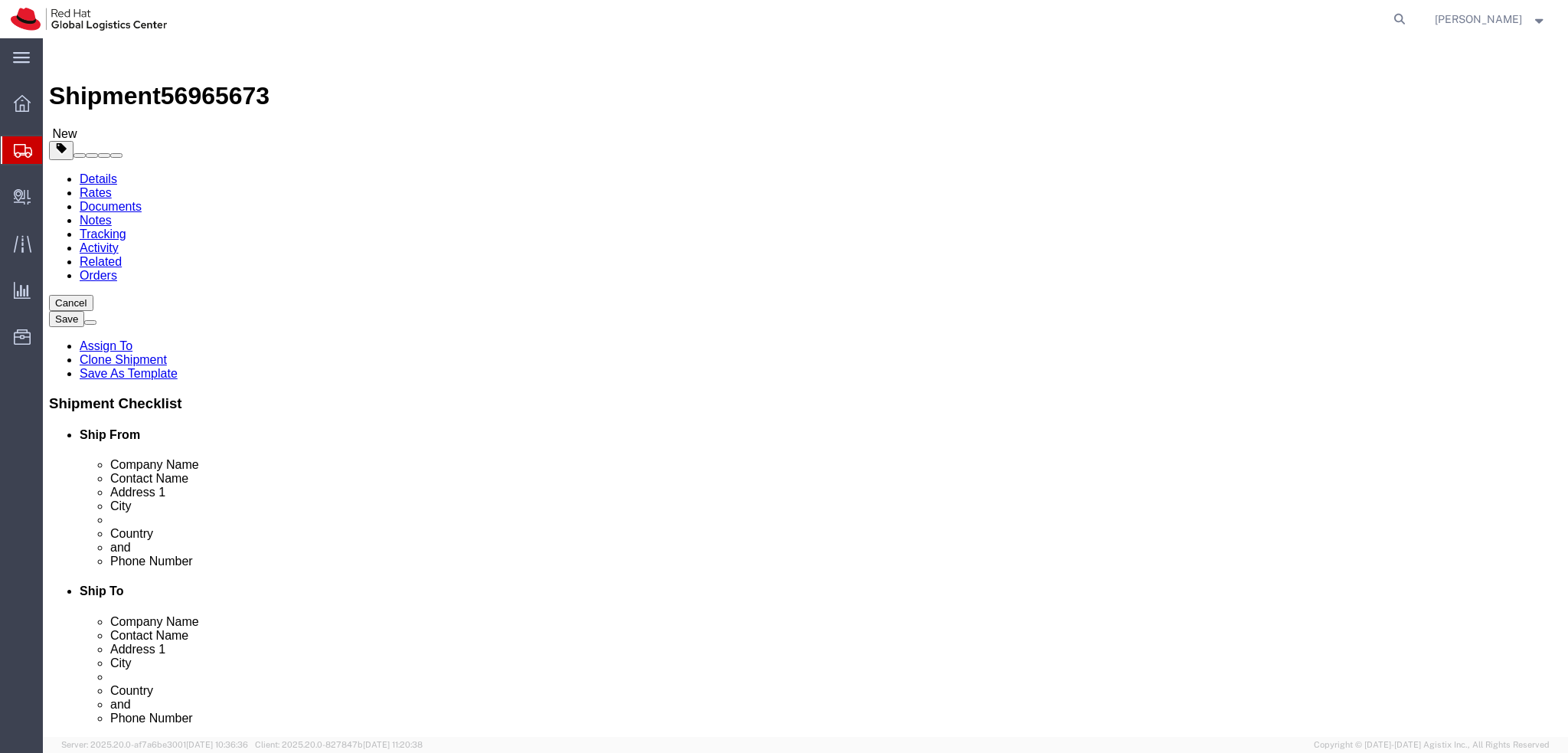
click icon
click link "Activity"
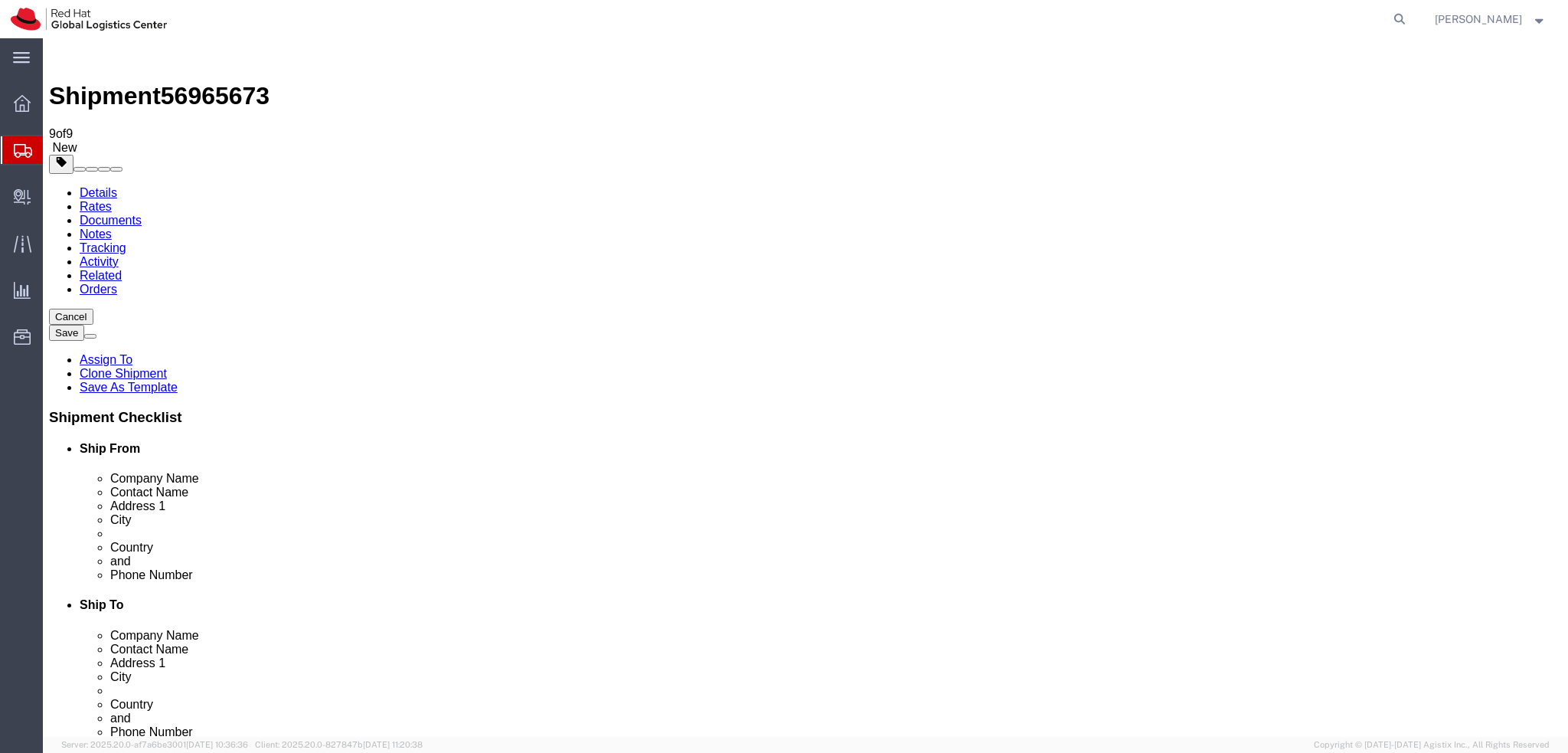
click at [122, 269] on link "Related" at bounding box center [100, 275] width 42 height 13
click at [119, 255] on link "Activity" at bounding box center [99, 261] width 39 height 13
drag, startPoint x: 554, startPoint y: 455, endPoint x: 629, endPoint y: 459, distance: 75.1
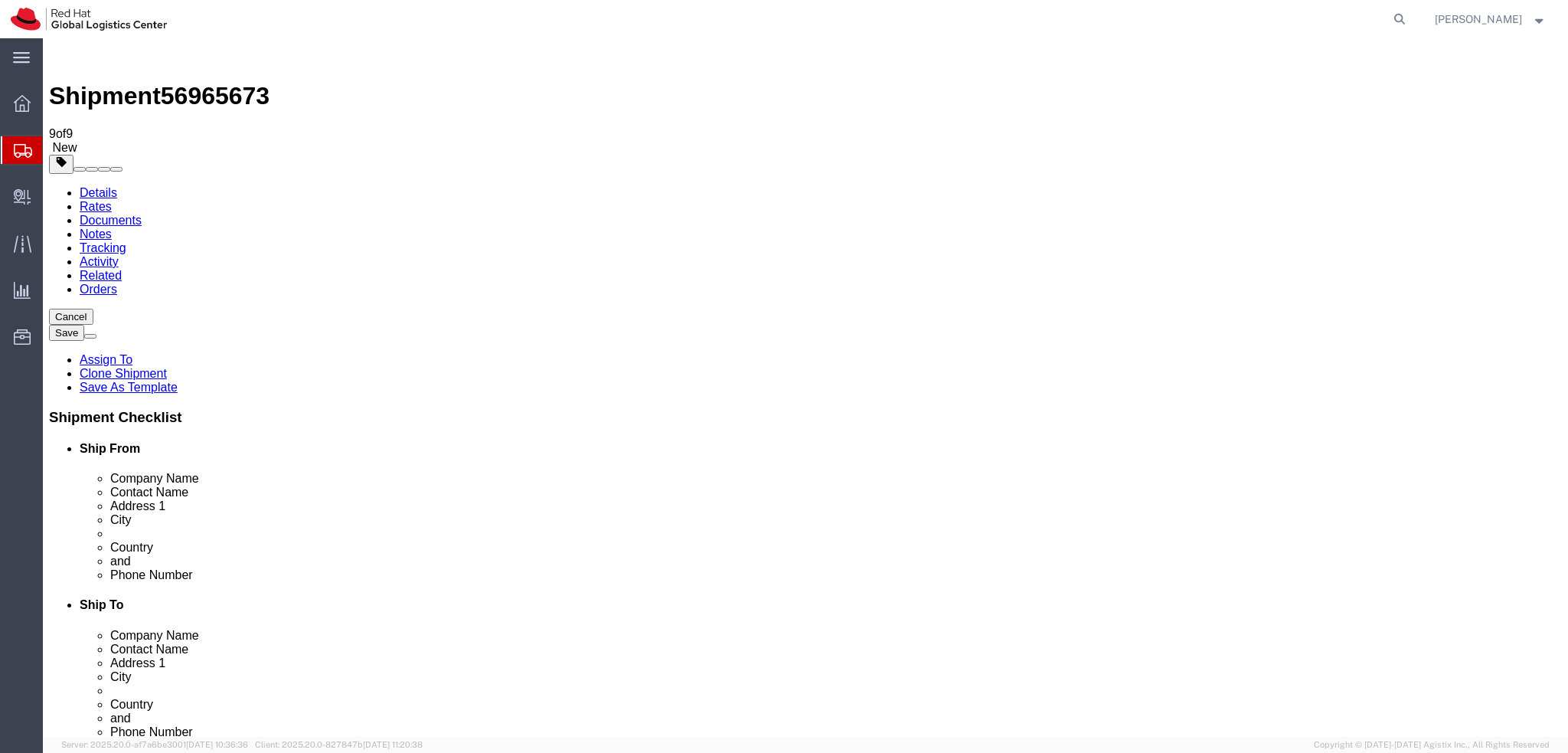
drag, startPoint x: 549, startPoint y: 456, endPoint x: 612, endPoint y: 459, distance: 63.1
copy td "Amy Brooks"
click at [104, 186] on link "Details" at bounding box center [99, 193] width 37 height 13
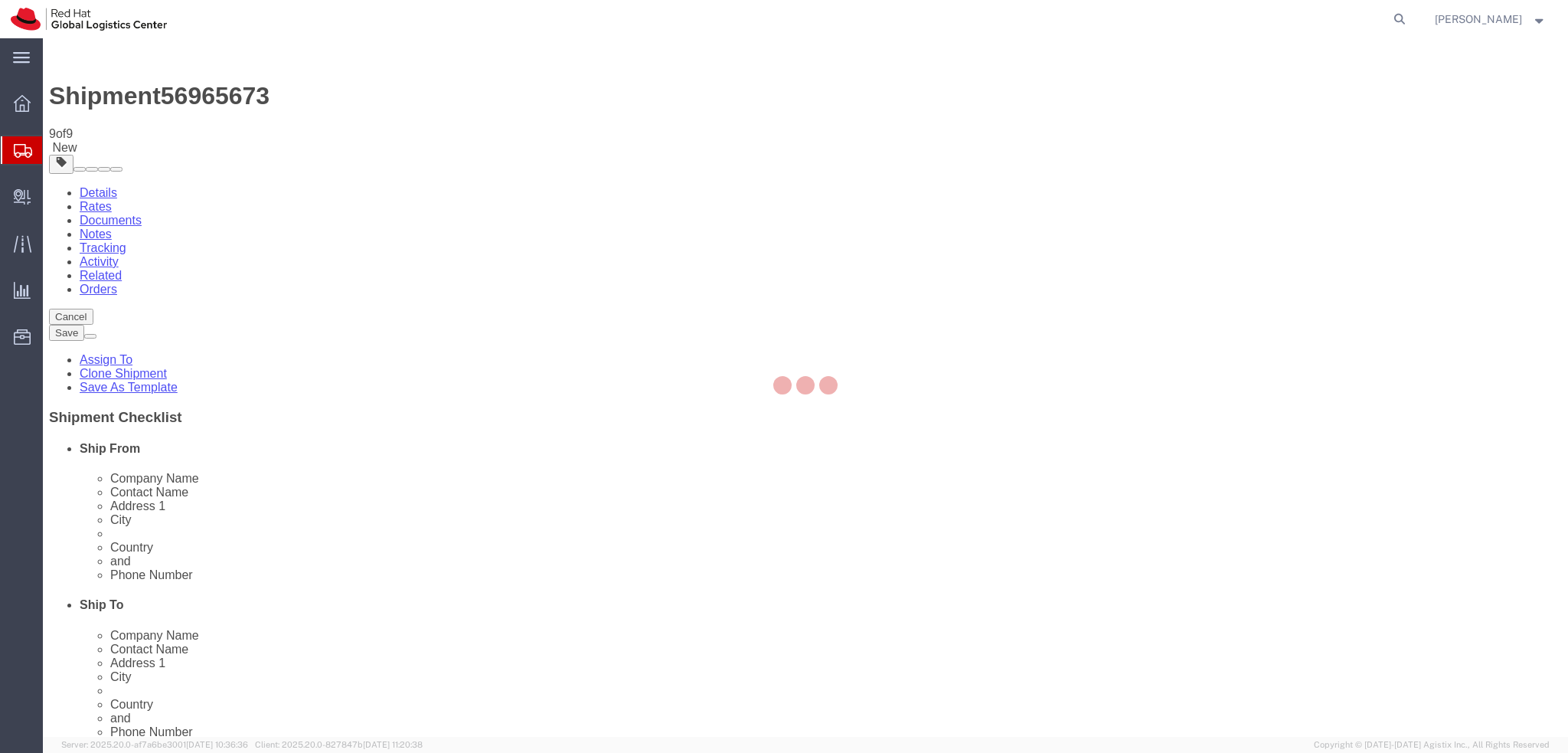
select select "37944"
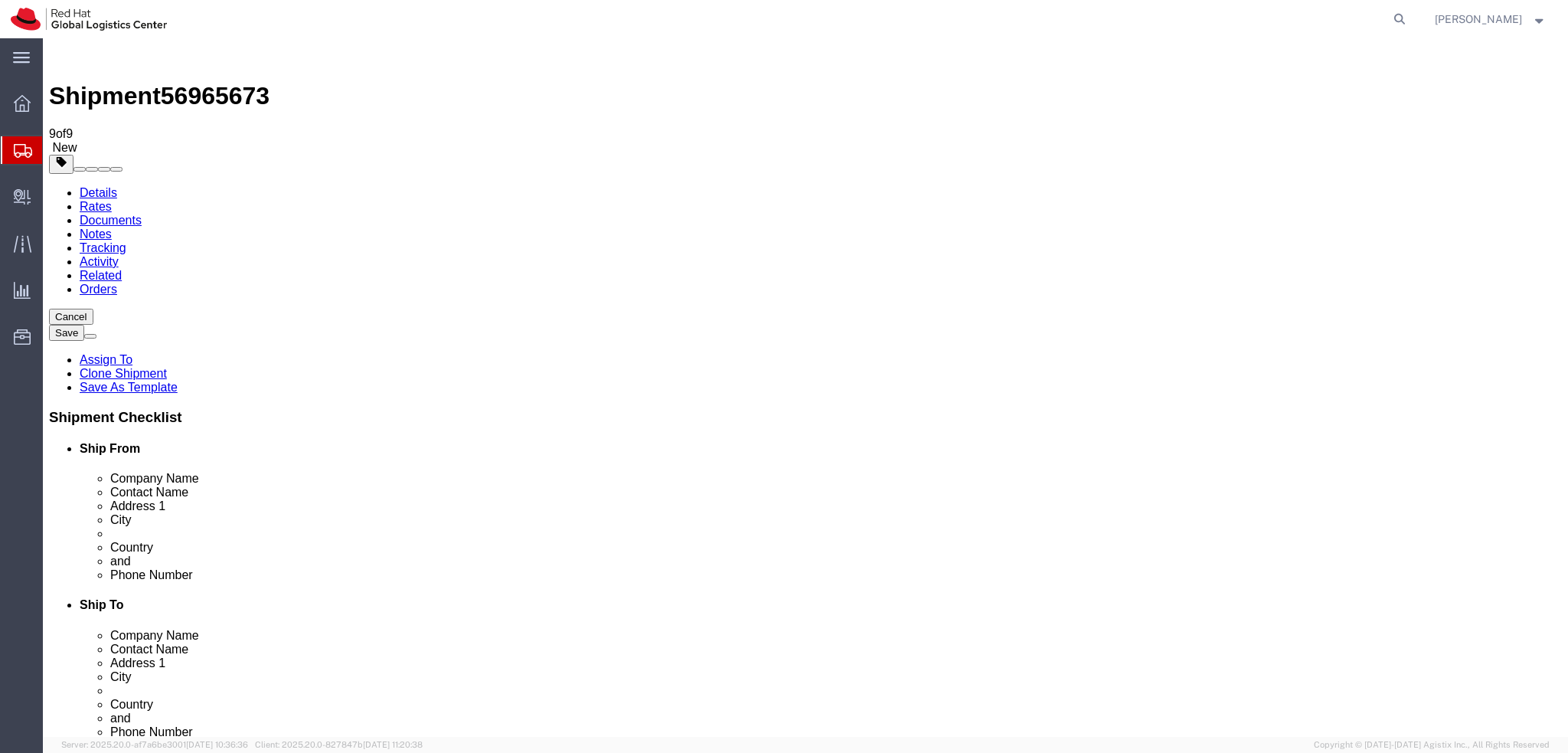
click link "Special Services"
type input "757"
click div "Debit Supplier Select Yes No"
click icon
click input "Rob O'Shea"
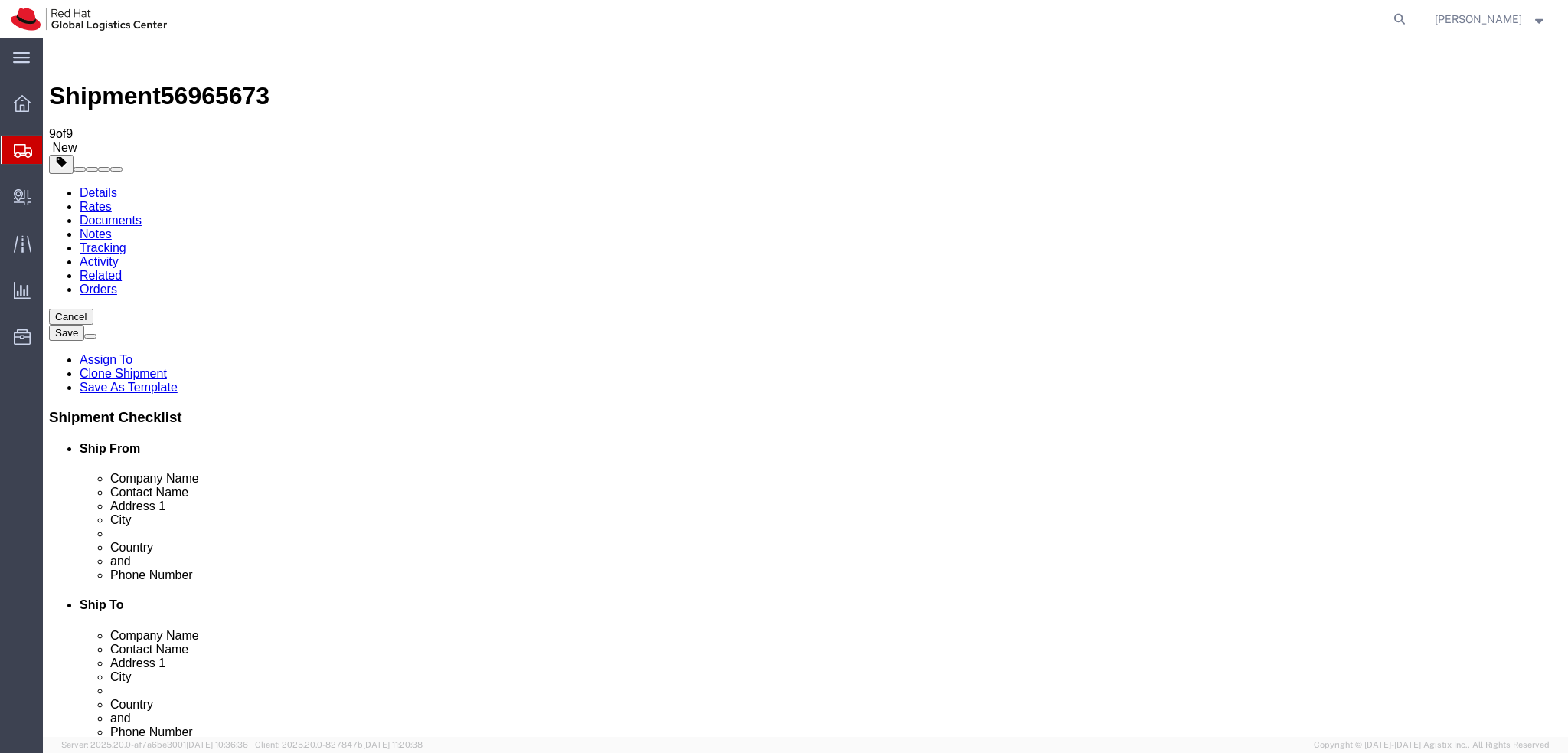
drag, startPoint x: 309, startPoint y: 319, endPoint x: 149, endPoint y: 317, distance: 160.0
click div "Contact Name Rob O'Shea"
click icon
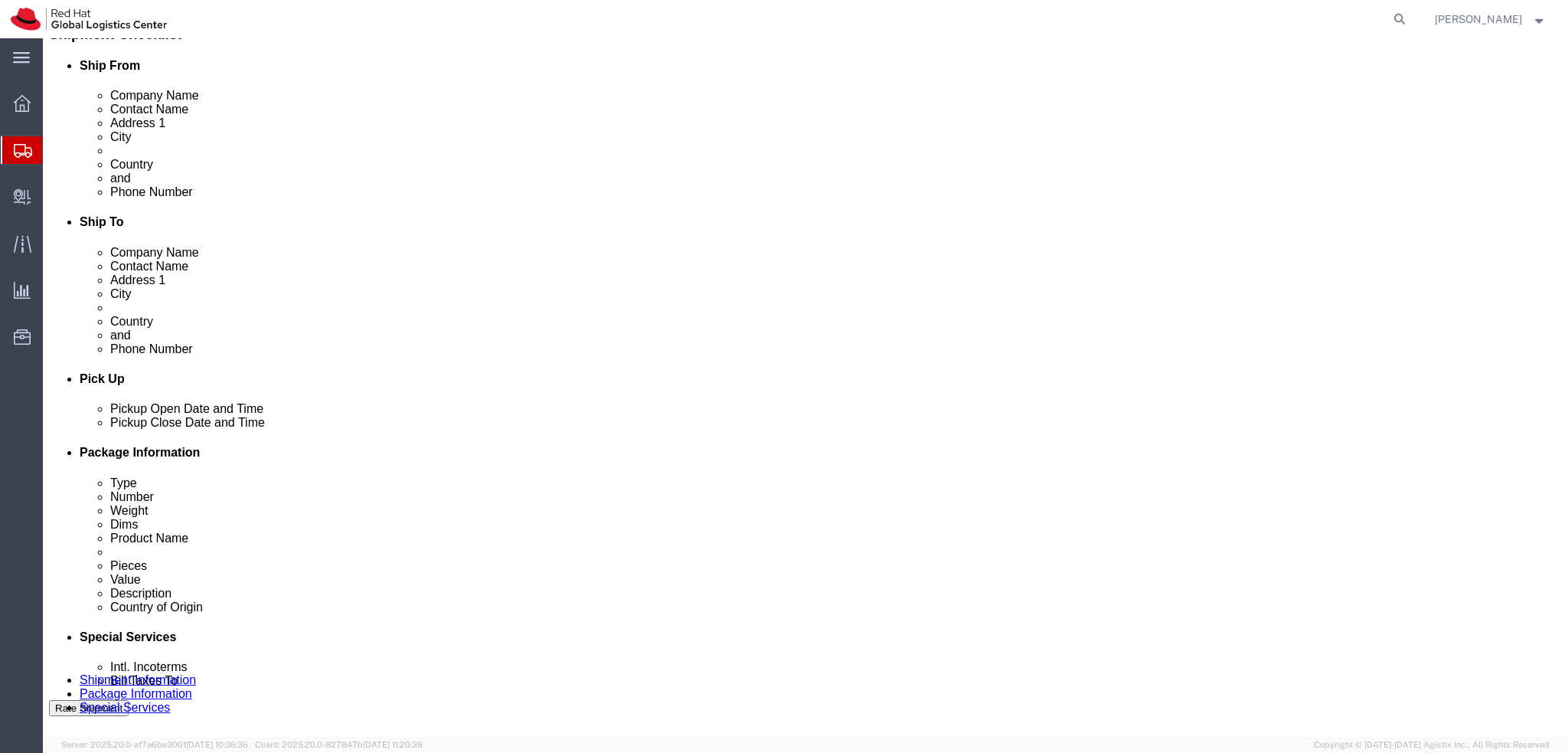
scroll to position [153, 0]
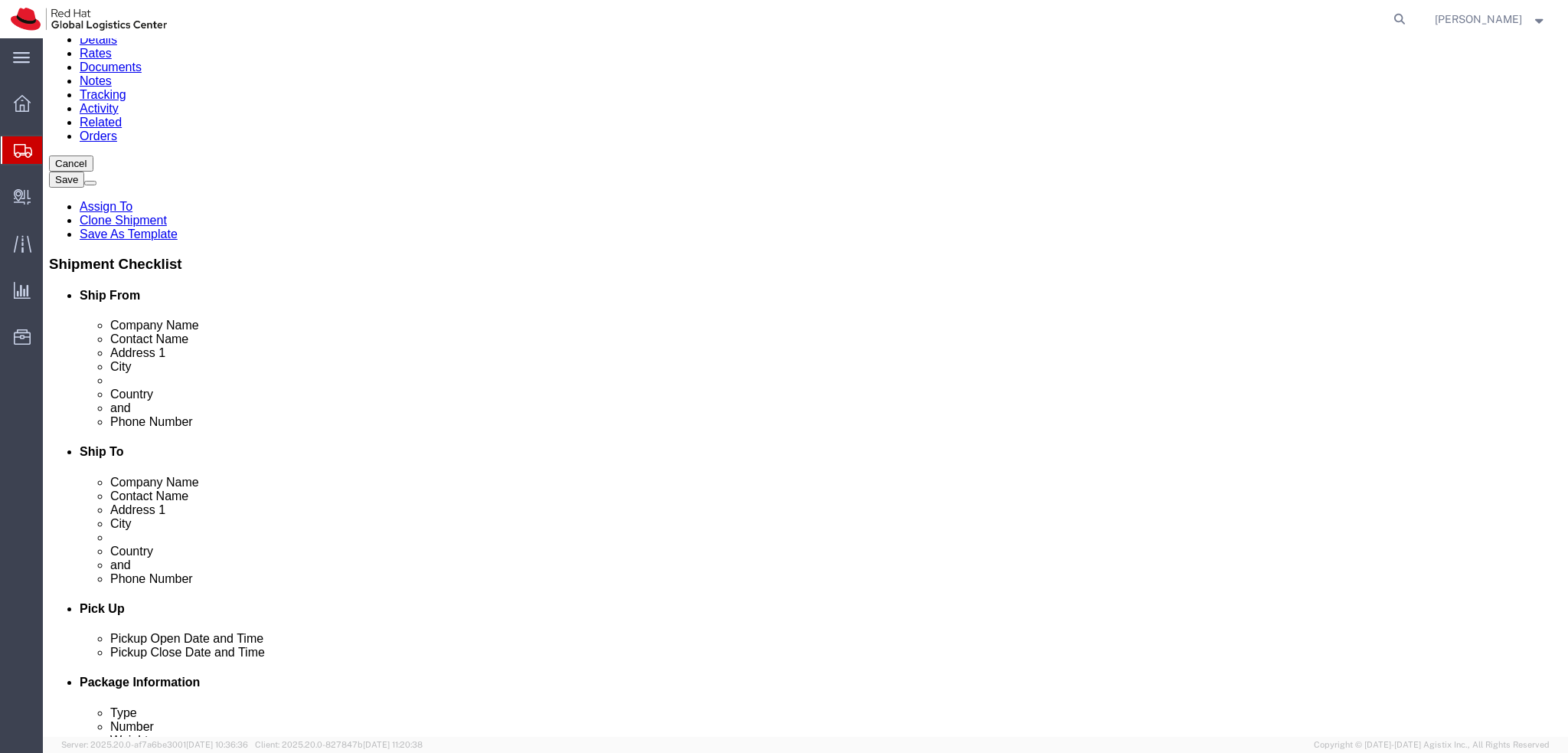
type input "762"
click label "Intl. Incoterms"
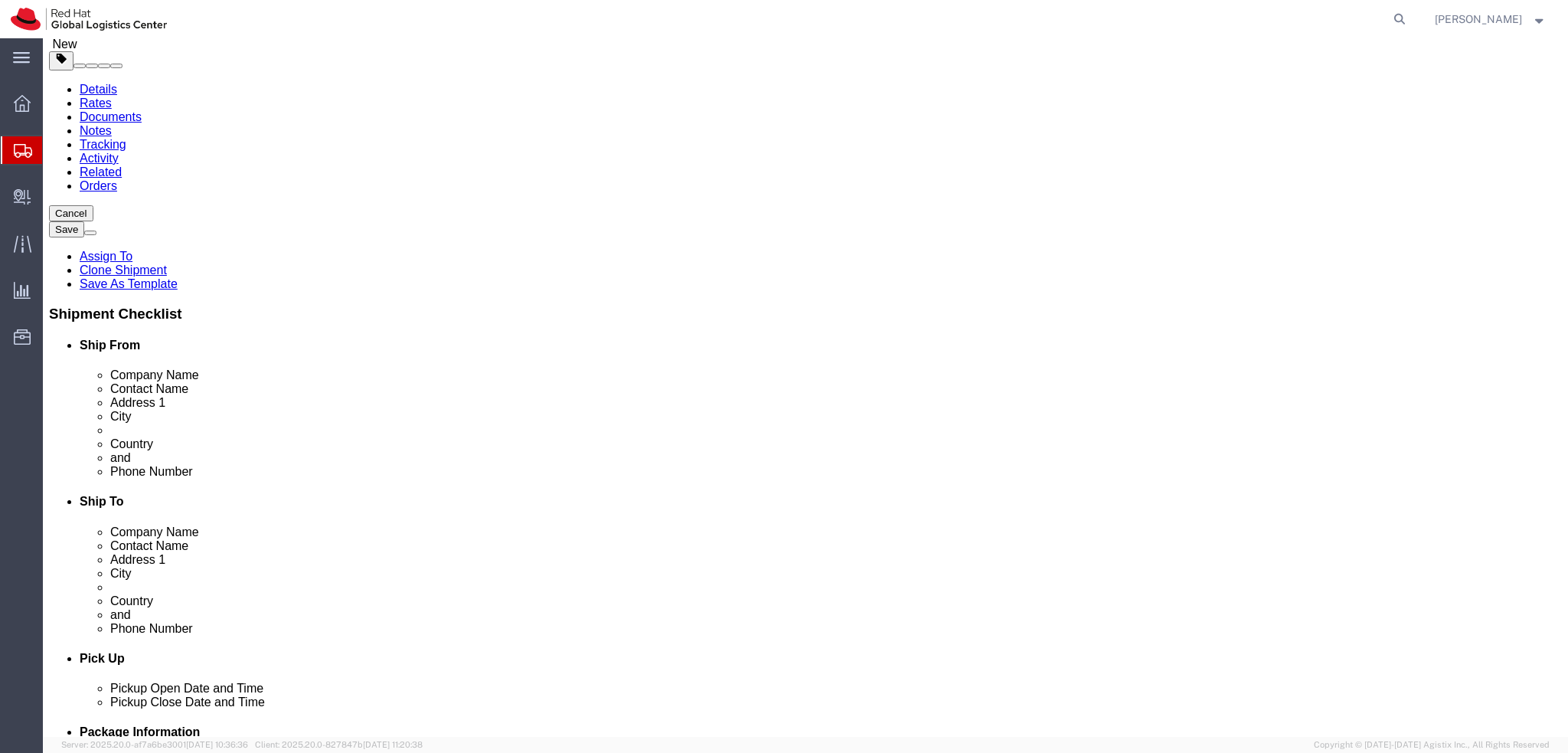
scroll to position [0, 0]
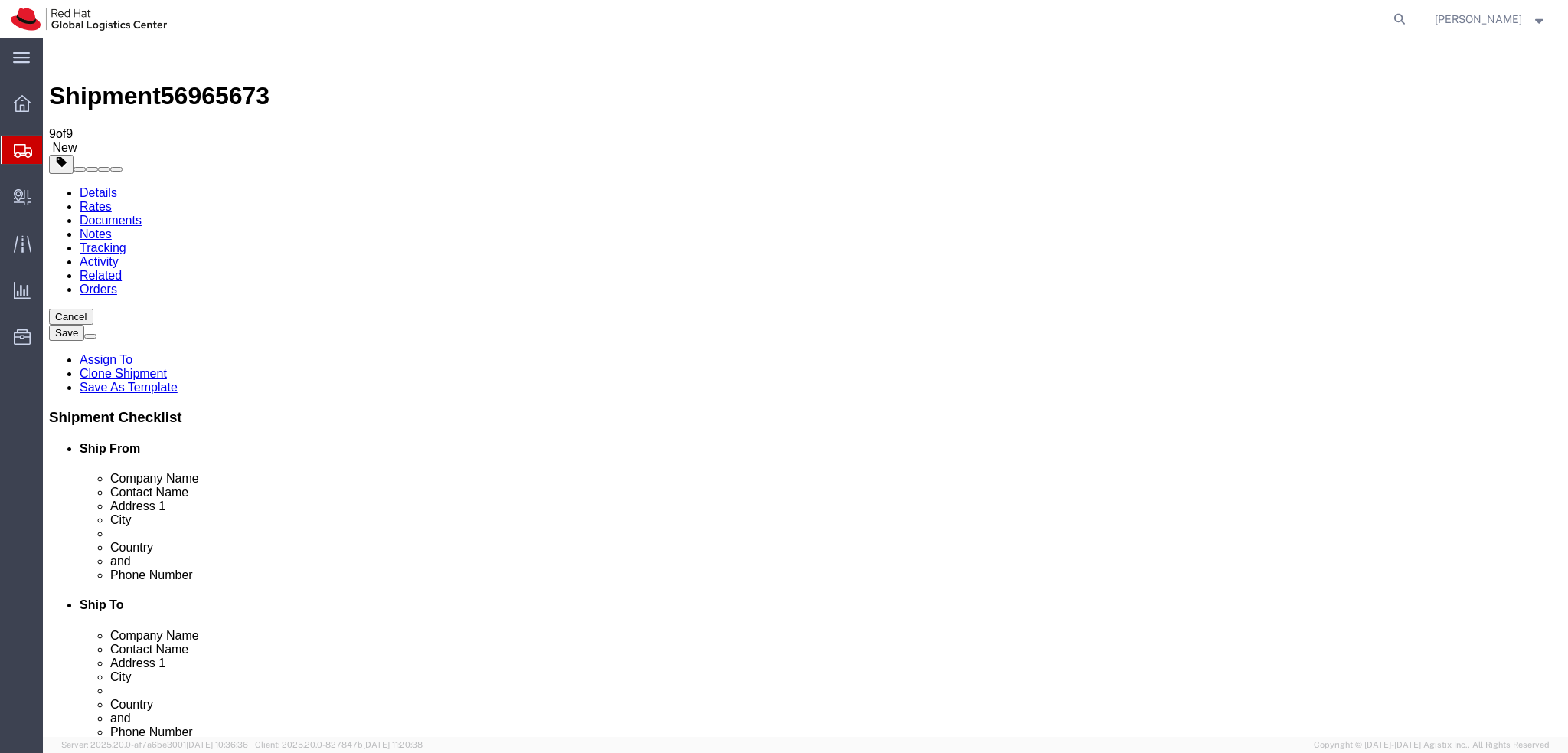
click link "Shipment Information"
click icon
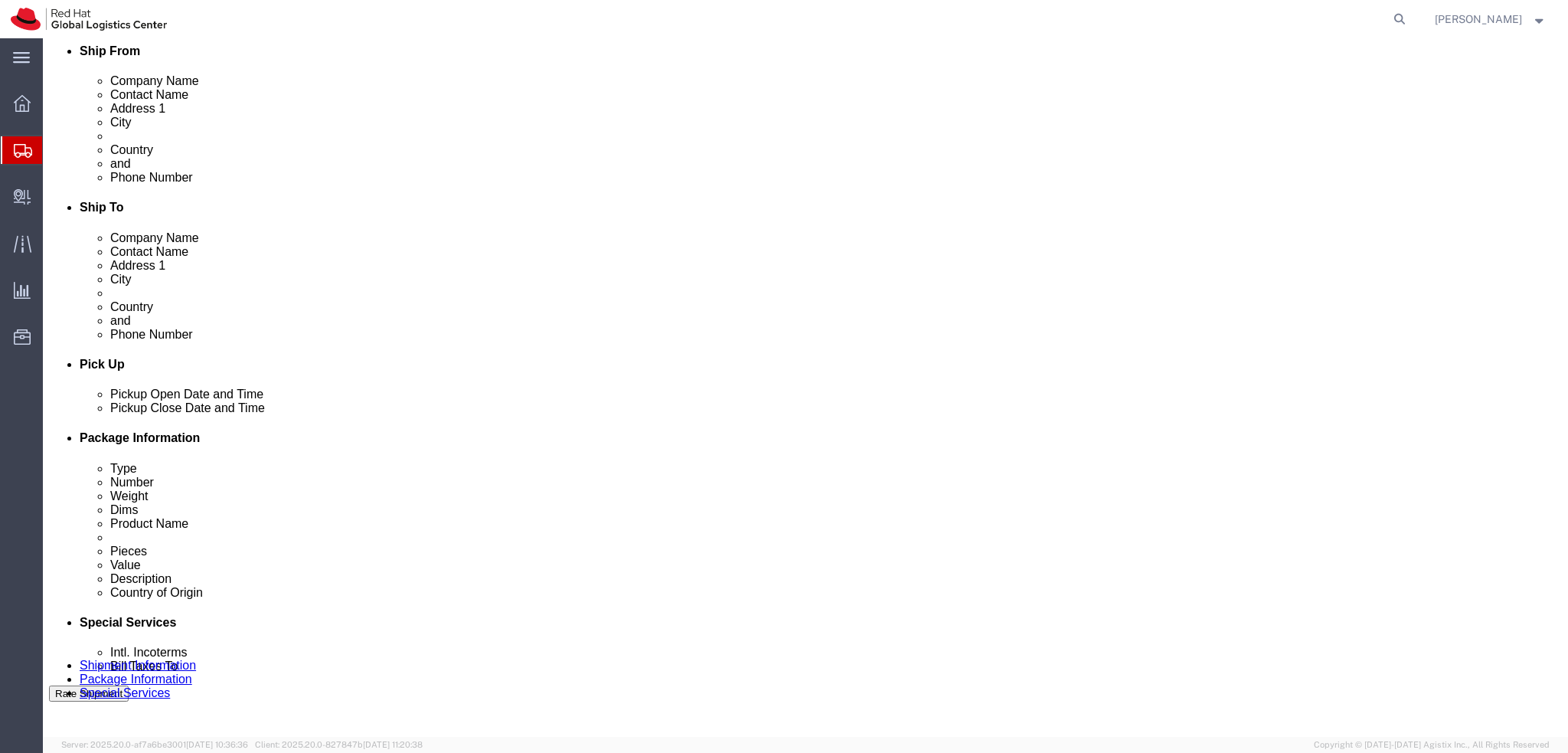
scroll to position [459, 0]
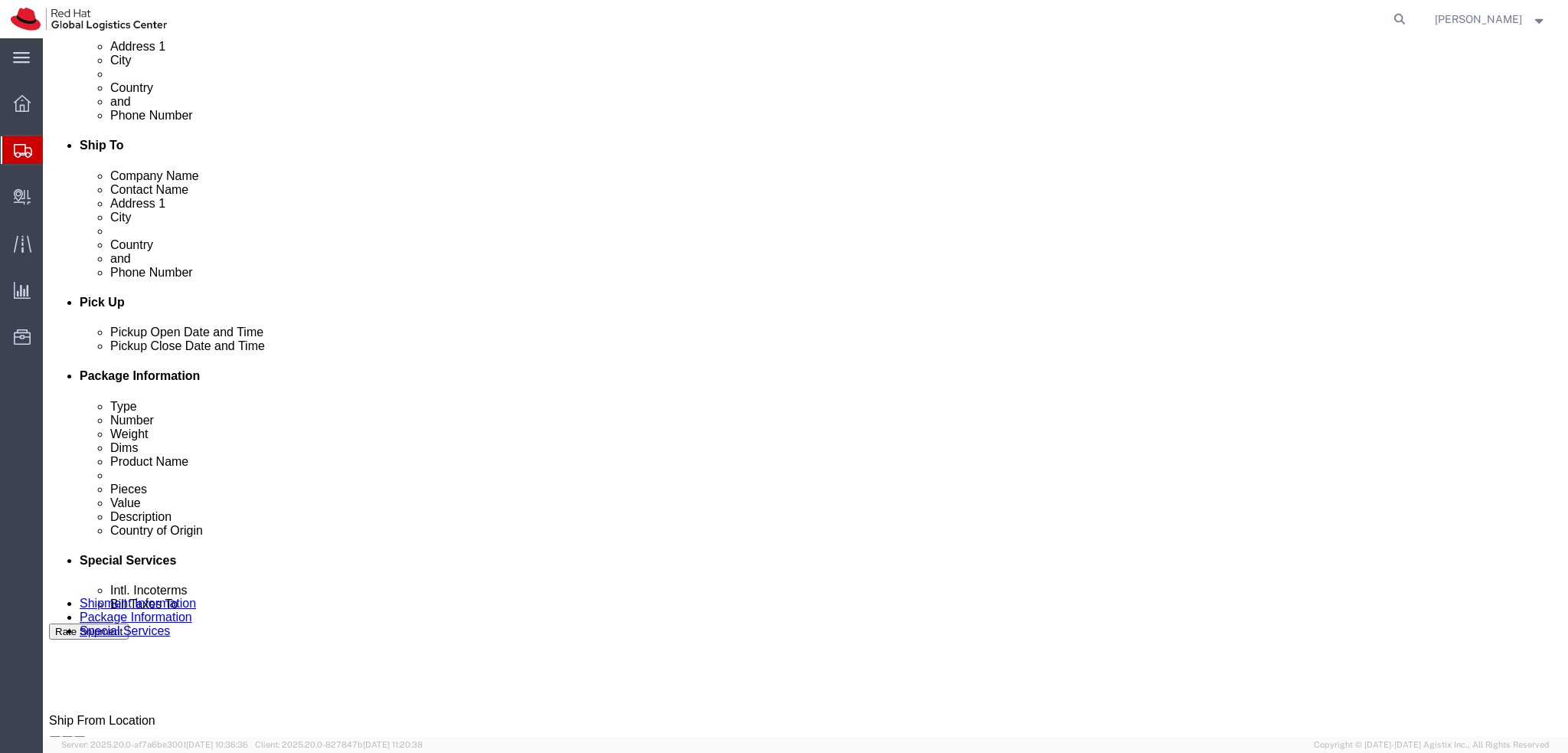
click button "Rate Shipment"
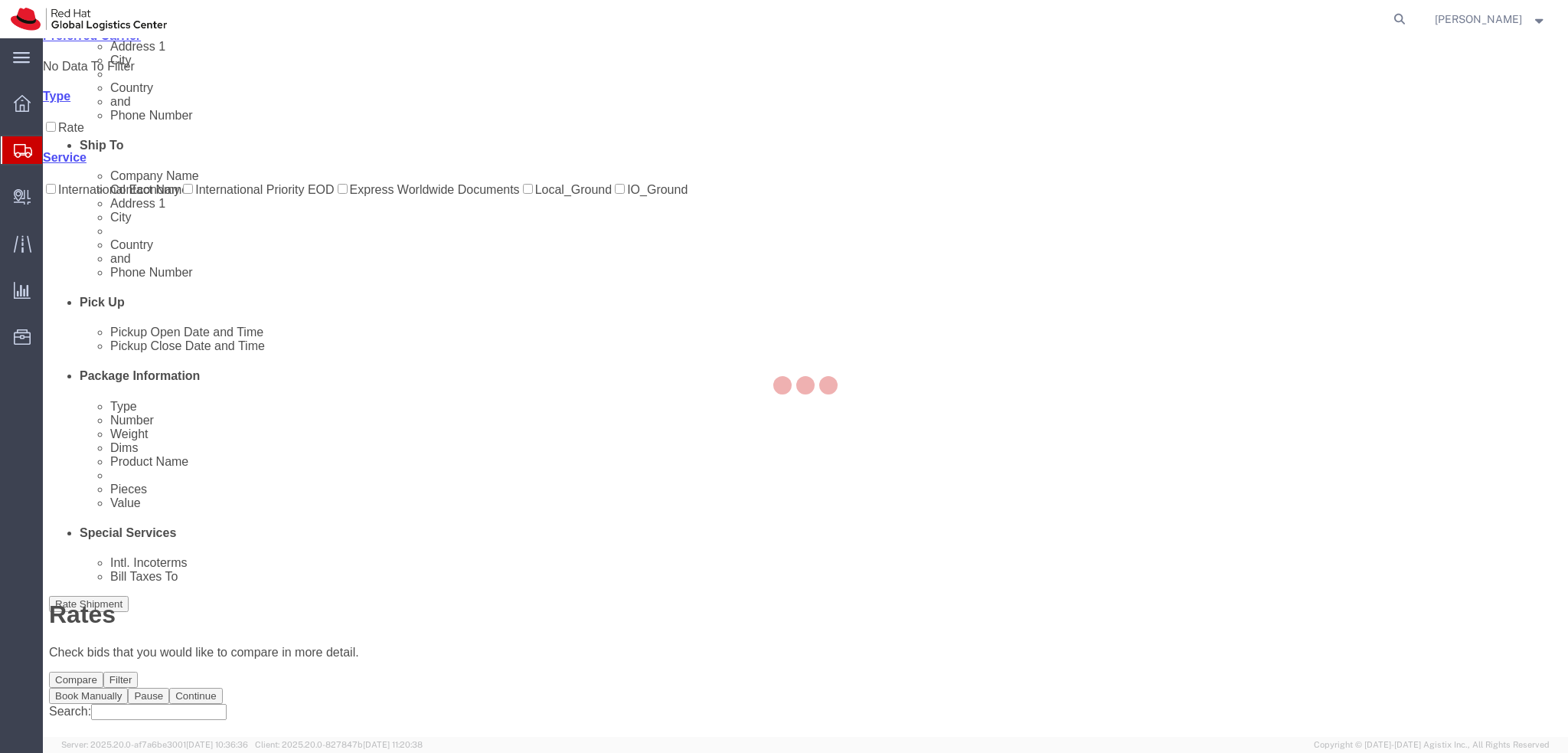
scroll to position [0, 0]
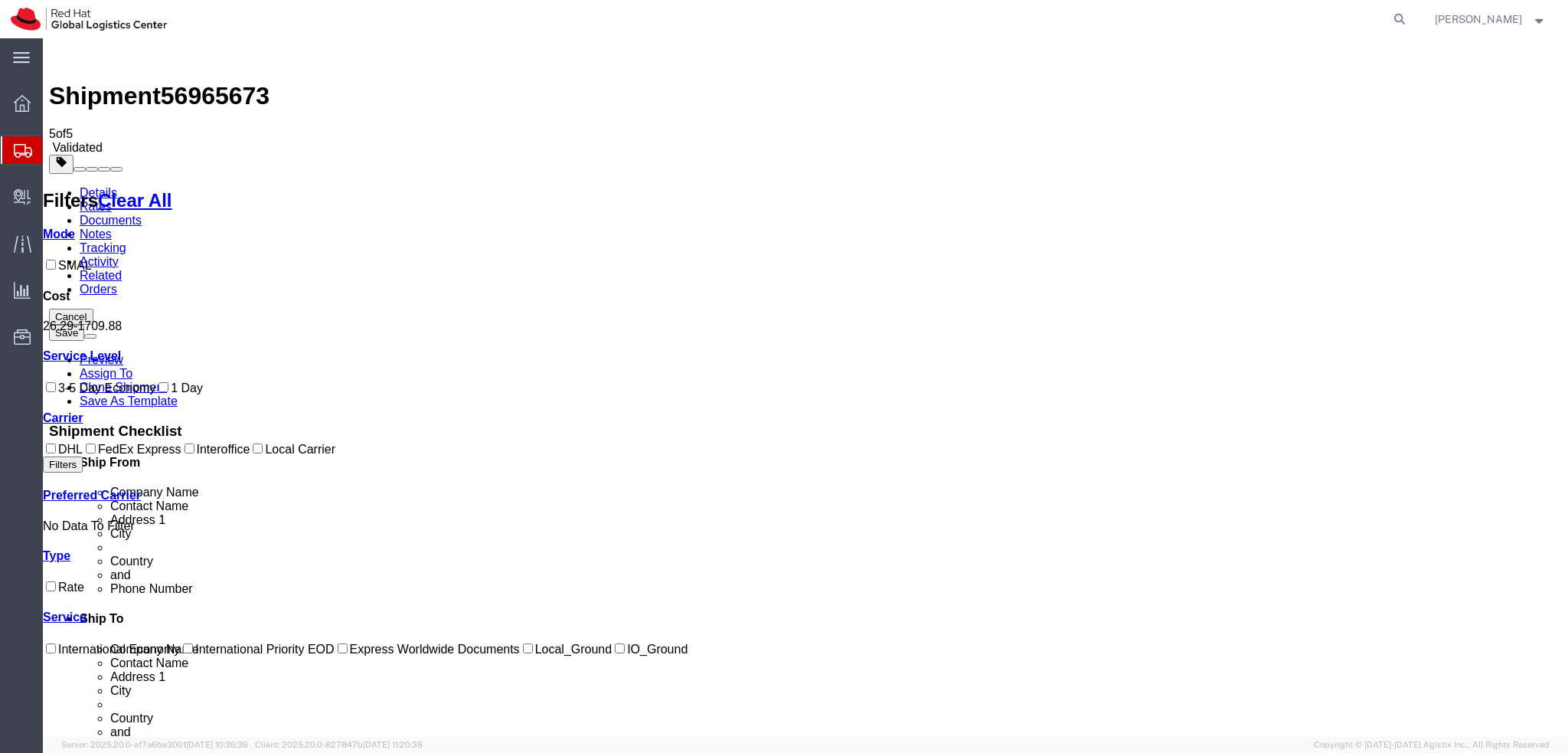
click at [94, 186] on link "Details" at bounding box center [99, 193] width 37 height 13
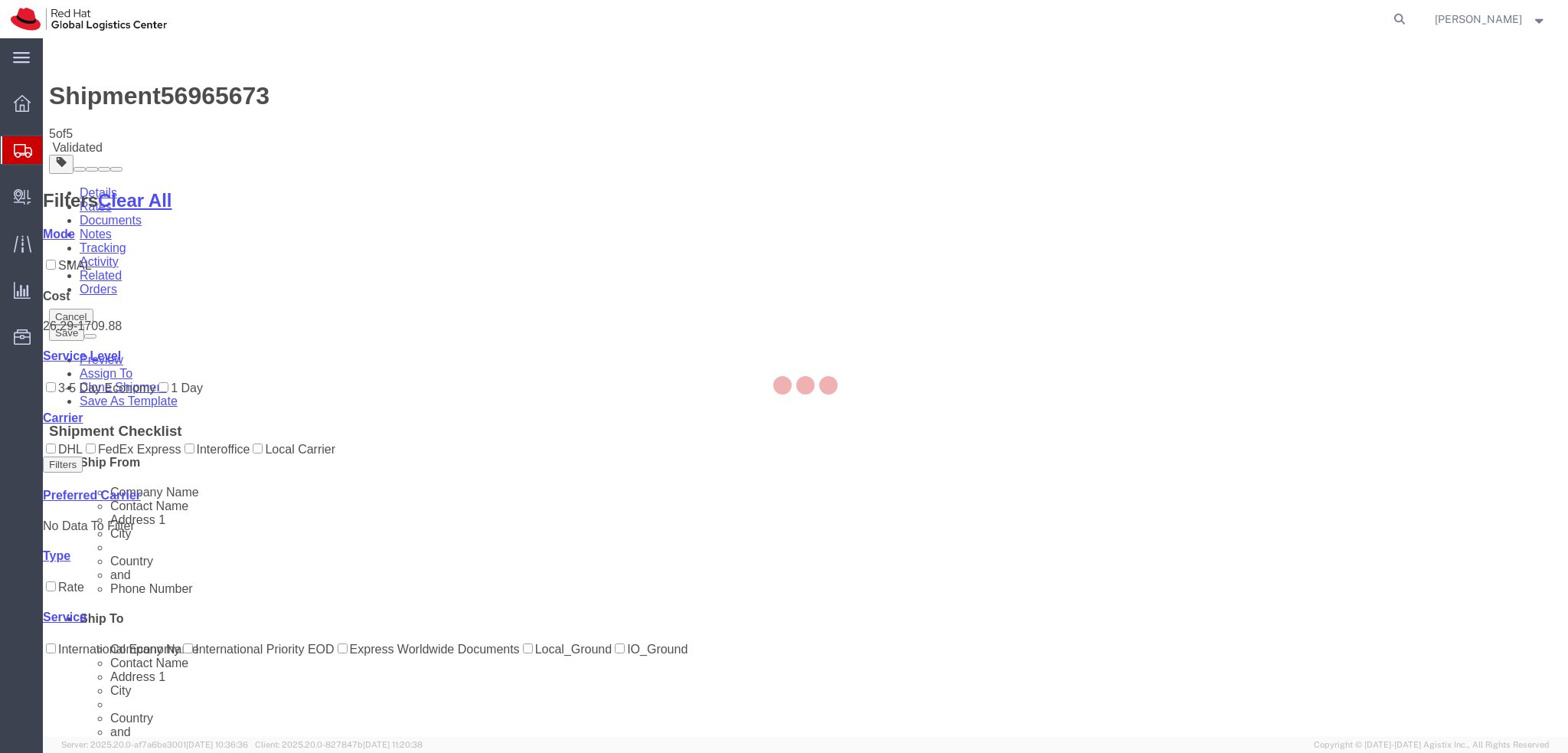
select select "37944"
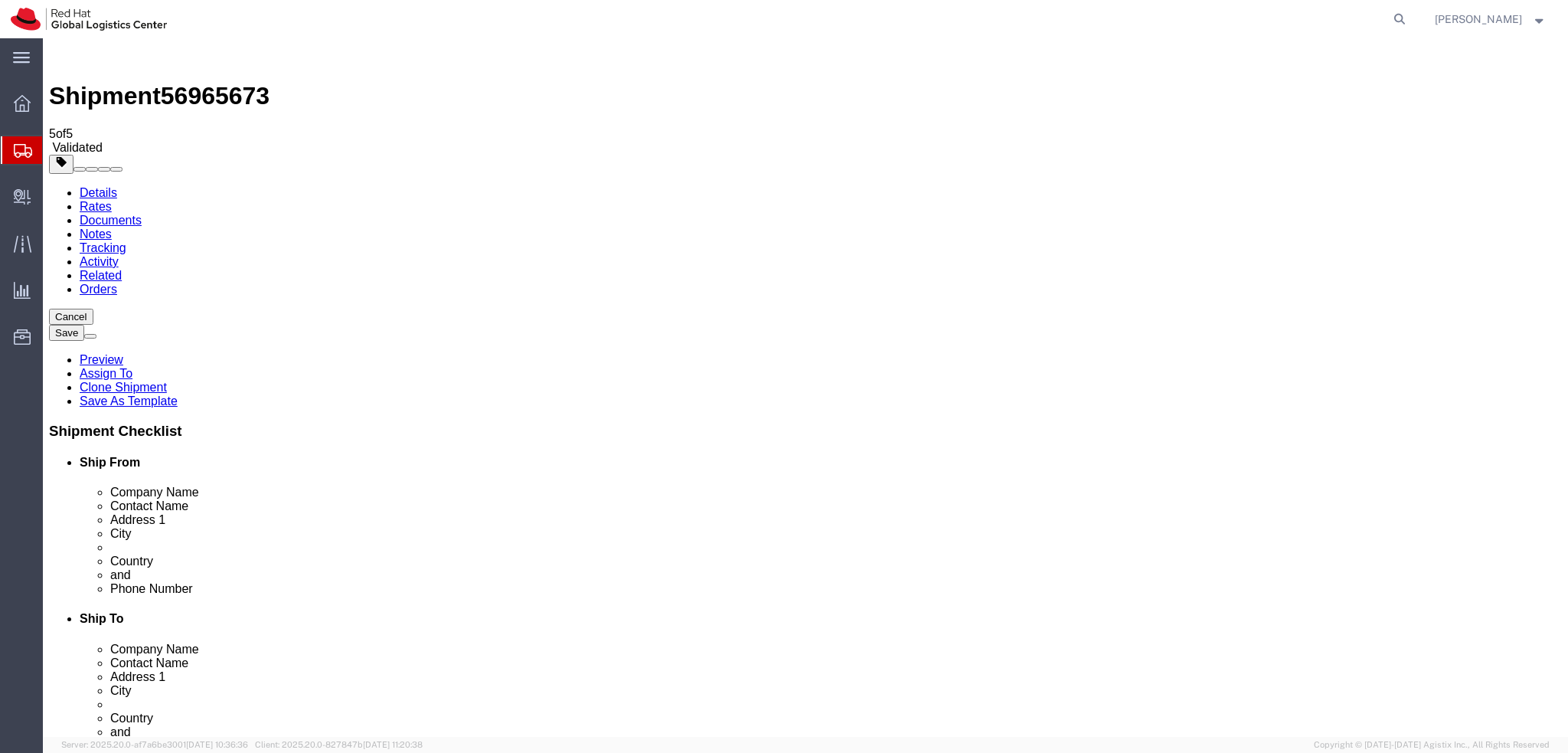
click input "client.management.israel@hsbc.com"
type input "client.management.israel@hsbc.com, emealogistics@redhat.com"
click icon
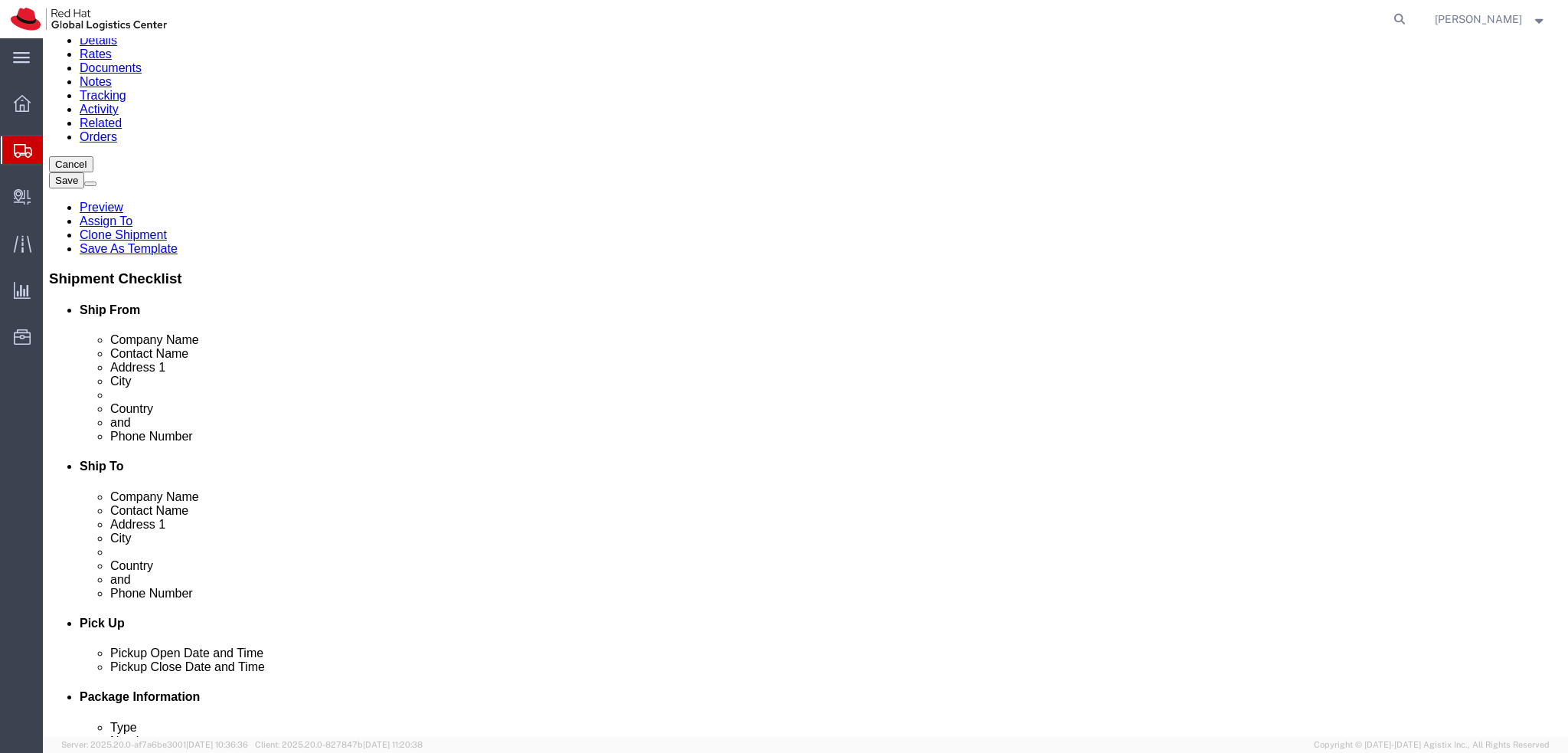
scroll to position [153, 0]
click button "Rate Shipment"
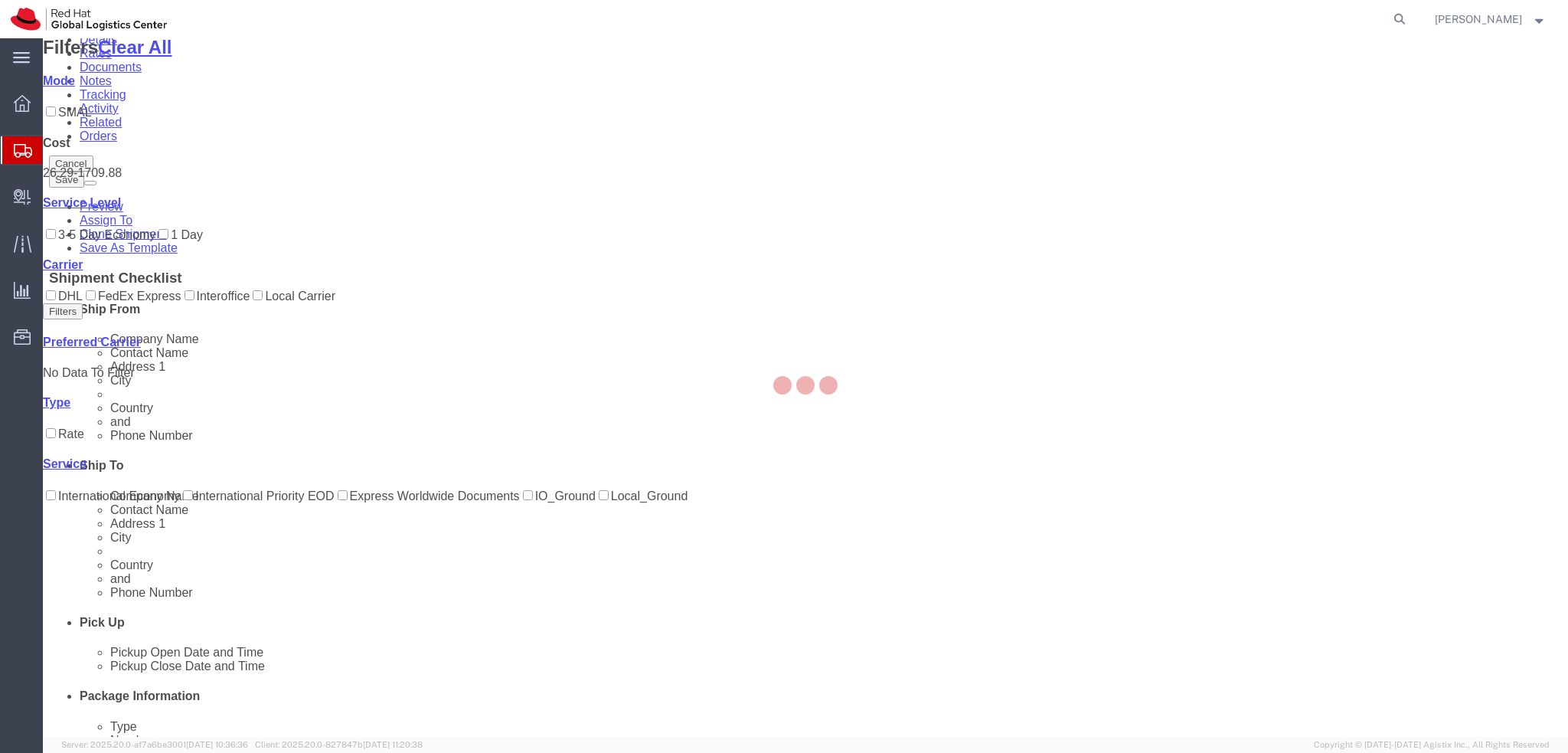
scroll to position [0, 0]
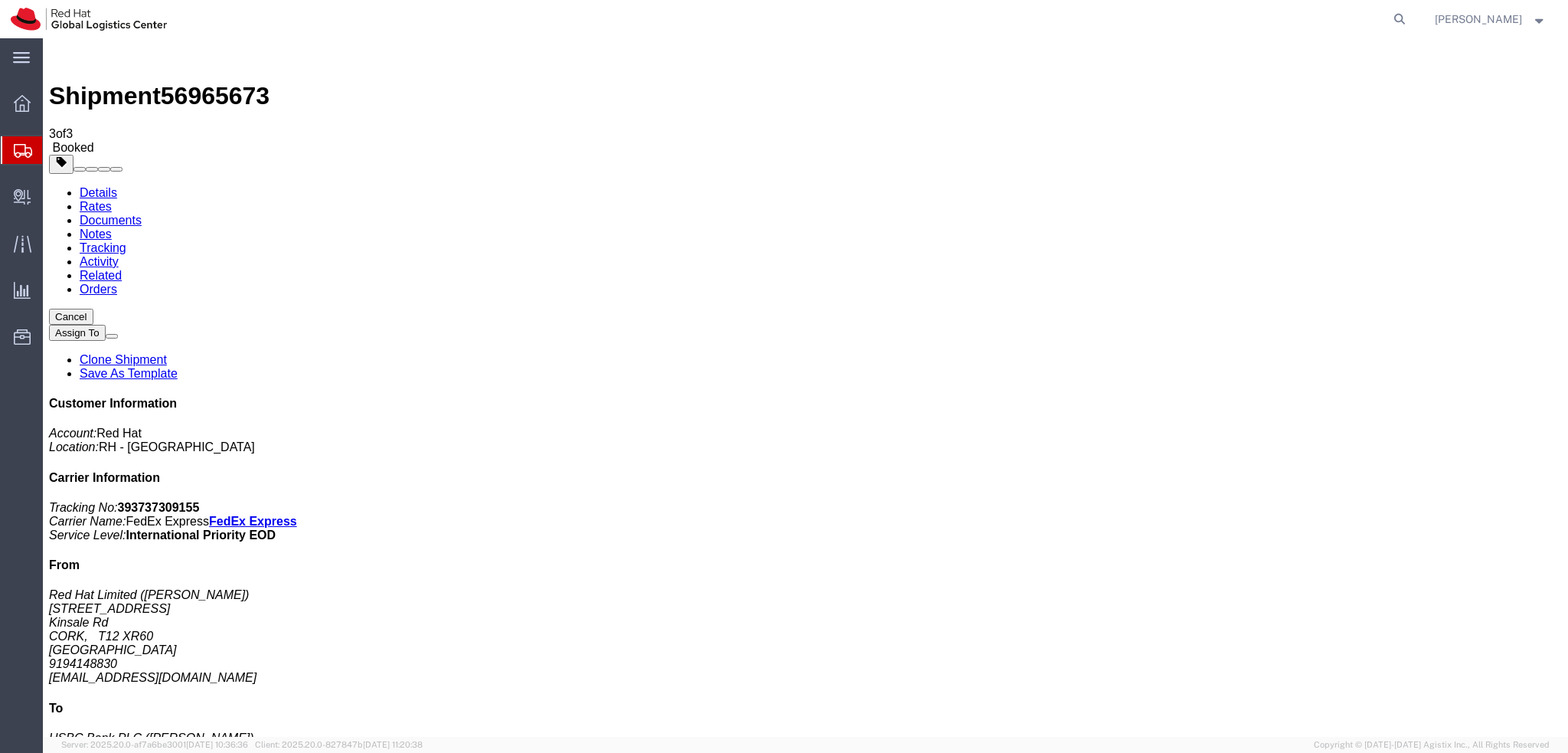
click at [88, 186] on link "Details" at bounding box center [99, 193] width 37 height 13
click address "Red Hat Limited (Rob O'Shea) 6700 Cork Airport Business Park Kinsale Rd CORK, T…"
copy div "roshea@redhat.com"
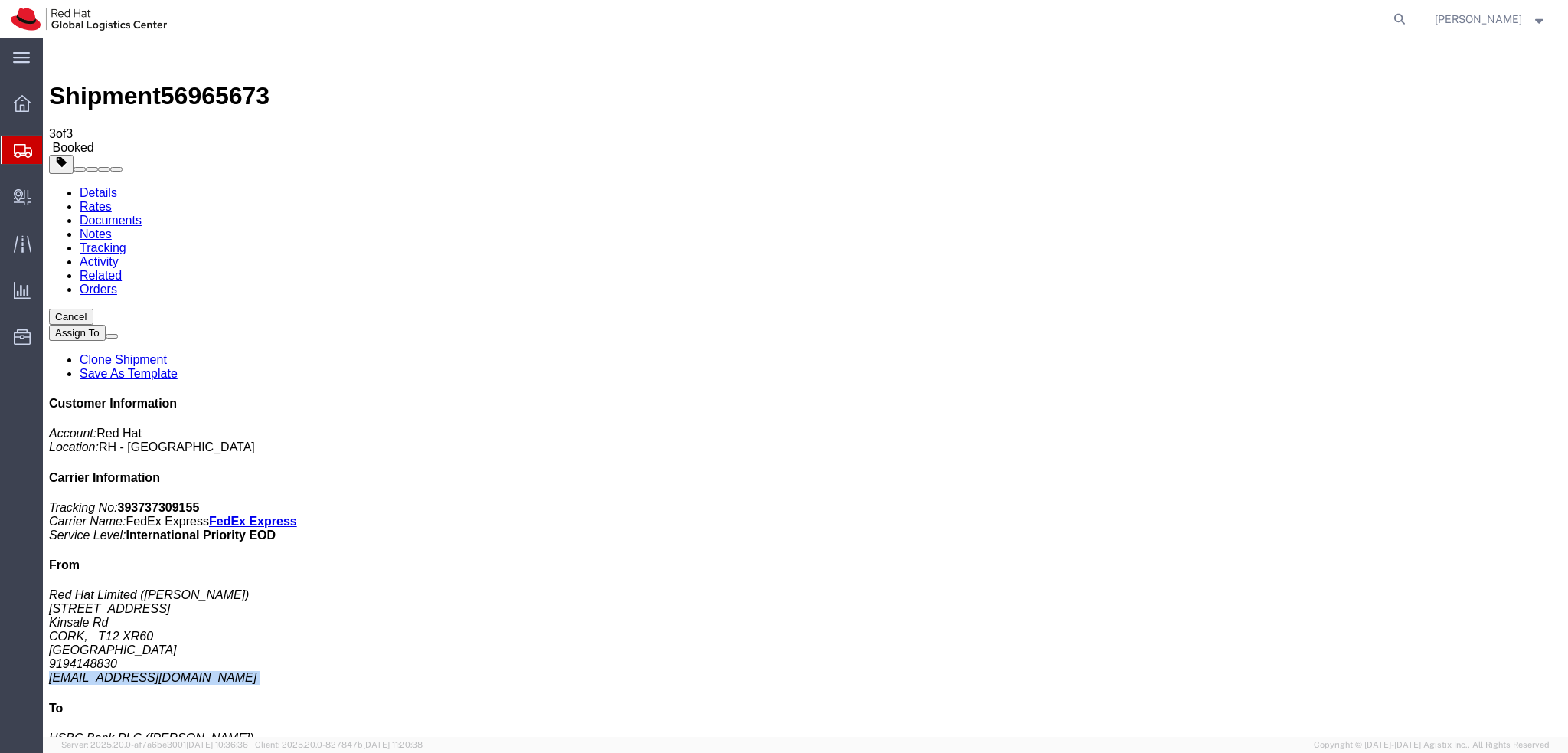
click link "Documents"
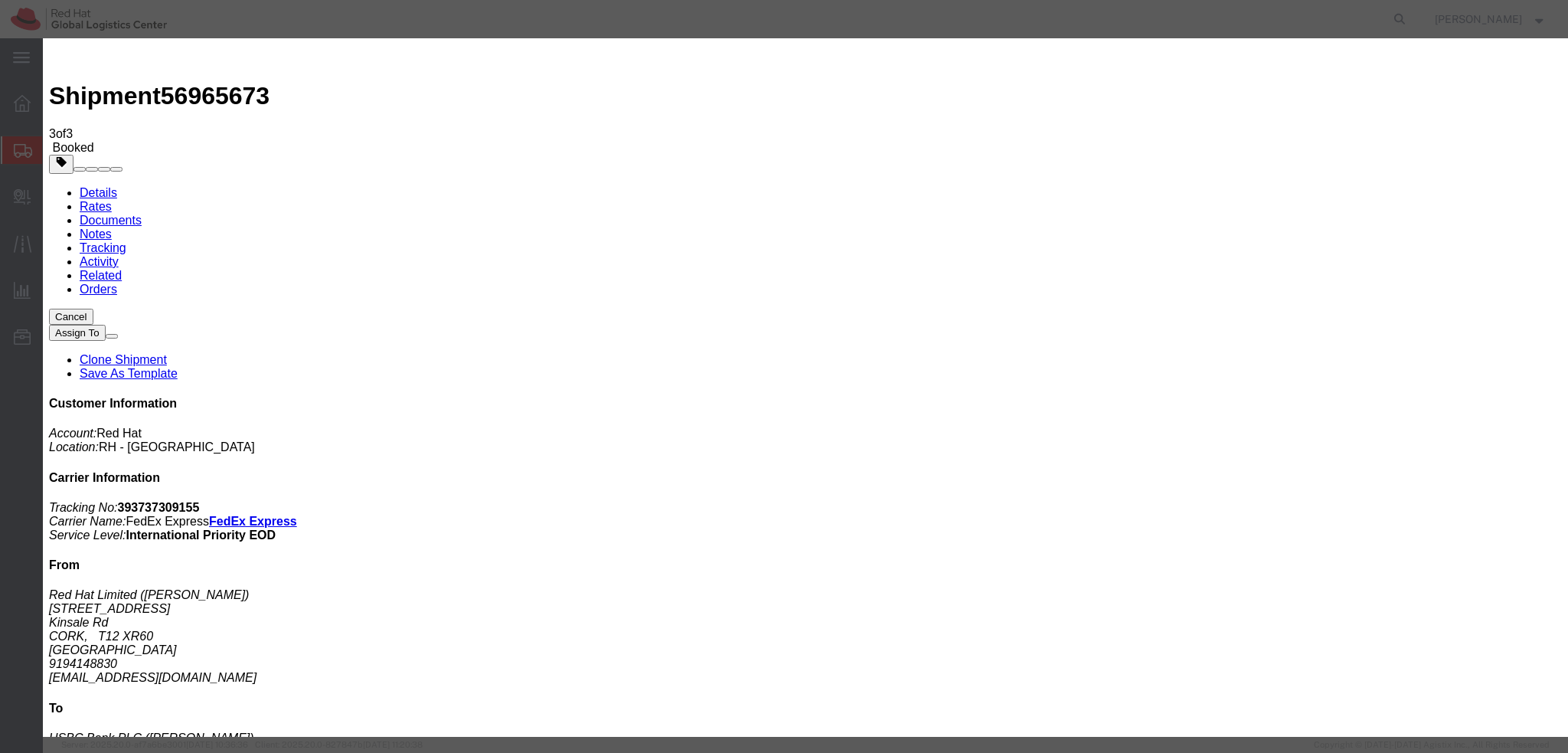
paste input "roshea@redhat.com"
type input "roshea@redhat.com"
paste textarea "Hi Francois, please find the label for your shipment to Brno attached to this e…"
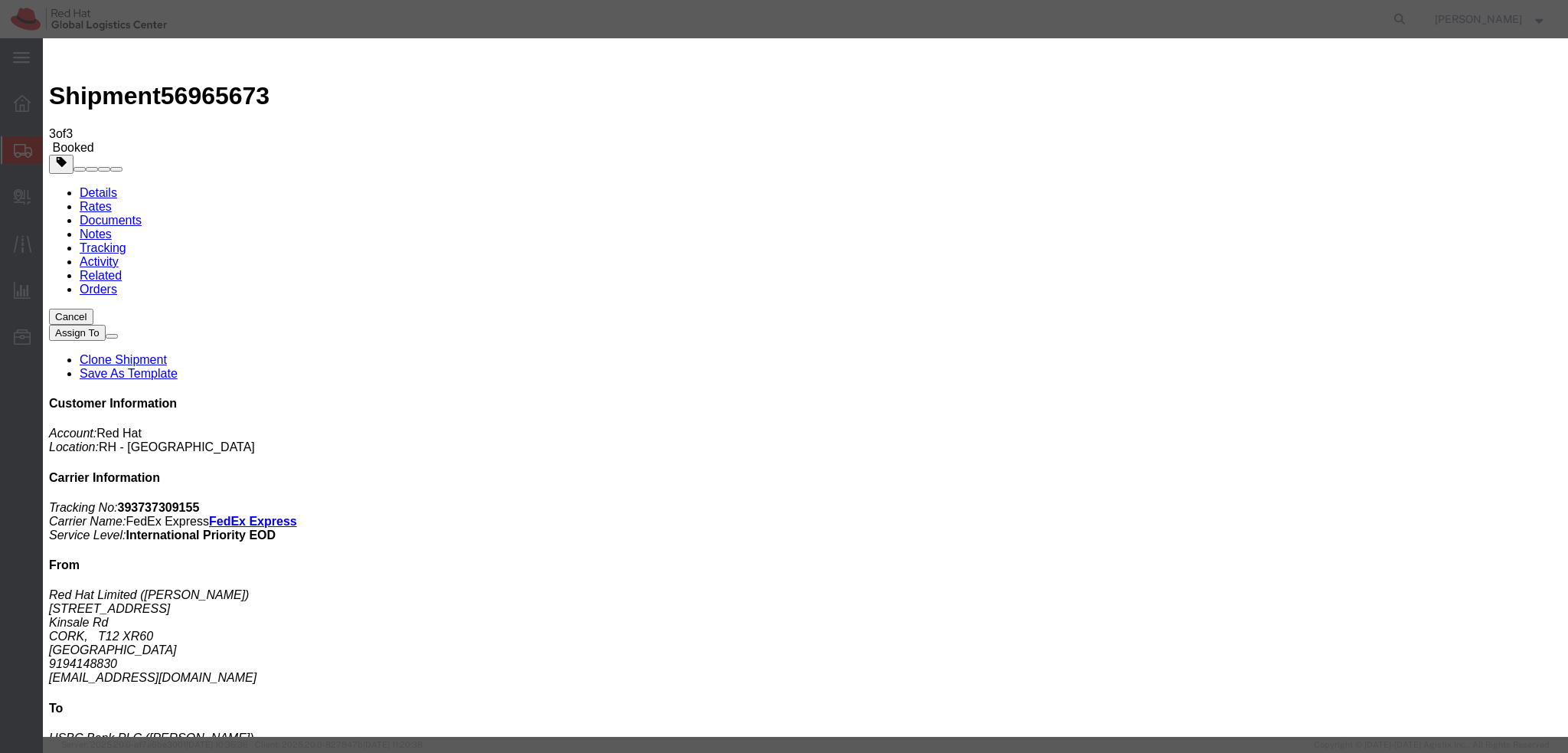
paste textarea "Please bring your package to the reception for the courier collection."
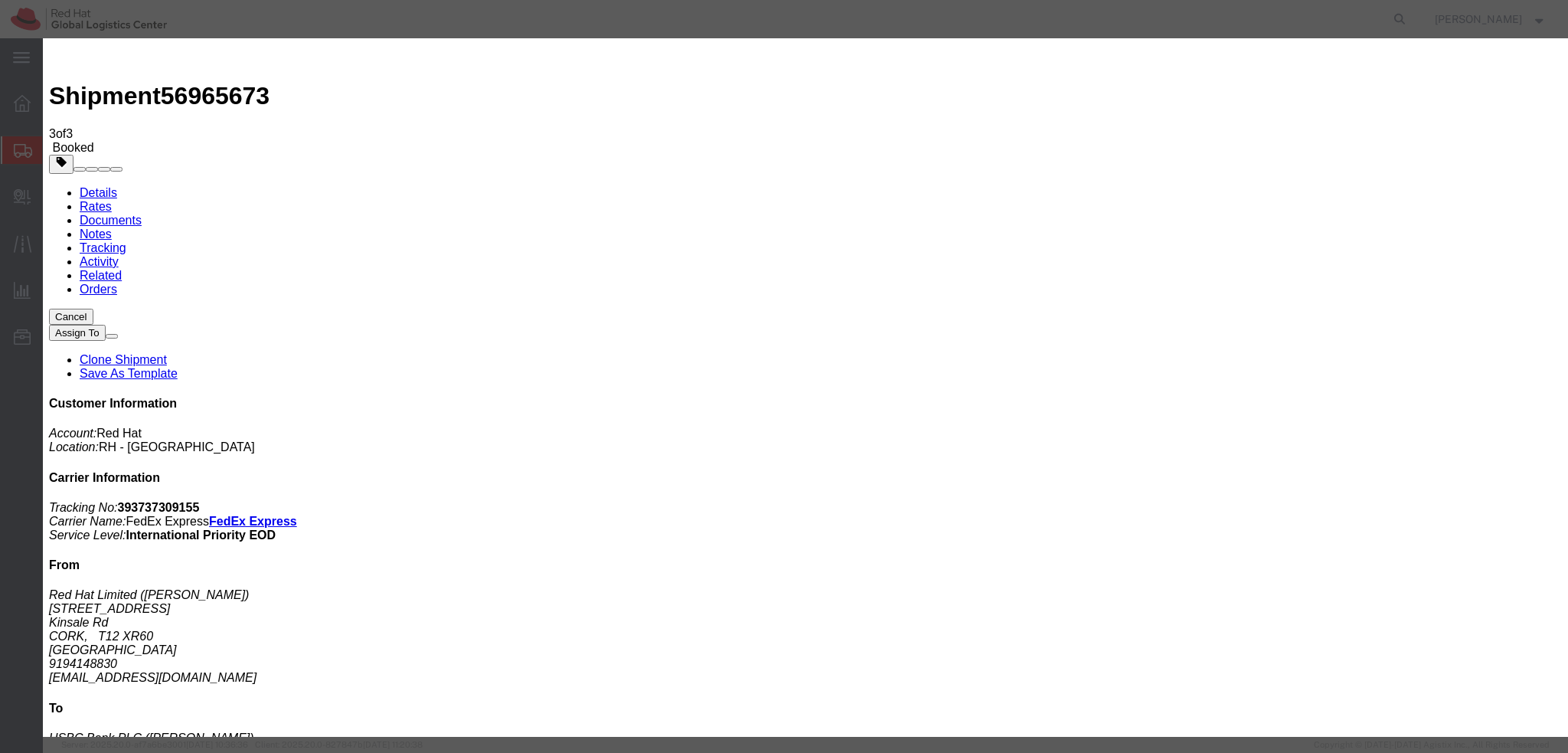
type textarea "Hi Rob, please find the label for your shipment to Israel attached to this emai…"
paste input "mconnoll@redhat.com"
type input "mconnoll@redhat.com"
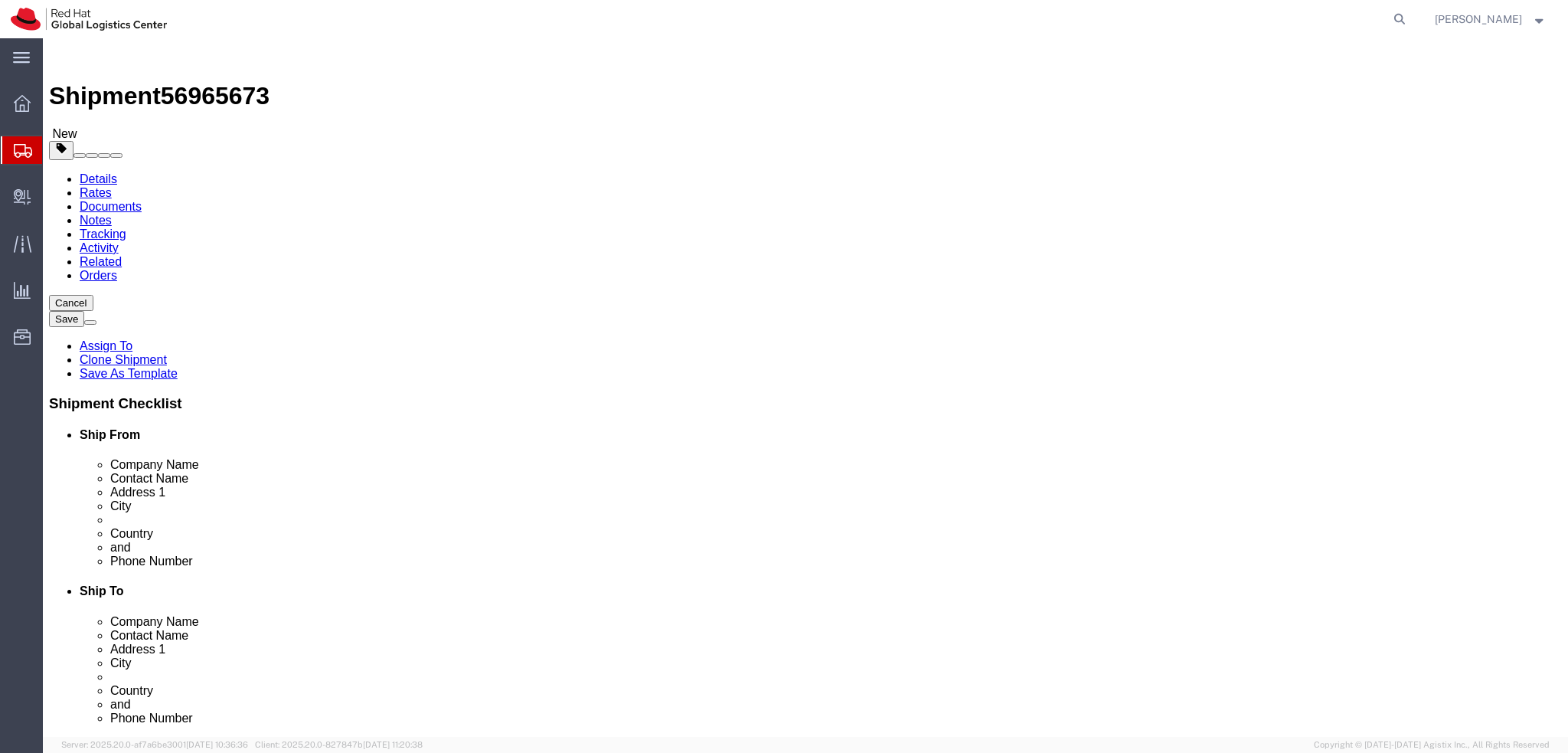
select select "37944"
select select
drag, startPoint x: 366, startPoint y: 139, endPoint x: 323, endPoint y: 101, distance: 57.4
click icon
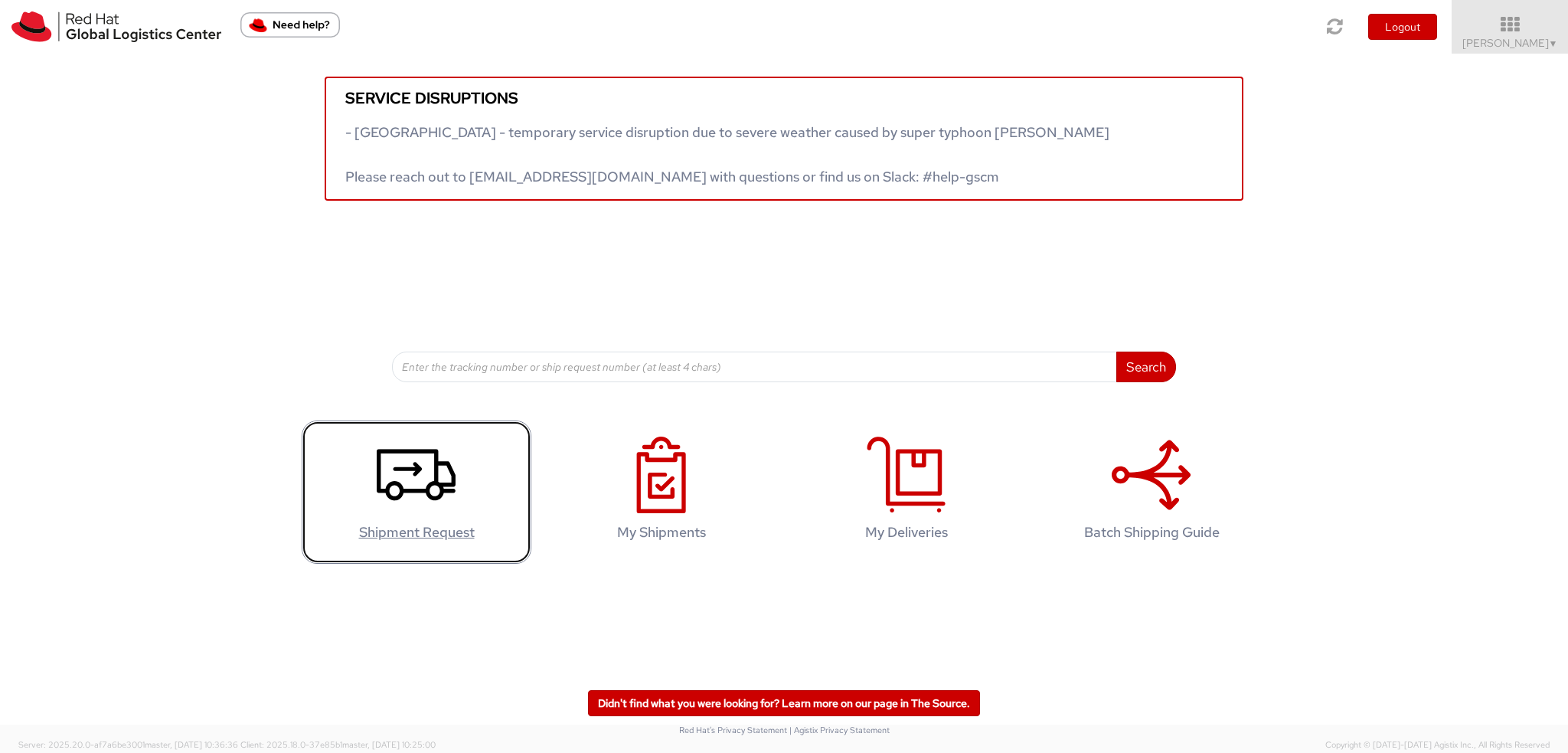
click at [444, 473] on icon at bounding box center [416, 475] width 79 height 76
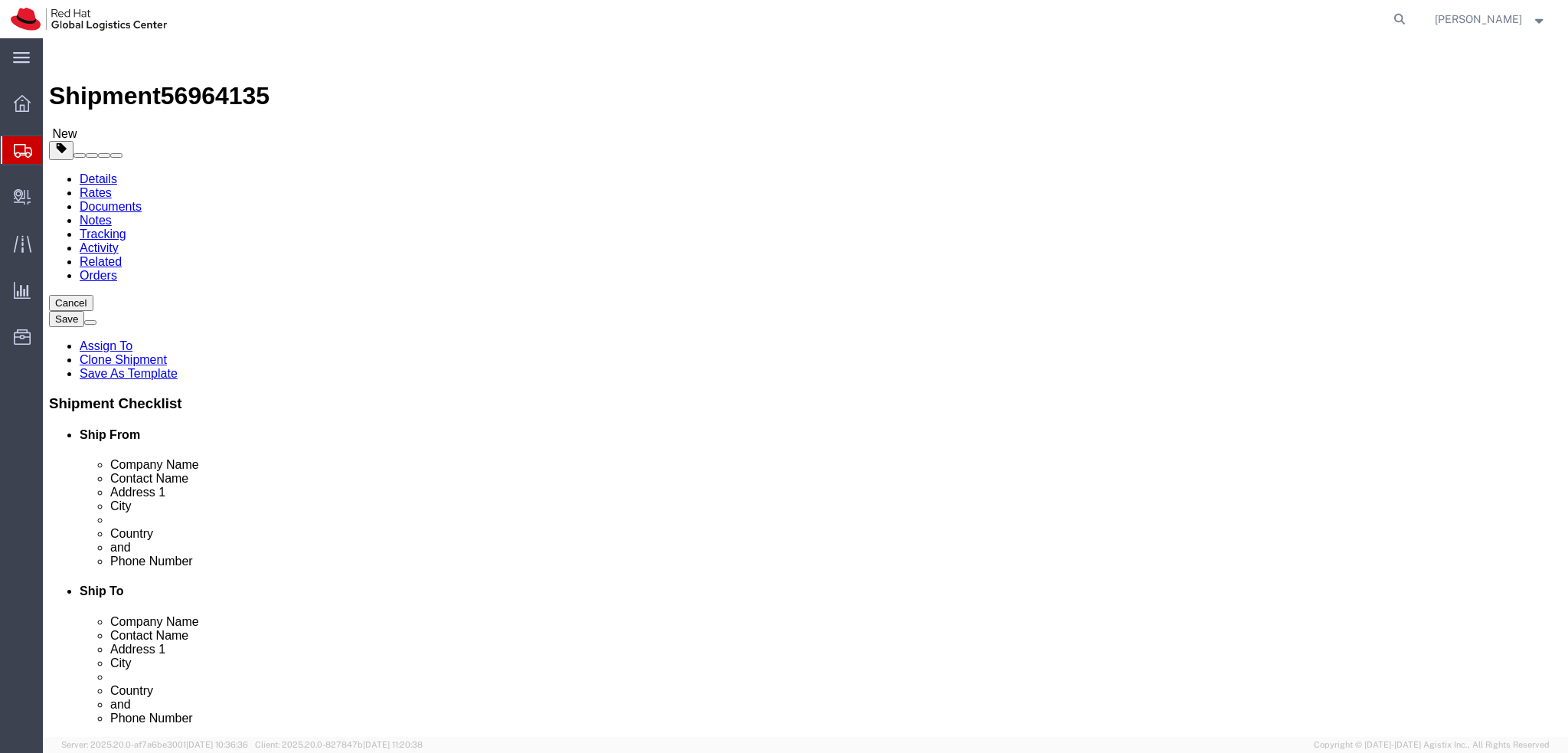
select select "38037"
select select
click icon
click input "30.00"
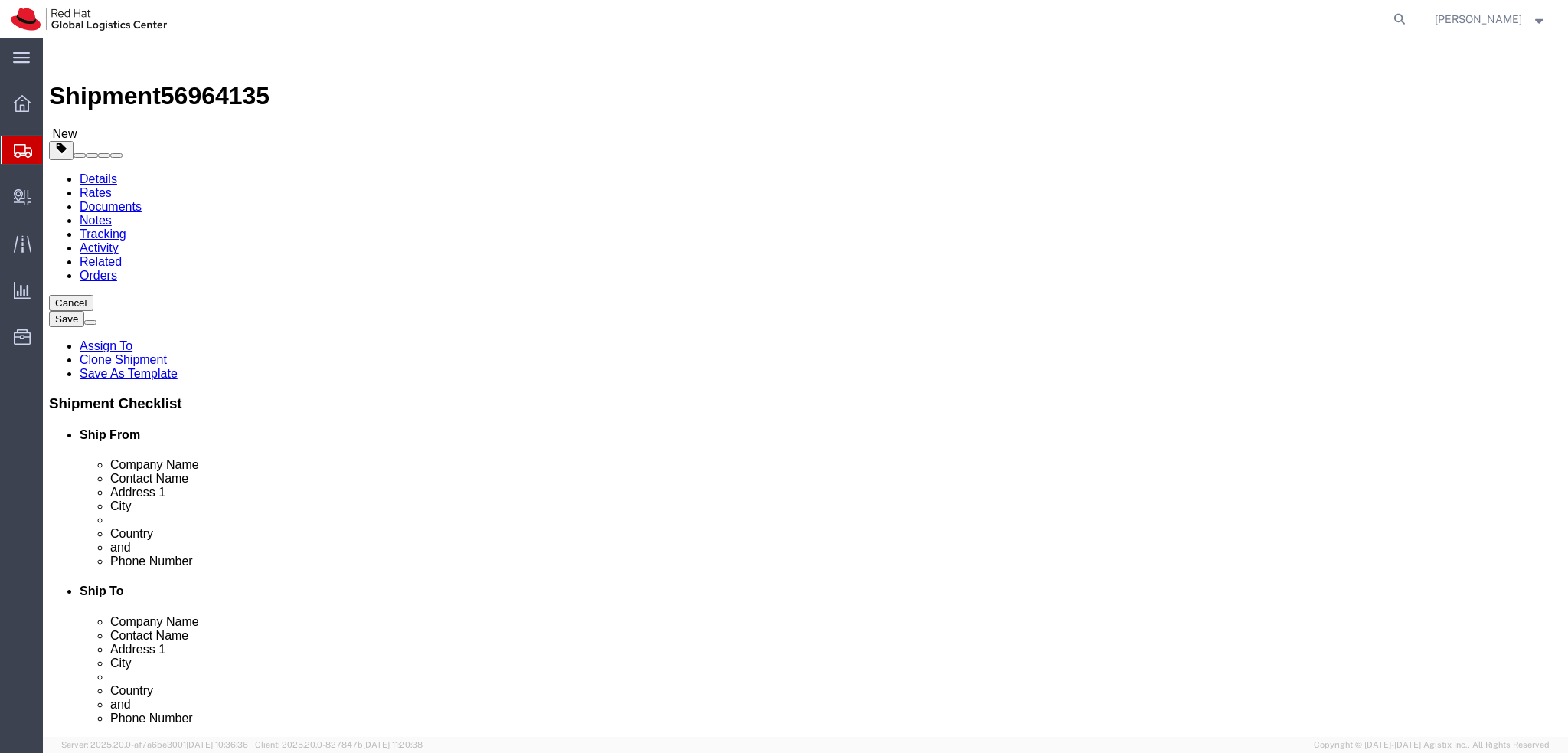
type input "40"
click input "15.00"
type input "30"
click input "5.00"
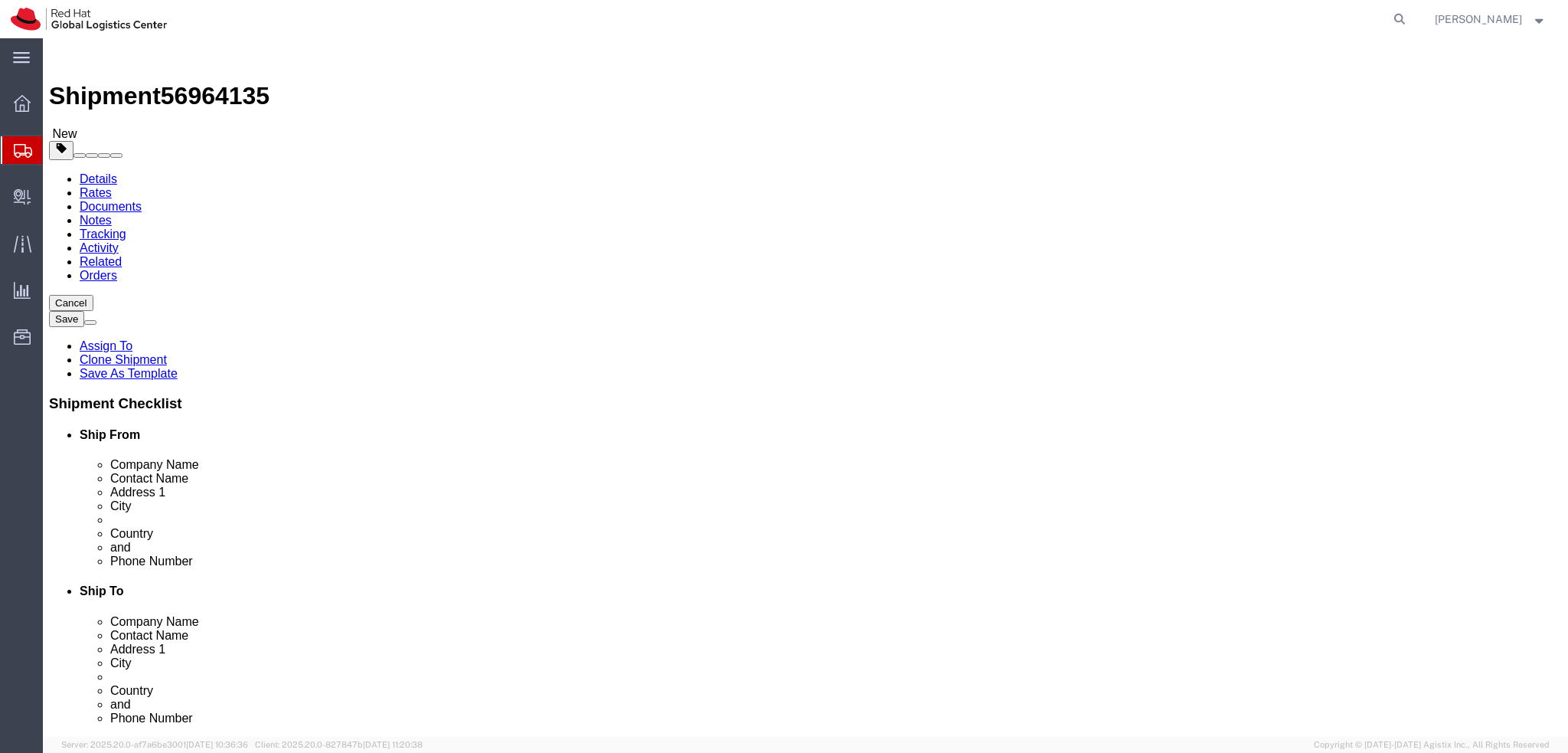
click input "5.00"
type input "7.2"
click dd "12000.00 CZK"
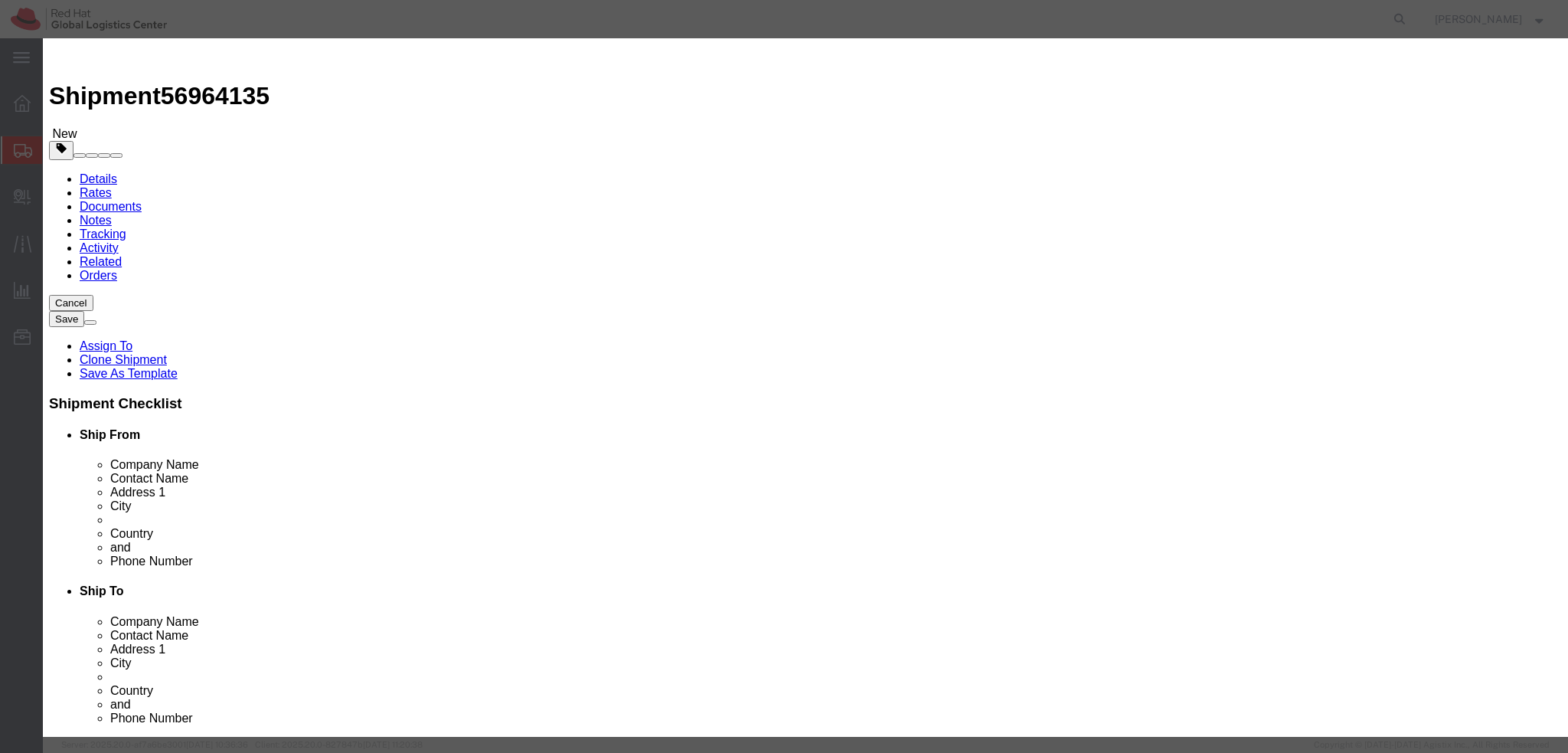
click icon
click button "Save & Close"
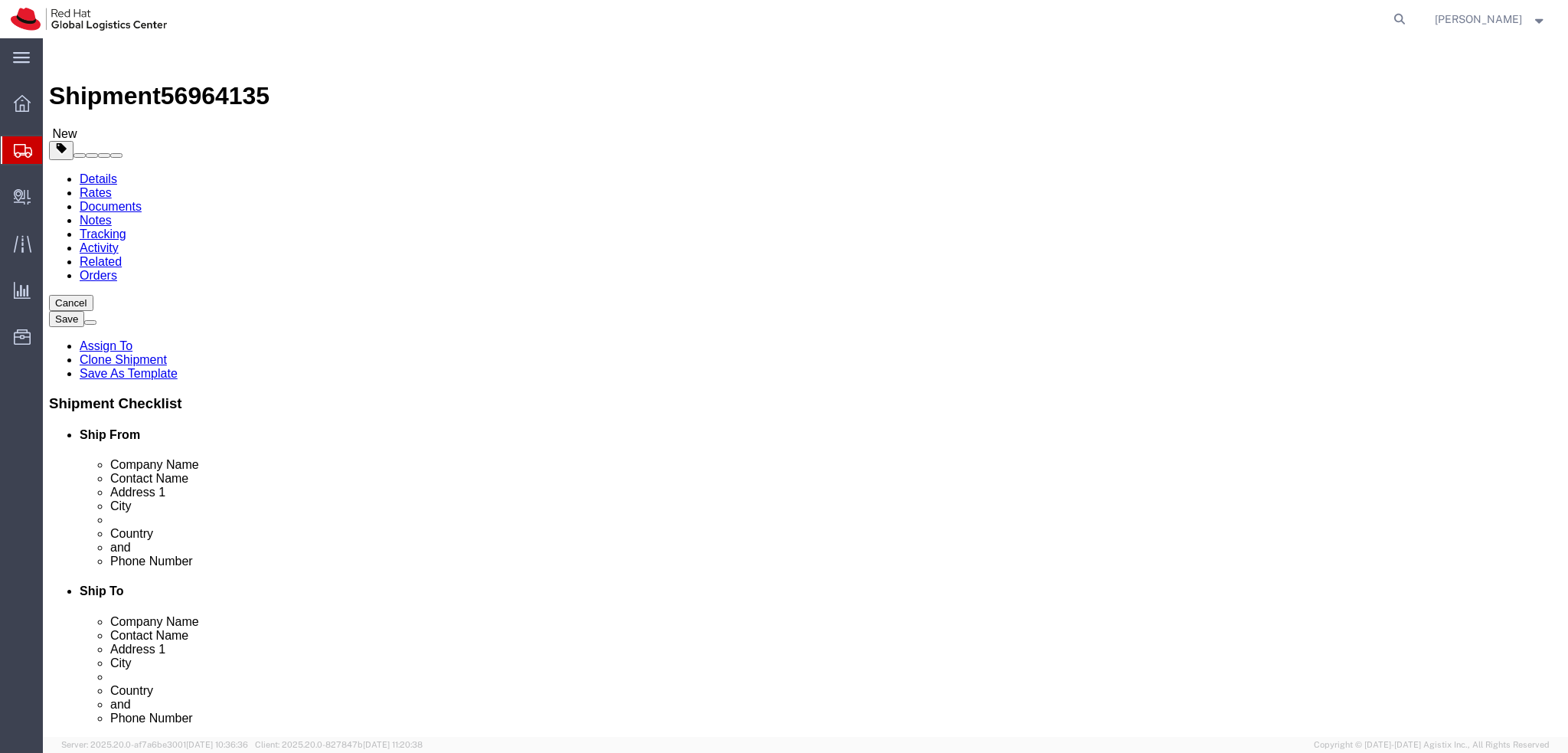
click dd "12000.00 CZK"
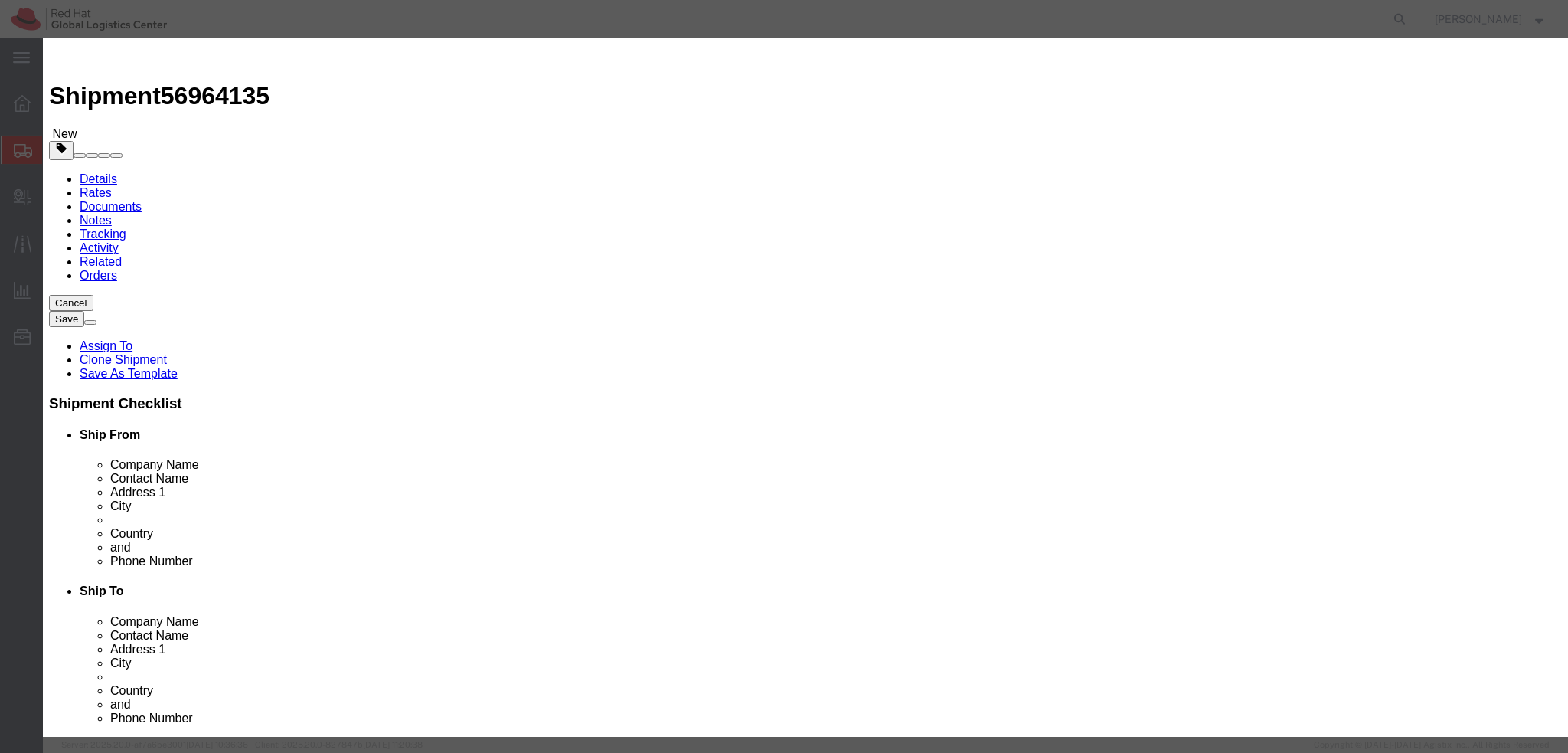
click div "Description Red Hat branded socks Commodity Category Select Country Of Origin S…"
click label "GL Reference"
click button
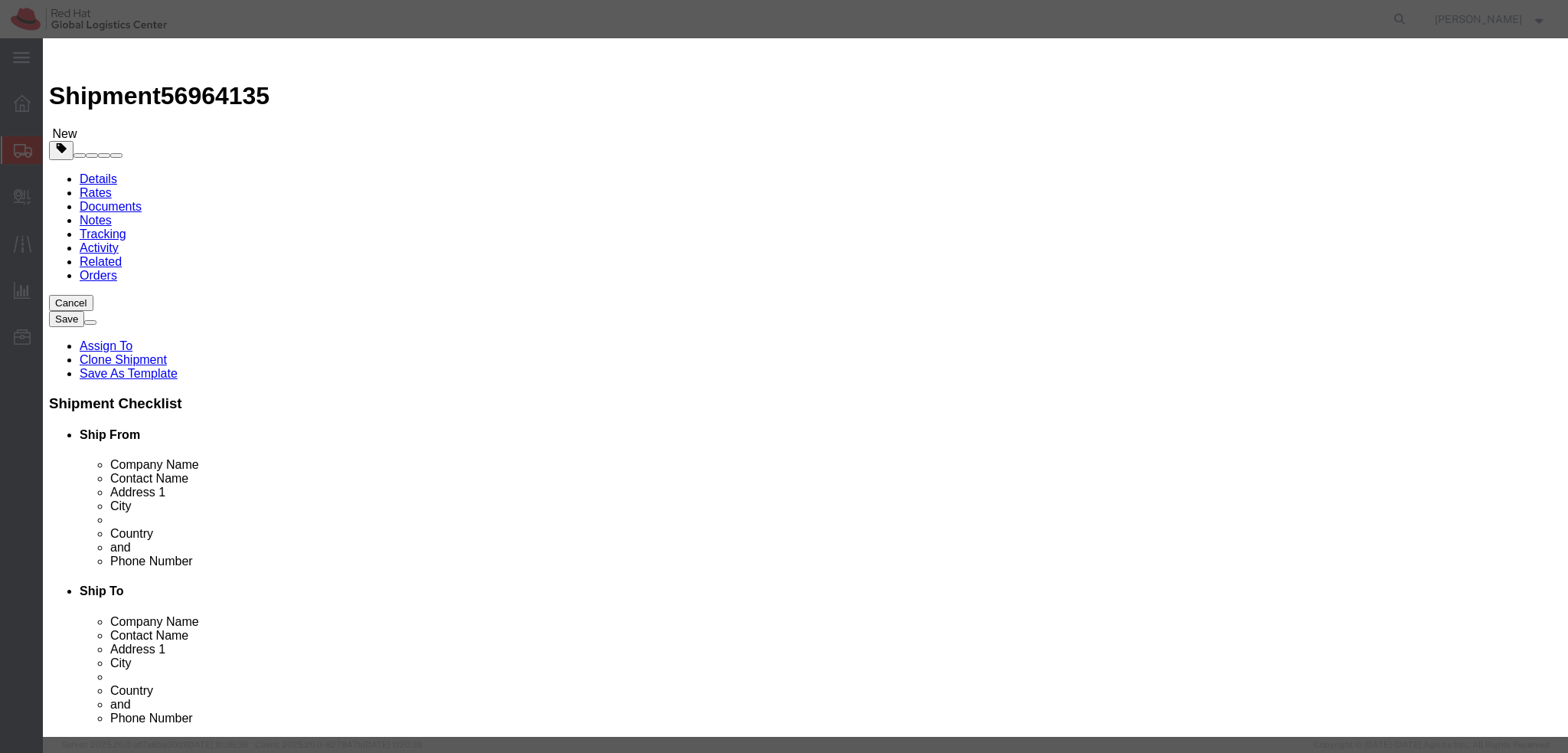
click button "Save & Close"
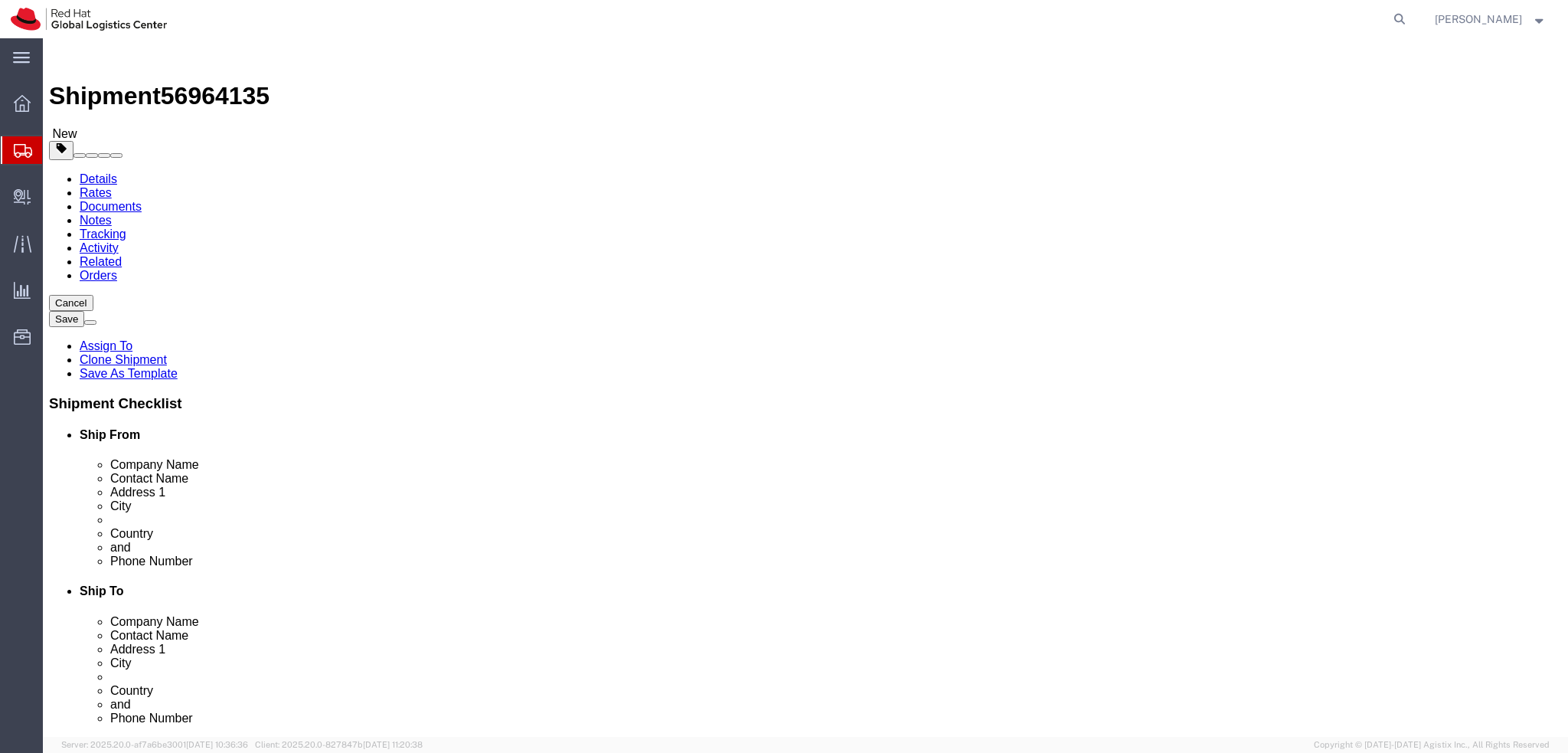
click icon
click link "Special Services"
click icon
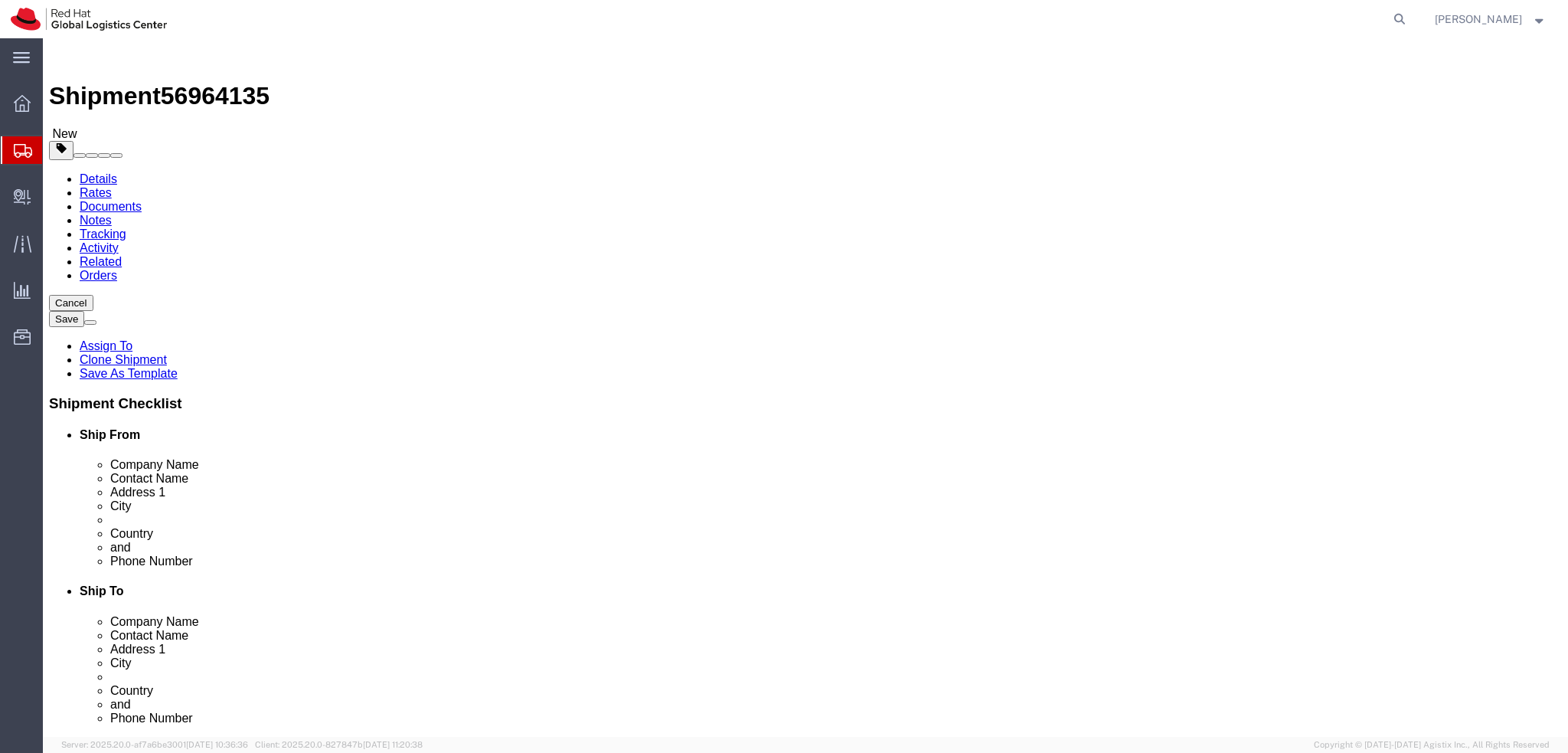
click link "Special Services"
click button "Rate Shipment"
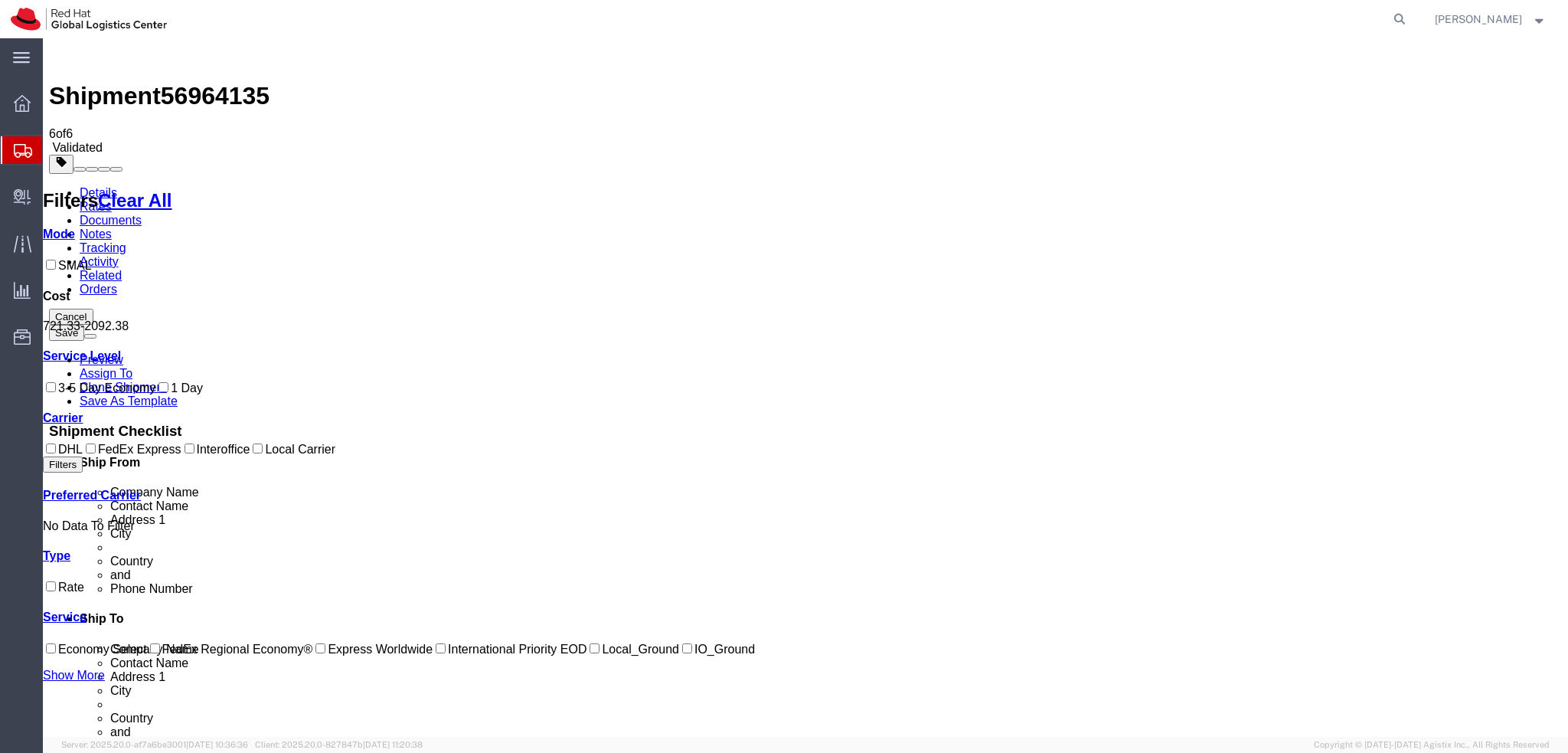
click at [99, 186] on link "Details" at bounding box center [99, 193] width 37 height 13
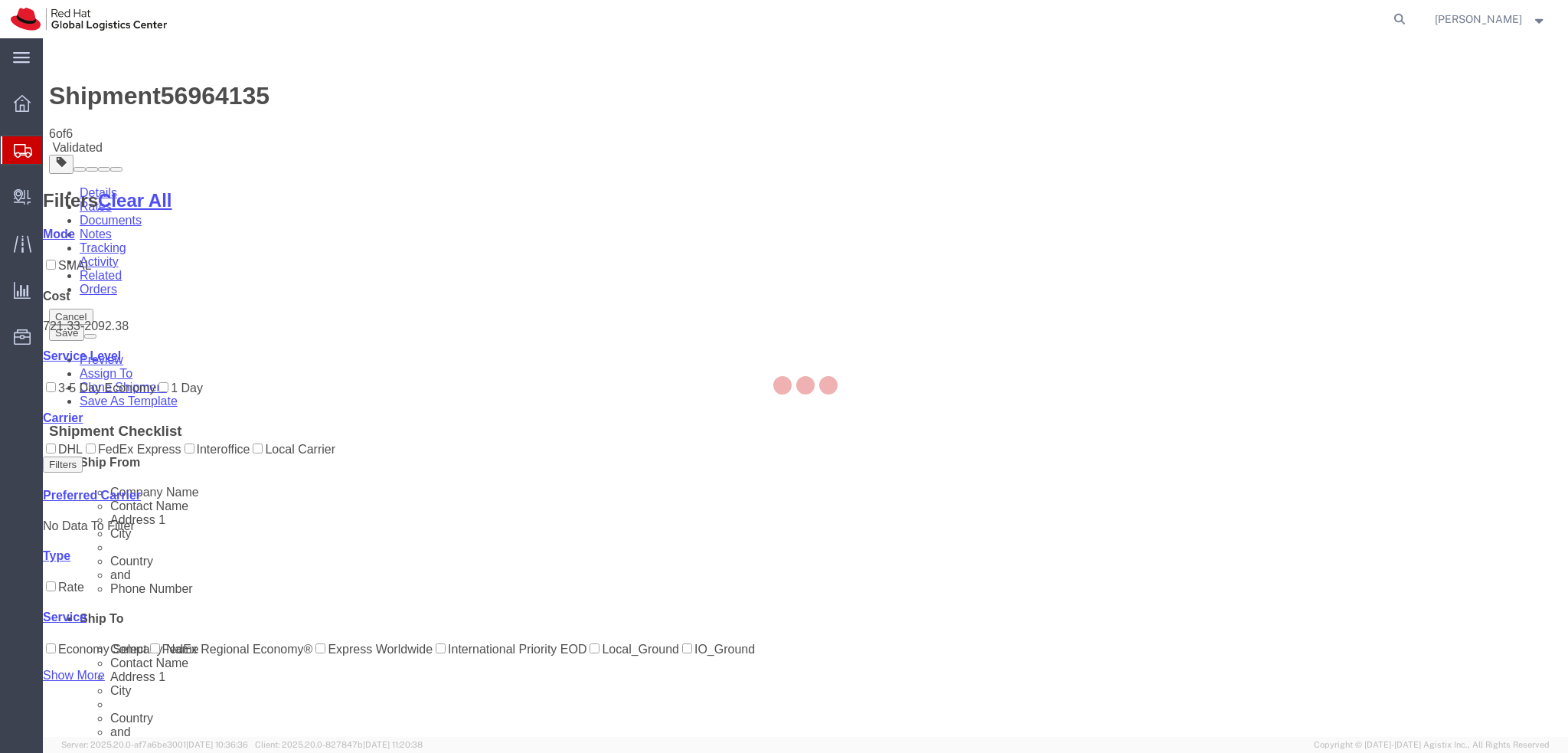
select select "38037"
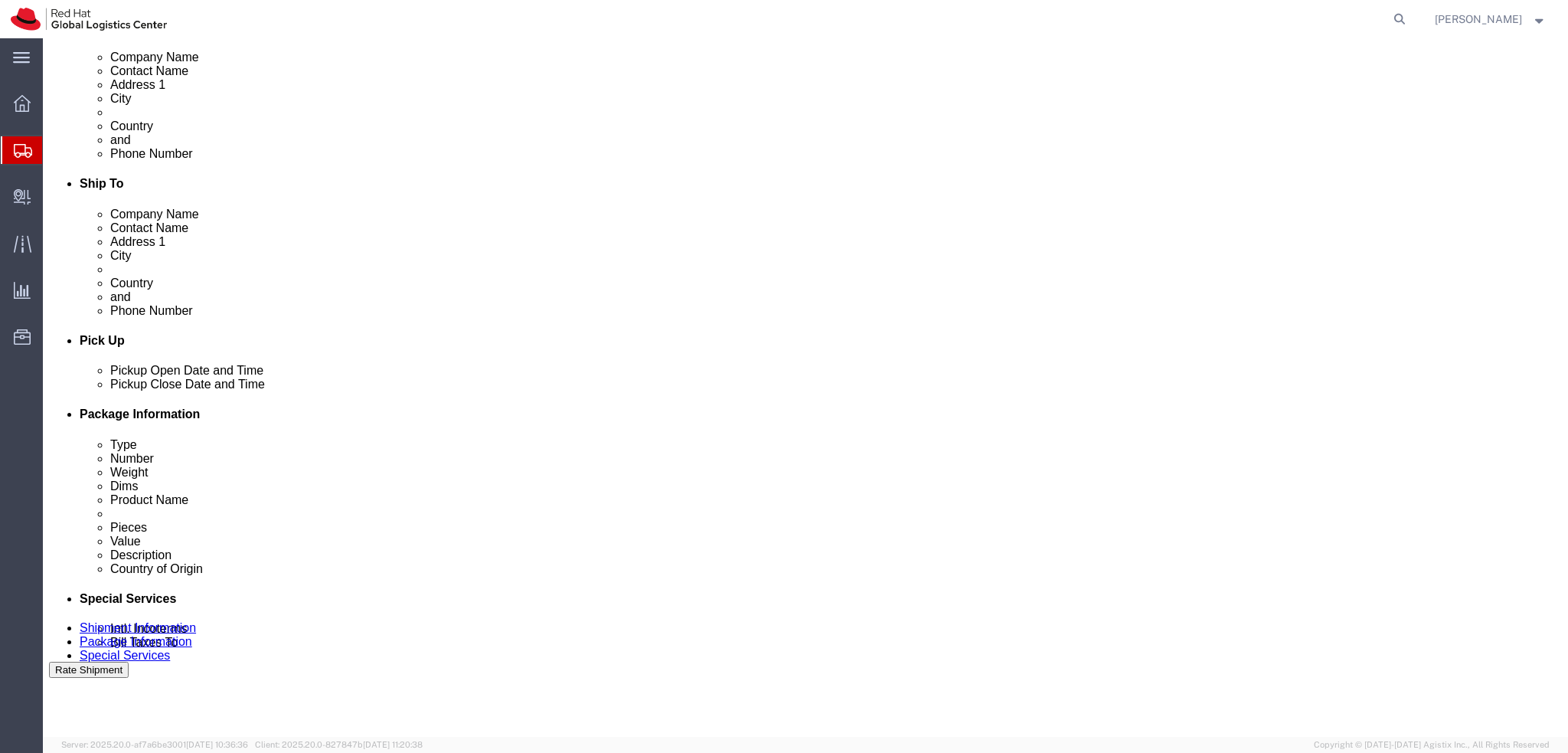
scroll to position [459, 0]
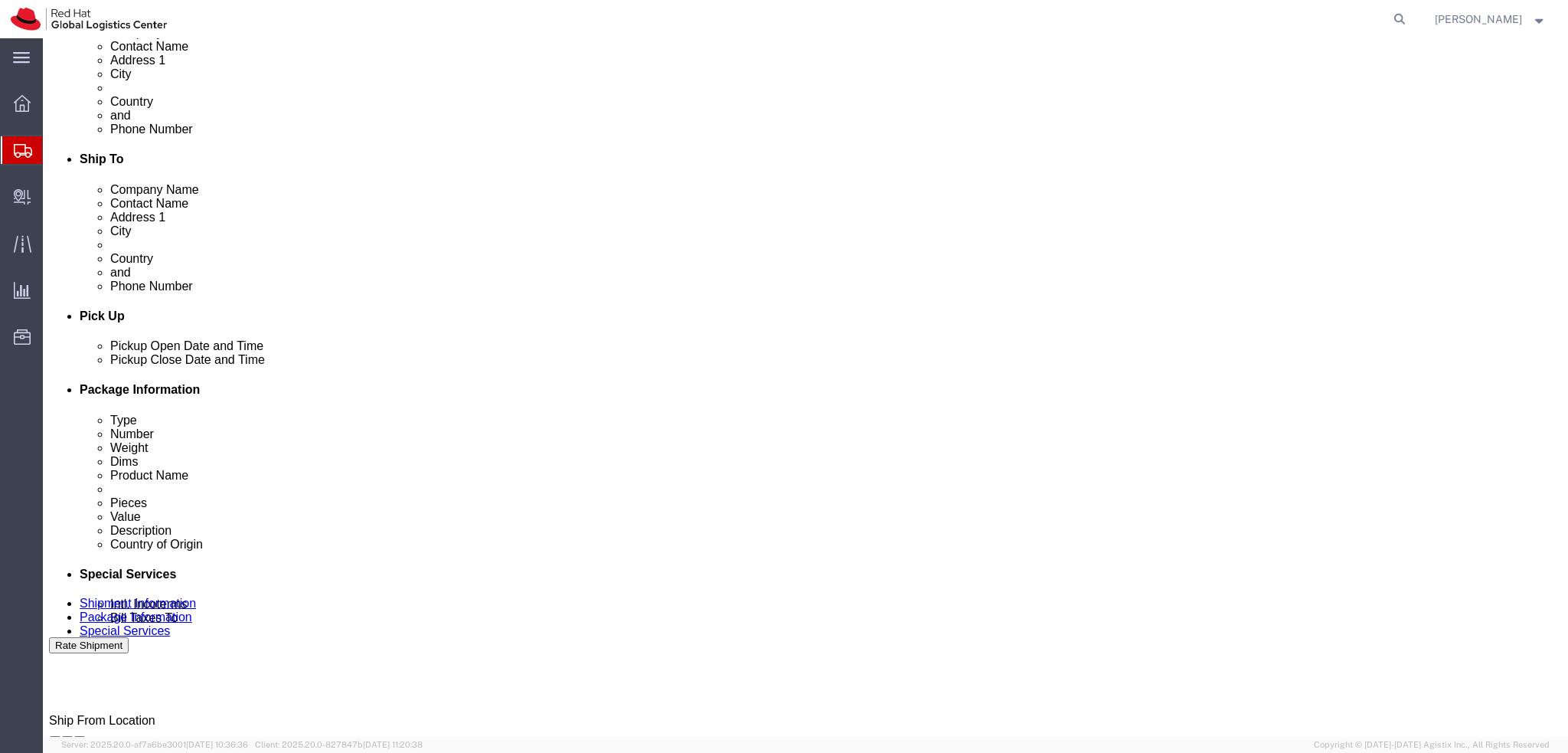
click button
click icon
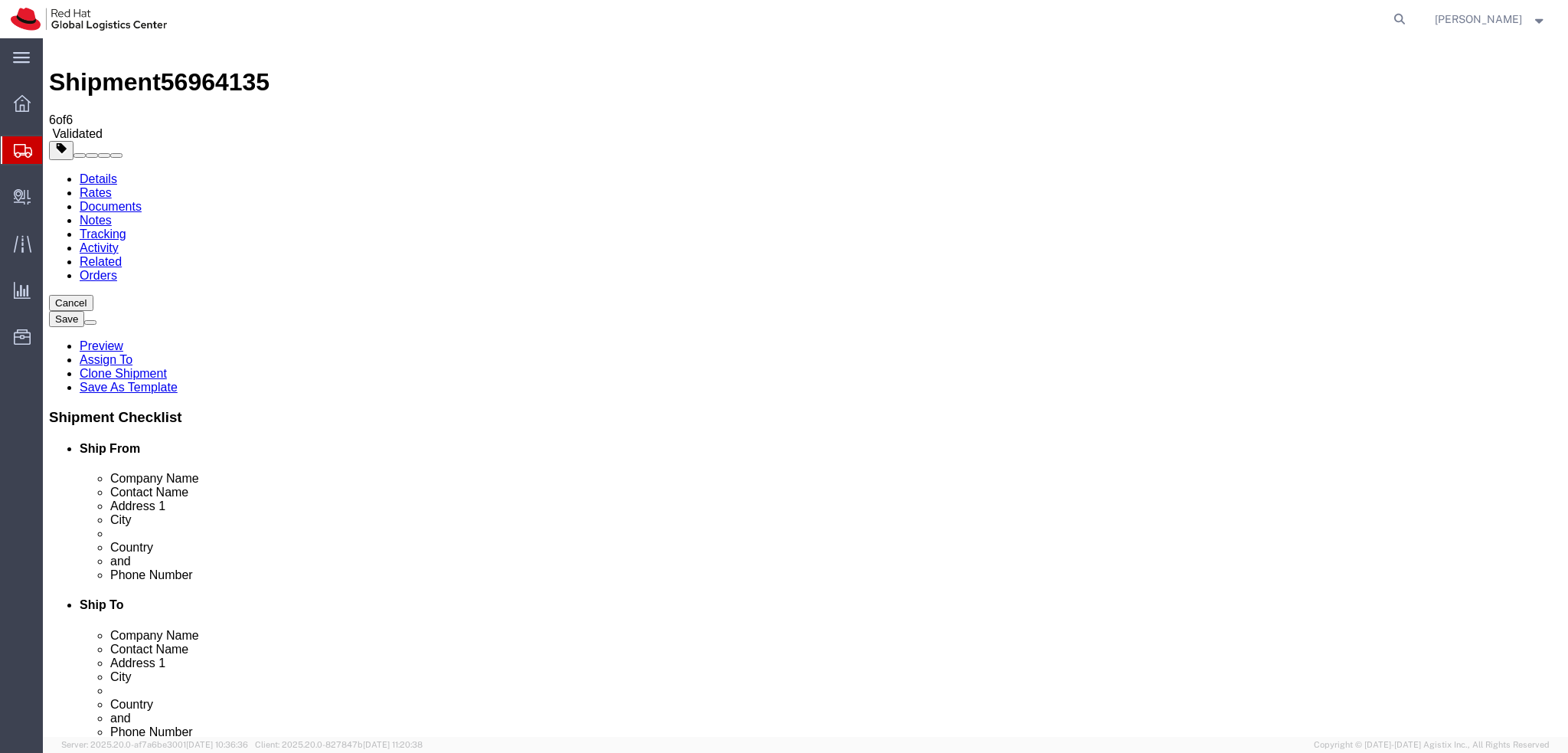
scroll to position [0, 0]
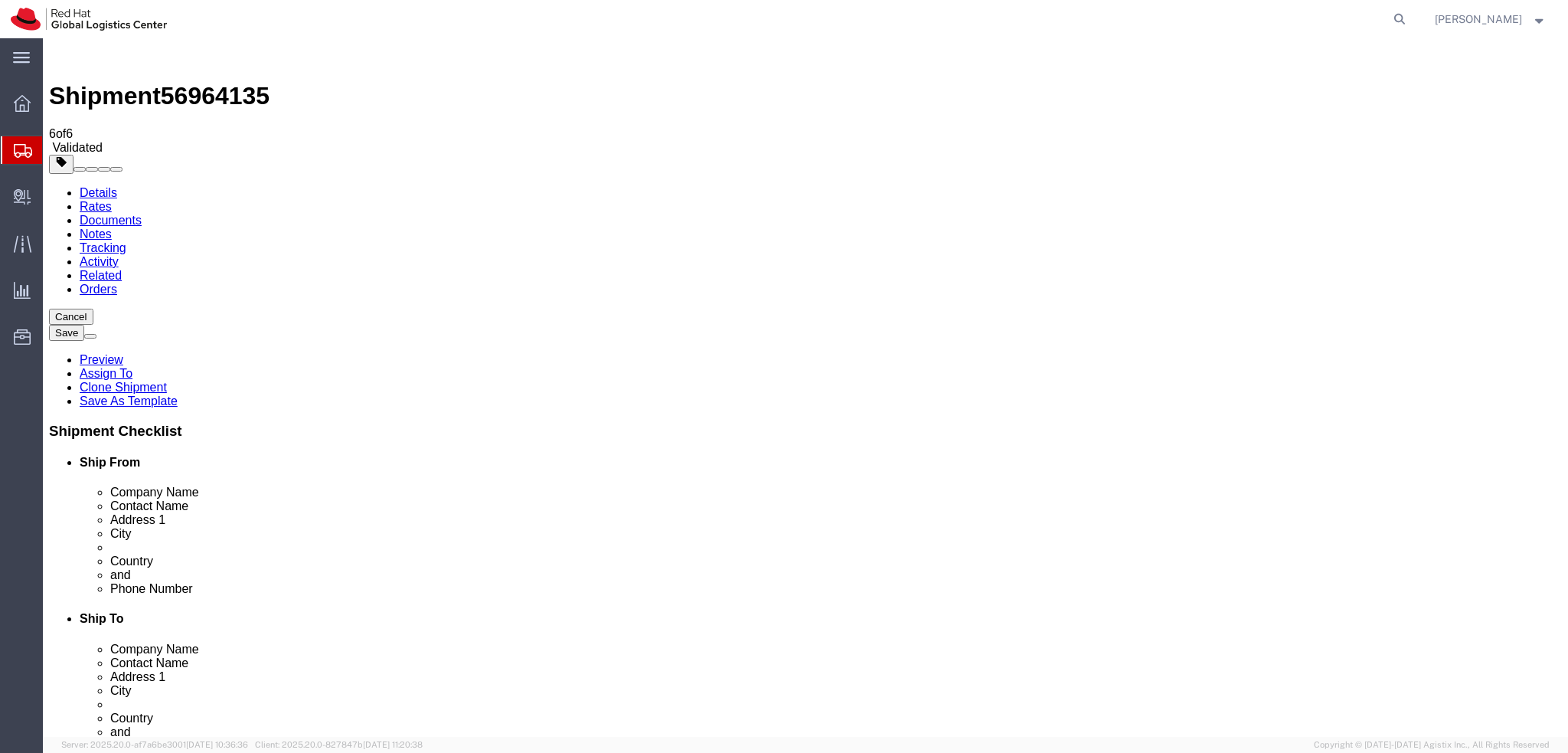
drag, startPoint x: 1369, startPoint y: 676, endPoint x: 860, endPoint y: 565, distance: 521.0
click button "Rate Shipment"
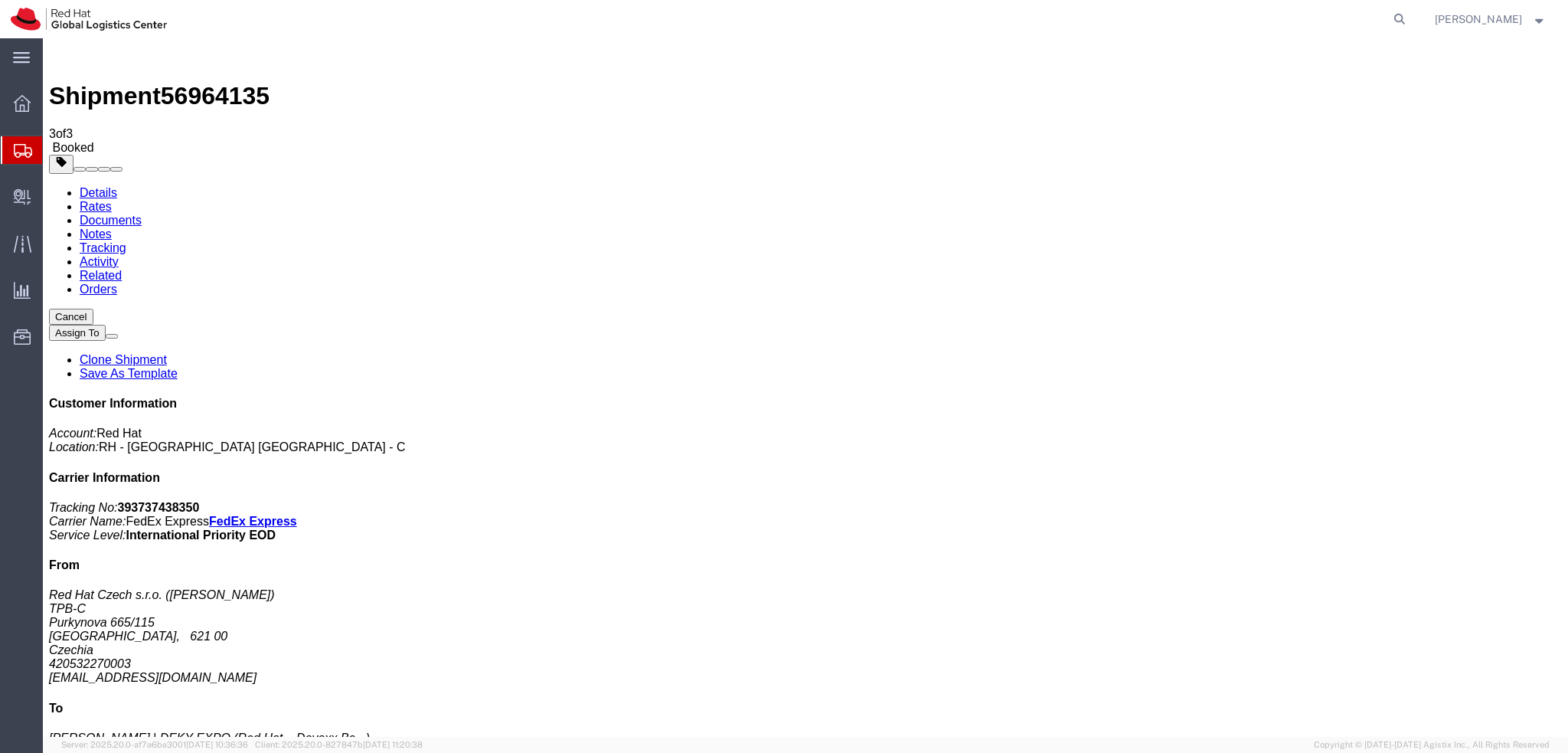
click at [105, 186] on link "Details" at bounding box center [99, 193] width 37 height 13
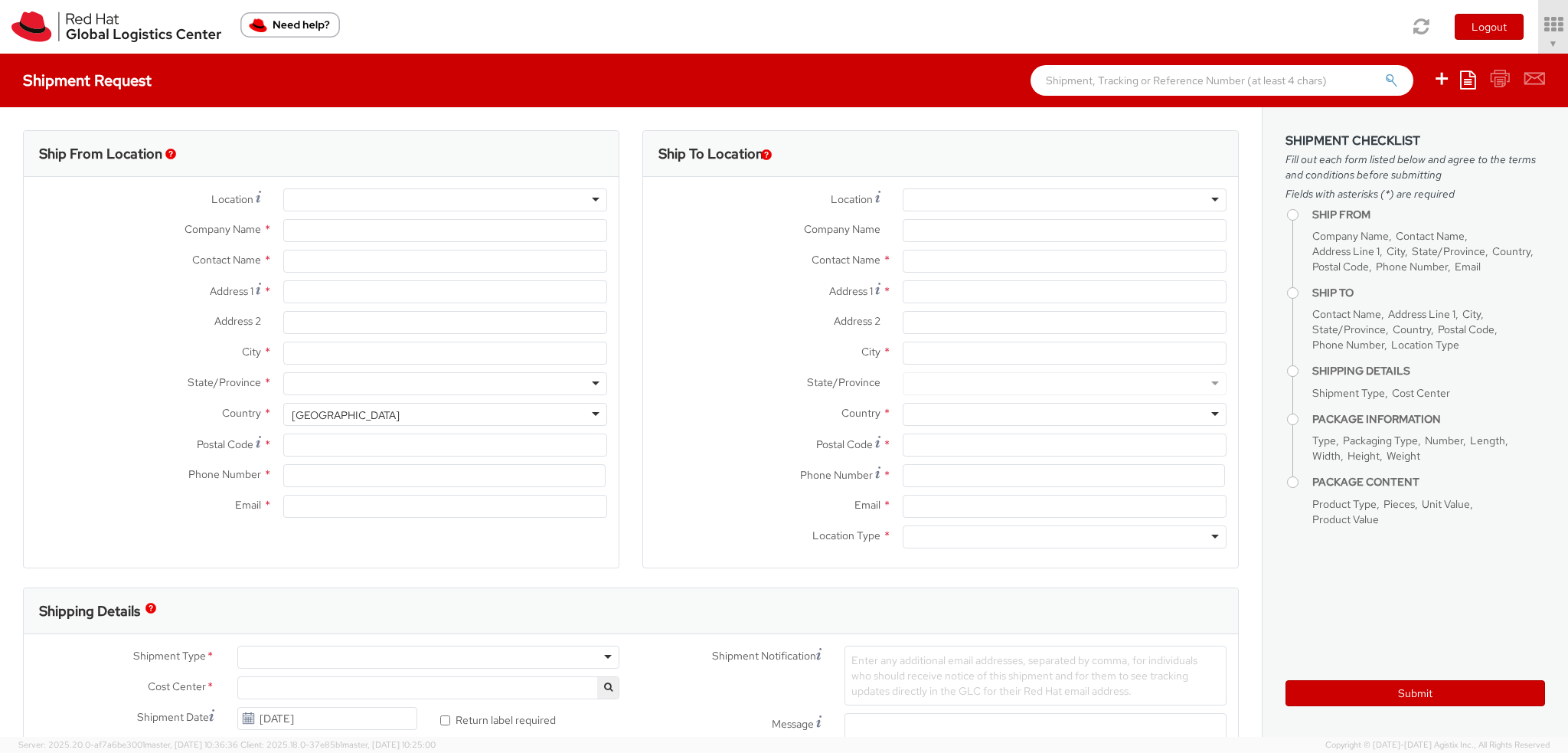
select select "901"
select select
type input "Red Hat Czech s.r.o."
type input "[PERSON_NAME]"
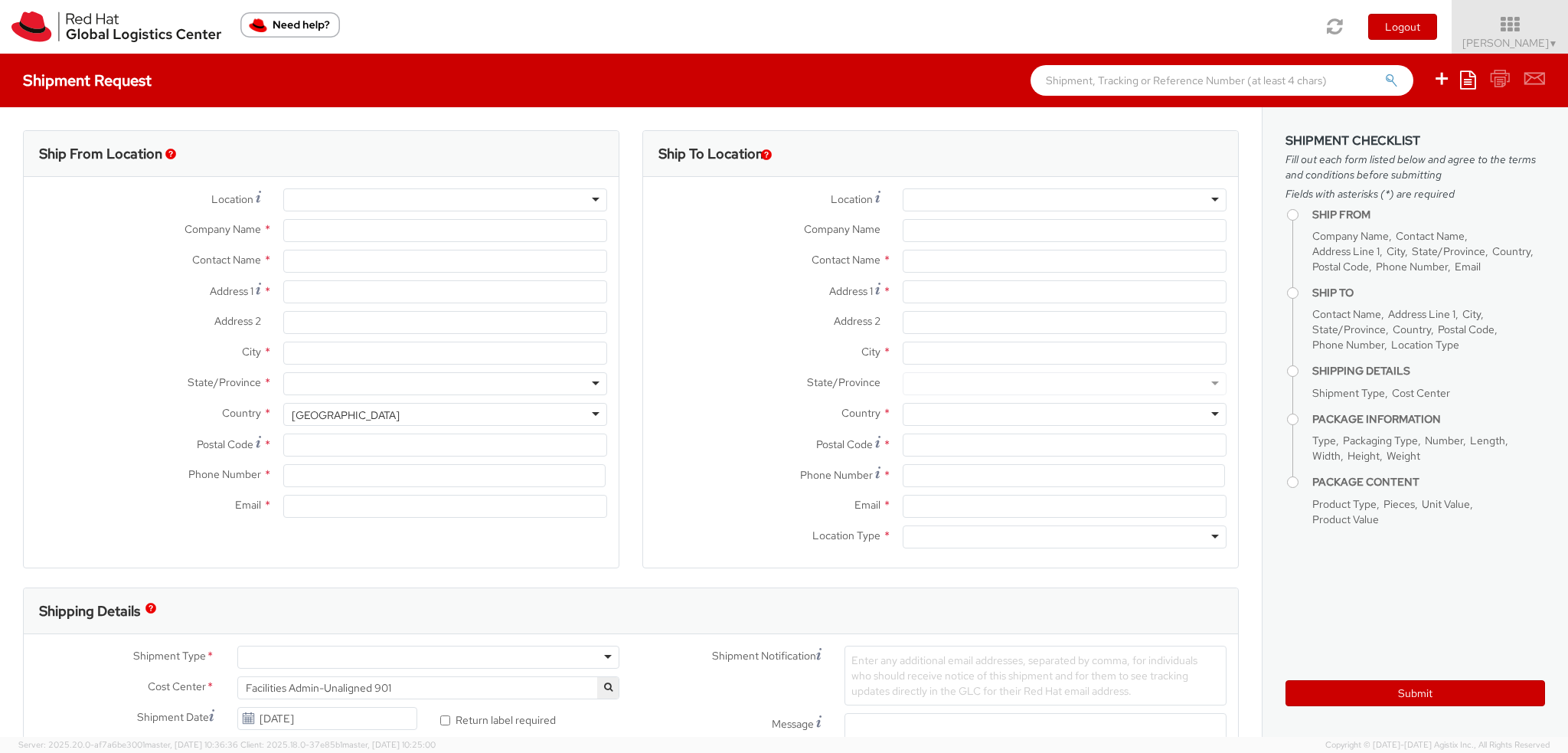
type input "Purkynova 665/115"
type input "[GEOGRAPHIC_DATA]"
type input "621 00"
type input "420 532 294 555"
type input "[EMAIL_ADDRESS][DOMAIN_NAME]"
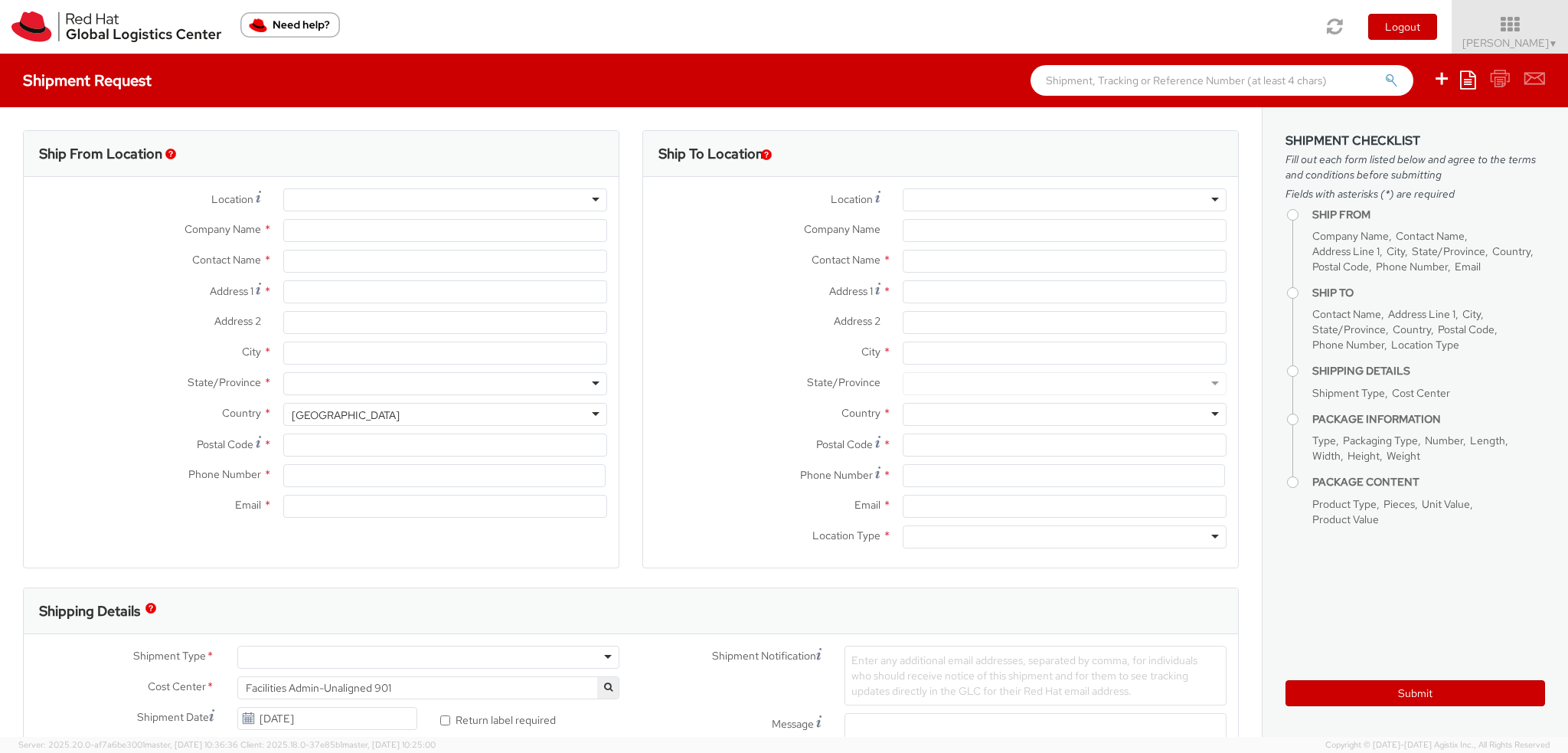
select select "CM"
select select "KGS"
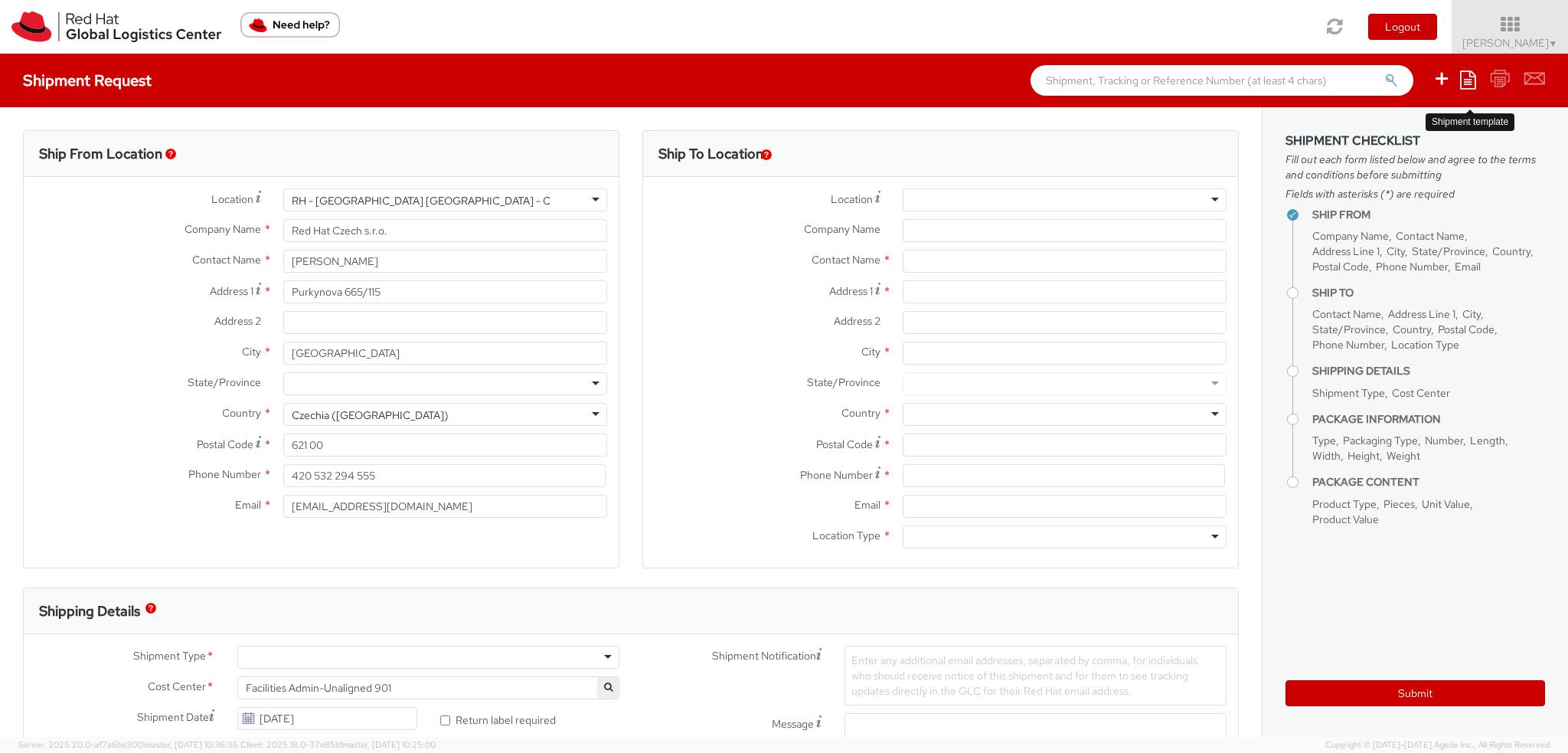
click at [1469, 82] on icon at bounding box center [1469, 79] width 16 height 19
click at [1427, 130] on link "Create from template" at bounding box center [1408, 128] width 134 height 20
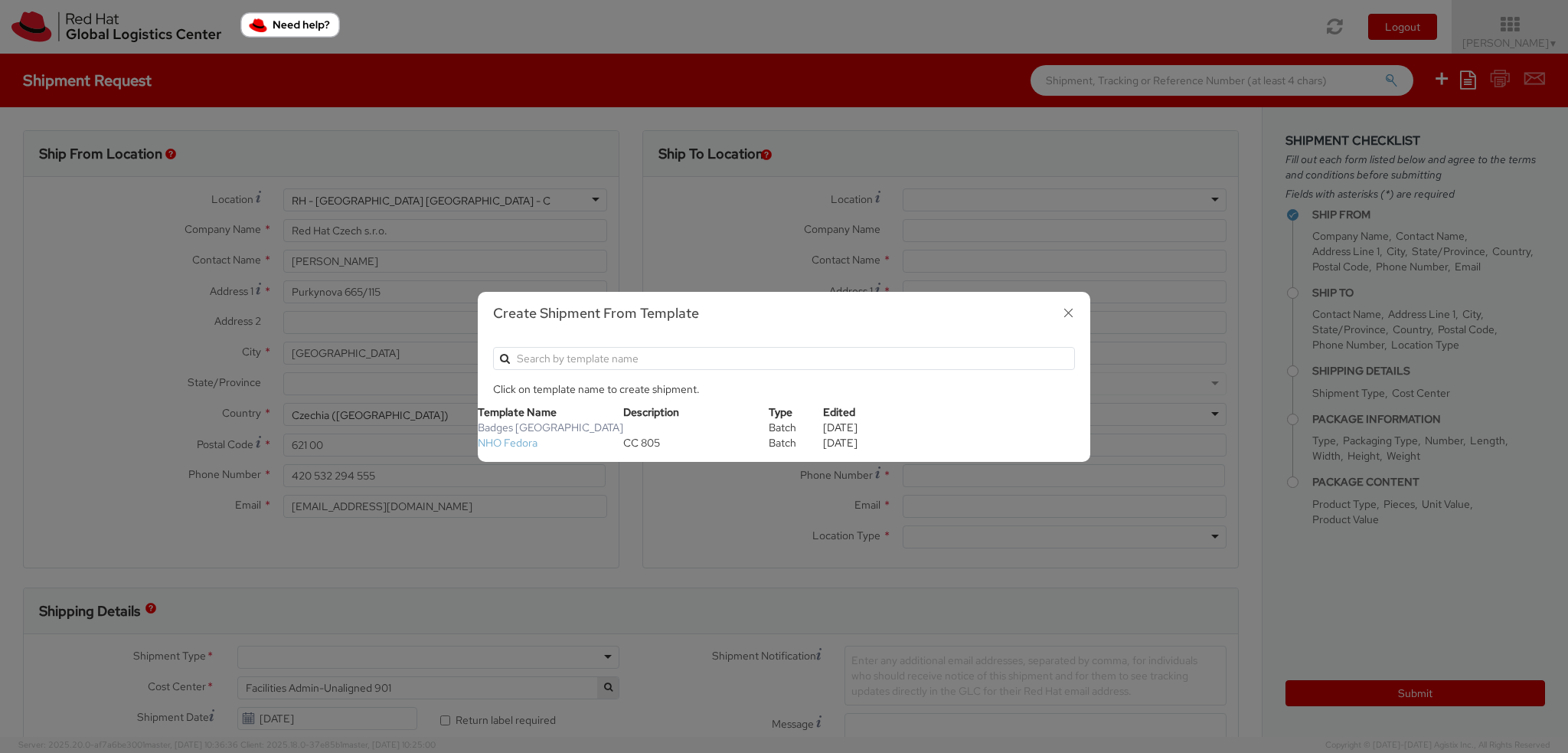
click at [512, 443] on link "NHO Fedora" at bounding box center [507, 443] width 59 height 14
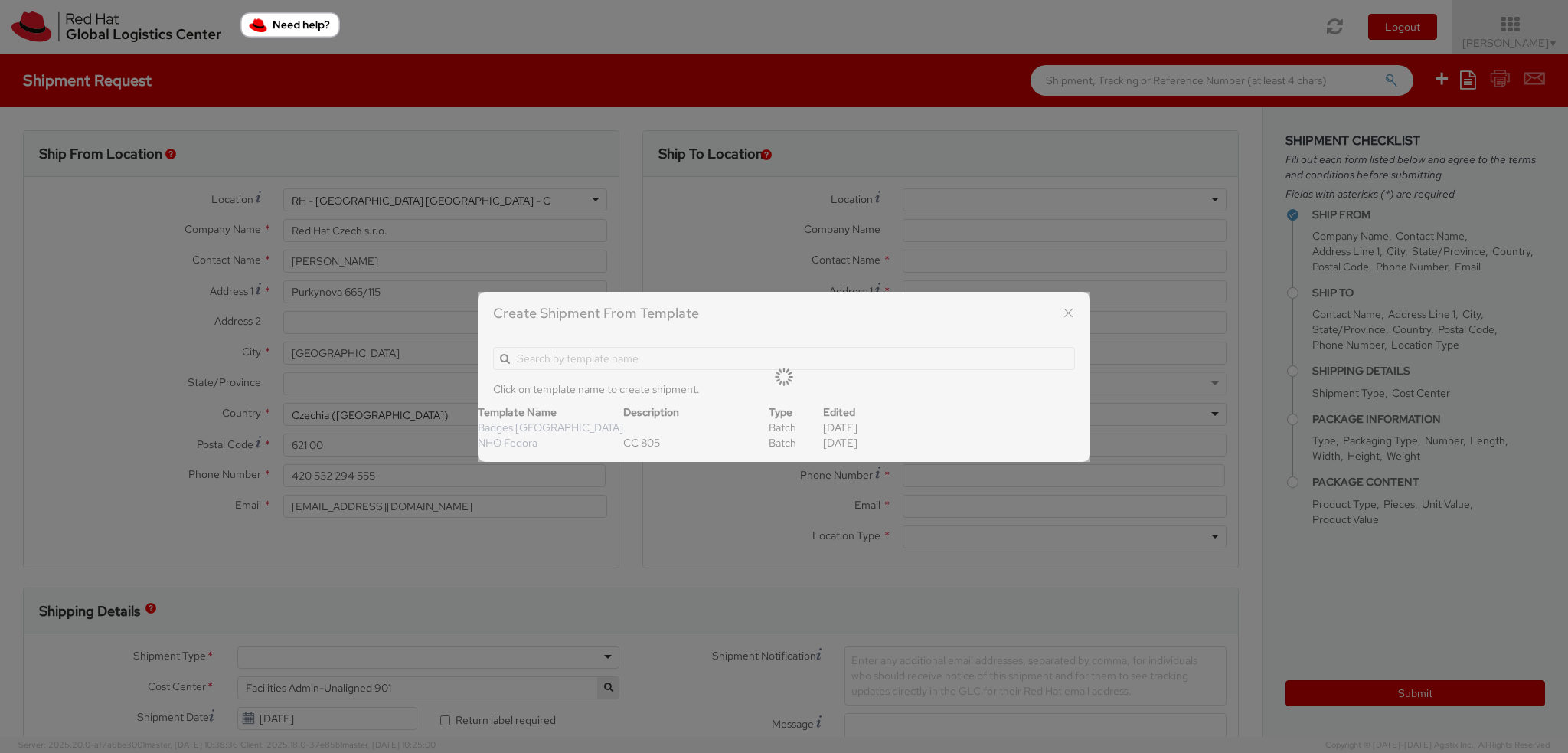
type input "New hire Fedora"
type input "420702253567"
type input "[EMAIL_ADDRESS][DOMAIN_NAME]"
type input "NHO Fedora"
select select "OTHER"
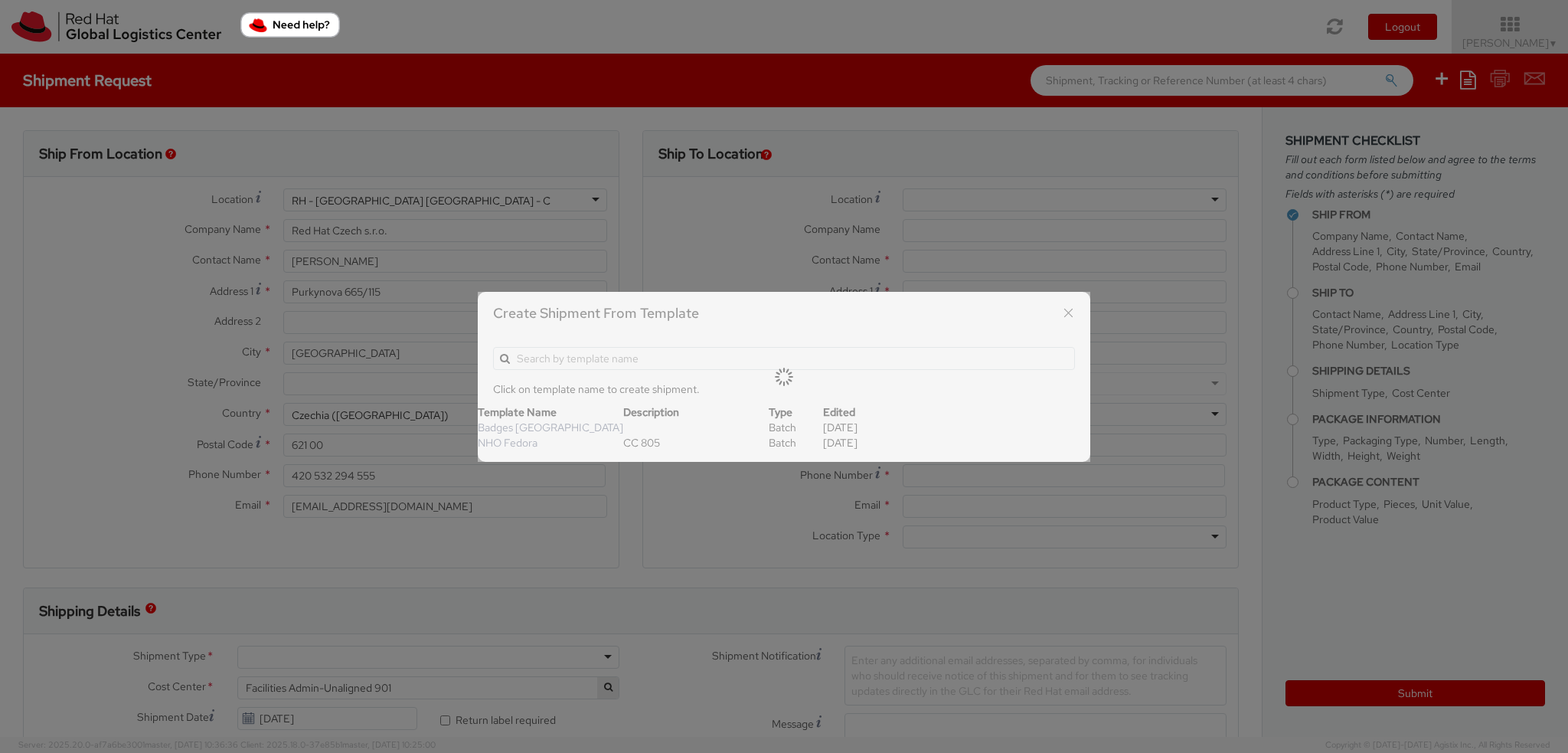
type input "1"
type input "42"
type input "30"
type input "20"
type input "0.5"
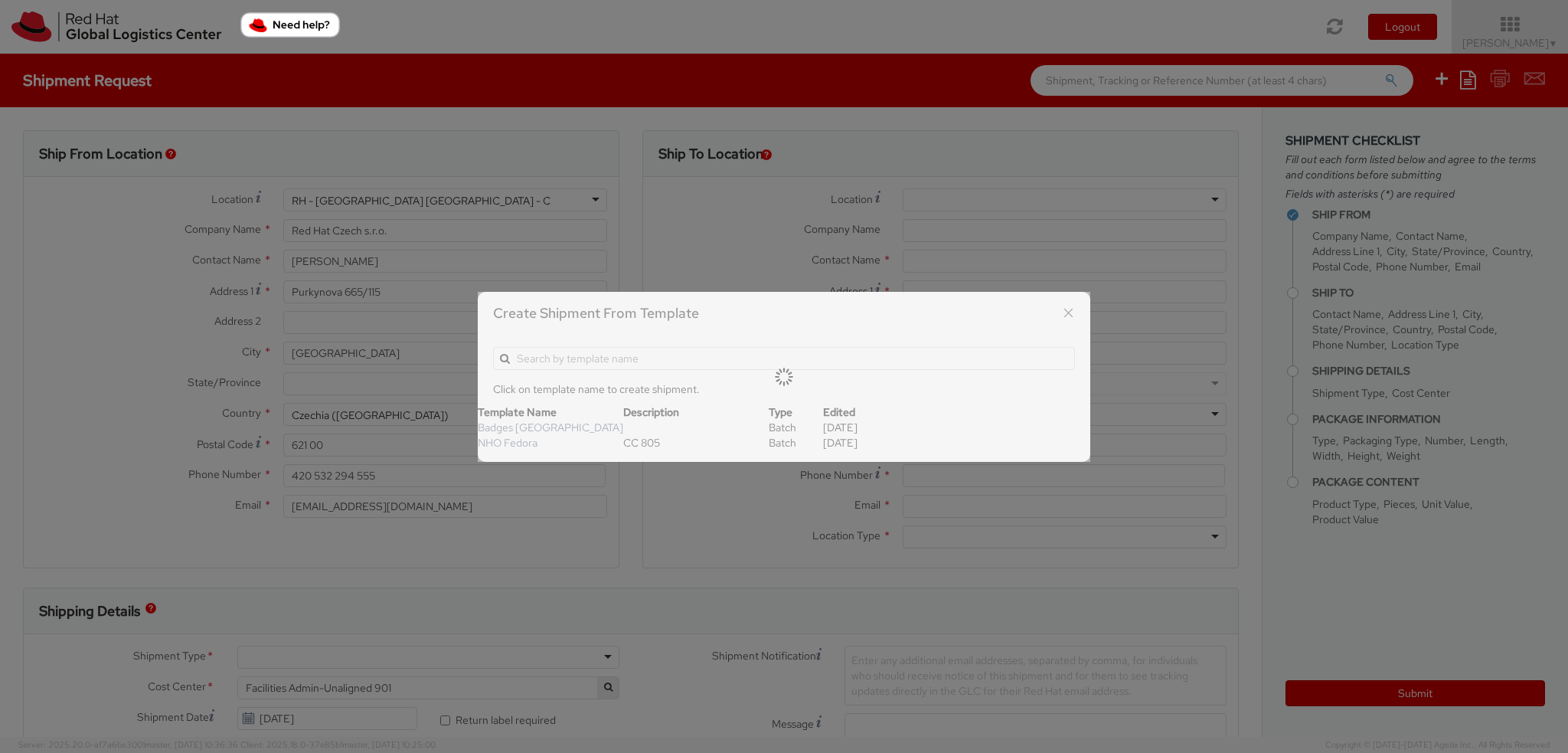
type input "Red Hat postcard"
select select "OTHER"
type input "0.65"
select select "OTHER"
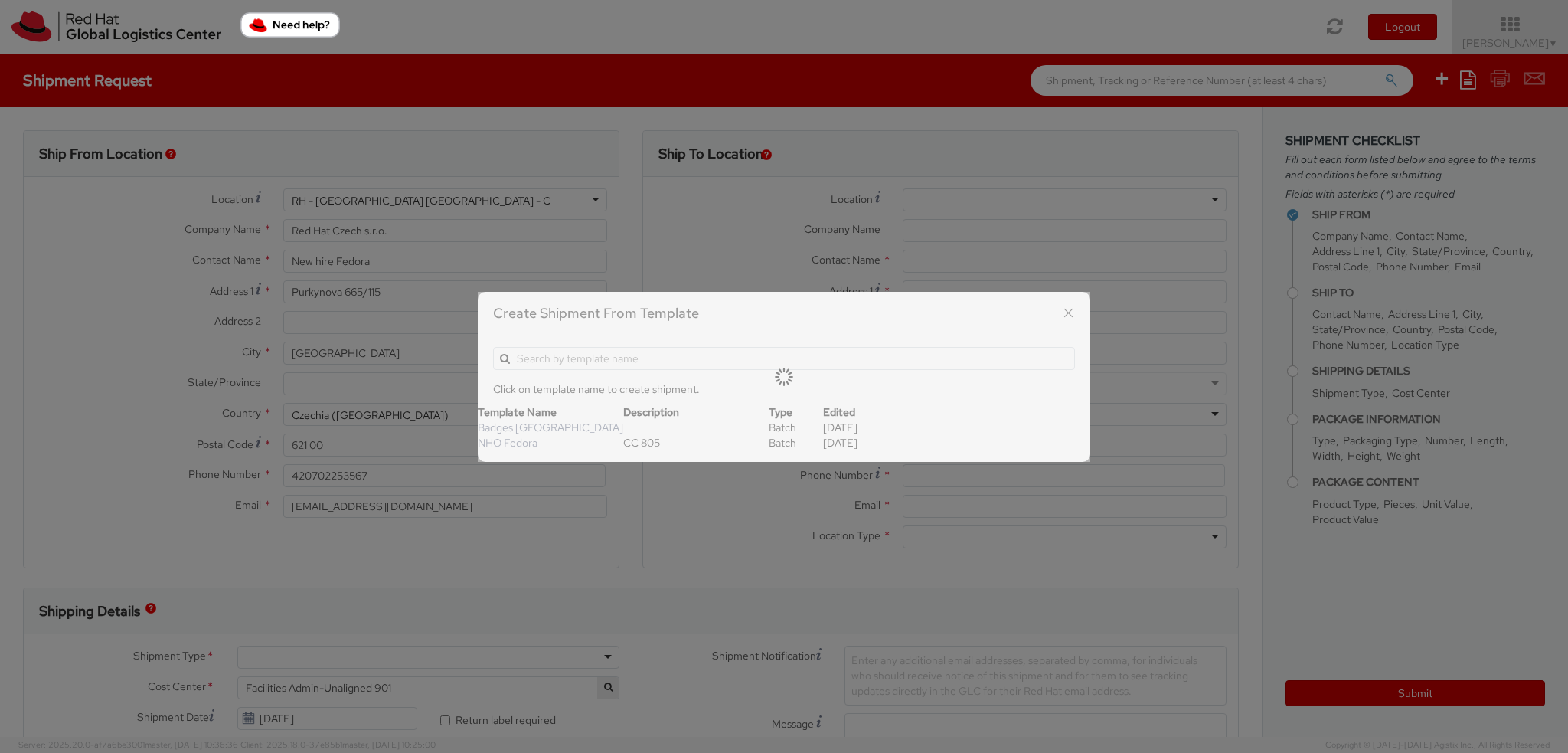
select select "OTHER"
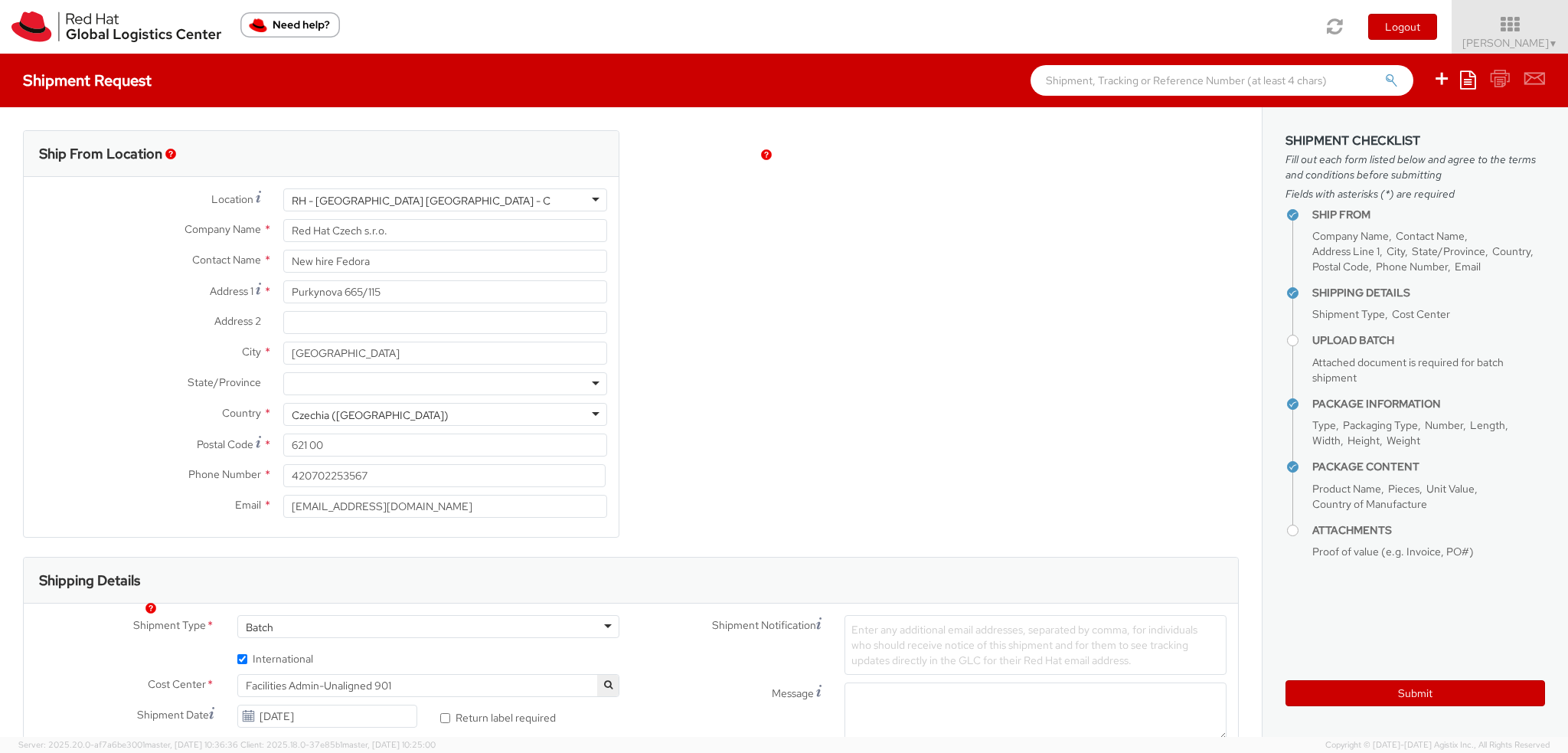
scroll to position [119, 0]
select select "805"
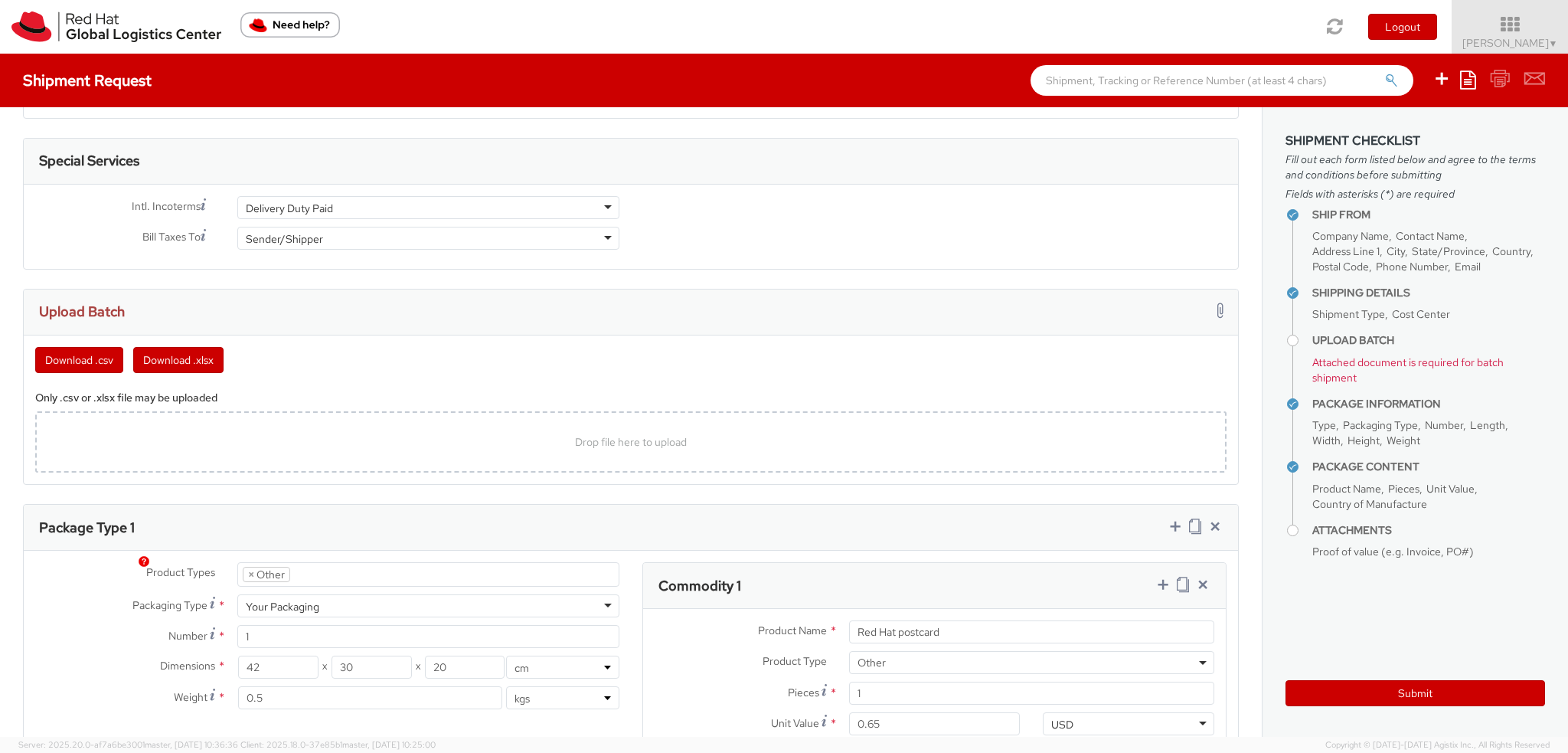
scroll to position [689, 0]
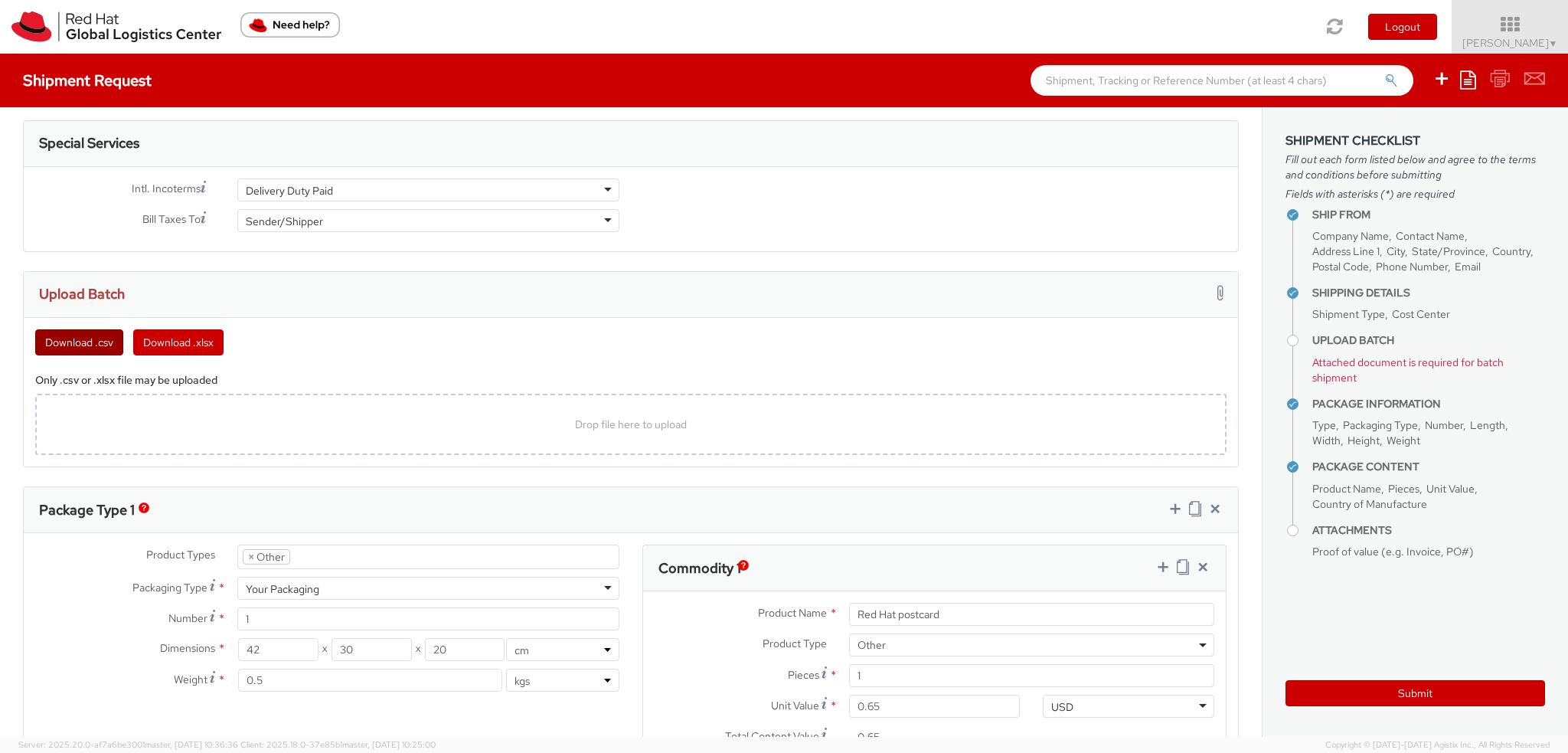
click at [55, 337] on button "Download .csv" at bounding box center [79, 342] width 88 height 26
click at [560, 426] on div "Drop file here to upload" at bounding box center [630, 424] width 1167 height 36
type input "C:\fakepath\template (16).csv"
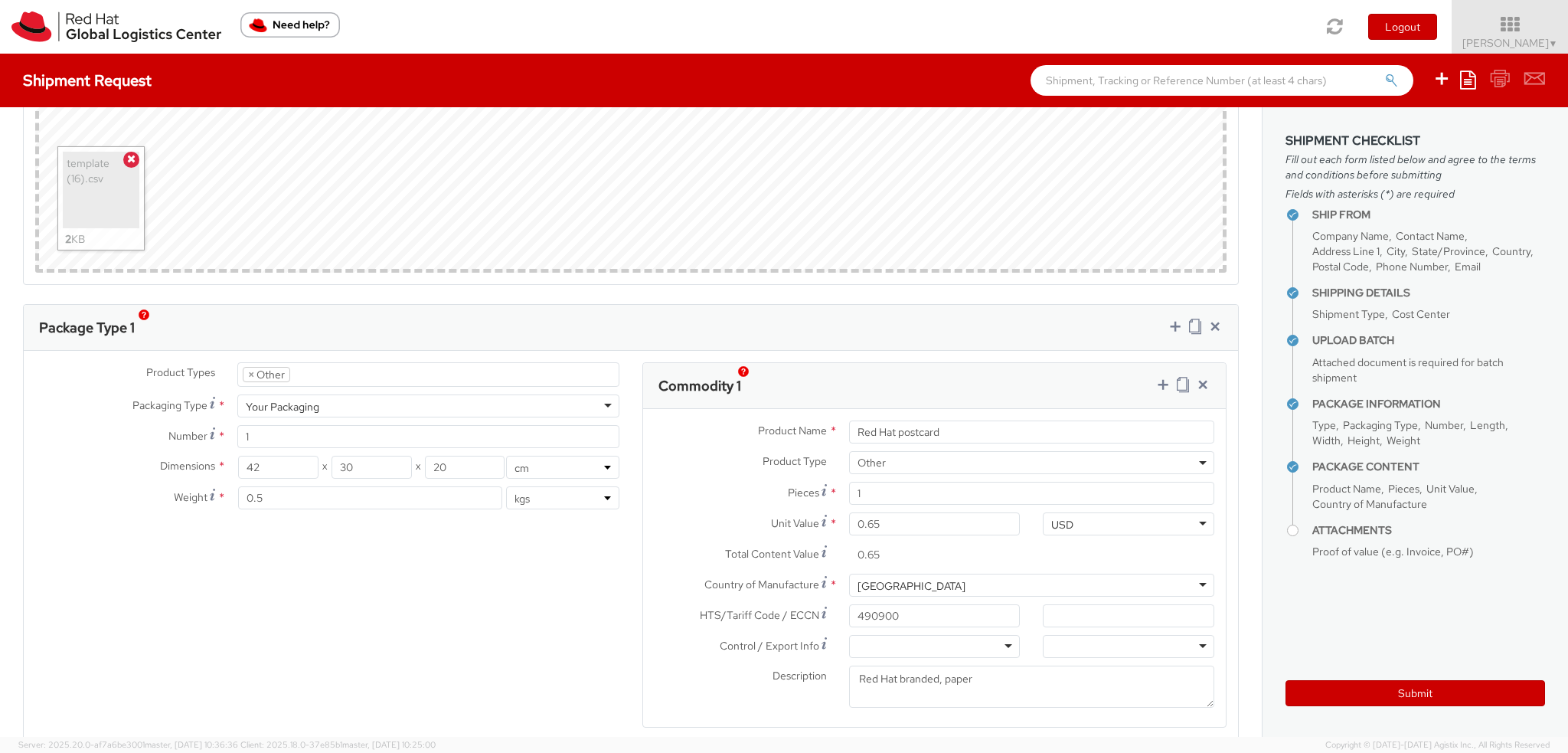
scroll to position [1072, 0]
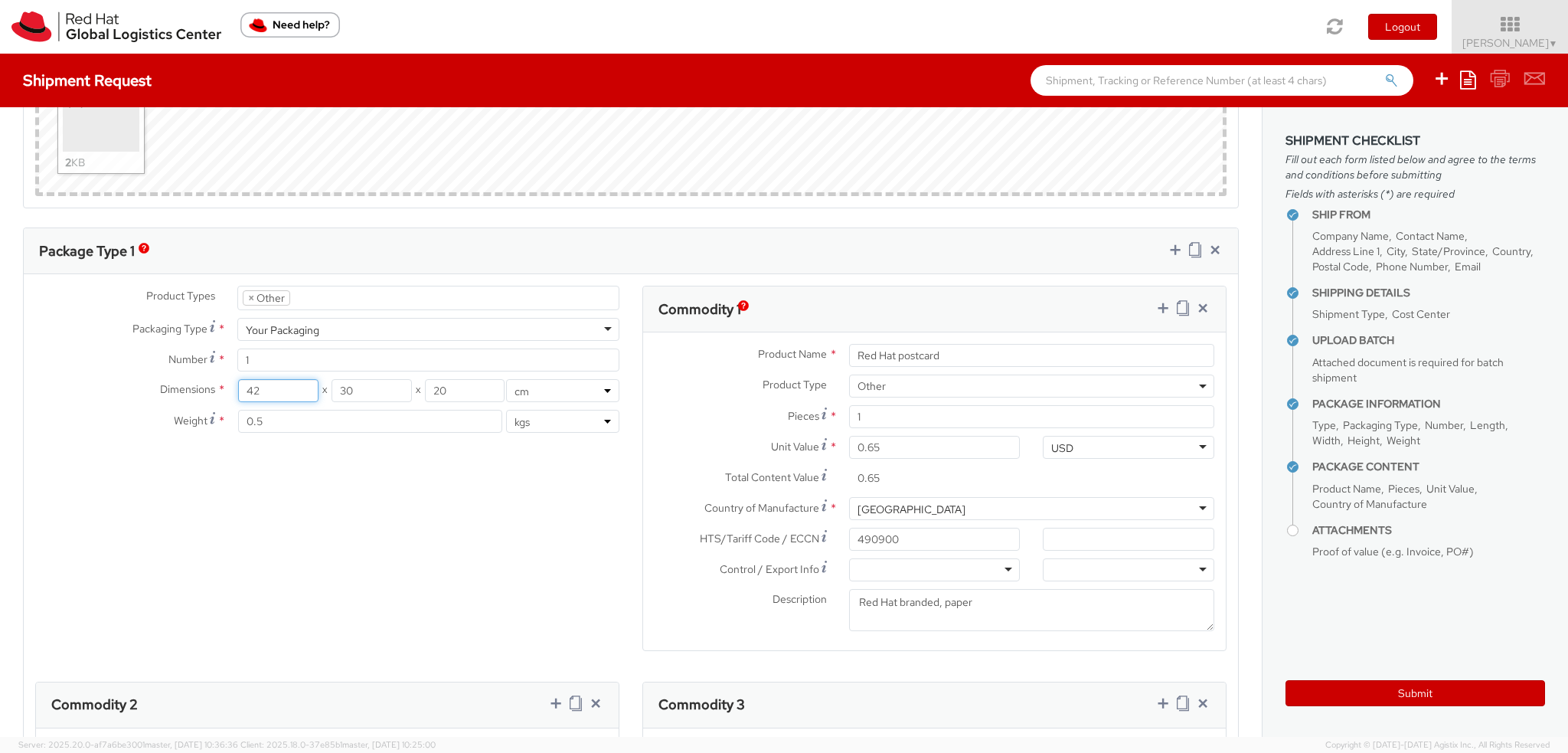
click at [280, 392] on input "42" at bounding box center [278, 391] width 80 height 23
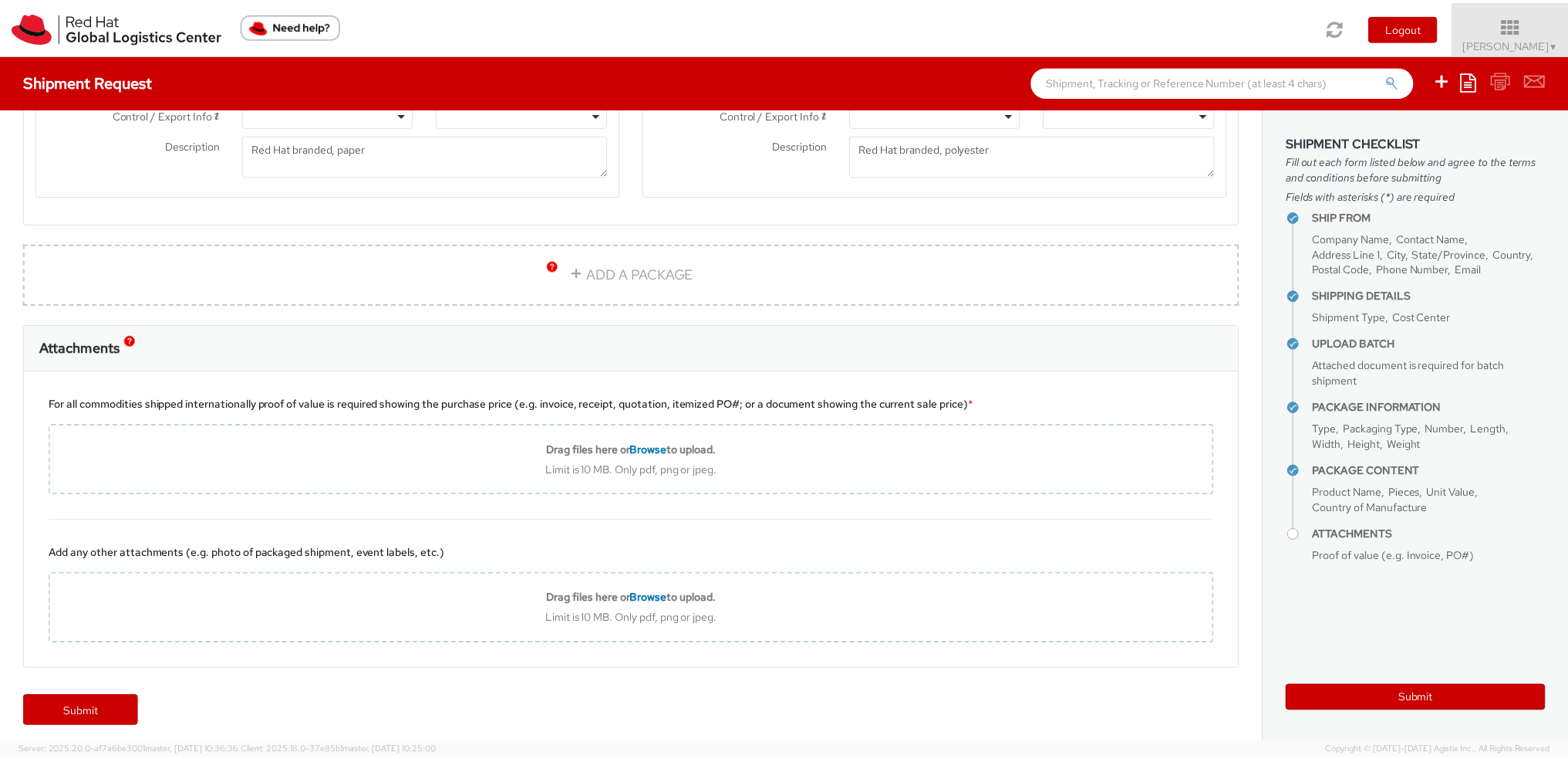
scroll to position [1941, 0]
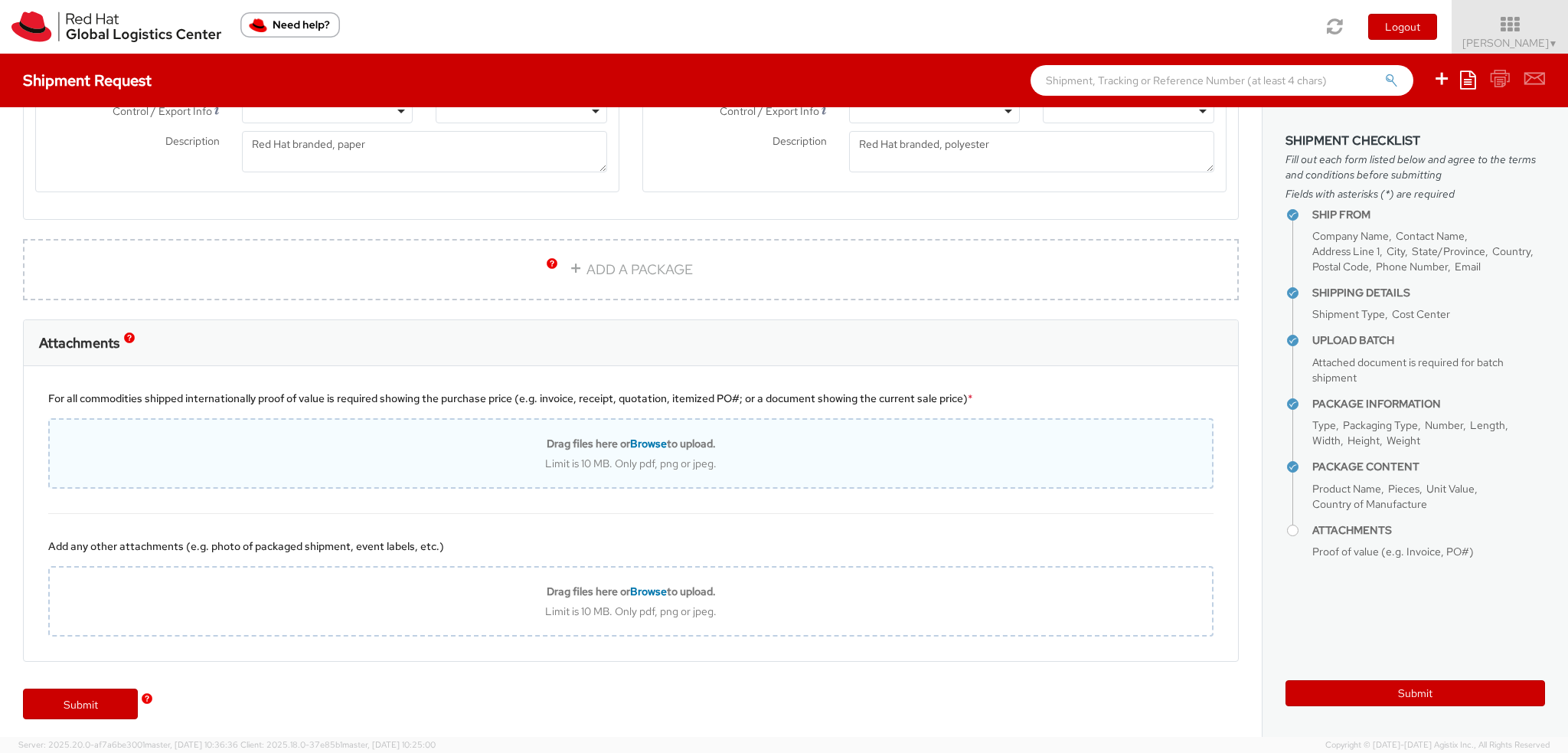
type input "40"
click at [295, 458] on div "Limit is 10 MB. Only pdf, png or jpeg." at bounding box center [630, 464] width 1162 height 14
type input "C:\fakepath\New Hire kit.pdf"
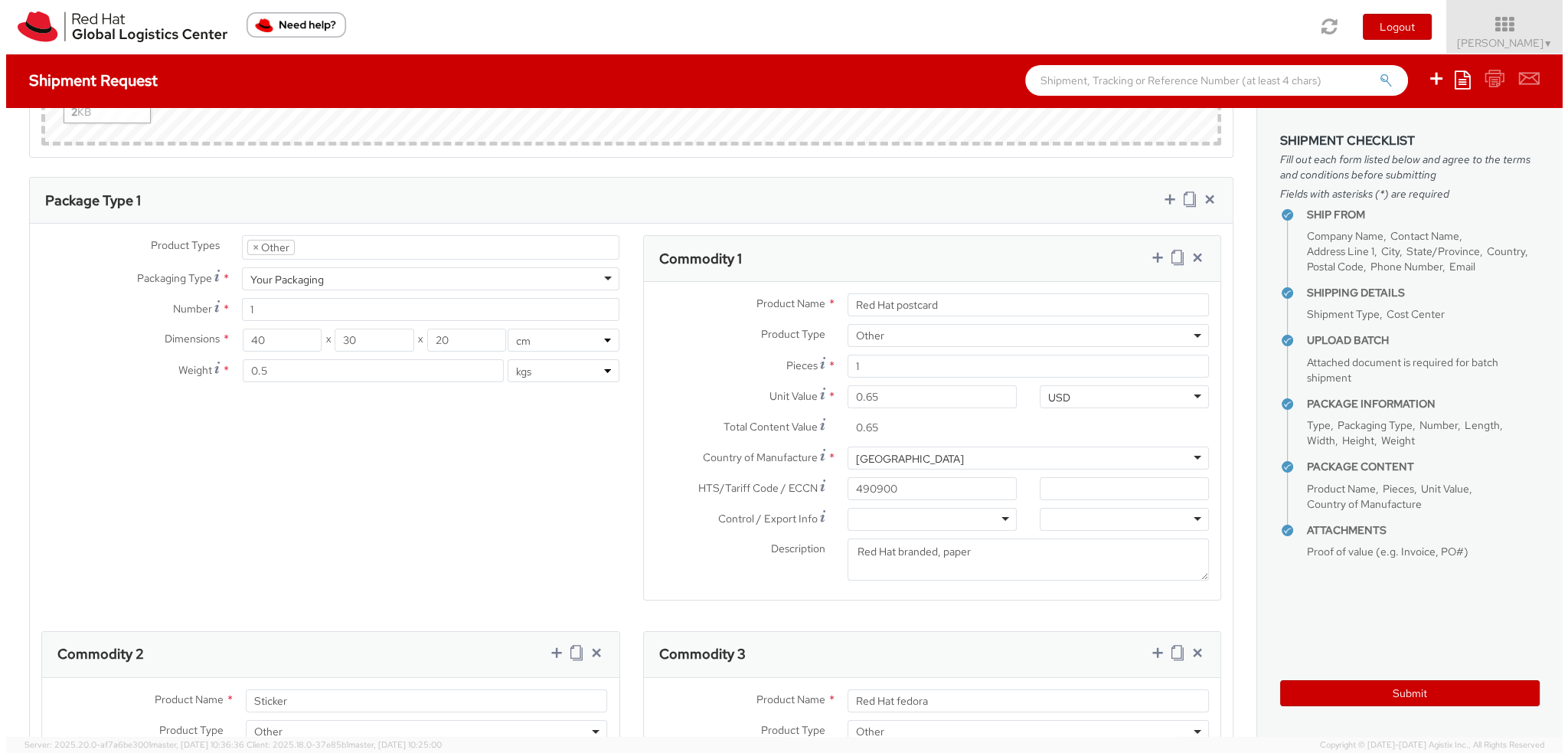
scroll to position [1058, 0]
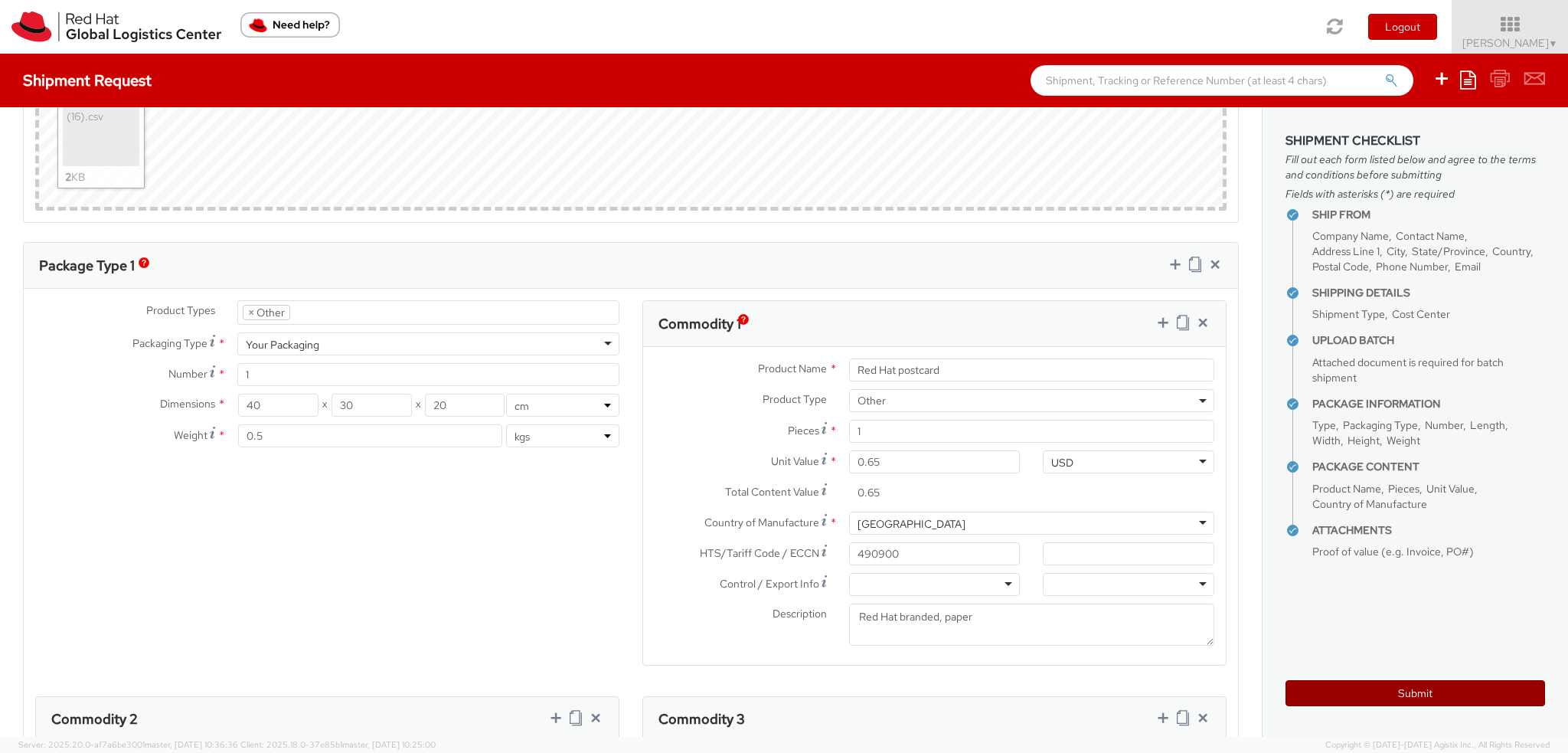
click at [1445, 699] on button "Submit" at bounding box center [1415, 693] width 259 height 26
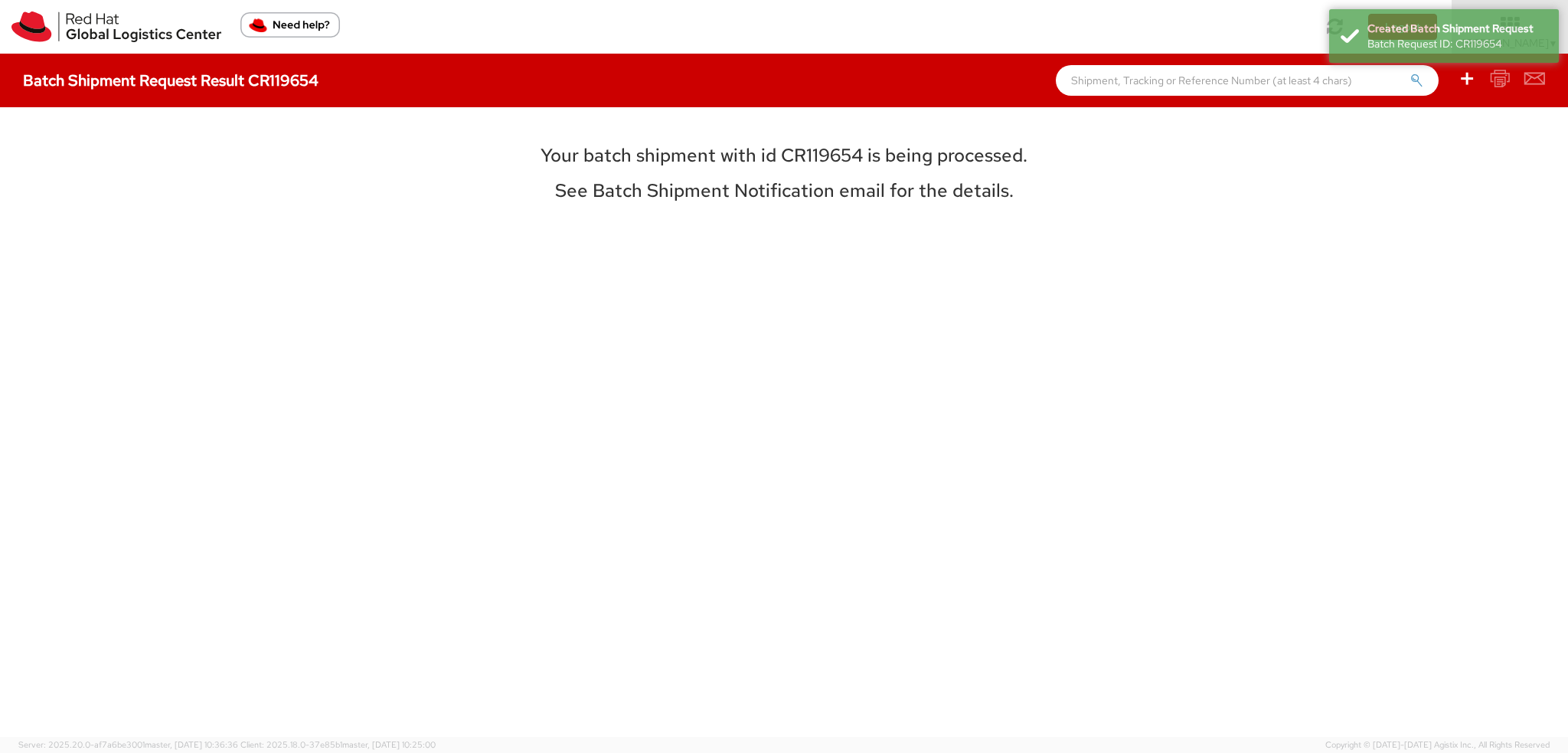
click at [814, 154] on h3 "Your batch shipment with id CR119654 is being processed." at bounding box center [784, 155] width 685 height 20
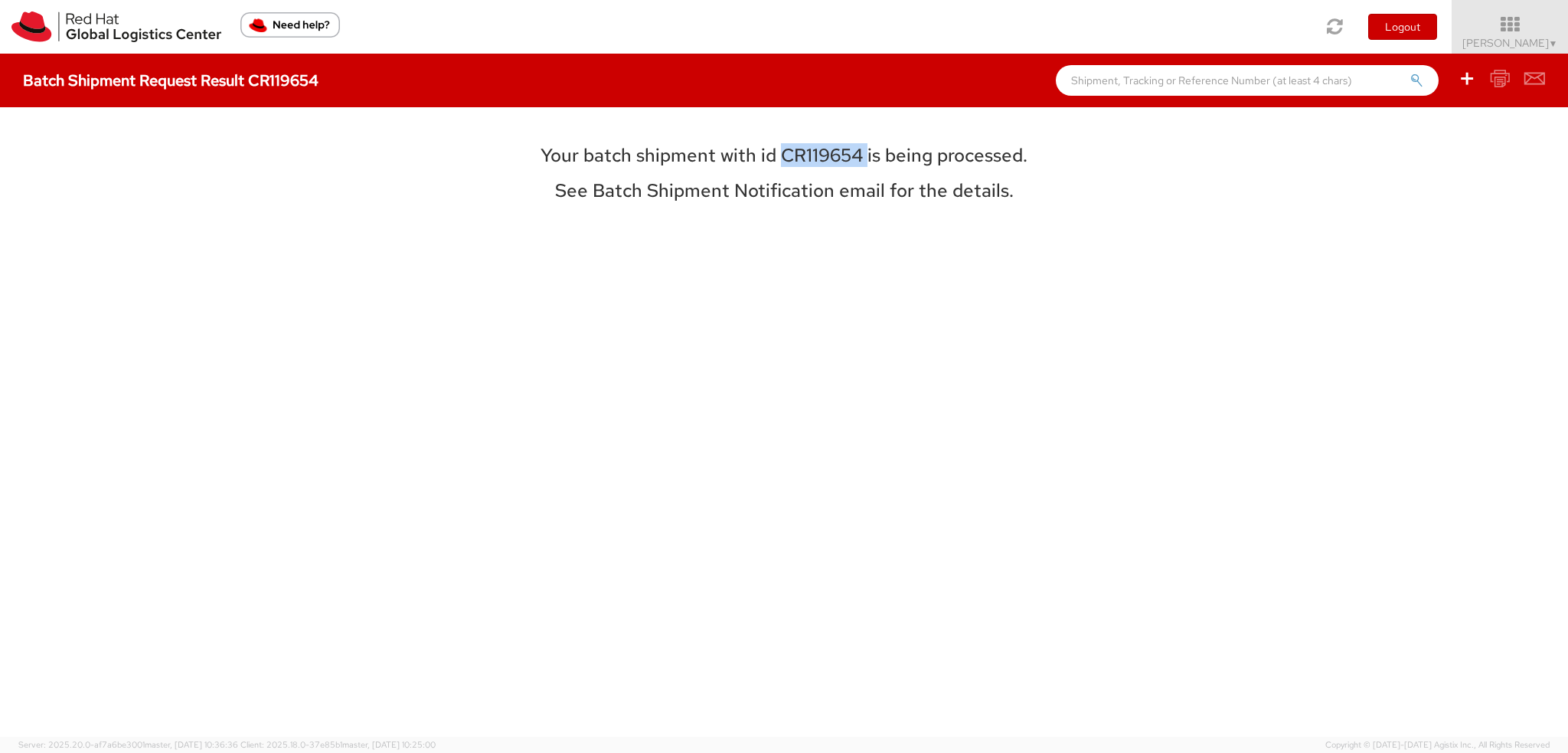
copy h3 "CR119654"
click at [432, 239] on div "Your batch shipment with id CR119654 is being processed. See Batch Shipment Not…" at bounding box center [784, 422] width 1568 height 630
select select
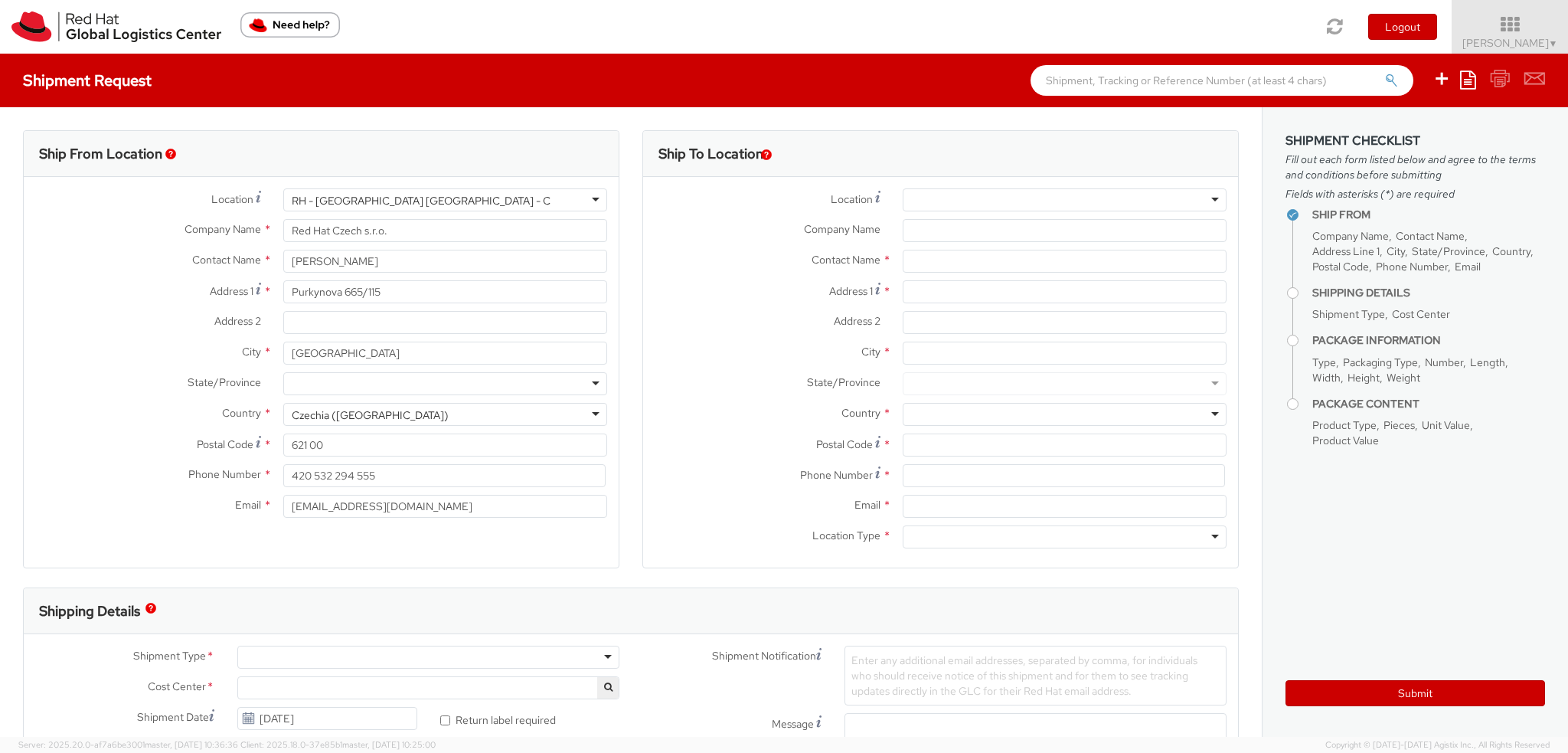
click at [923, 208] on div at bounding box center [1065, 200] width 324 height 23
select select "901"
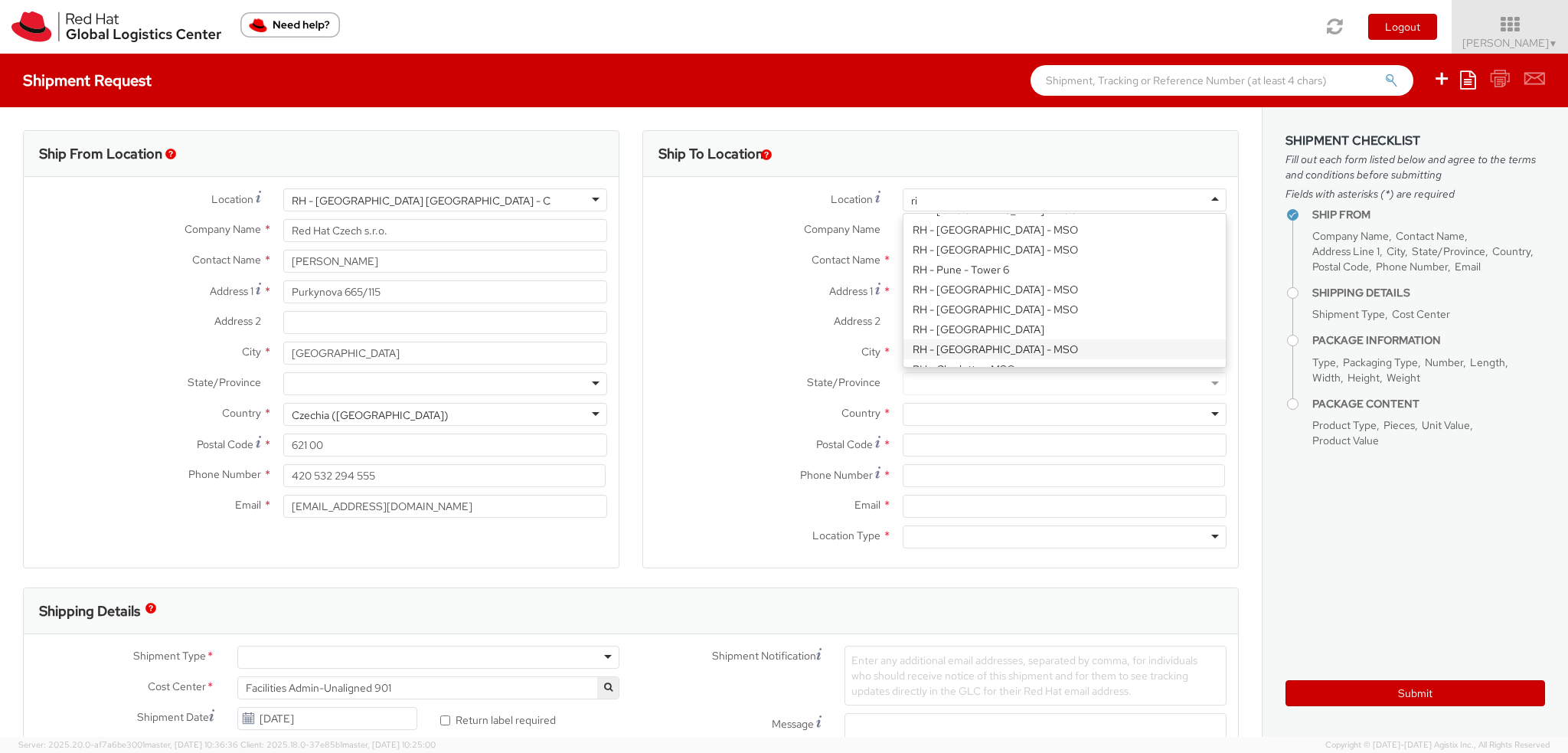
scroll to position [3, 0]
type input "riy"
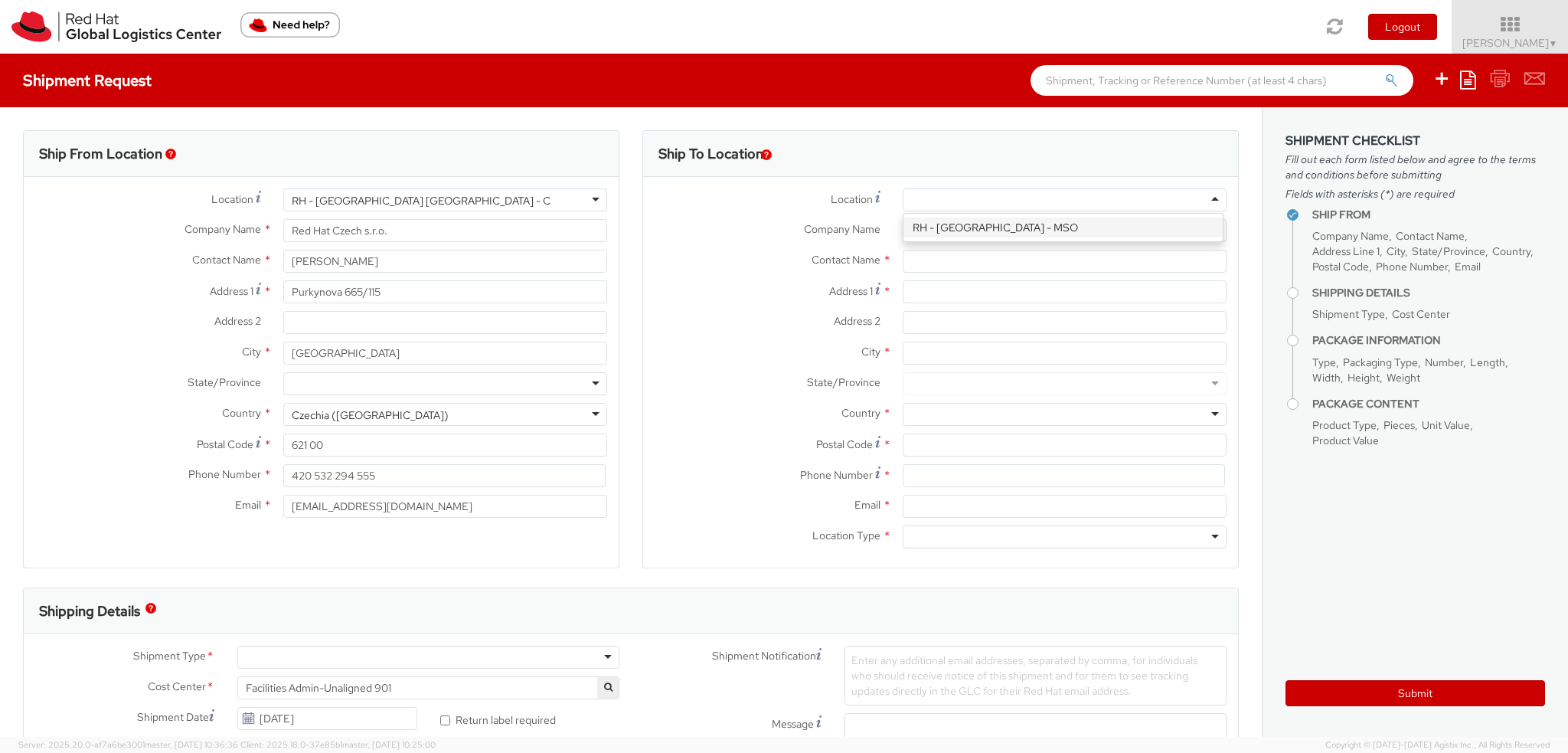
type input "Red Hat Saudi Arabia Limited"
type input "King Abdullah Financial District, Area 3"
type input "Building 3.05, 3rd Floor"
type input "RIYADH"
type input "13519"
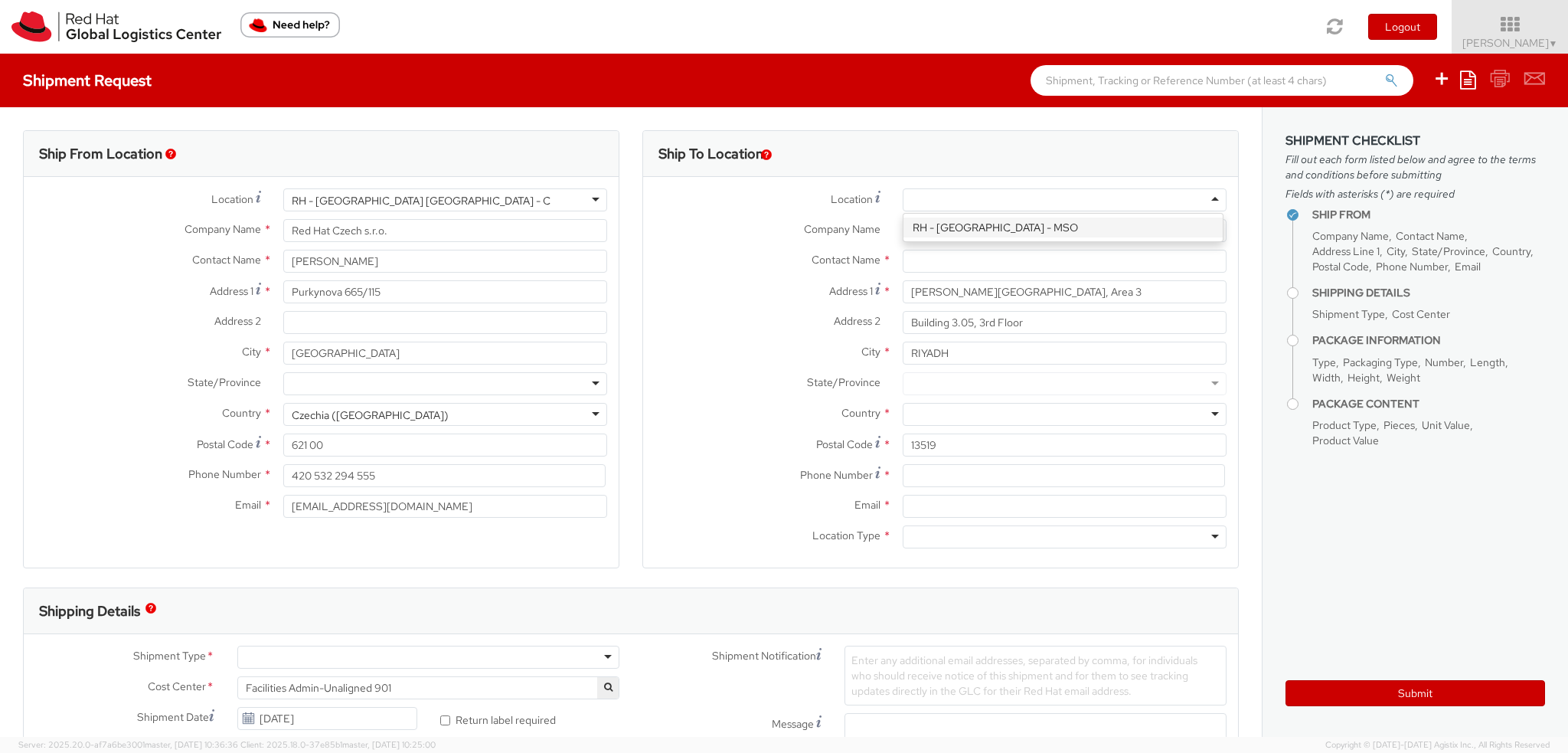
scroll to position [0, 0]
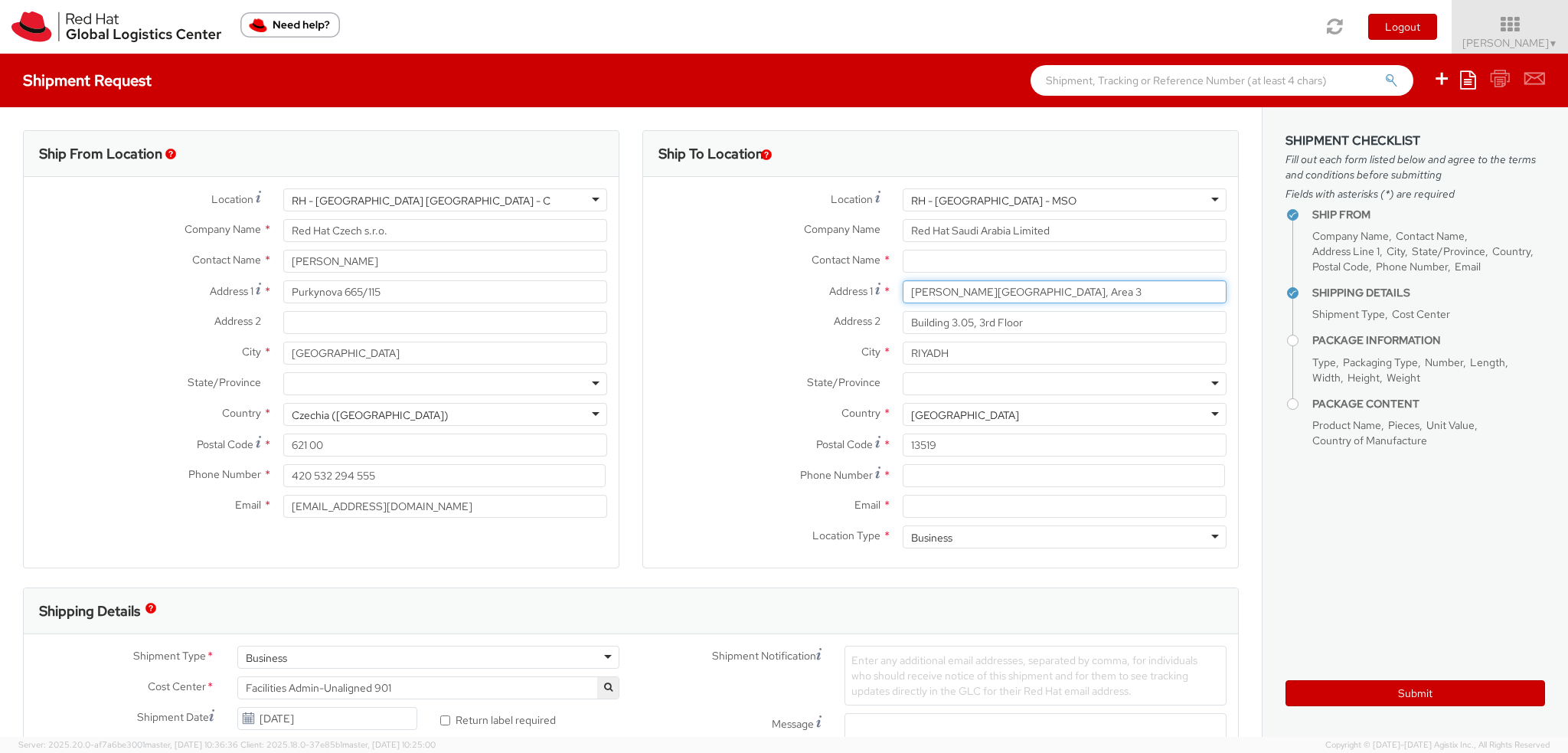
drag, startPoint x: 1115, startPoint y: 296, endPoint x: 825, endPoint y: 279, distance: 290.5
click at [825, 279] on div "Location * RH - Riyadh - MSO RH - Riyadh - MSO RH - Amsterdam - MSO RH - Amster…" at bounding box center [940, 372] width 595 height 368
drag, startPoint x: 1033, startPoint y: 326, endPoint x: 821, endPoint y: 329, distance: 212.0
click at [821, 329] on div "Address 2 * Building 3.05, 3rd Floor" at bounding box center [940, 322] width 595 height 23
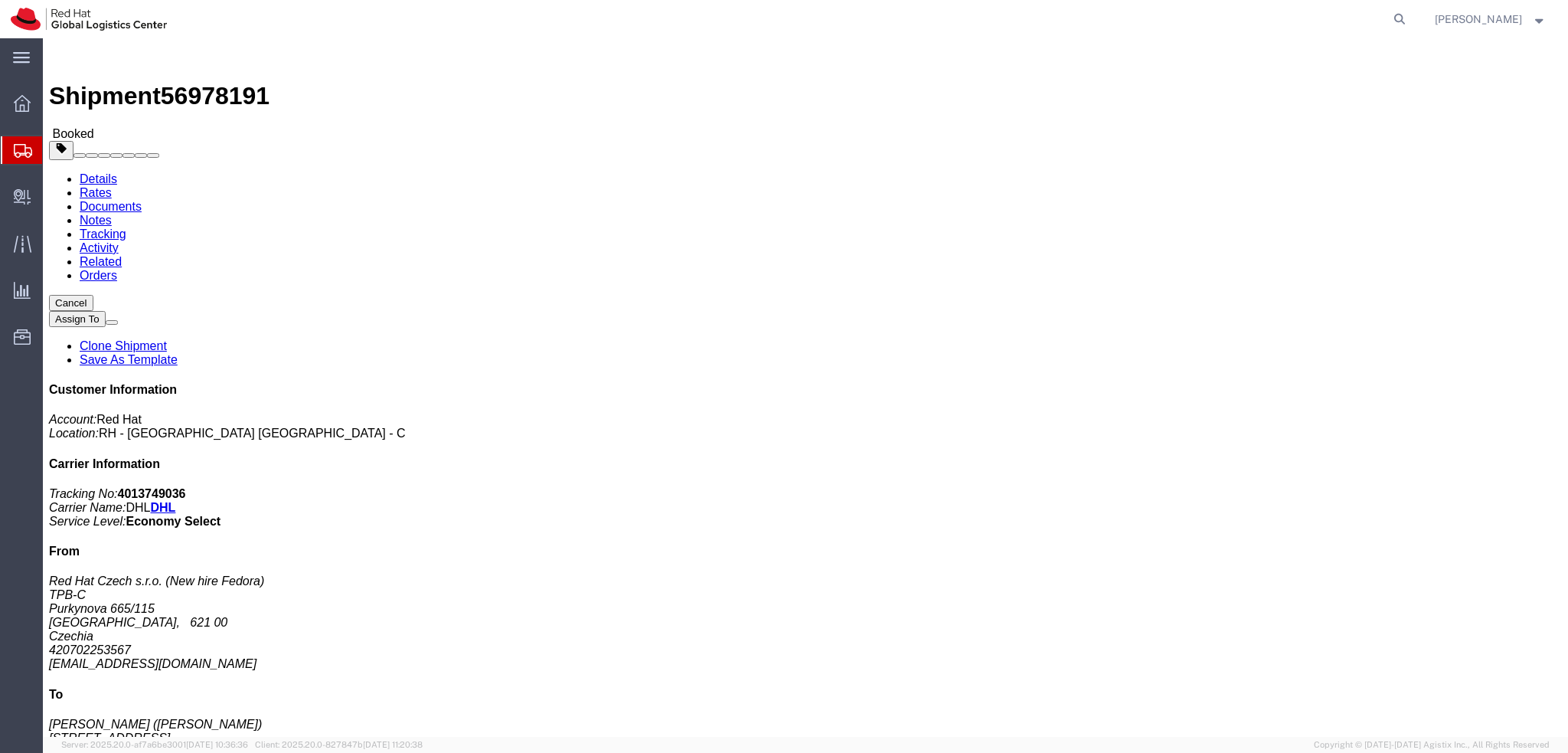
click span "button"
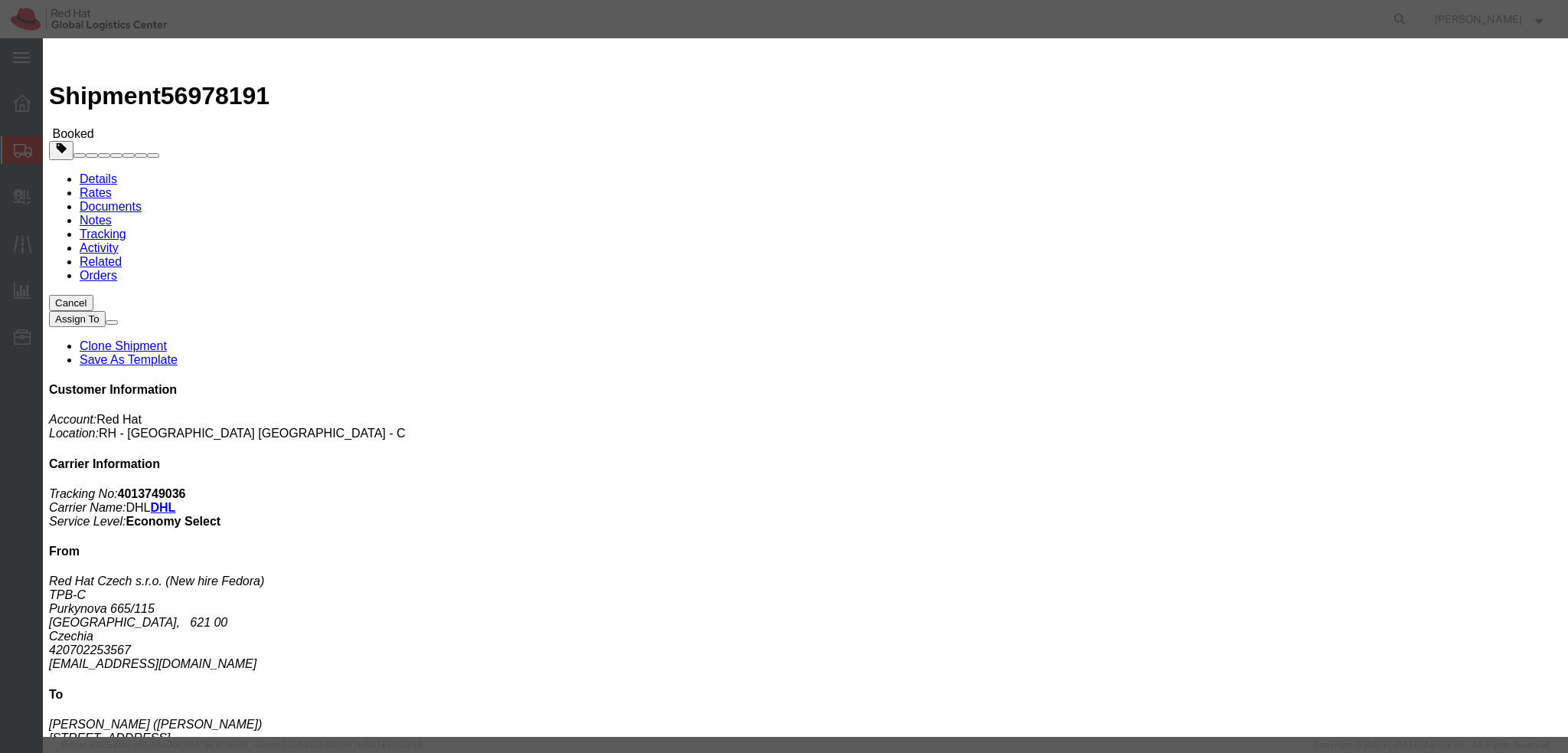
click div "[DATE] 12:00 PM"
click div "[DATE] 1:00 PM"
type input "4:00 PM"
click button "Apply"
click button "Save"
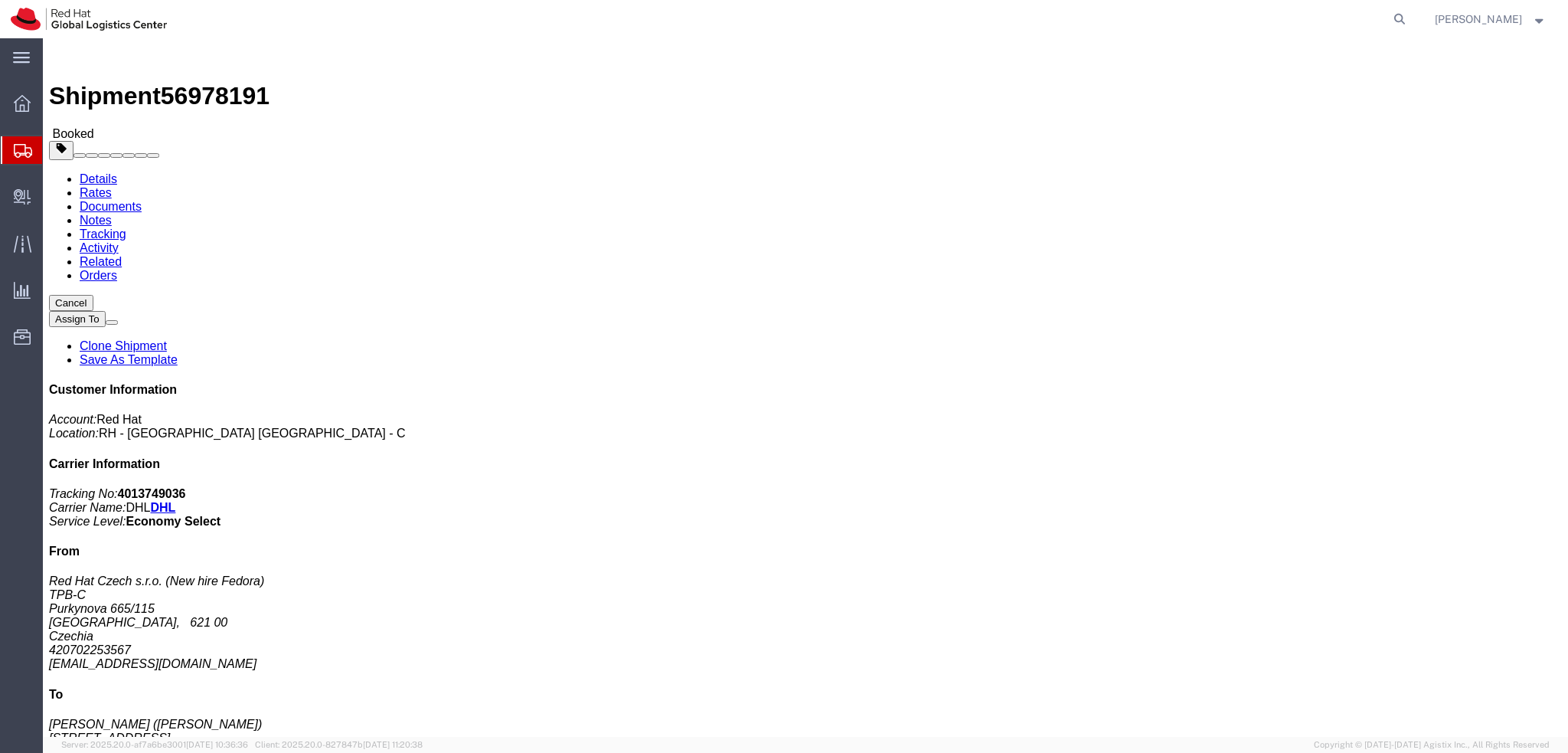
click button "Close"
click link "Schedule pickup request"
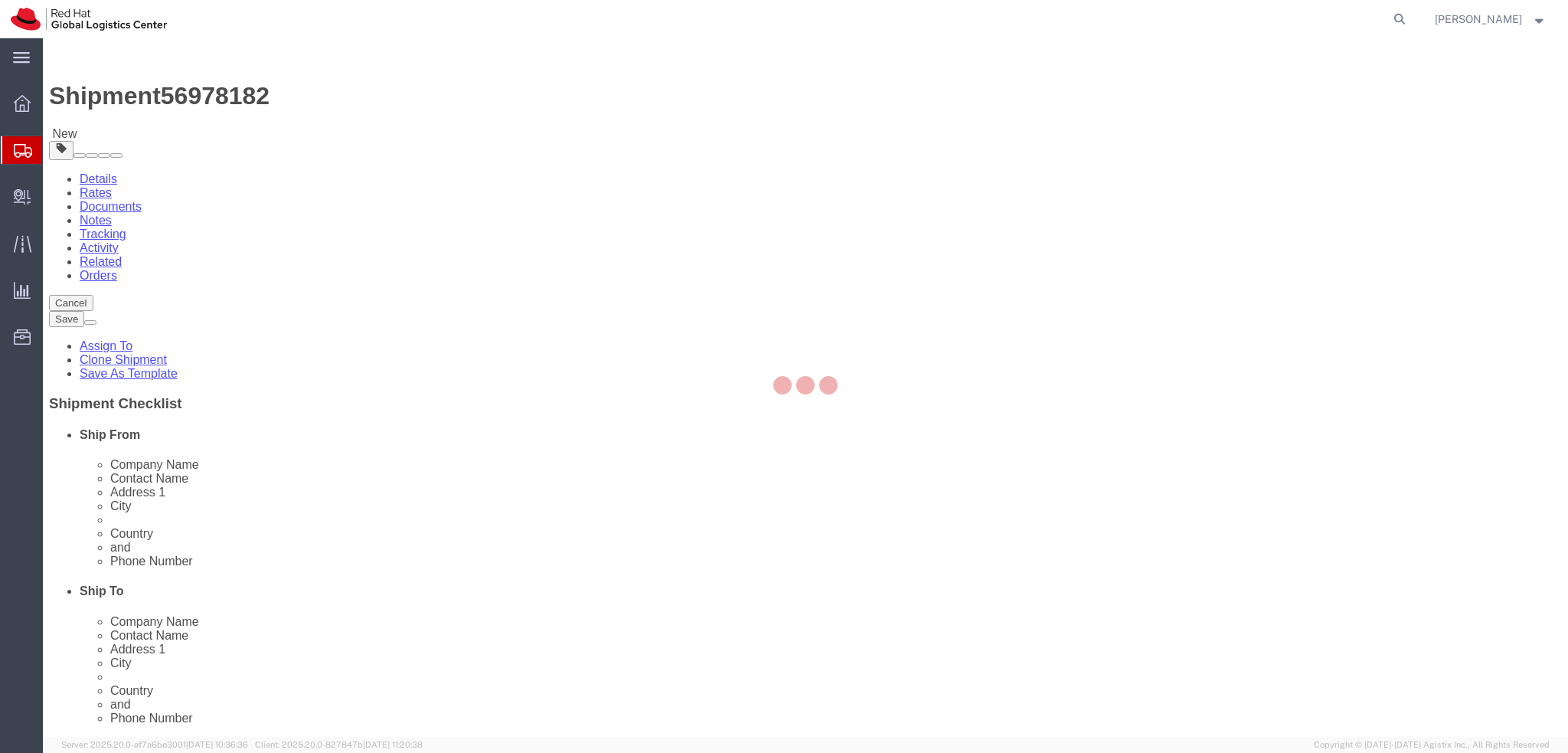
select select "38037"
select select
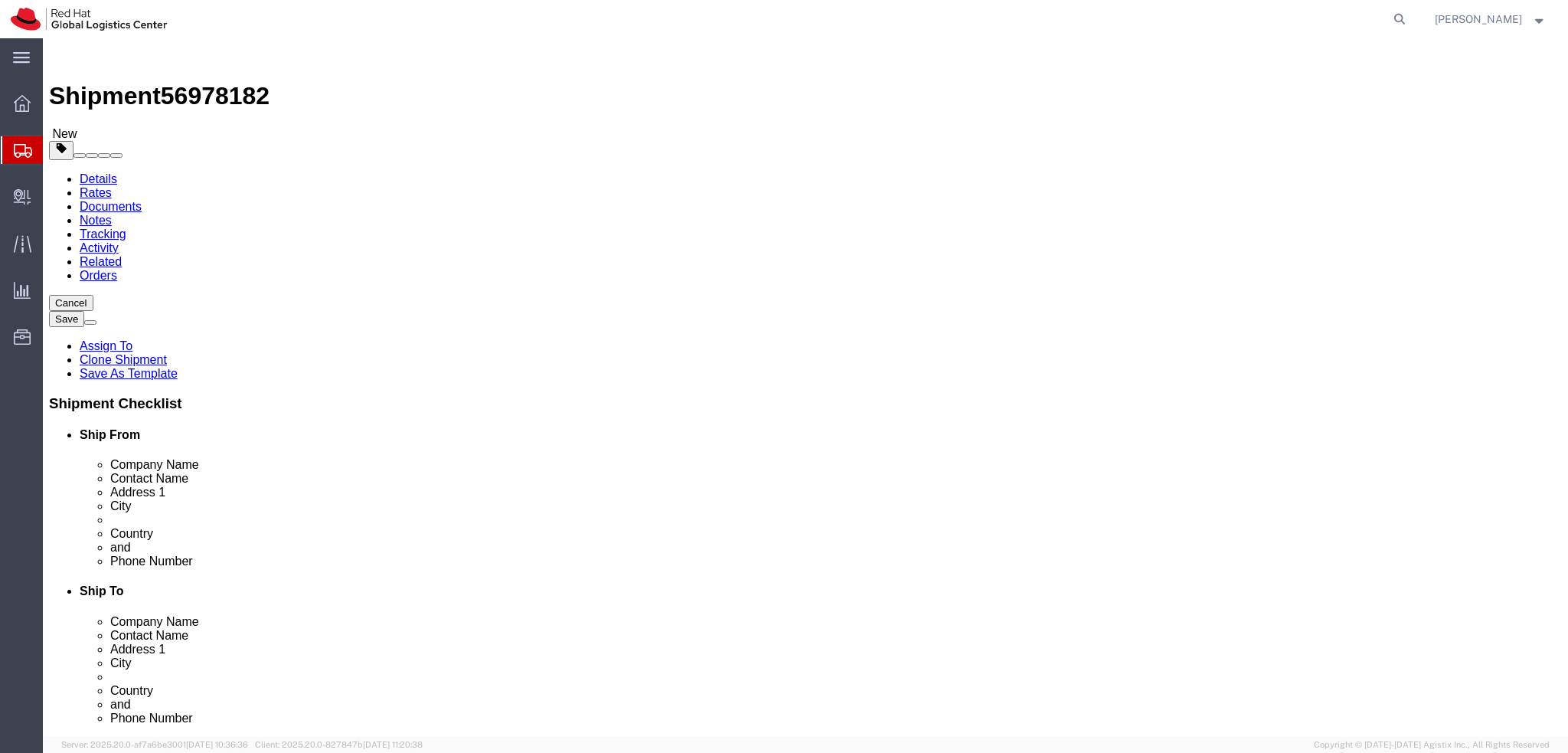
click input "[EMAIL_ADDRESS][DOMAIN_NAME]"
type input "[EMAIL_ADDRESS][DOMAIN_NAME], [EMAIL_ADDRESS][DOMAIN_NAME]"
click icon
click div "Shipment Information Package Information Special Services"
click icon
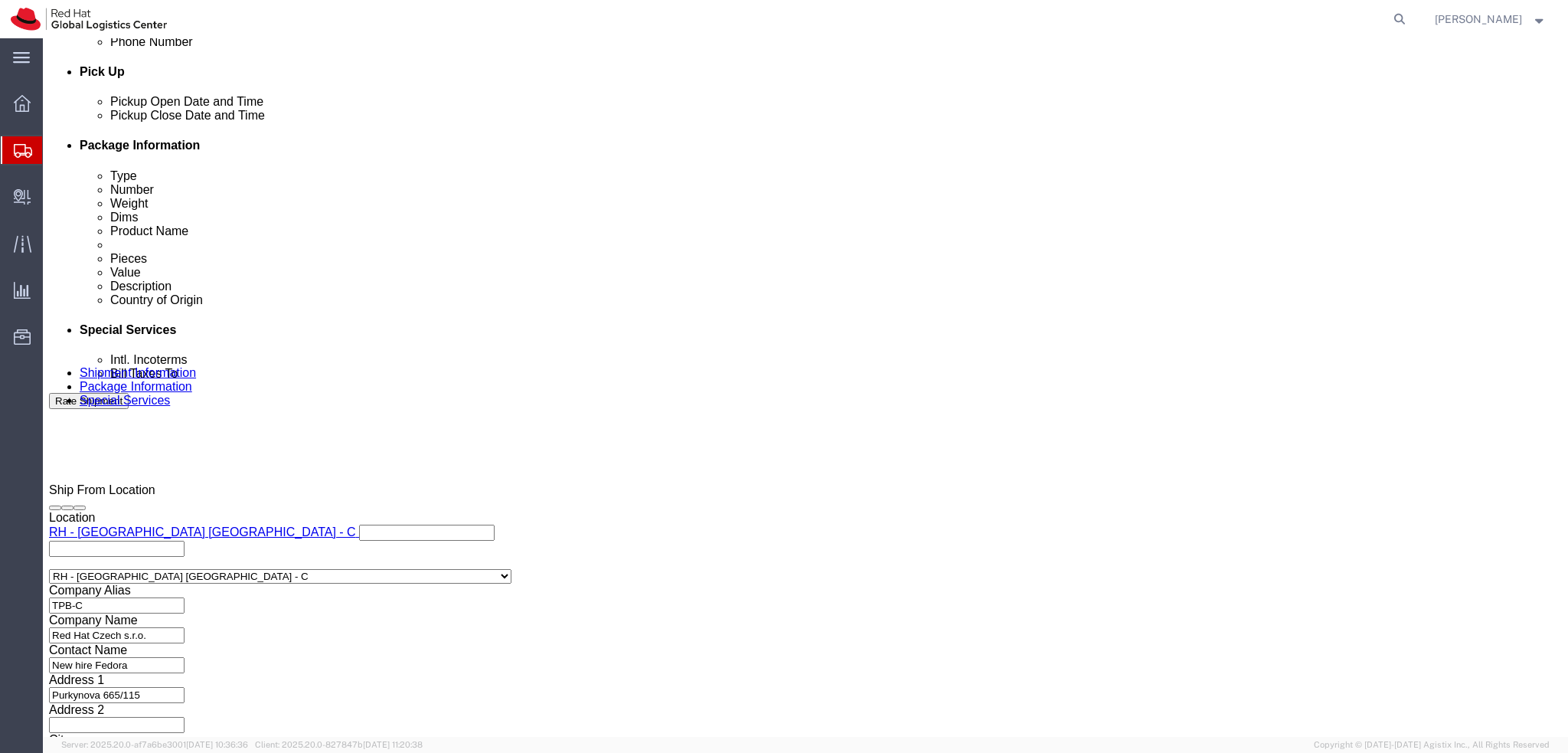
scroll to position [708, 0]
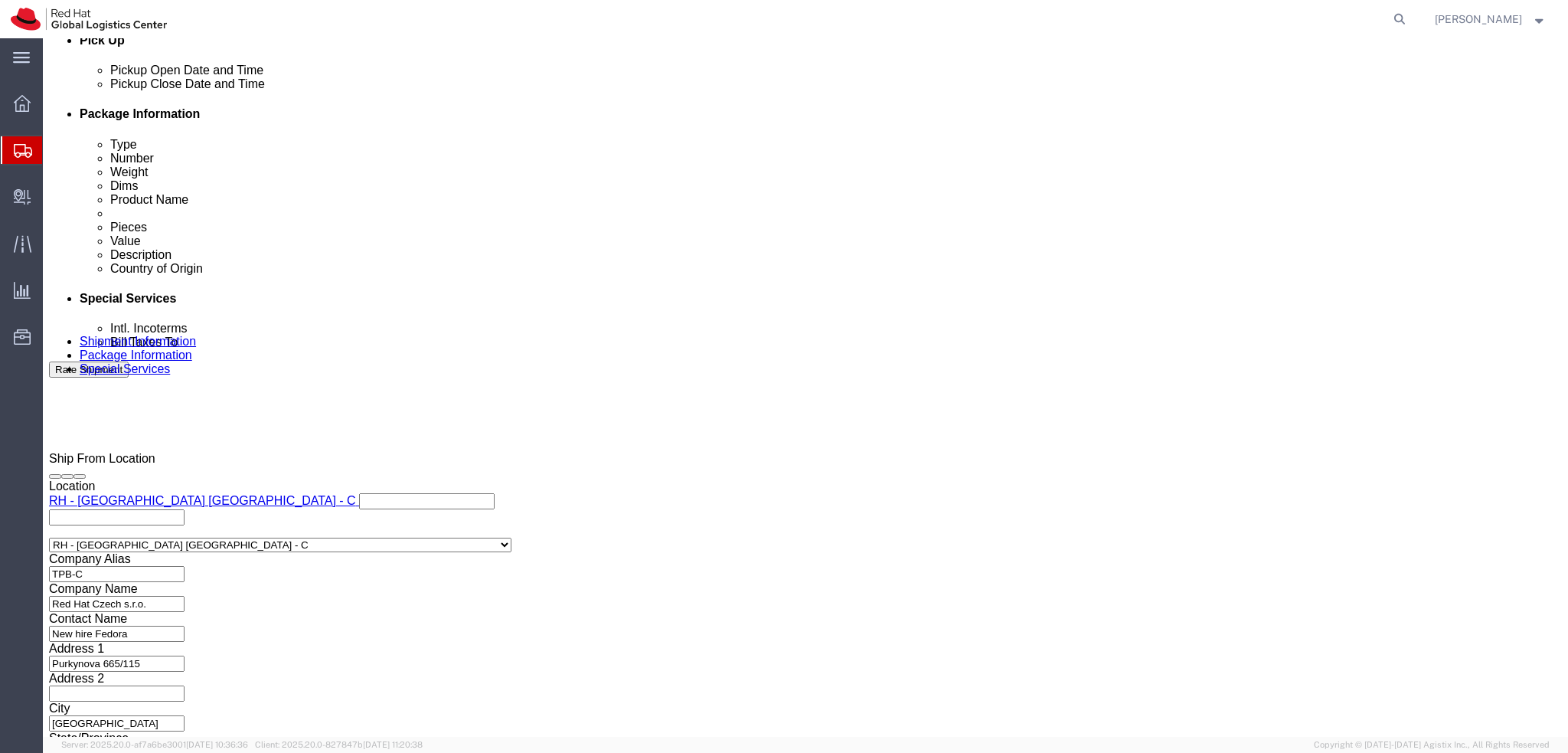
type input "duba"
click input "text"
type input "[EMAIL_ADDRESS][DOMAIN_NAME]"
click label "Phone Number"
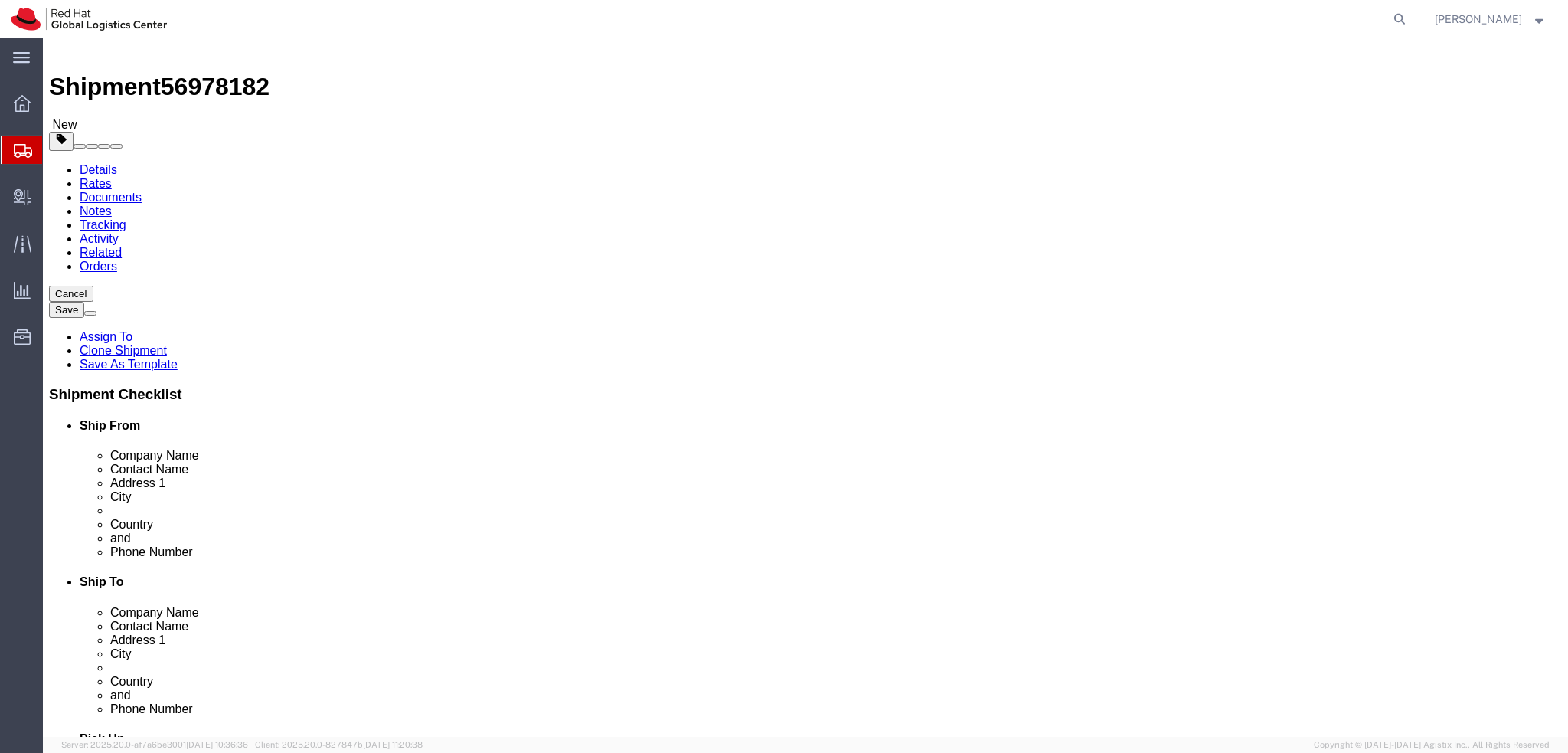
scroll to position [0, 0]
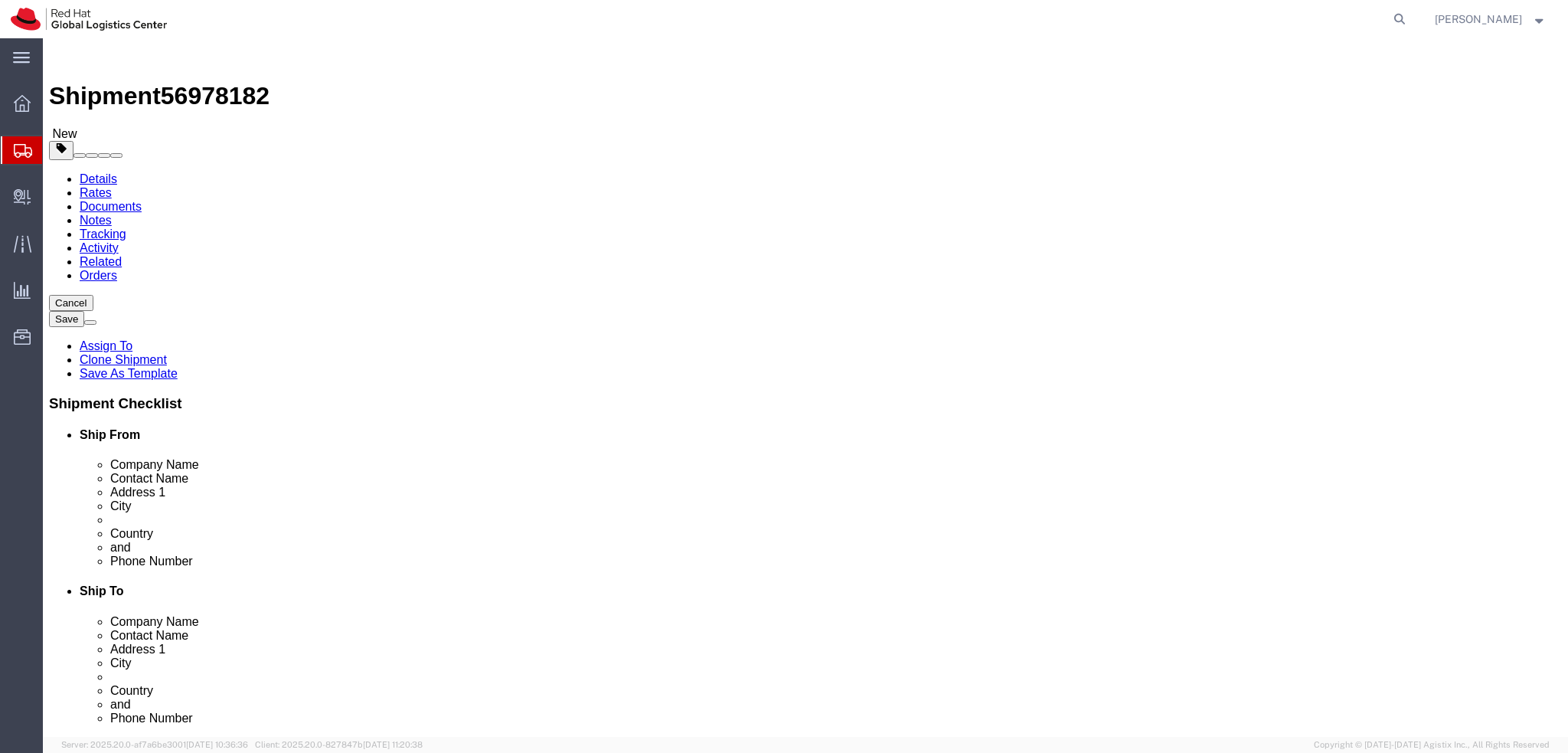
click icon
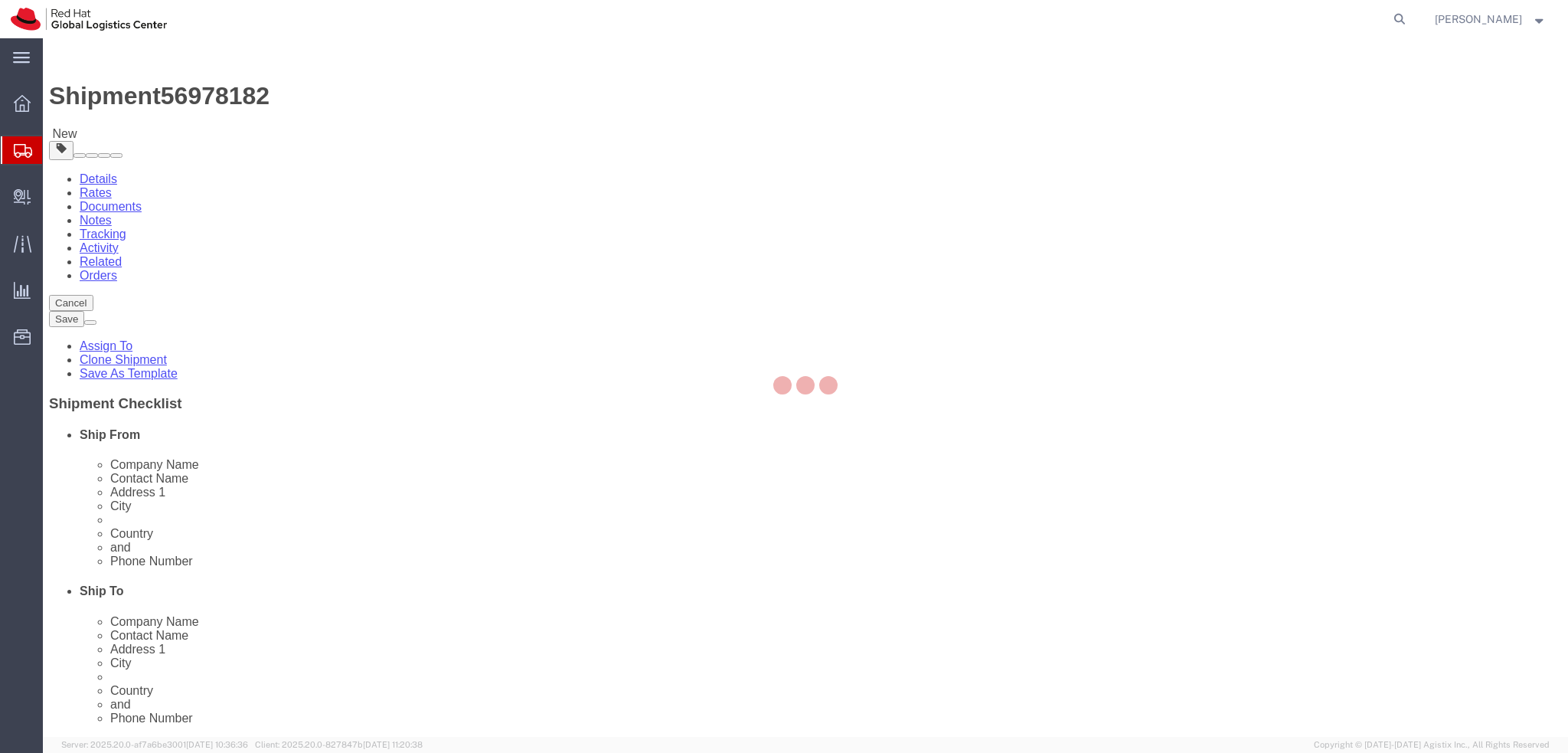
select select "COSTCENTER"
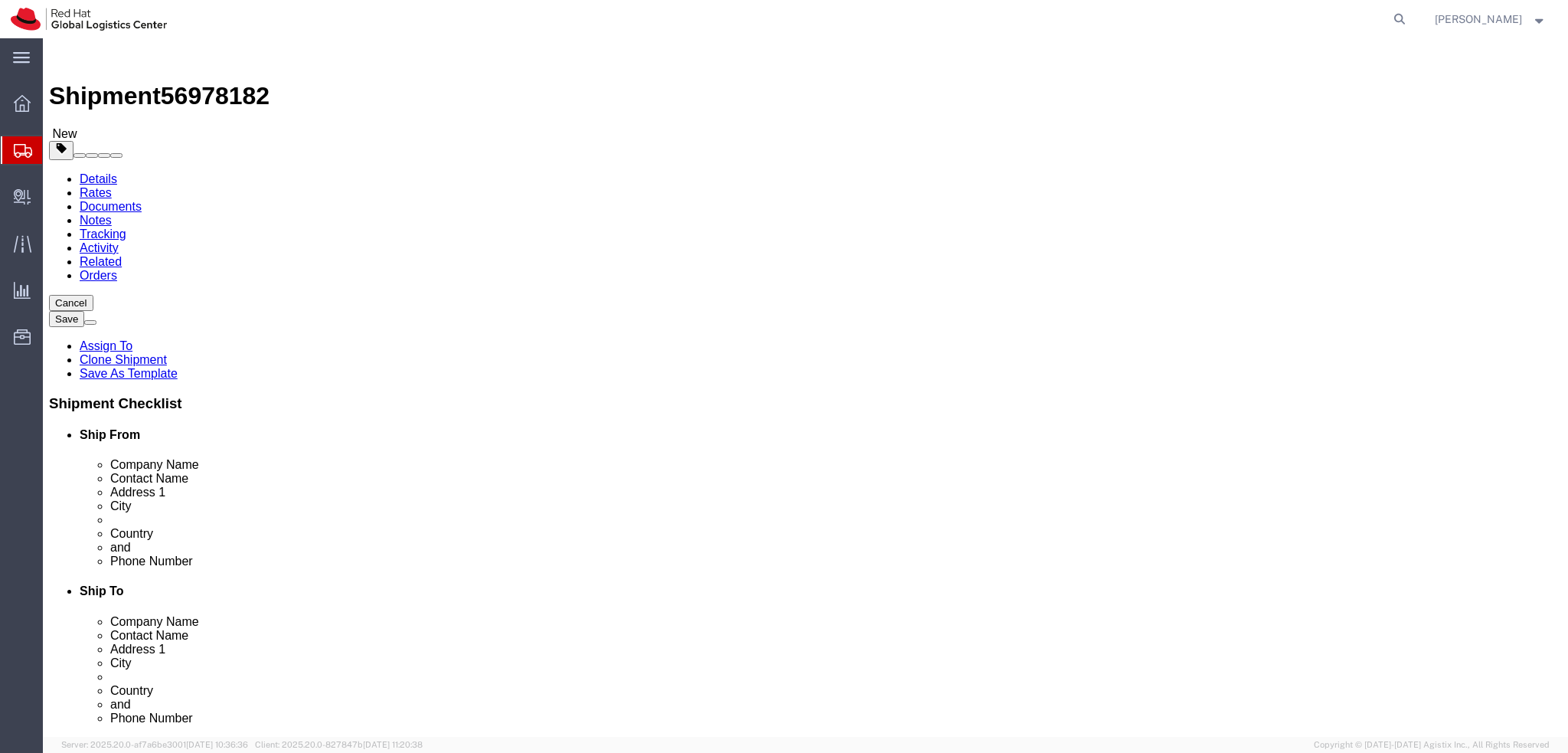
click button "Rate Shipment"
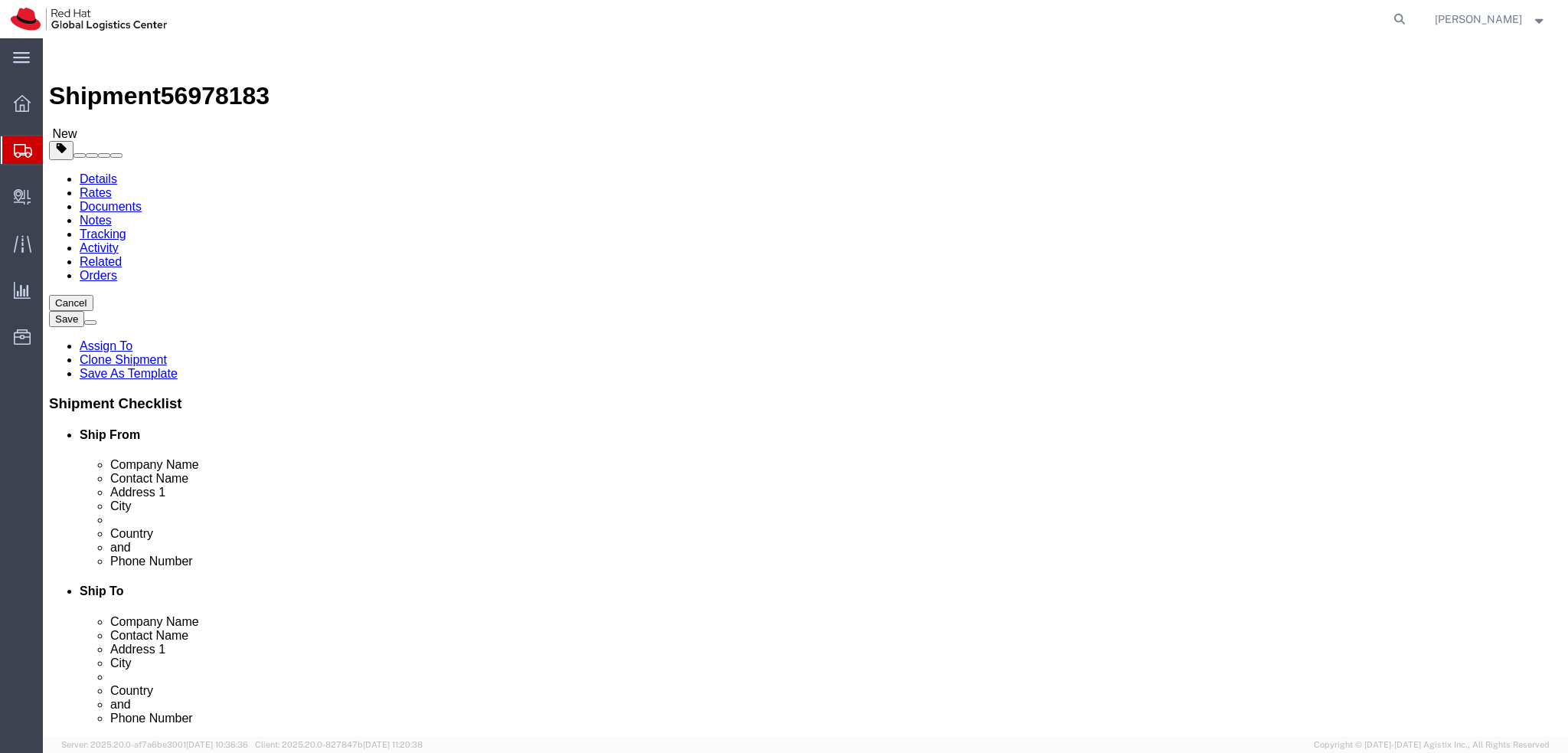
select select "38037"
select select
drag, startPoint x: 1154, startPoint y: 342, endPoint x: 1193, endPoint y: 345, distance: 39.1
click input "[PERSON_NAME][GEOGRAPHIC_DATA] (KAFD), Area (3), Building 3.05,"
click label "Address 1"
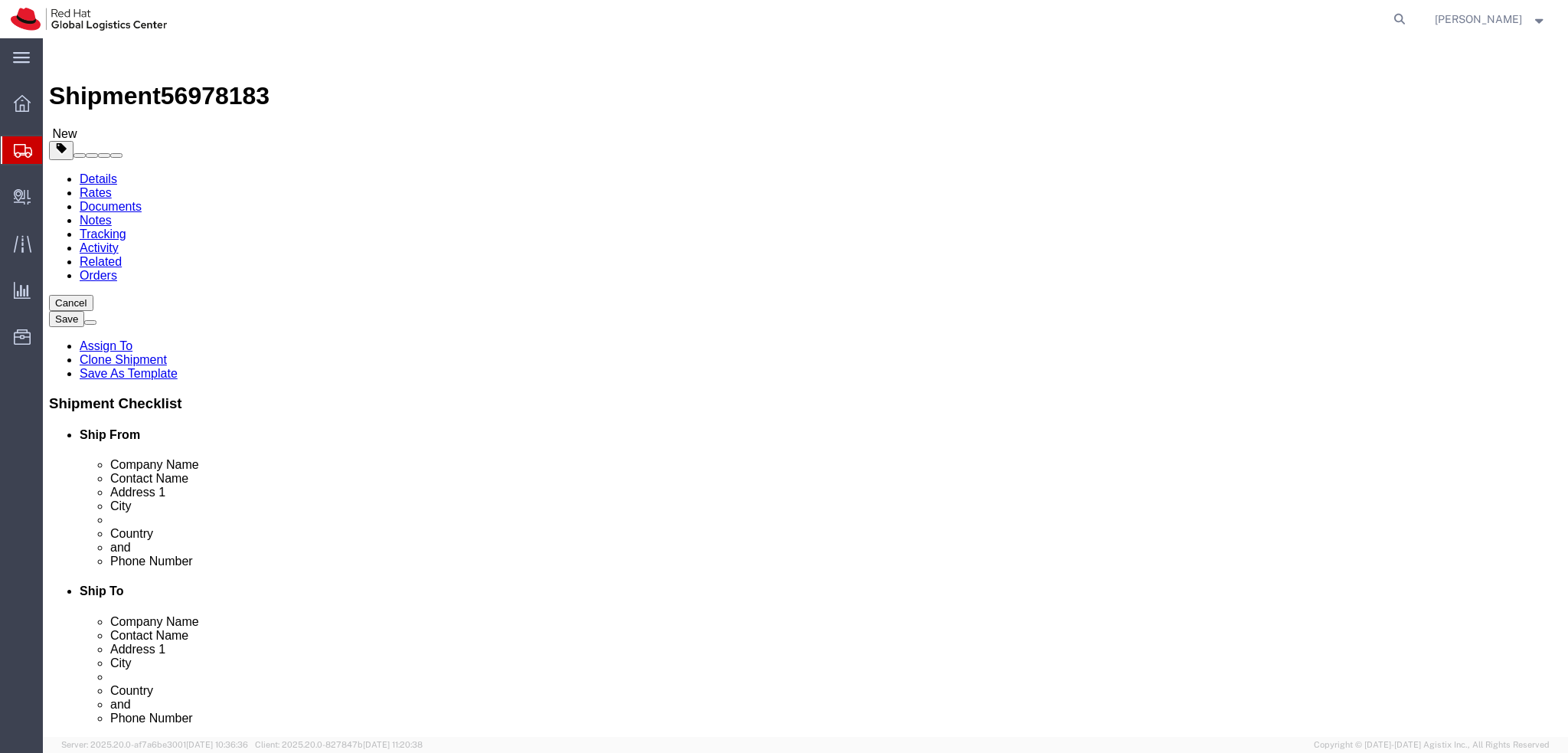
drag, startPoint x: 1143, startPoint y: 345, endPoint x: 1029, endPoint y: 356, distance: 114.5
click div "Location My Profile Location [GEOGRAPHIC_DATA] - [GEOGRAPHIC_DATA] - [GEOGRAPHI…"
type input "[PERSON_NAME][GEOGRAPHIC_DATA] (KAFD),"
type input "Area (3), Building 3.05"
click input "[PERSON_NAME][GEOGRAPHIC_DATA] (KAFD),"
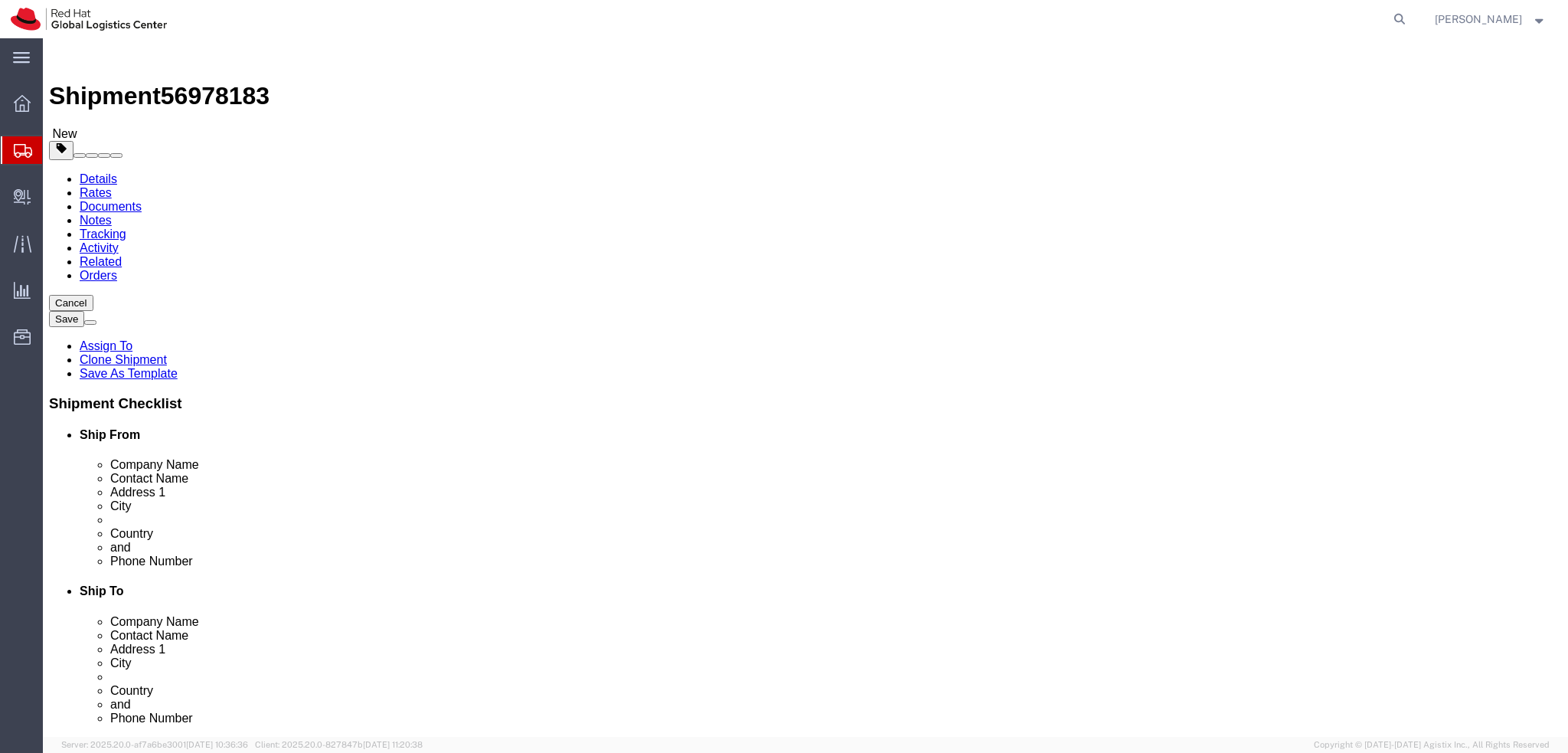
click input "Area (3), Building 3.05"
drag, startPoint x: 1050, startPoint y: 349, endPoint x: 722, endPoint y: 345, distance: 328.0
click div "Address 1 King Abdullah Financial Center (KAFD)"
paste input "District, Area 3"
type input "King Abdullah Financial District, Area 3"
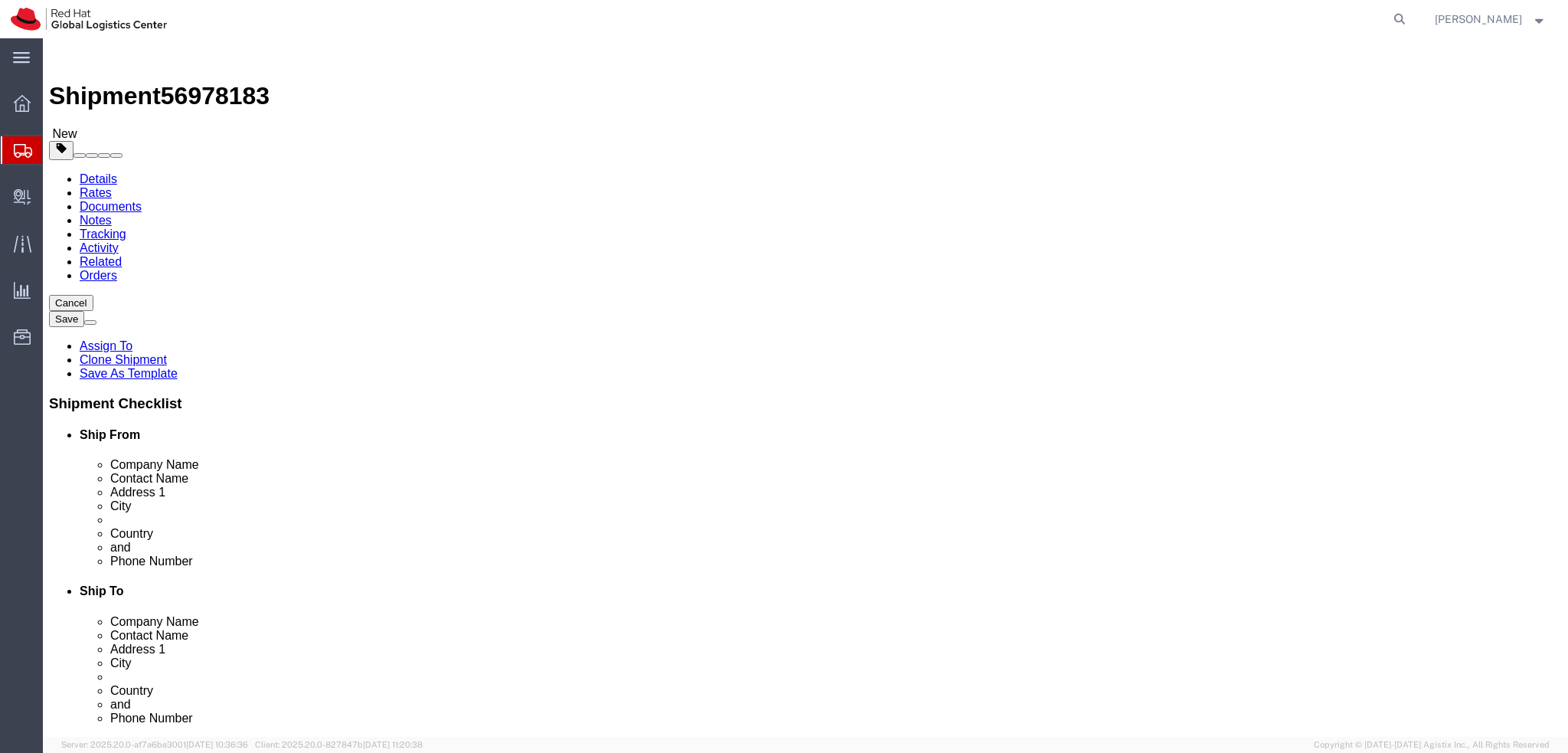
drag, startPoint x: 954, startPoint y: 369, endPoint x: 683, endPoint y: 369, distance: 271.0
click div "Address 2 Area (3), Building 3.05"
paste input "Building 3.05, 3rd Floor"
type input "Building 3.05, 3rd Floor"
click div "Address 1 King Abdullah Financial District, Area 3"
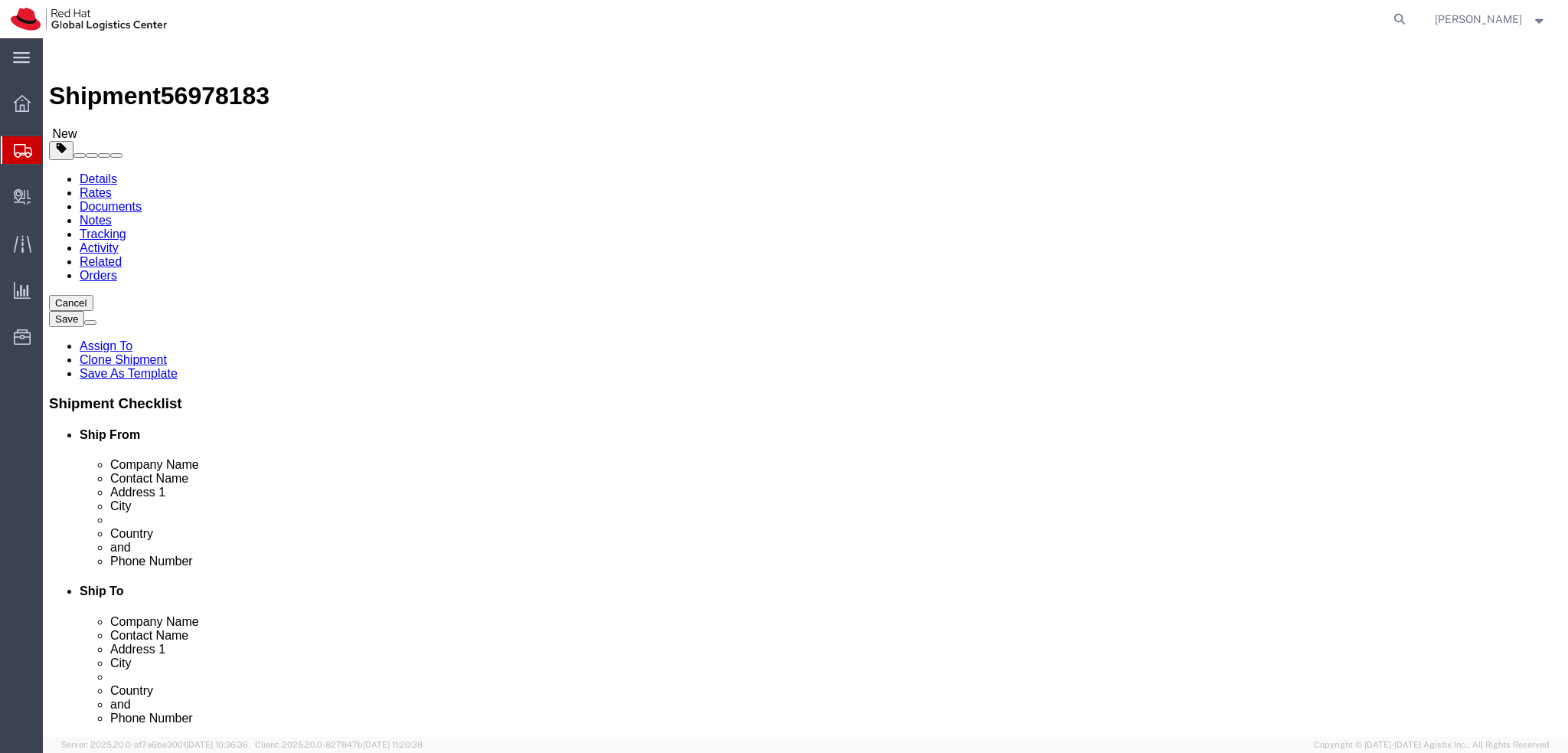
click div "Location My Profile Location RH - Amsterdam - MSO RH - Amsterdam Data Center RH…"
click icon
click input "dbouida@redhat.com"
type input "dbouida@redhat.com, emealogistics@redhat.com"
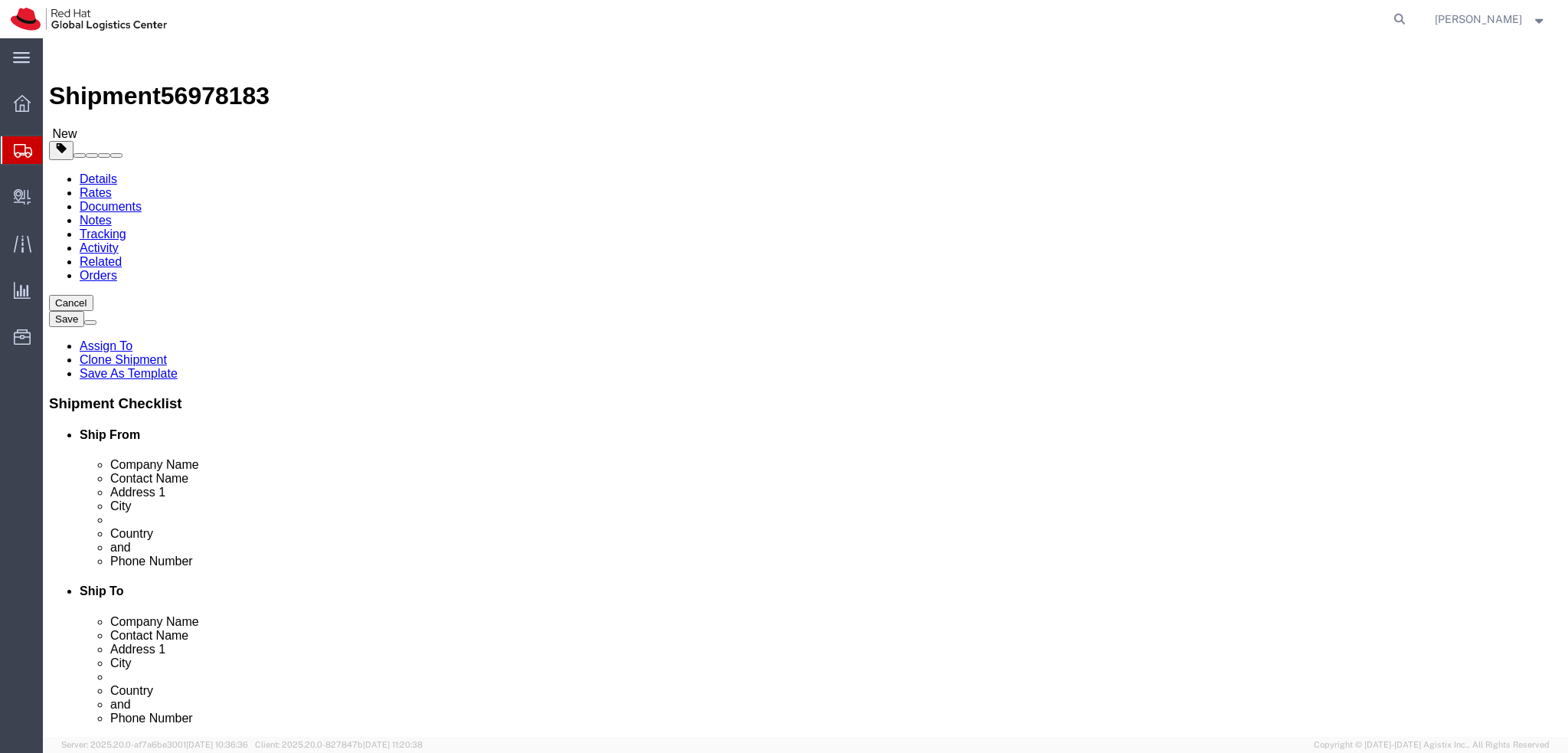
click icon
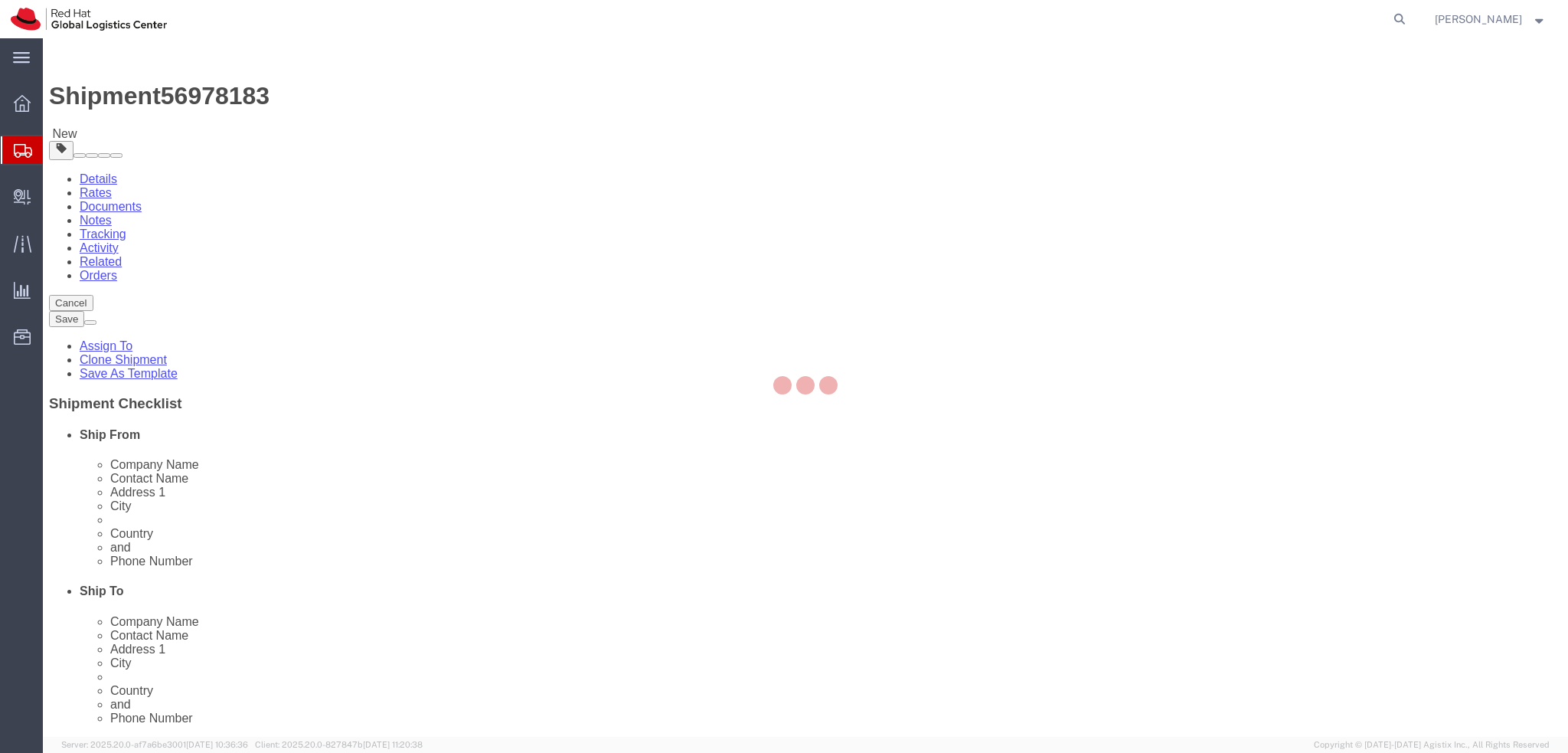
select select "COSTCENTER"
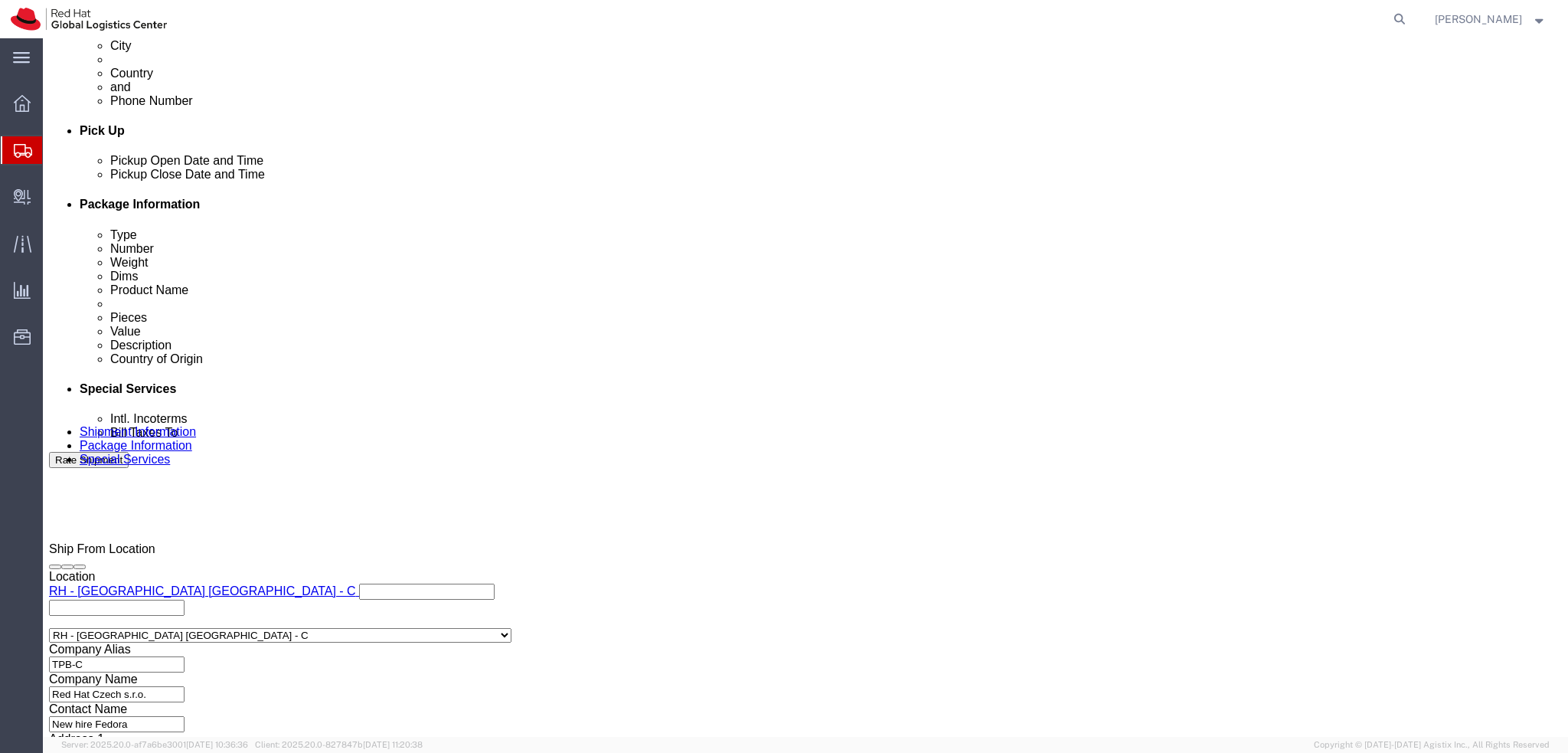
scroll to position [708, 0]
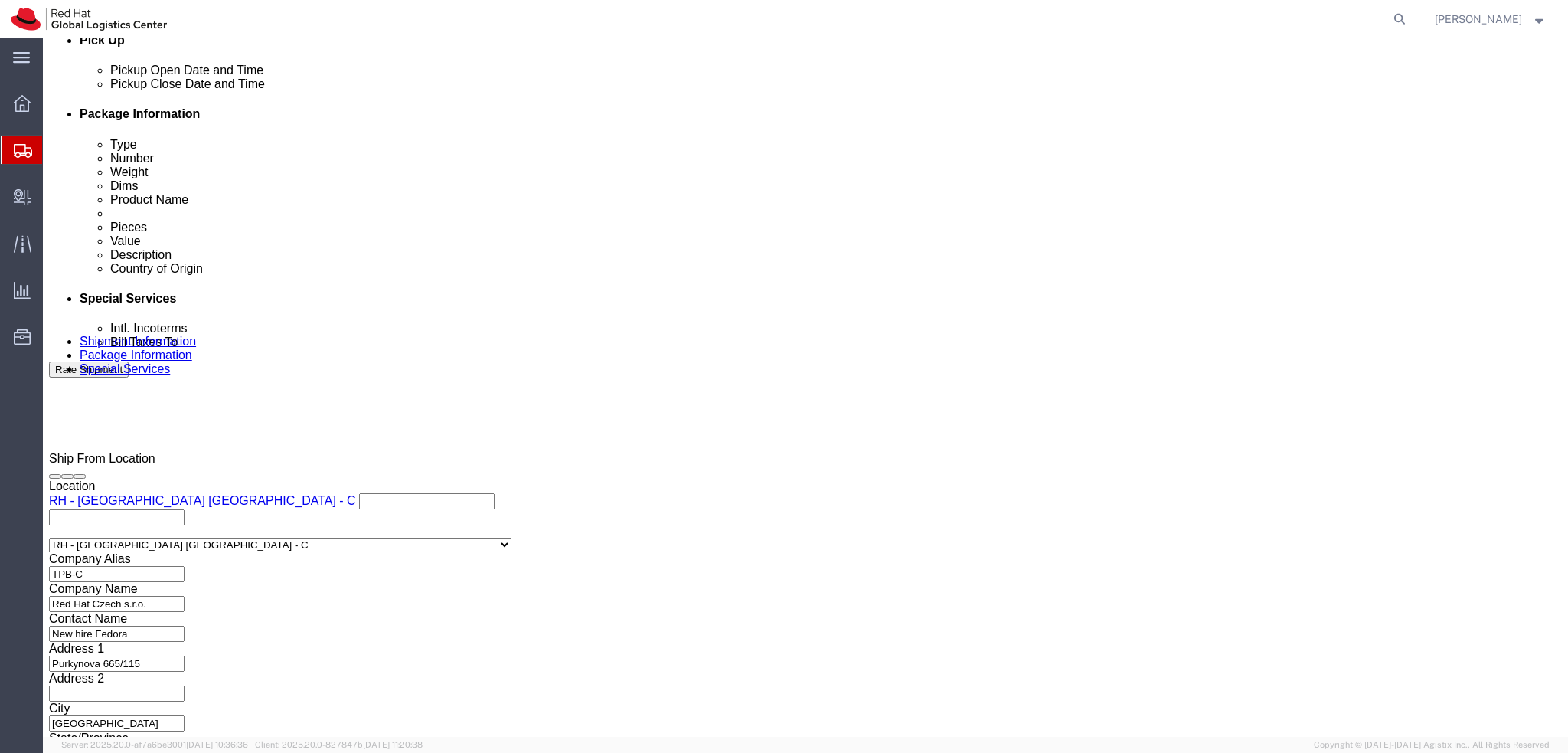
type input "riy"
select select "52191"
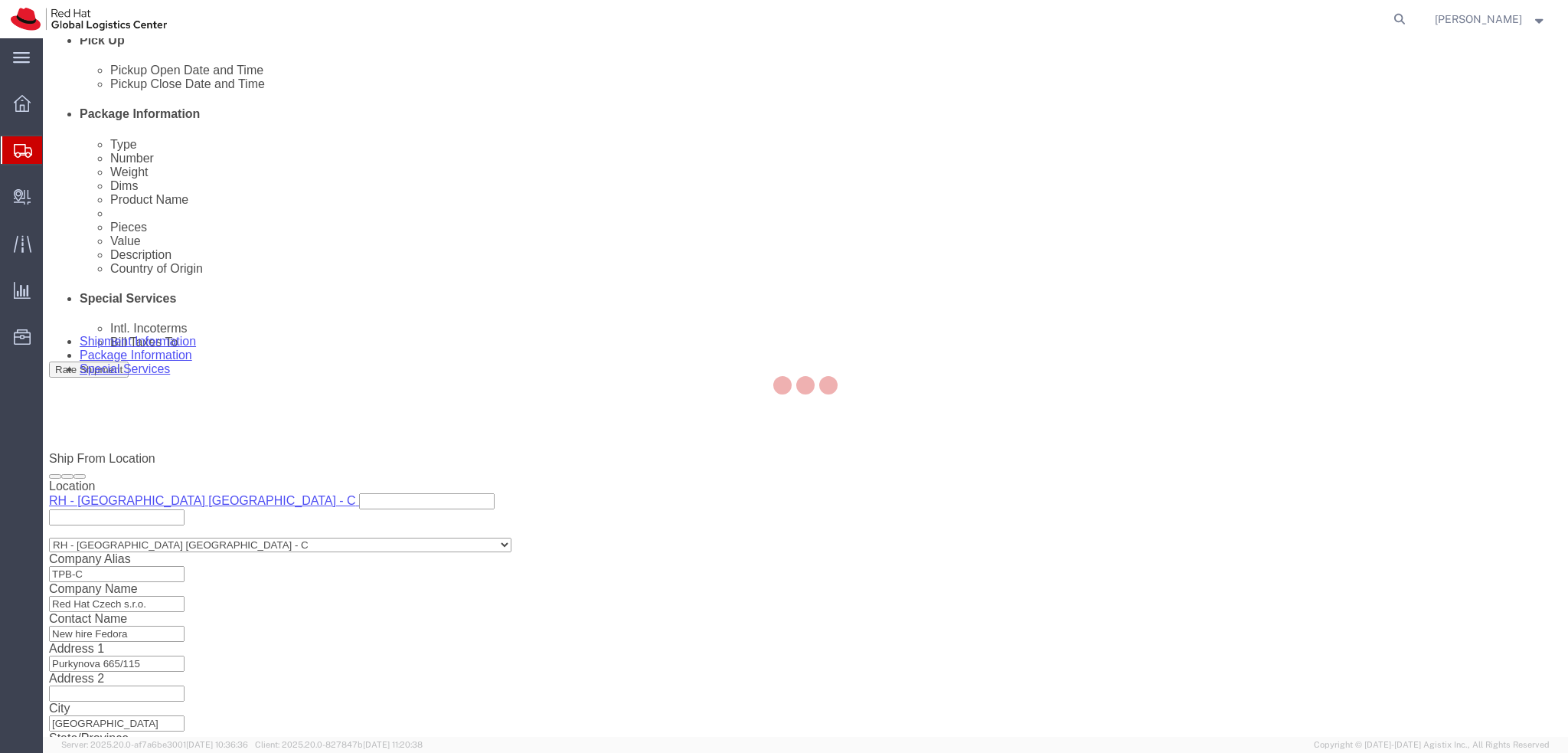
type input "Red Hat Saudi Arabia Limited"
type input "King Abdullah Financial District, Area 3"
select select "SA"
type input "Building 3.05, 3rd Floor"
type input "RIYADH"
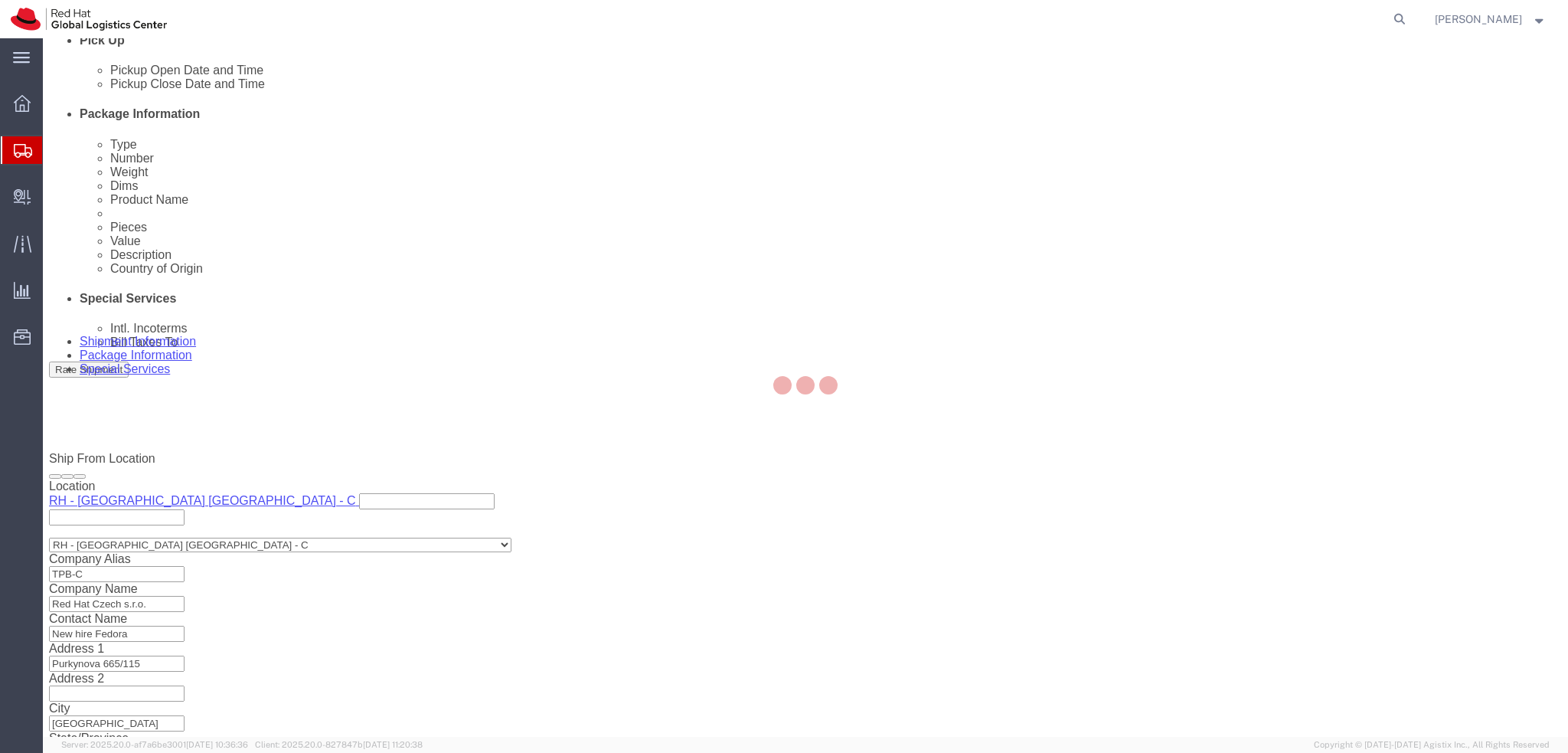
type input "13519"
type input "310212312900003"
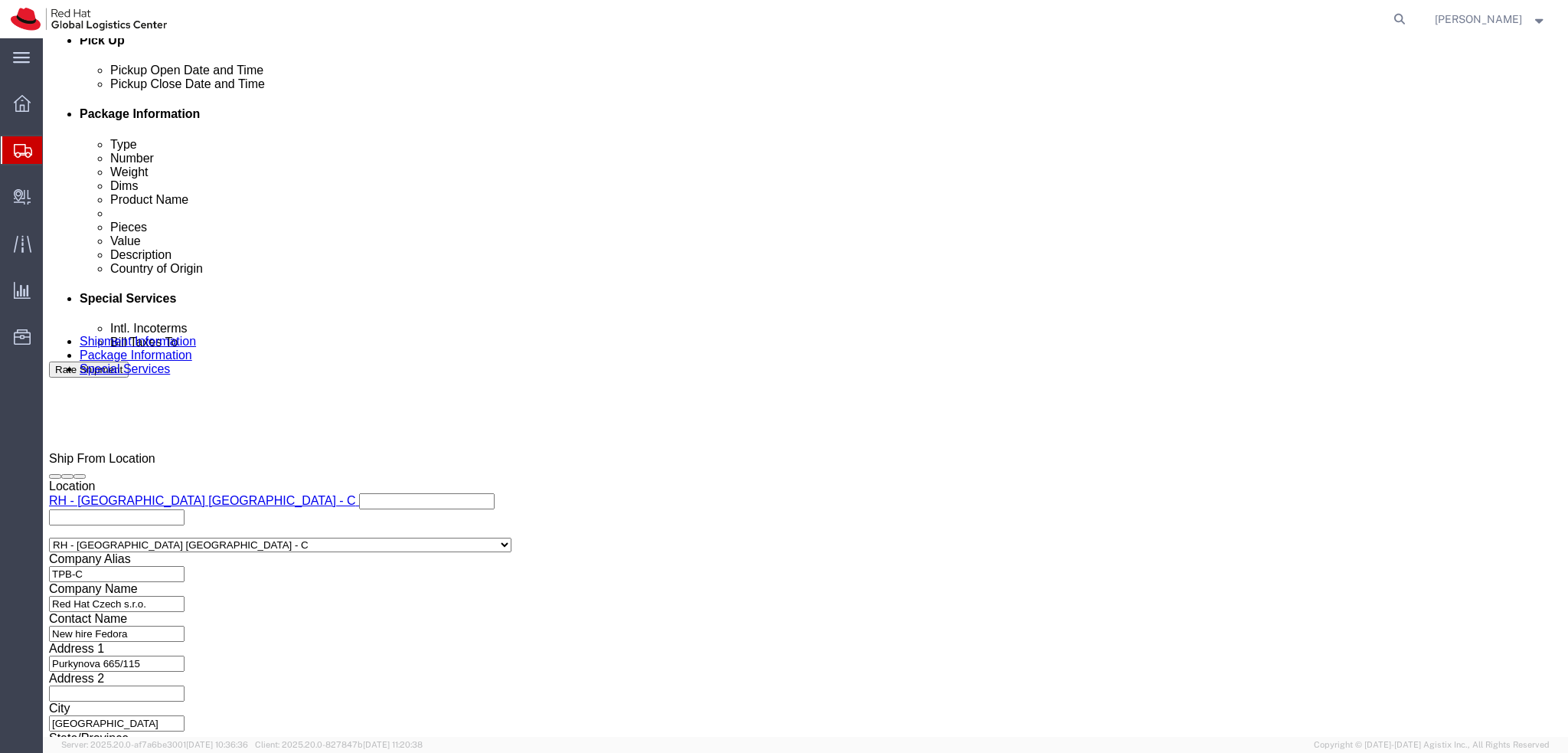
click input "text"
type input "emealogistics@redhat.com"
click link "Shipment Information"
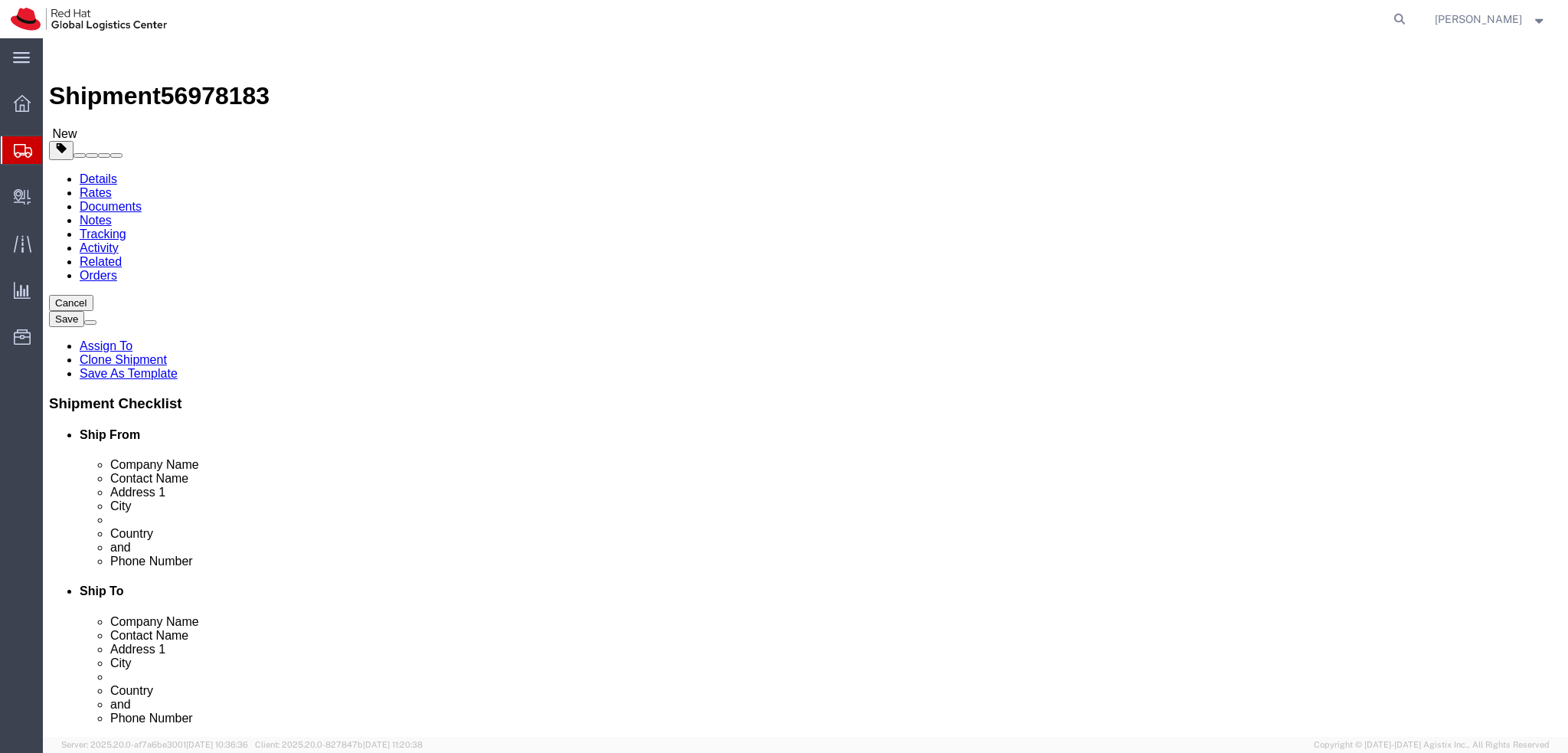
click input "966500947844"
click icon
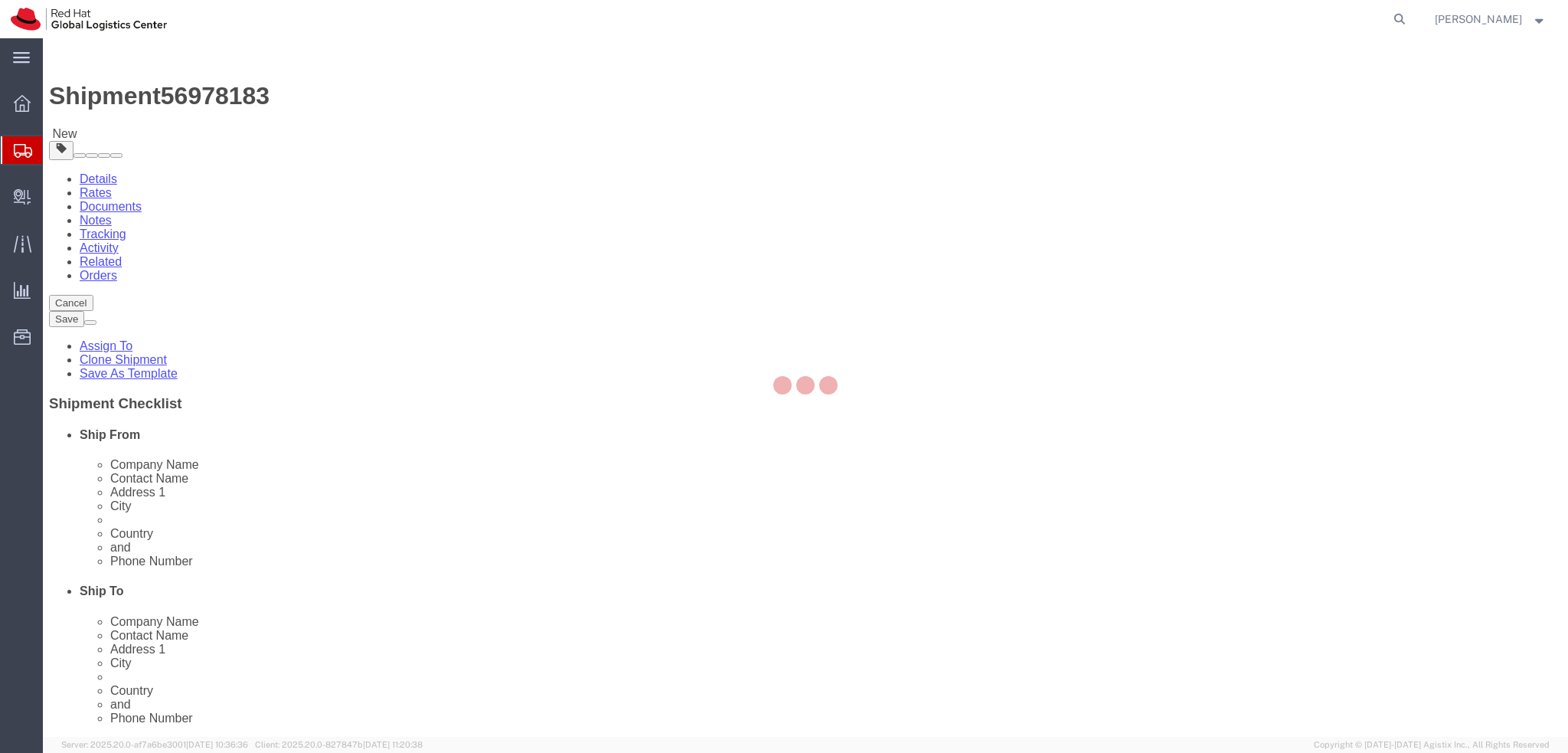
select select "COSTCENTER"
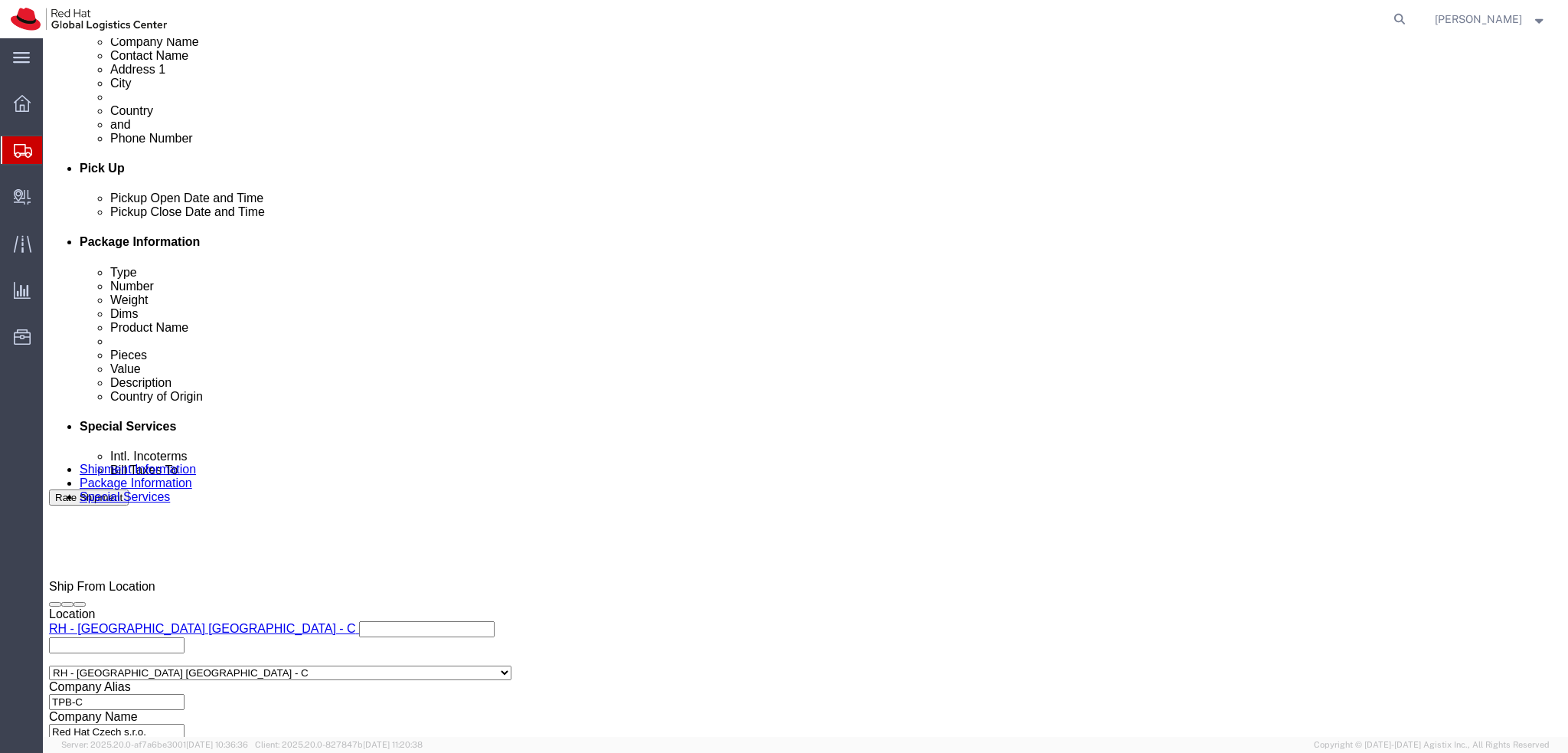
scroll to position [708, 0]
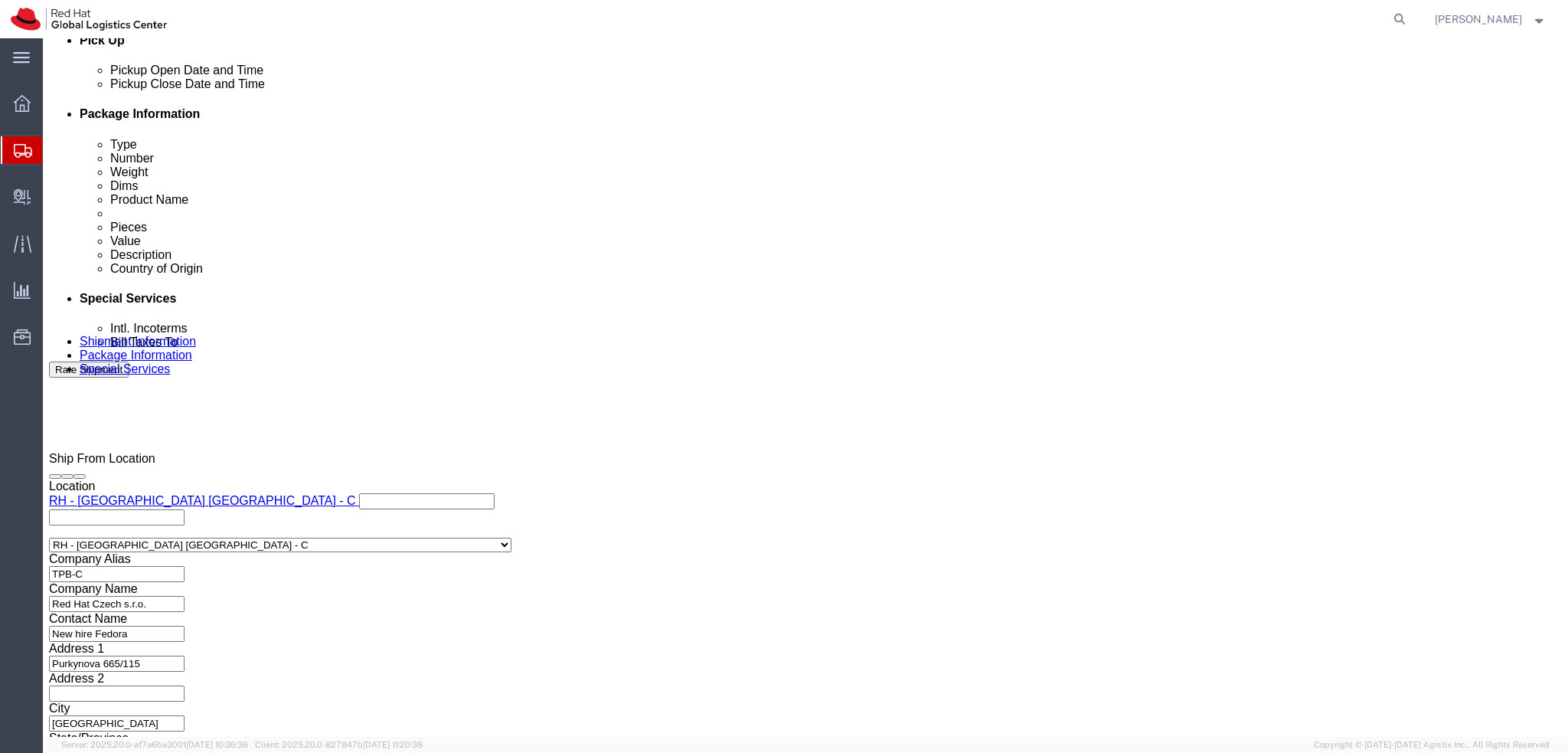
click input "text"
paste input "966500947844"
type input "966500947844"
click div "Phone Number 966500947844 8"
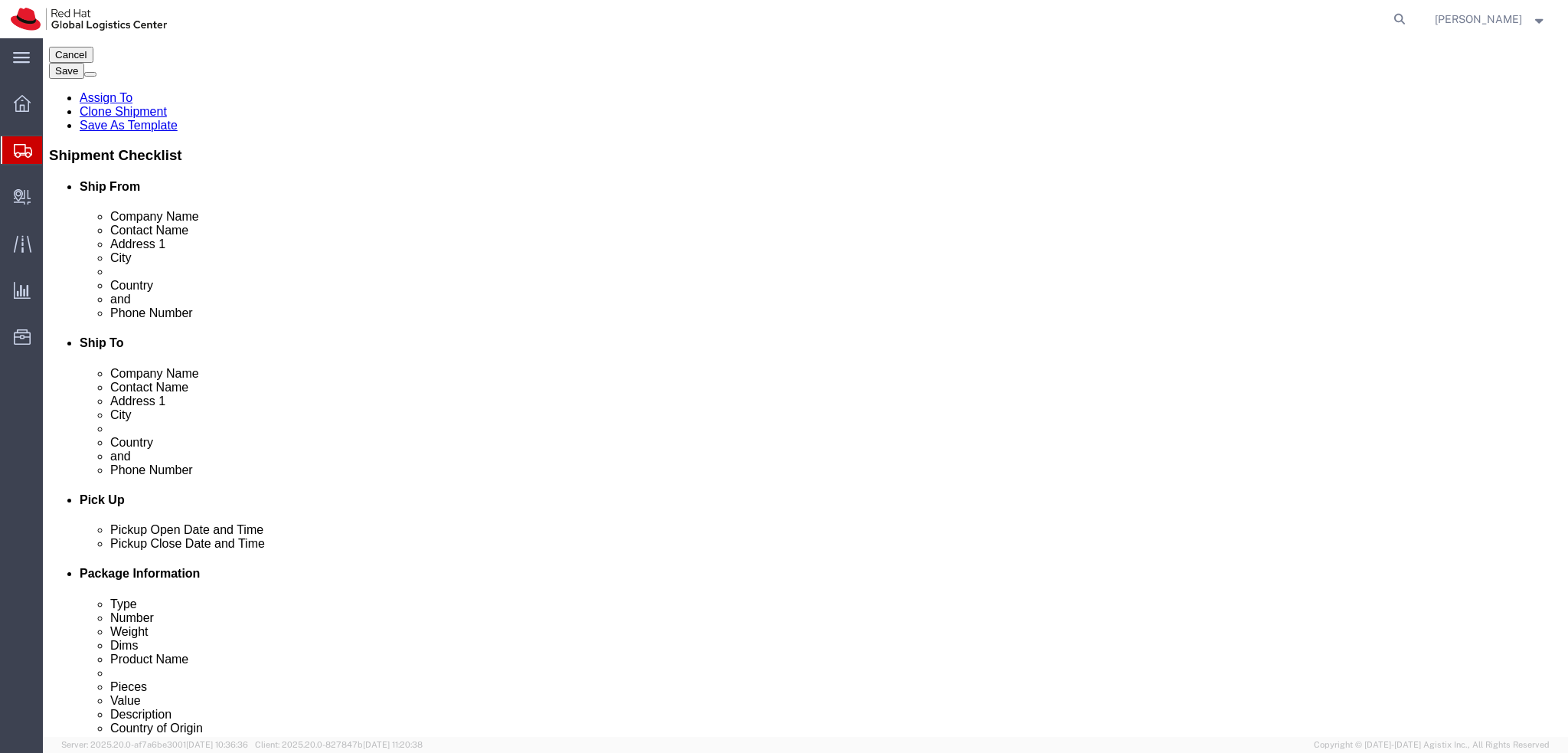
scroll to position [0, 0]
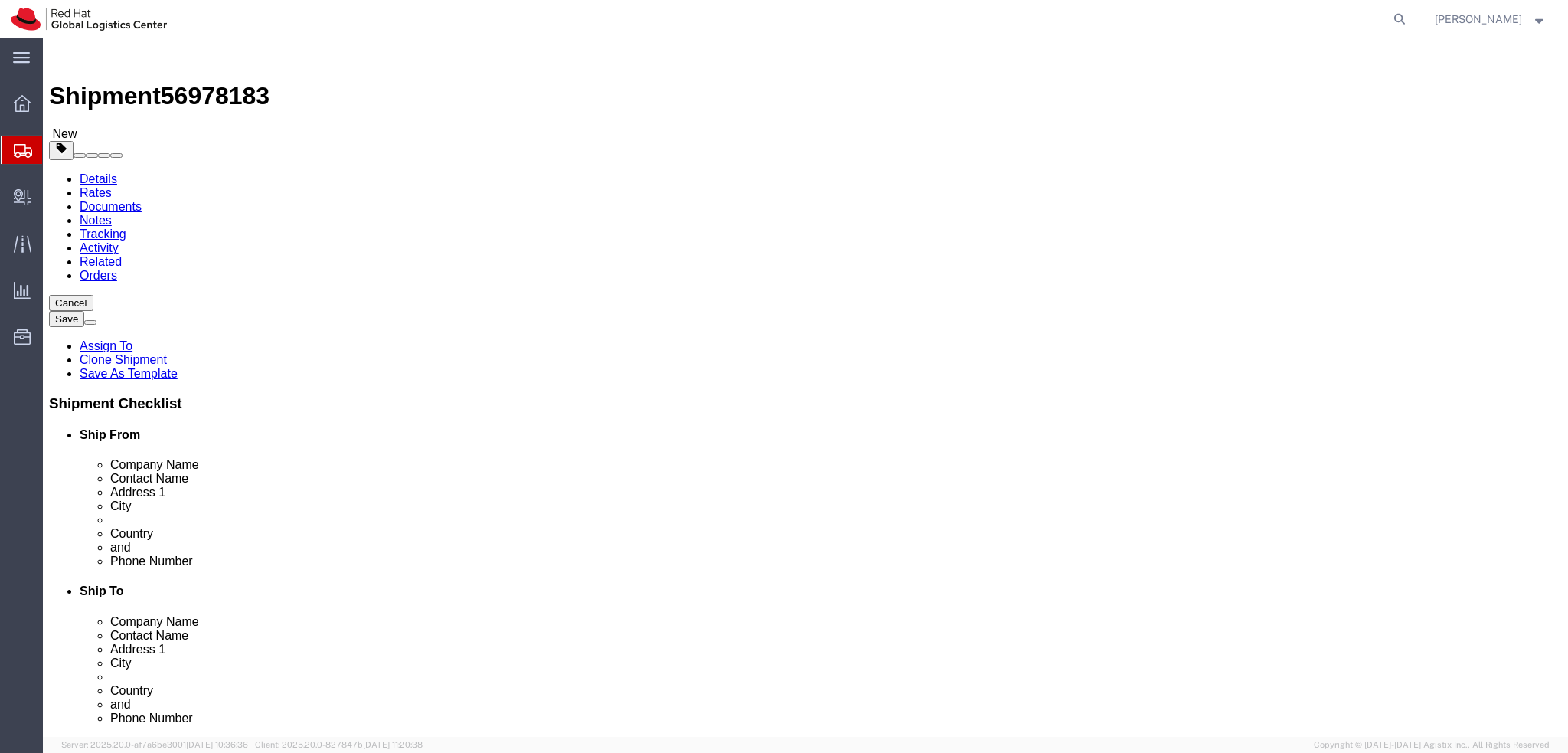
click icon
click button "Rate Shipment"
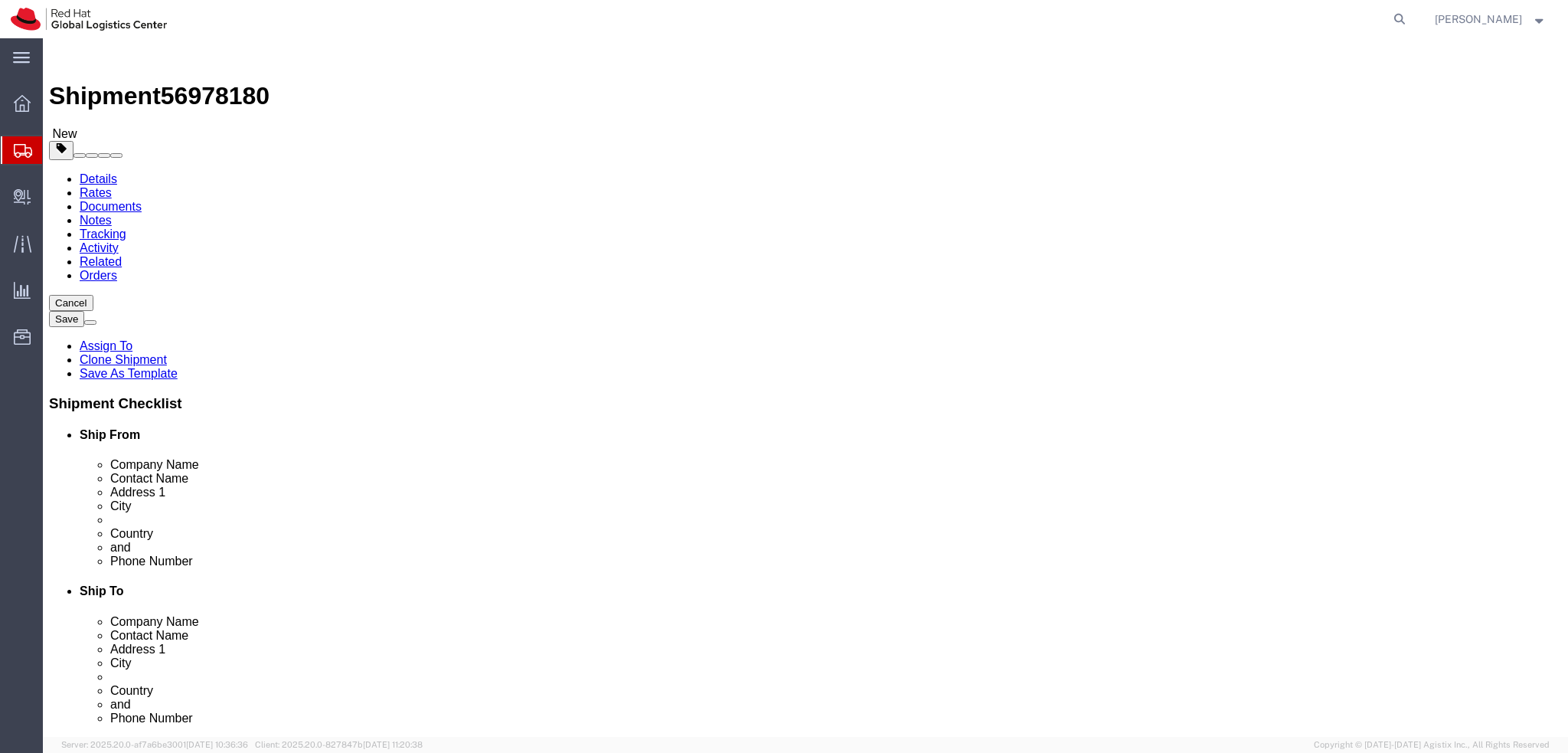
select select "38037"
select select
click input "[EMAIL_ADDRESS][DOMAIN_NAME]"
drag, startPoint x: 1139, startPoint y: 555, endPoint x: 968, endPoint y: 565, distance: 171.3
click div "Location My Profile Location [GEOGRAPHIC_DATA] - [GEOGRAPHIC_DATA] - [GEOGRAPHI…"
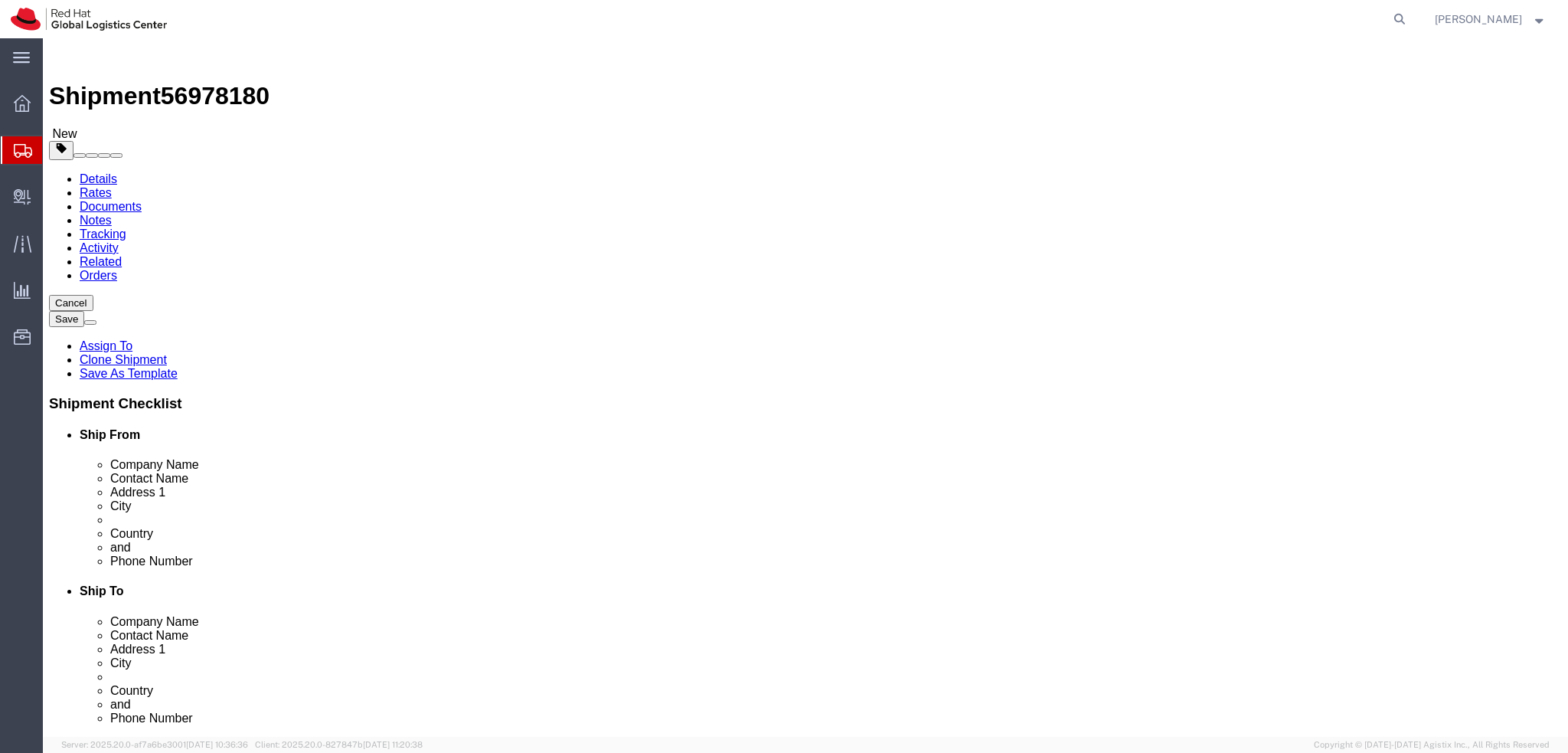
type input "[EMAIL_ADDRESS][DOMAIN_NAME], [EMAIL_ADDRESS][DOMAIN_NAME]"
click div "ADDITIONAL INFORMATION"
click link "Package Information"
click icon
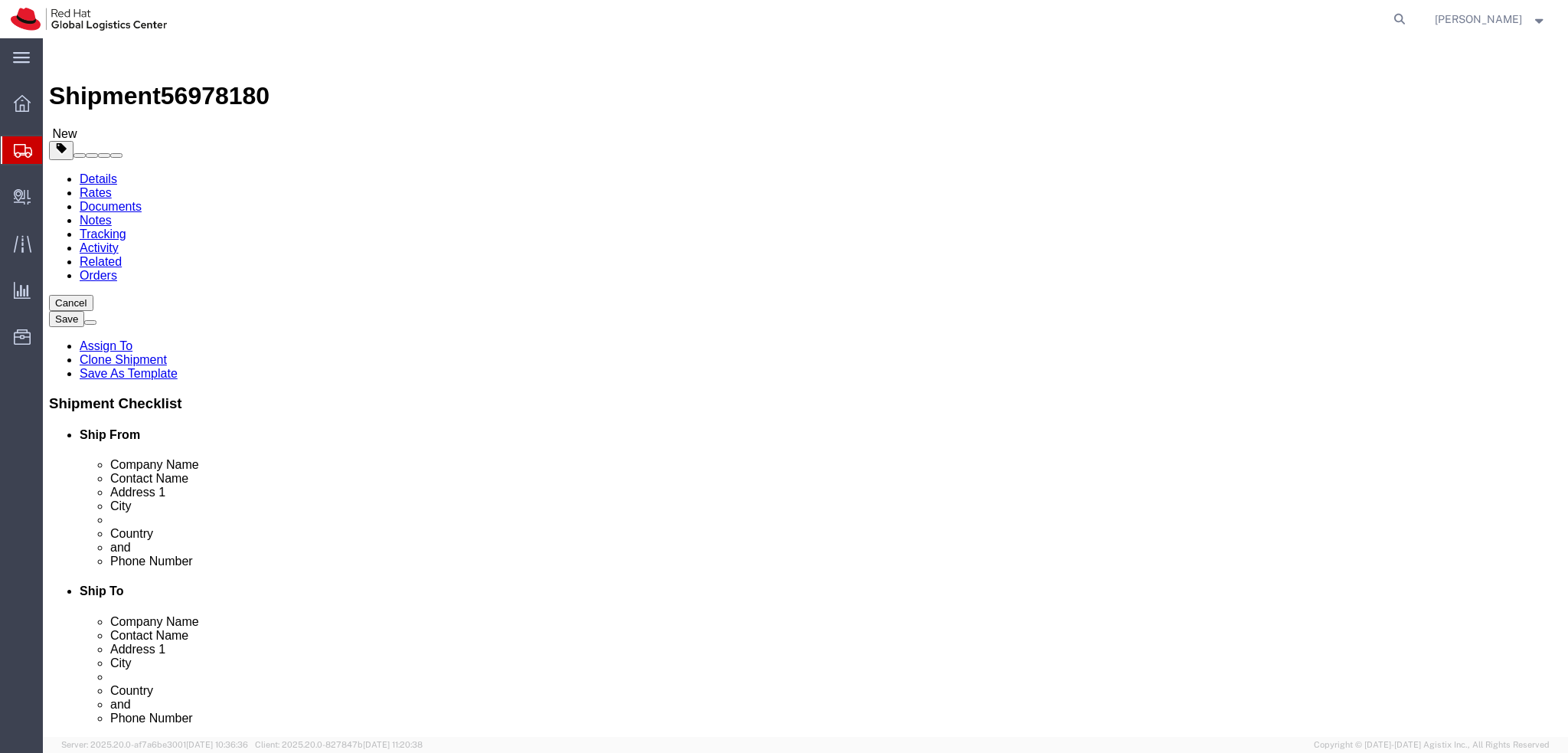
click icon
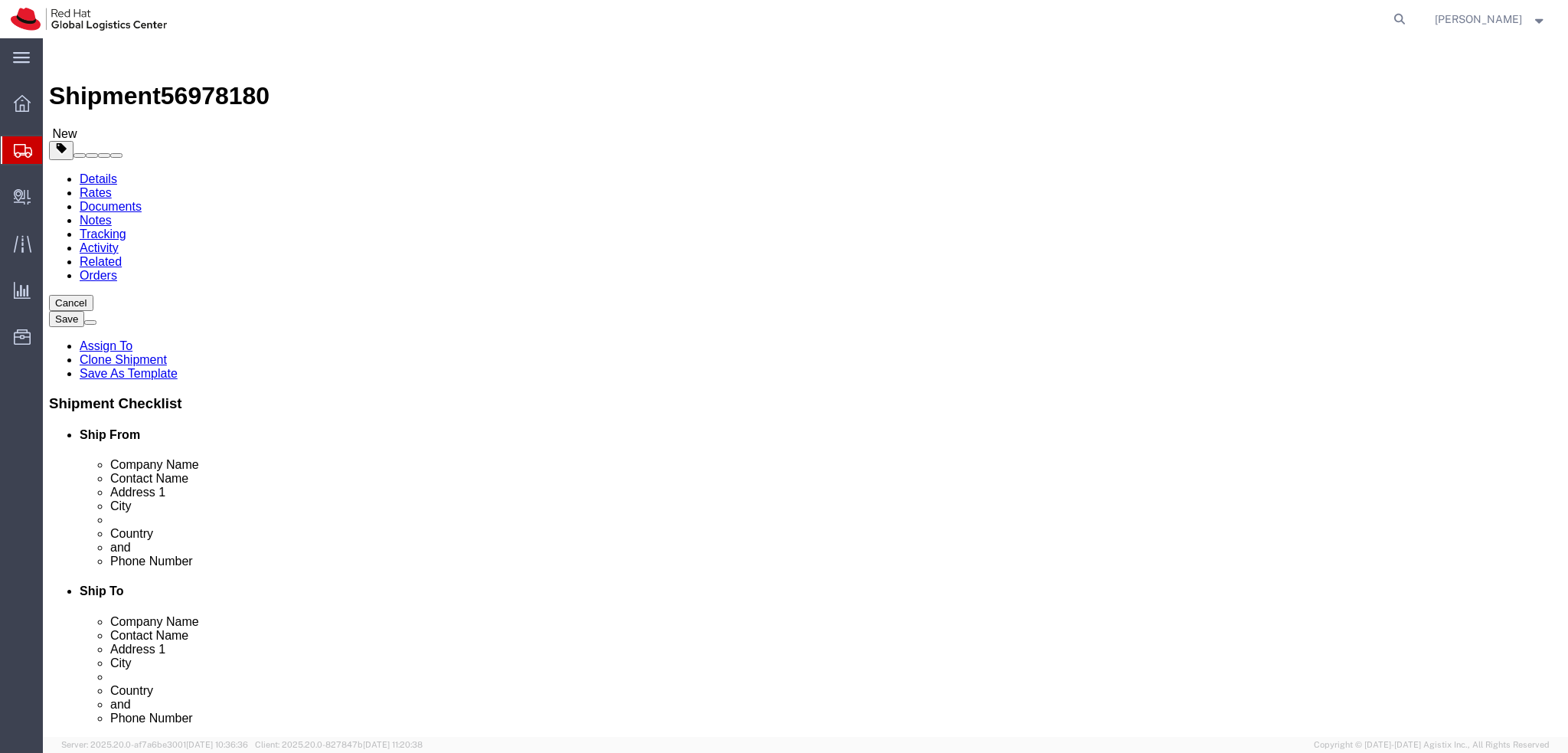
click button "Rate Shipment"
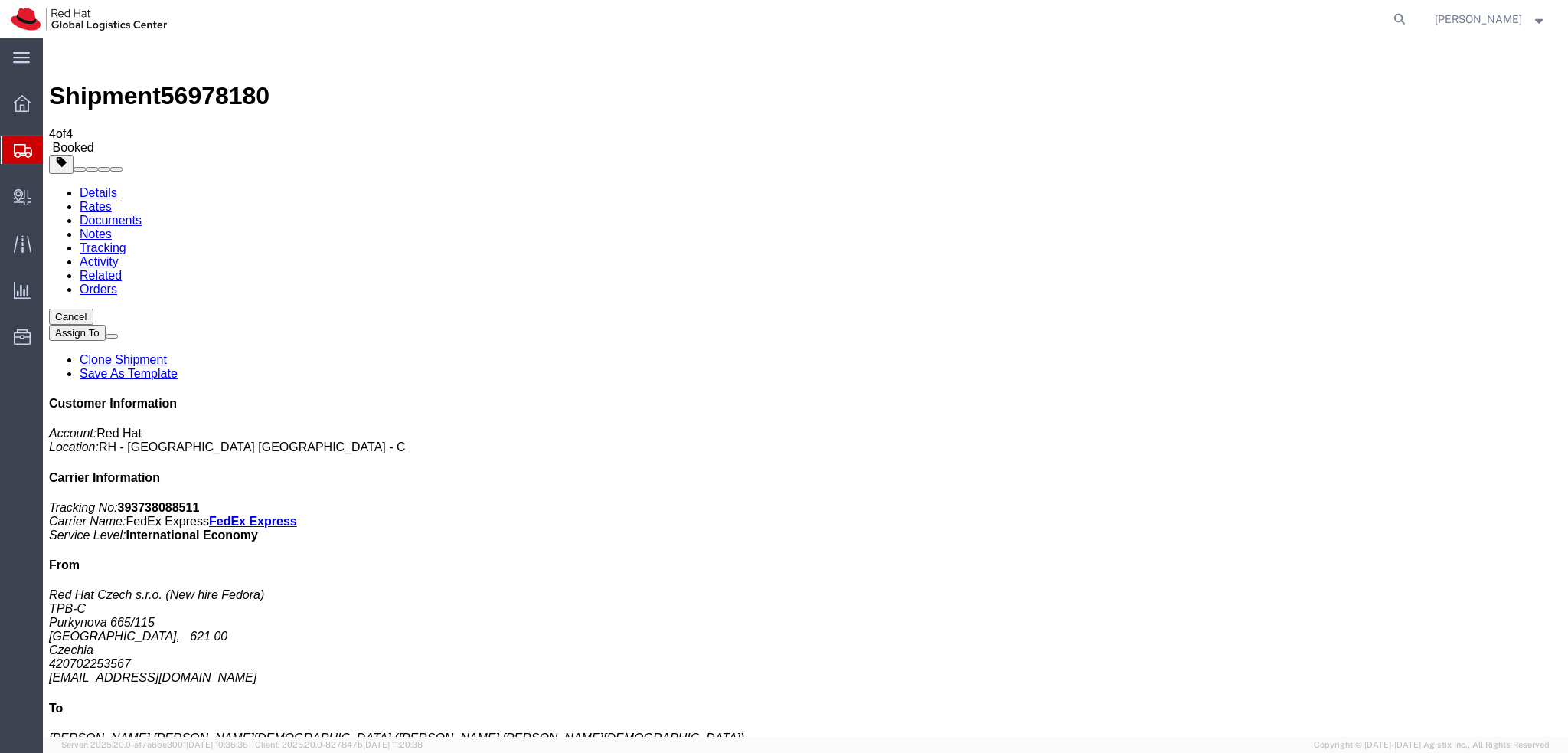
drag, startPoint x: 131, startPoint y: 270, endPoint x: 507, endPoint y: 424, distance: 406.3
drag, startPoint x: 133, startPoint y: 214, endPoint x: 533, endPoint y: 364, distance: 427.2
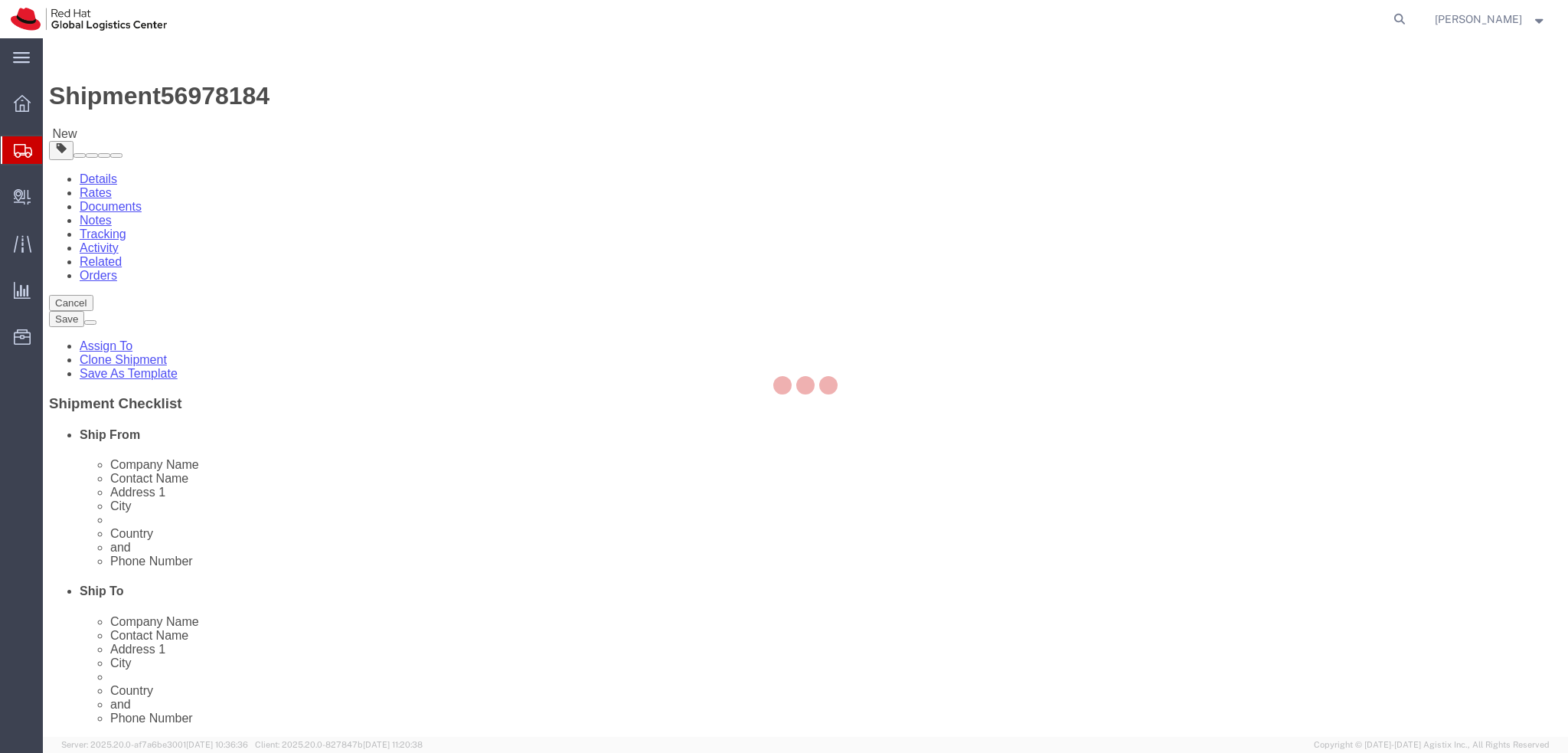
select select "38037"
select select
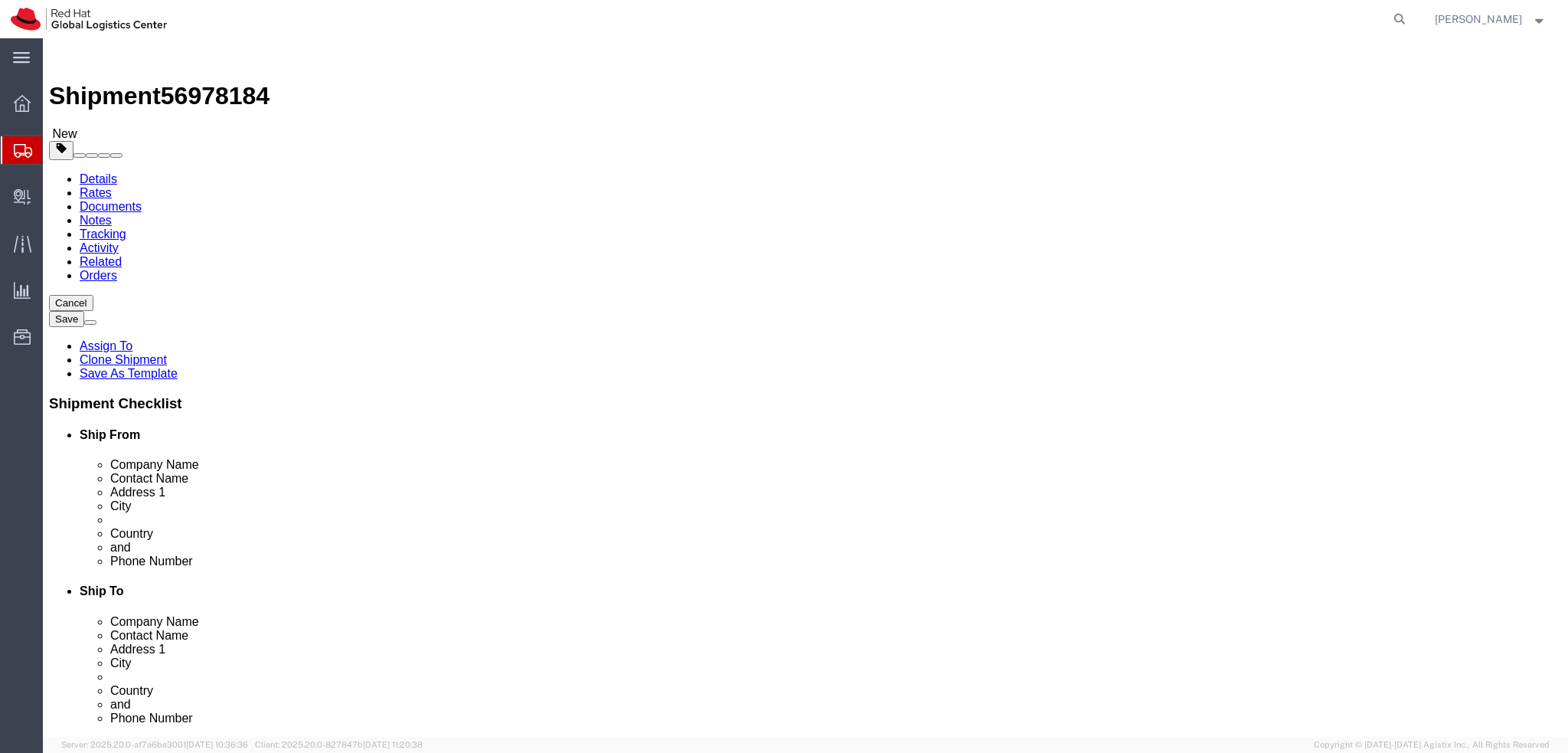
click label "Contact Name"
click input "[EMAIL_ADDRESS][DOMAIN_NAME]"
type input "[EMAIL_ADDRESS][DOMAIN_NAME], [EMAIL_ADDRESS][DOMAIN_NAME]"
click icon
click dd "0.65 USD"
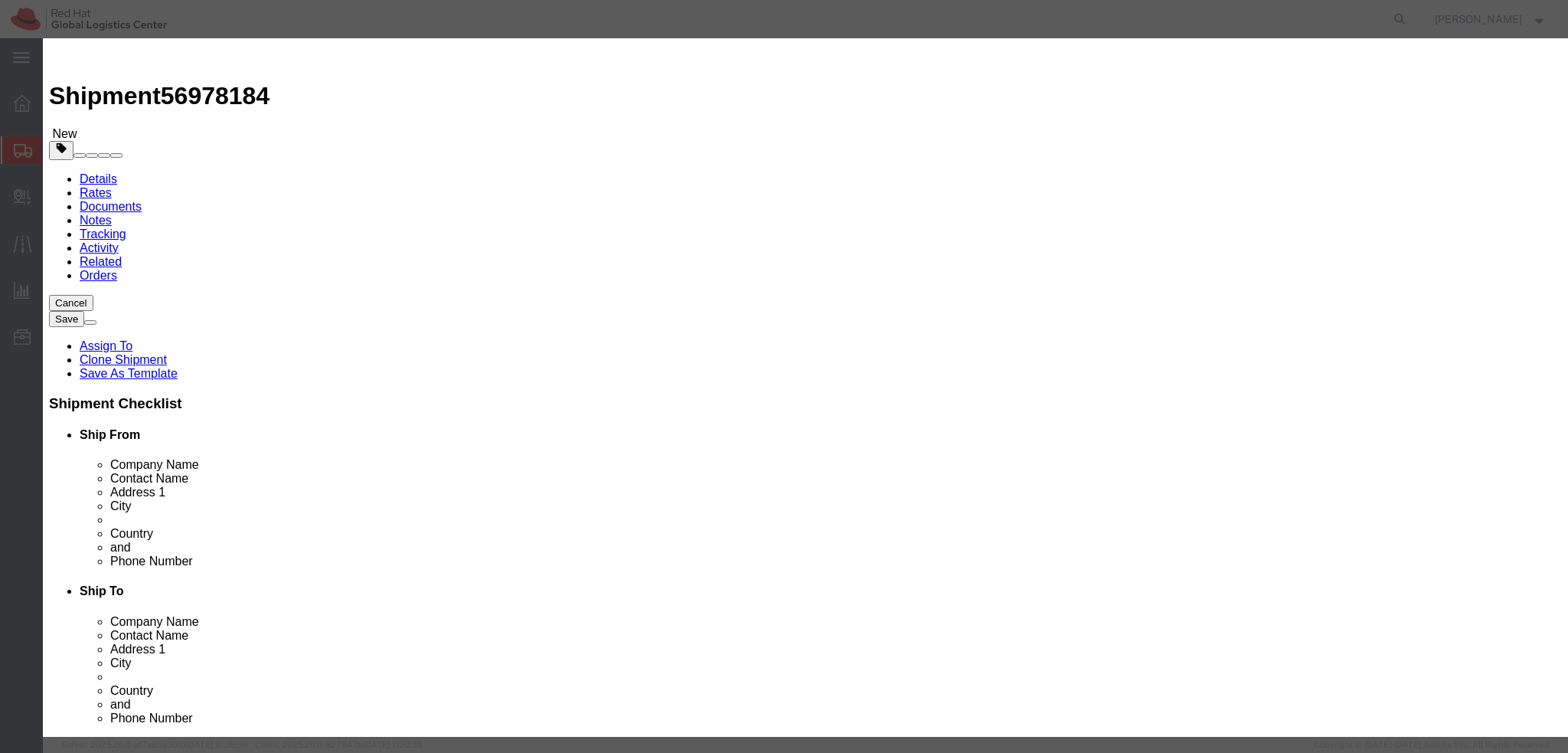
click button "Close"
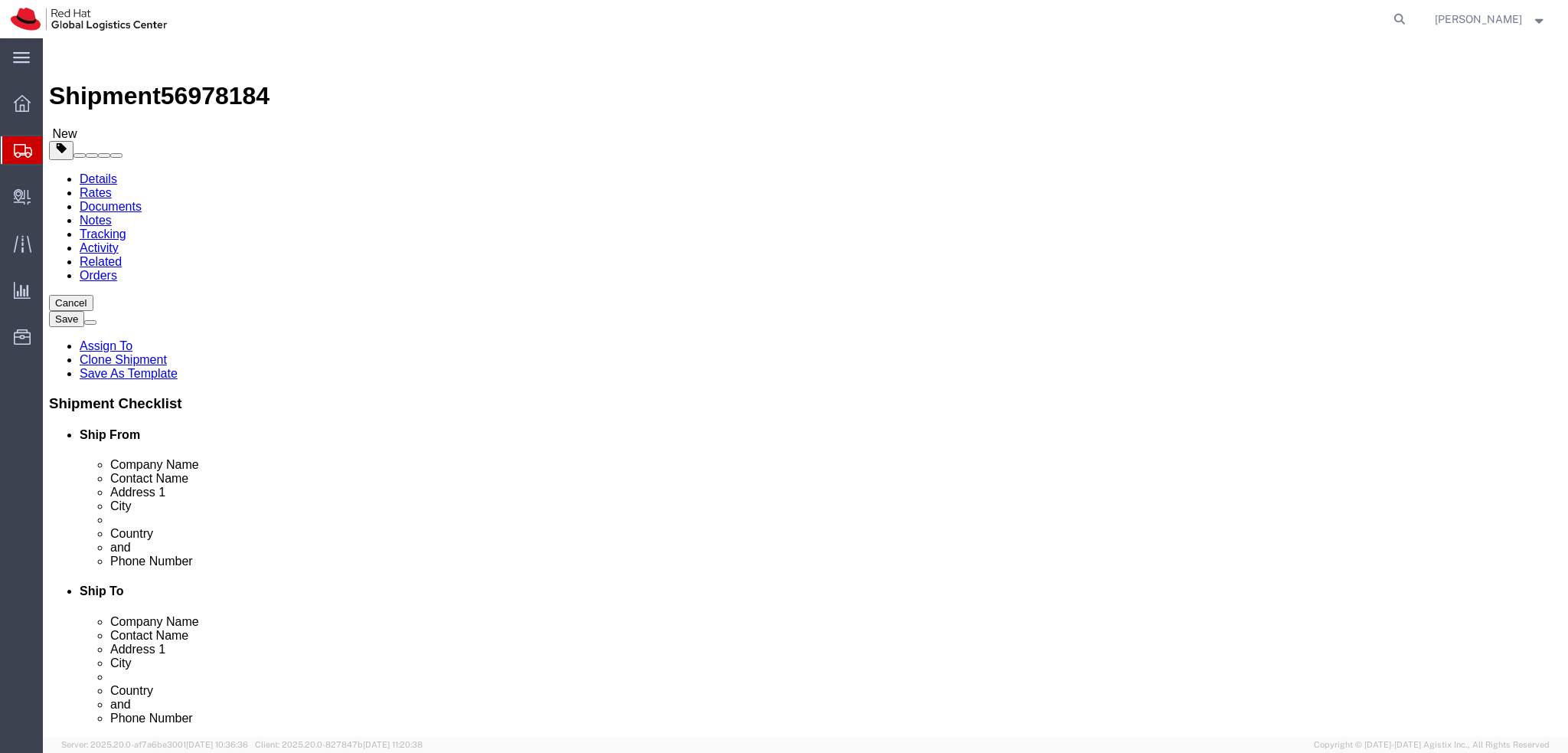
click icon
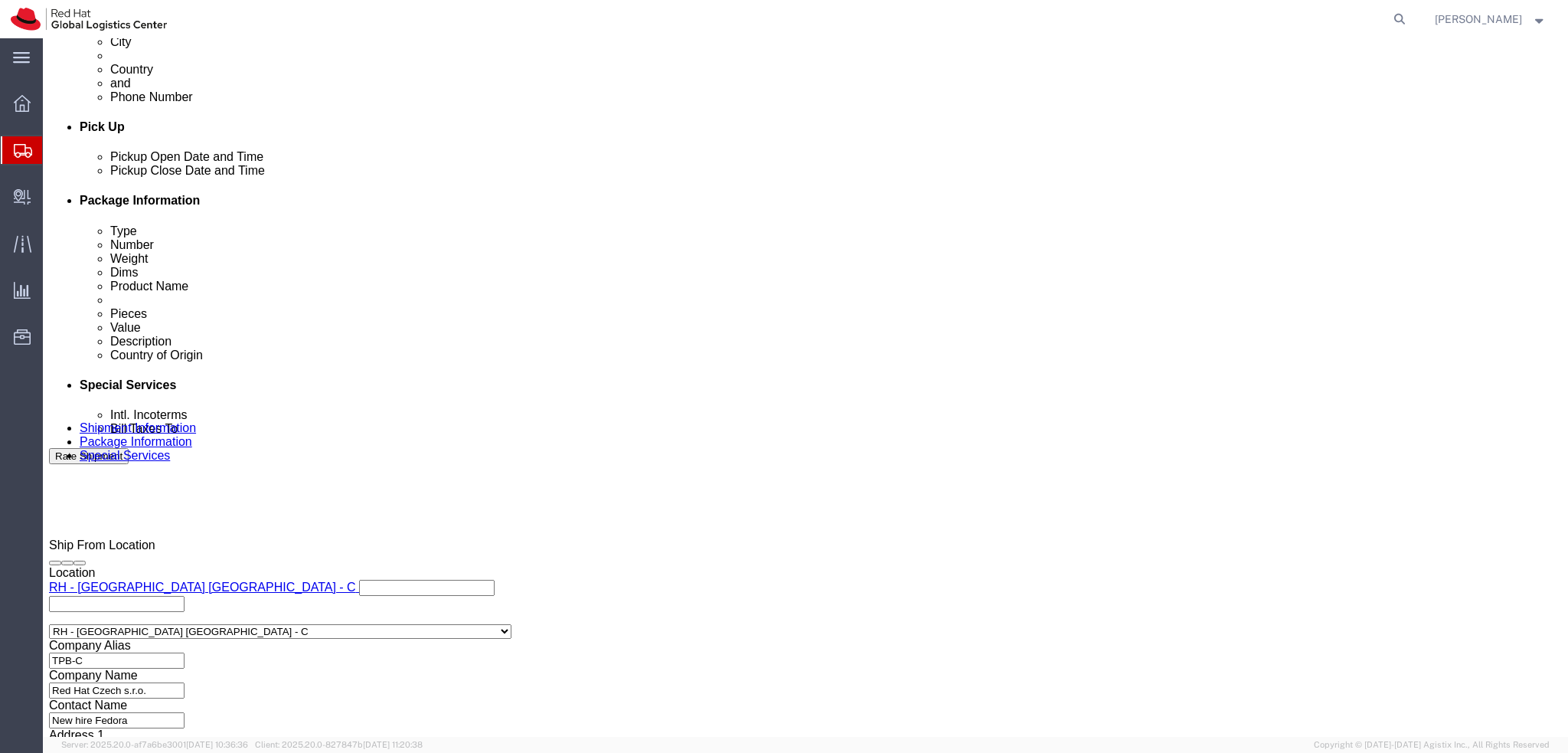
scroll to position [689, 0]
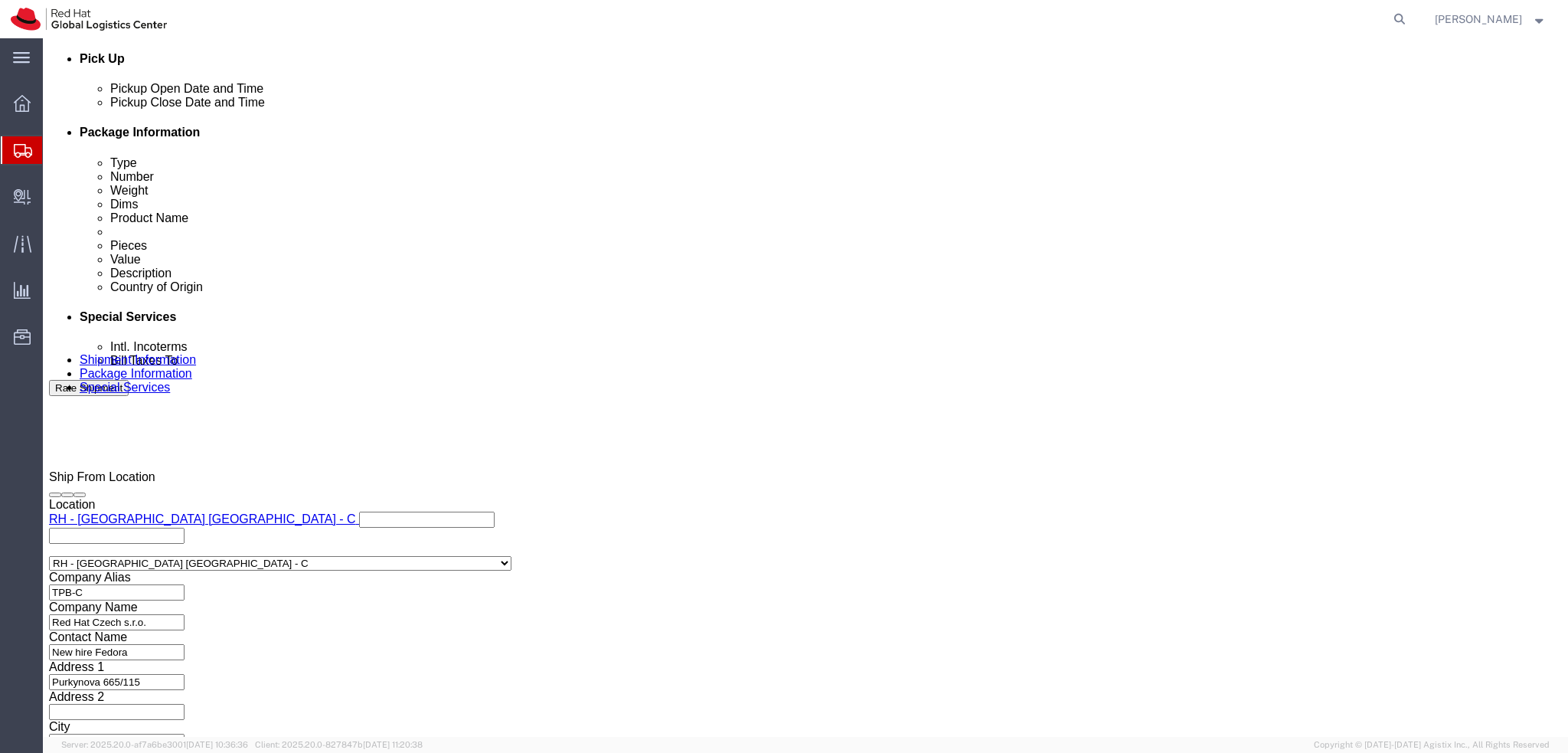
click button "Rate Shipment"
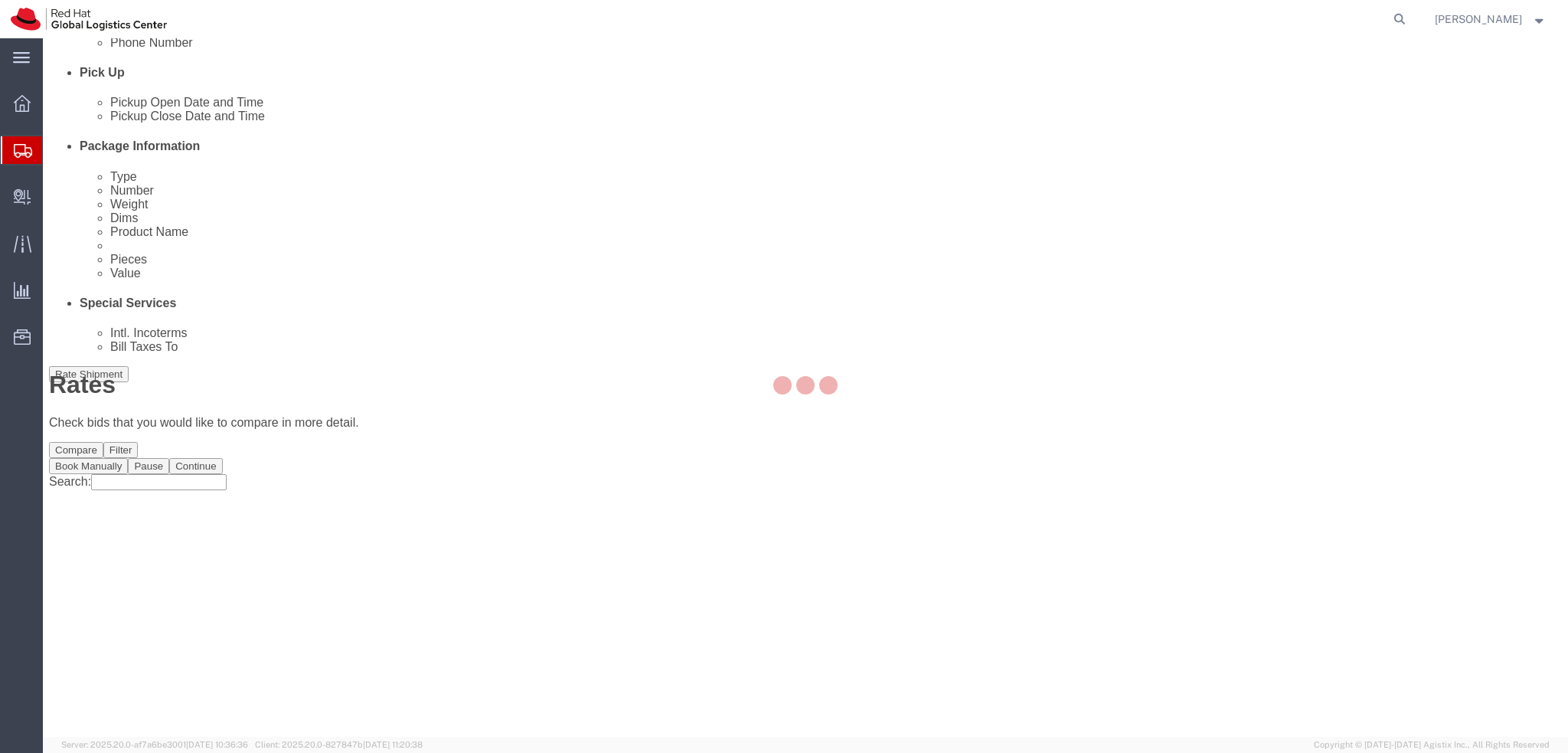
scroll to position [0, 0]
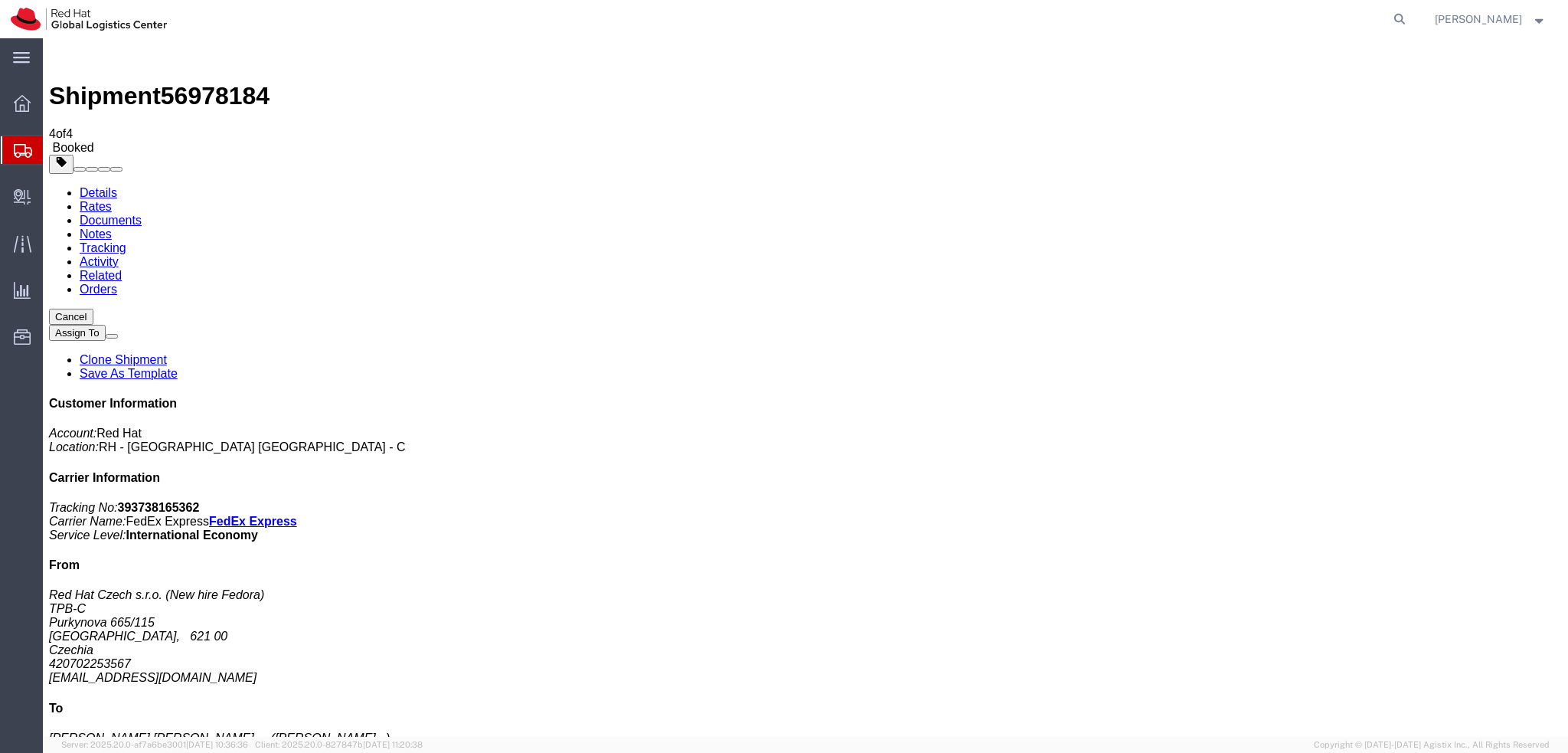
drag, startPoint x: 180, startPoint y: 275, endPoint x: 831, endPoint y: 459, distance: 676.5
